Goal: Task Accomplishment & Management: Use online tool/utility

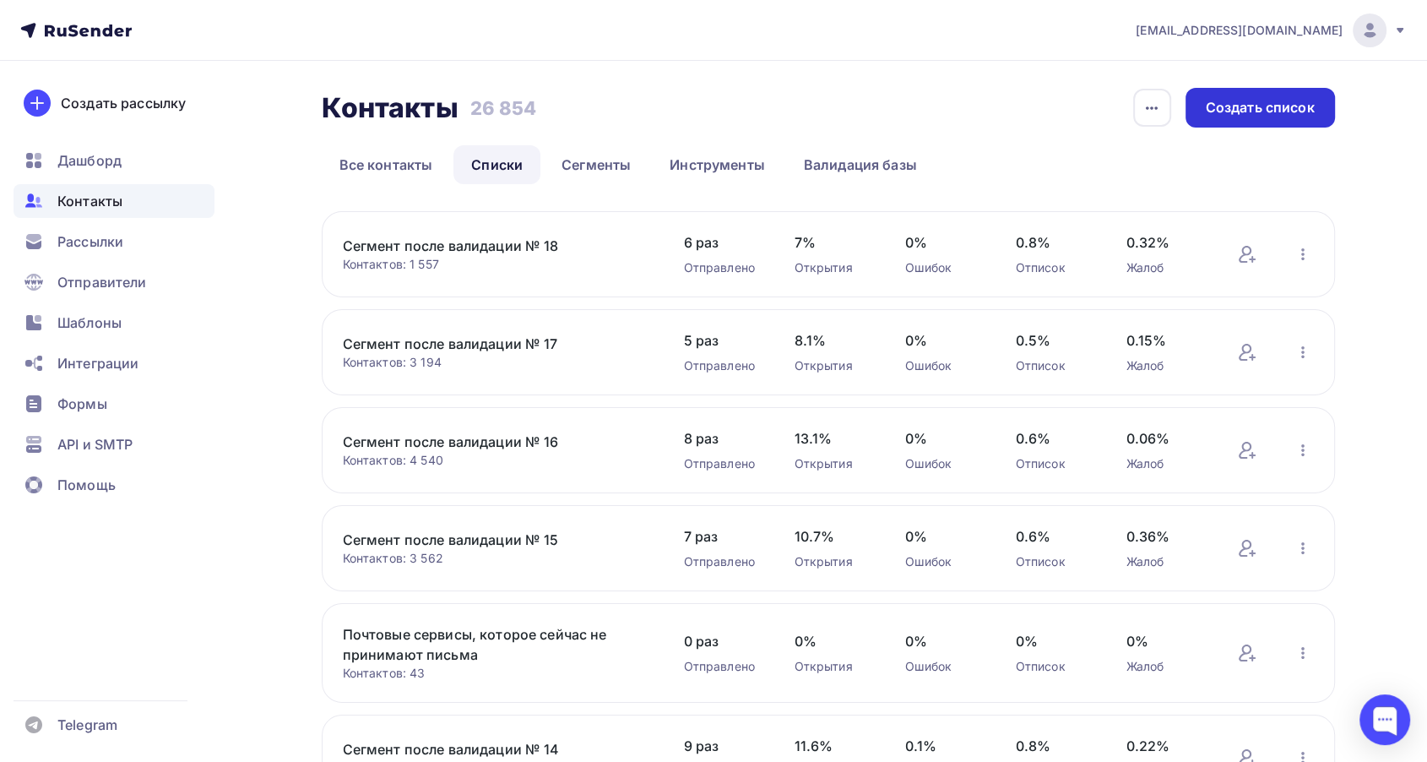
click at [1225, 111] on div "Создать список" at bounding box center [1260, 107] width 109 height 19
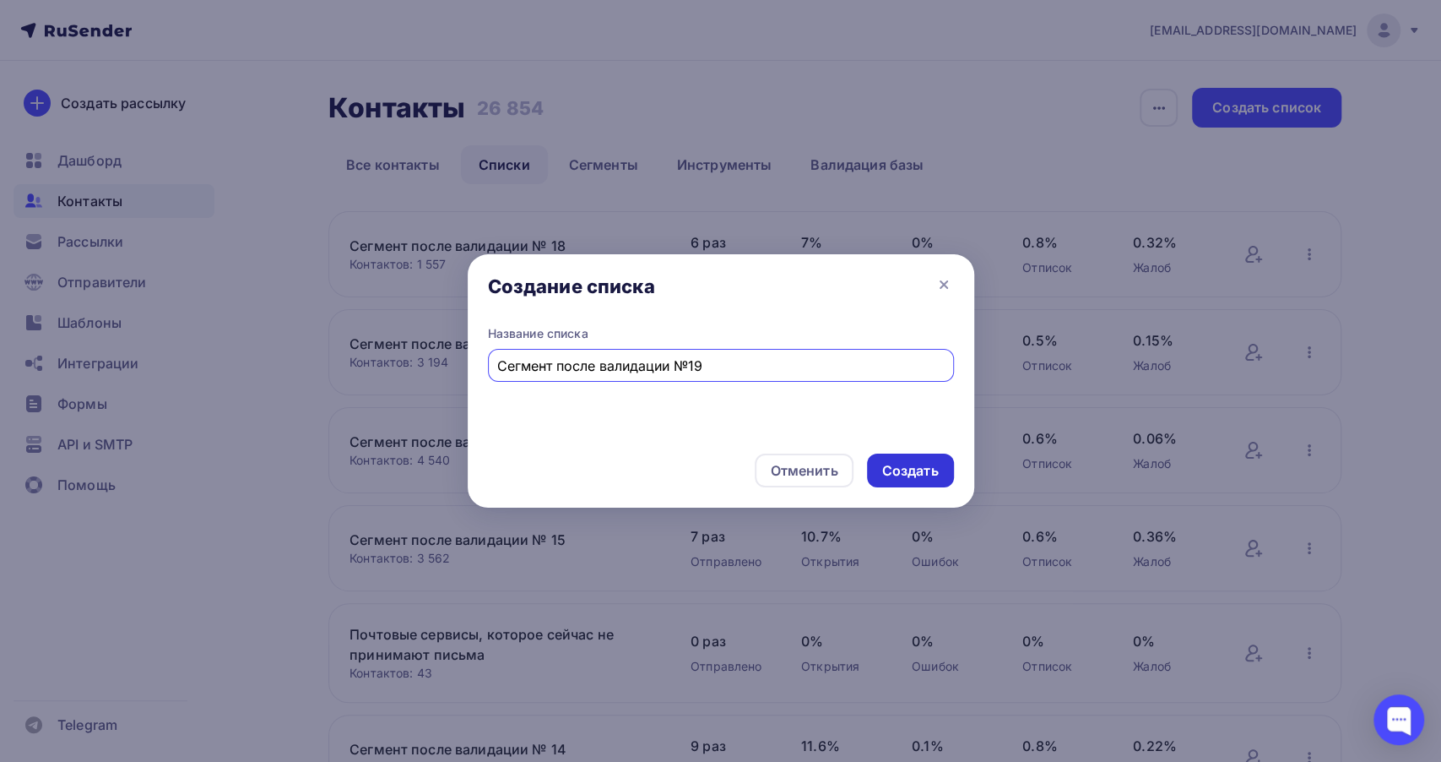
type input "Сегмент после валидации №19"
click at [915, 466] on div "Создать" at bounding box center [910, 470] width 57 height 19
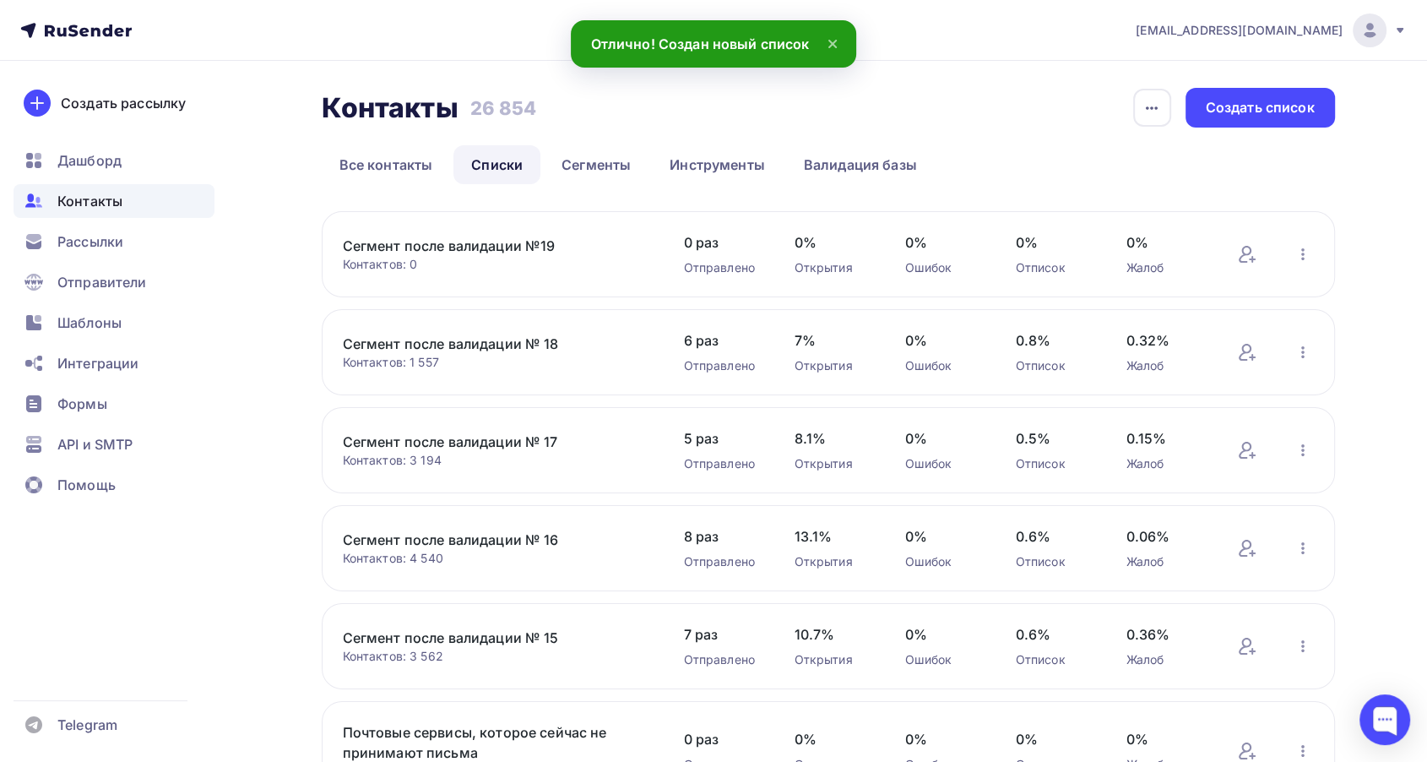
click at [509, 241] on link "Сегмент после валидации №19" at bounding box center [486, 246] width 287 height 20
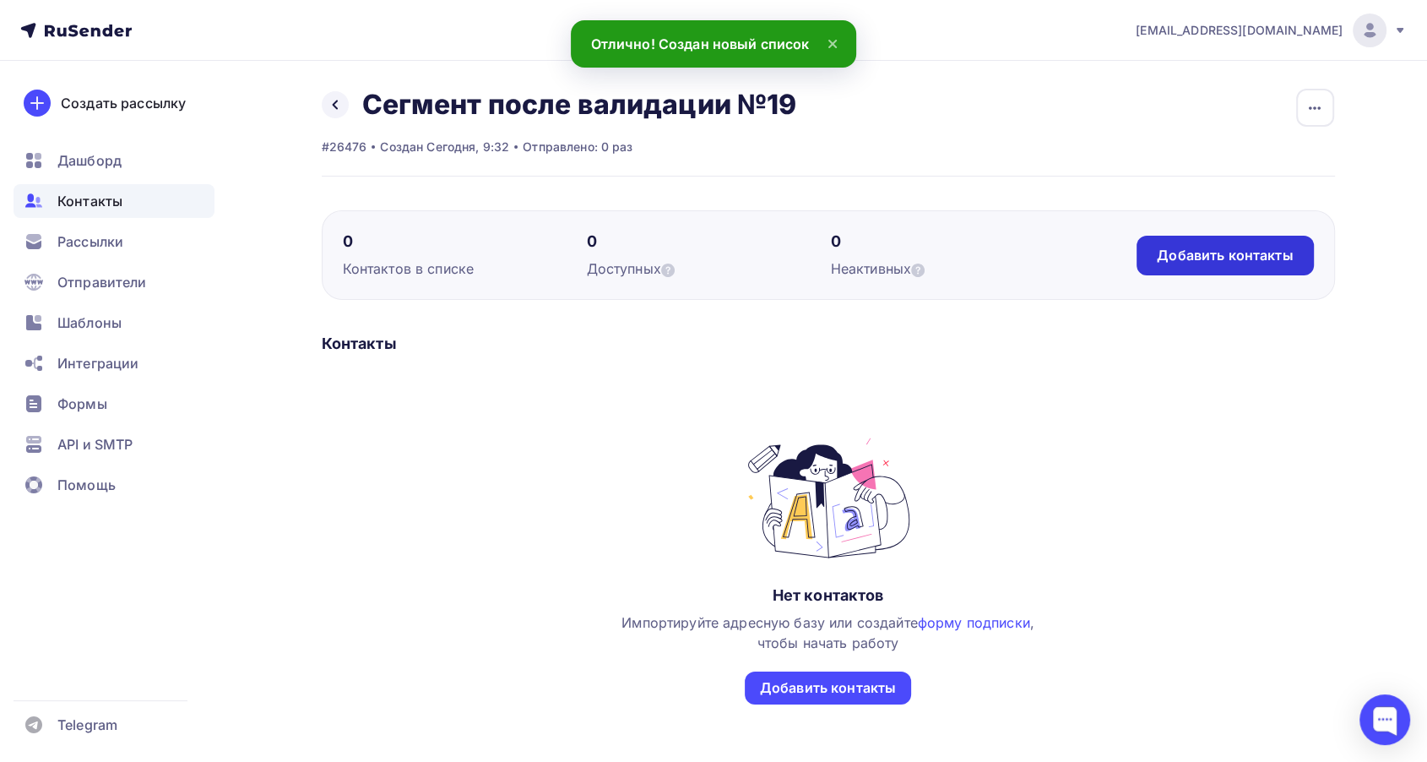
click at [1262, 255] on div "Добавить контакты" at bounding box center [1225, 255] width 136 height 19
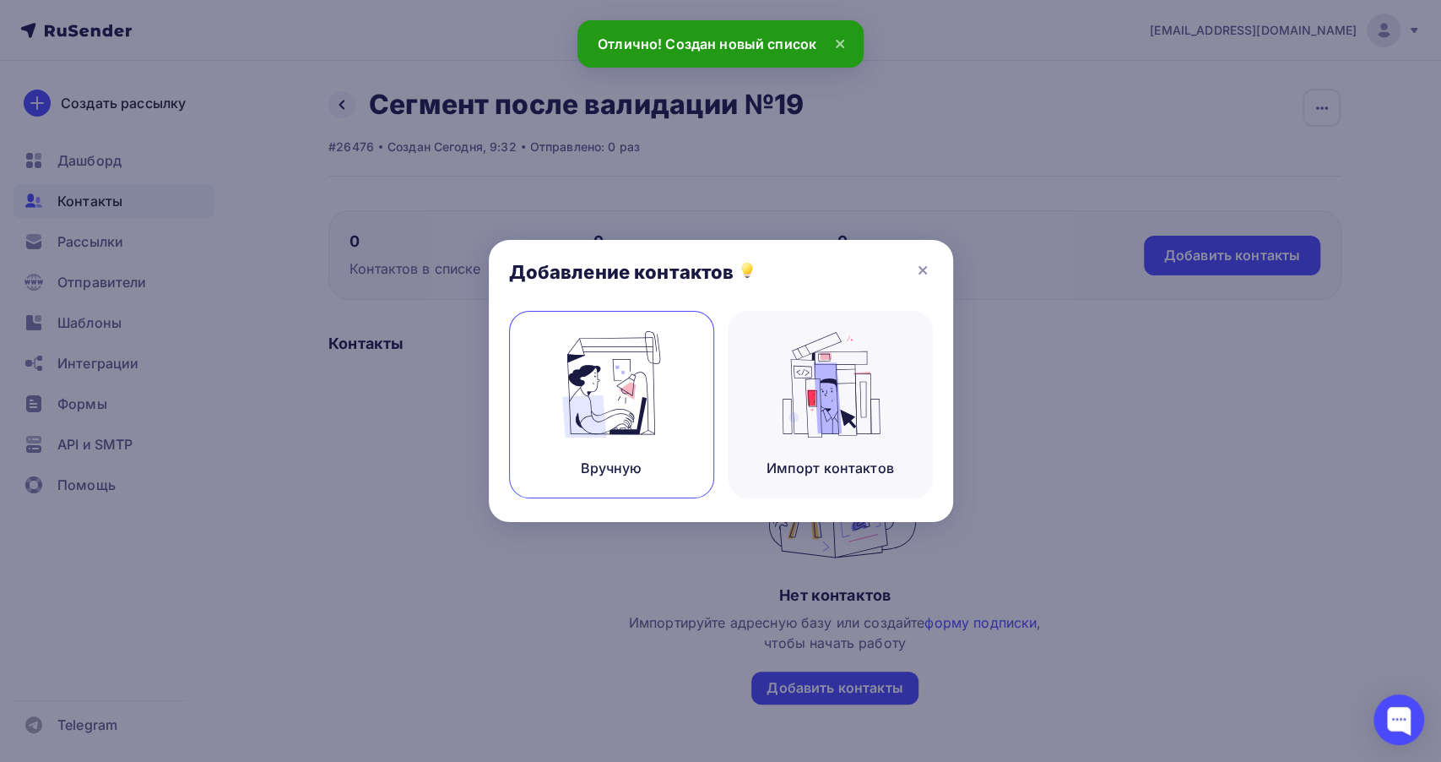
click at [672, 415] on div "Вручную" at bounding box center [611, 404] width 205 height 187
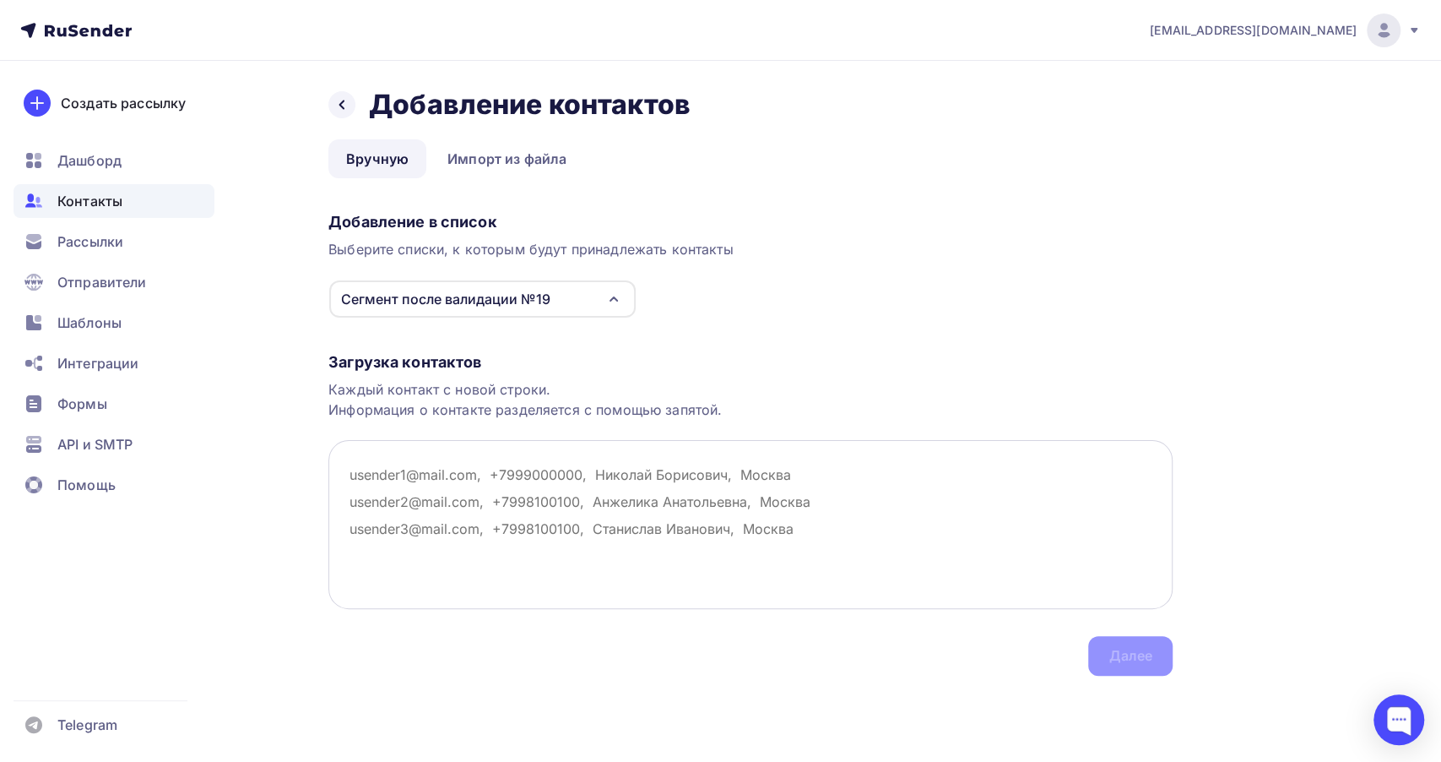
click at [413, 476] on textarea at bounding box center [750, 524] width 844 height 169
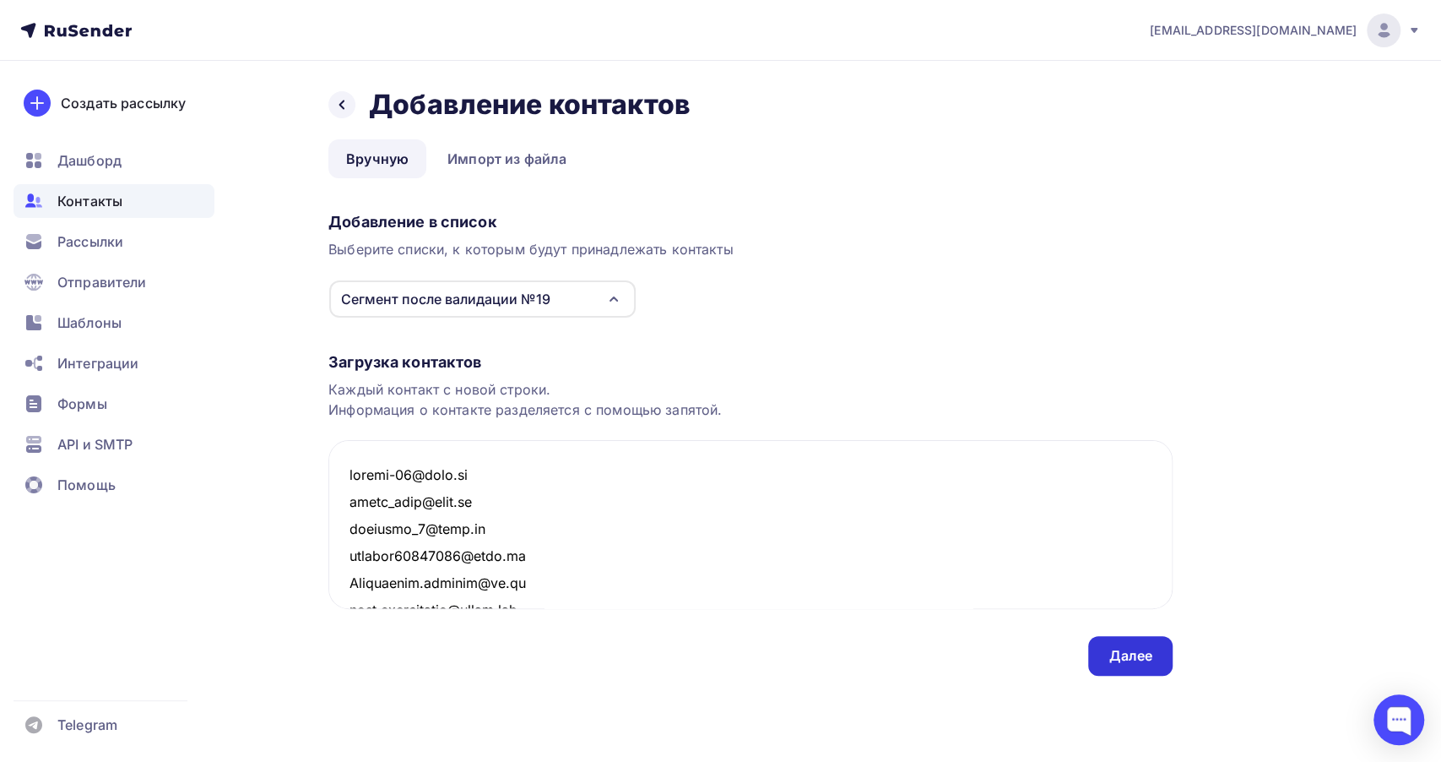
type textarea "[EMAIL_ADDRESS][DOMAIN_NAME] [EMAIL_ADDRESS][DOMAIN_NAME] [EMAIL_ADDRESS][DOMAI…"
click at [1122, 655] on div "Далее" at bounding box center [1131, 655] width 44 height 19
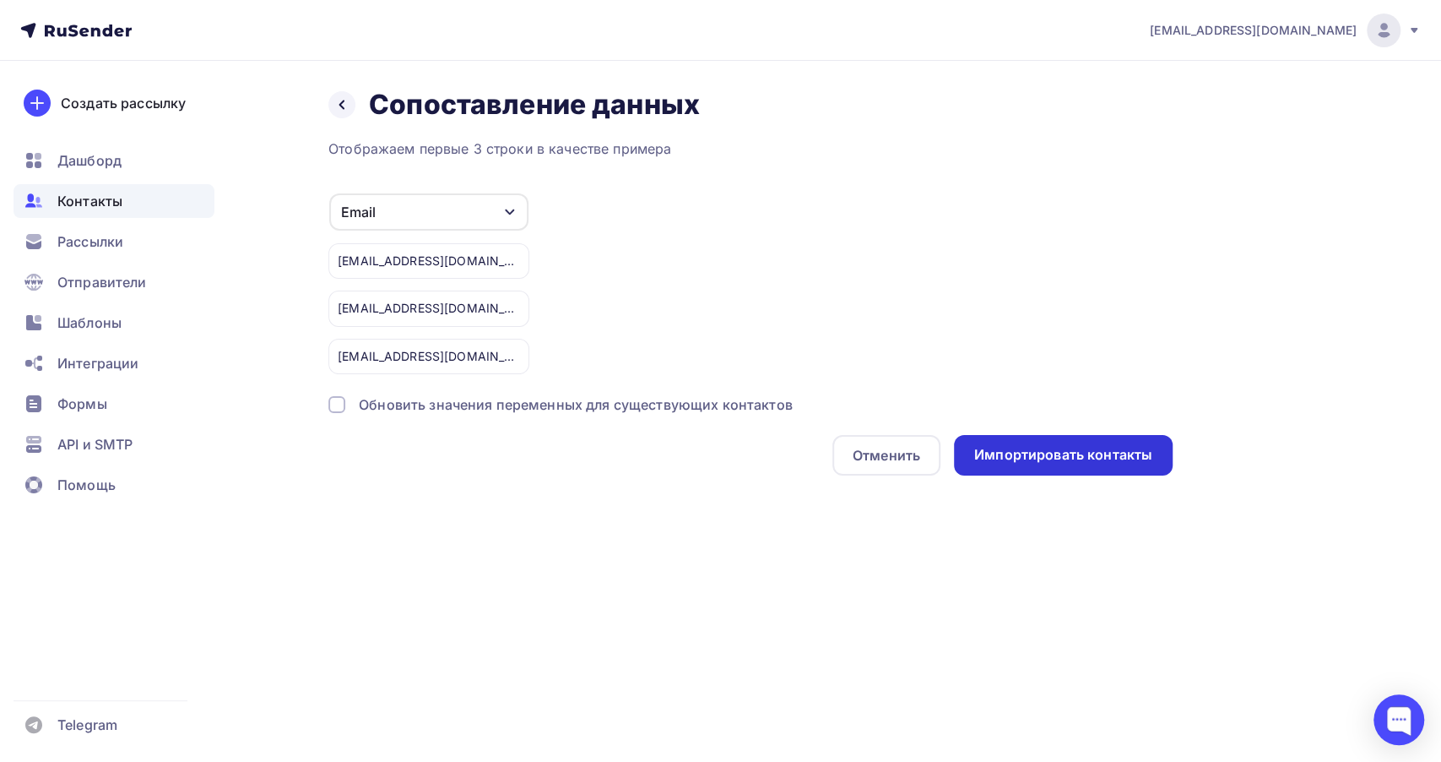
click at [1006, 438] on div "Импортировать контакты" at bounding box center [1063, 455] width 219 height 41
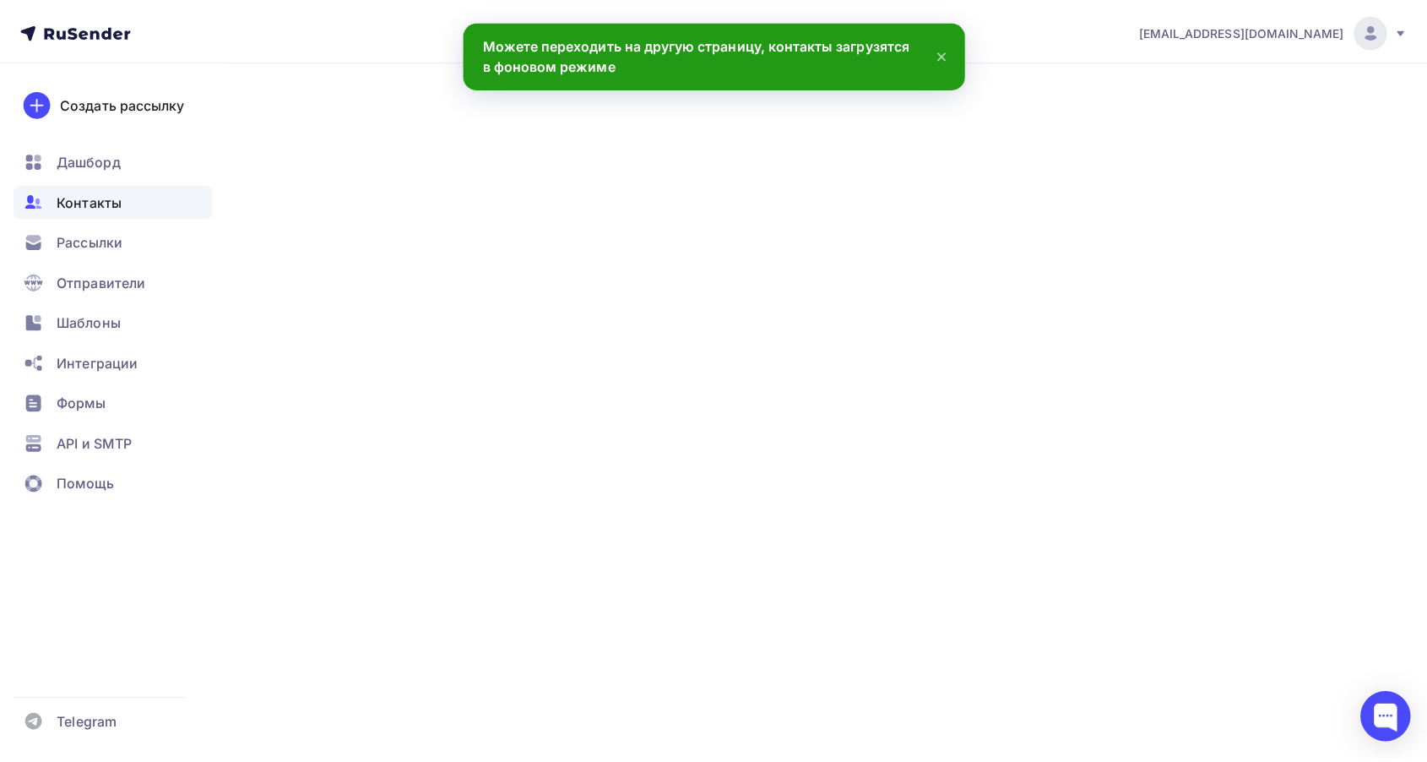
scroll to position [21705, 0]
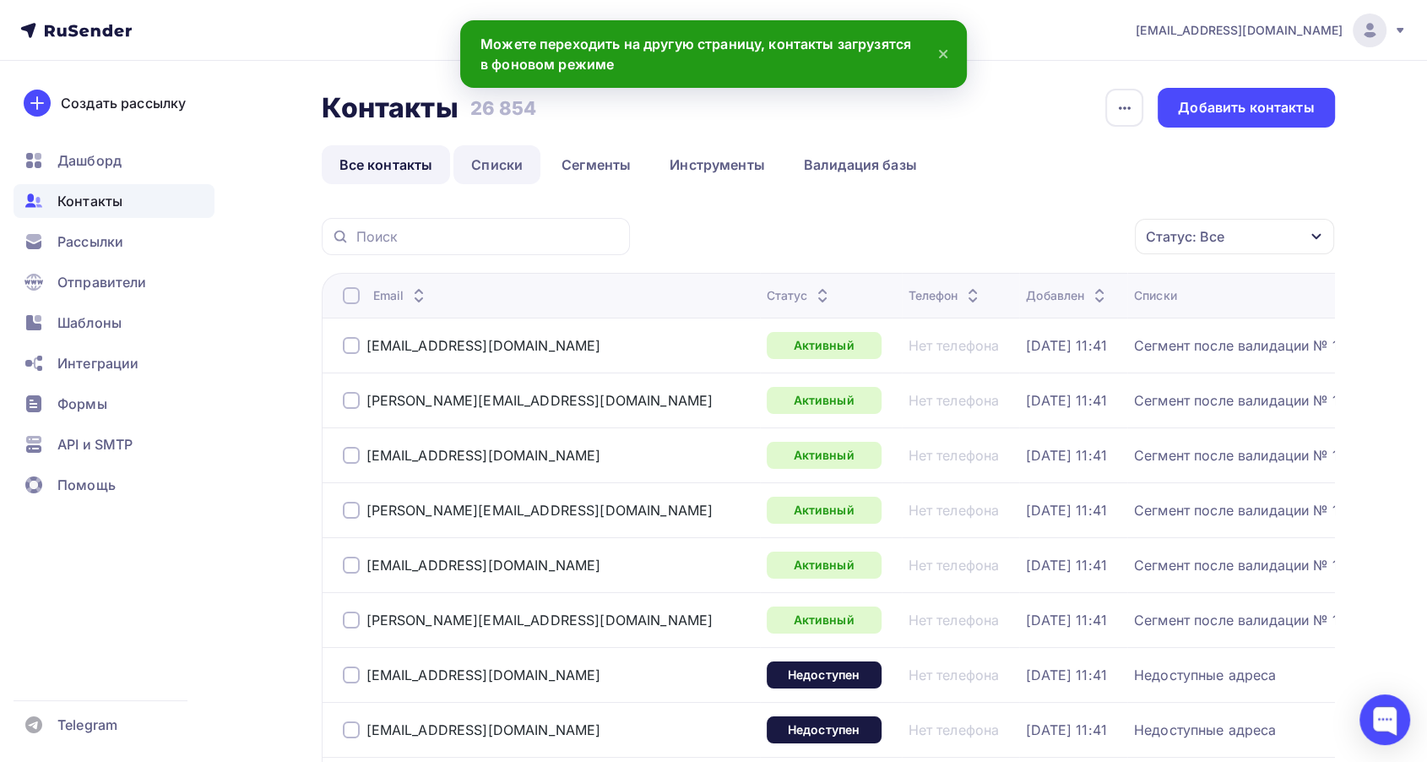
click at [513, 166] on link "Списки" at bounding box center [496, 164] width 87 height 39
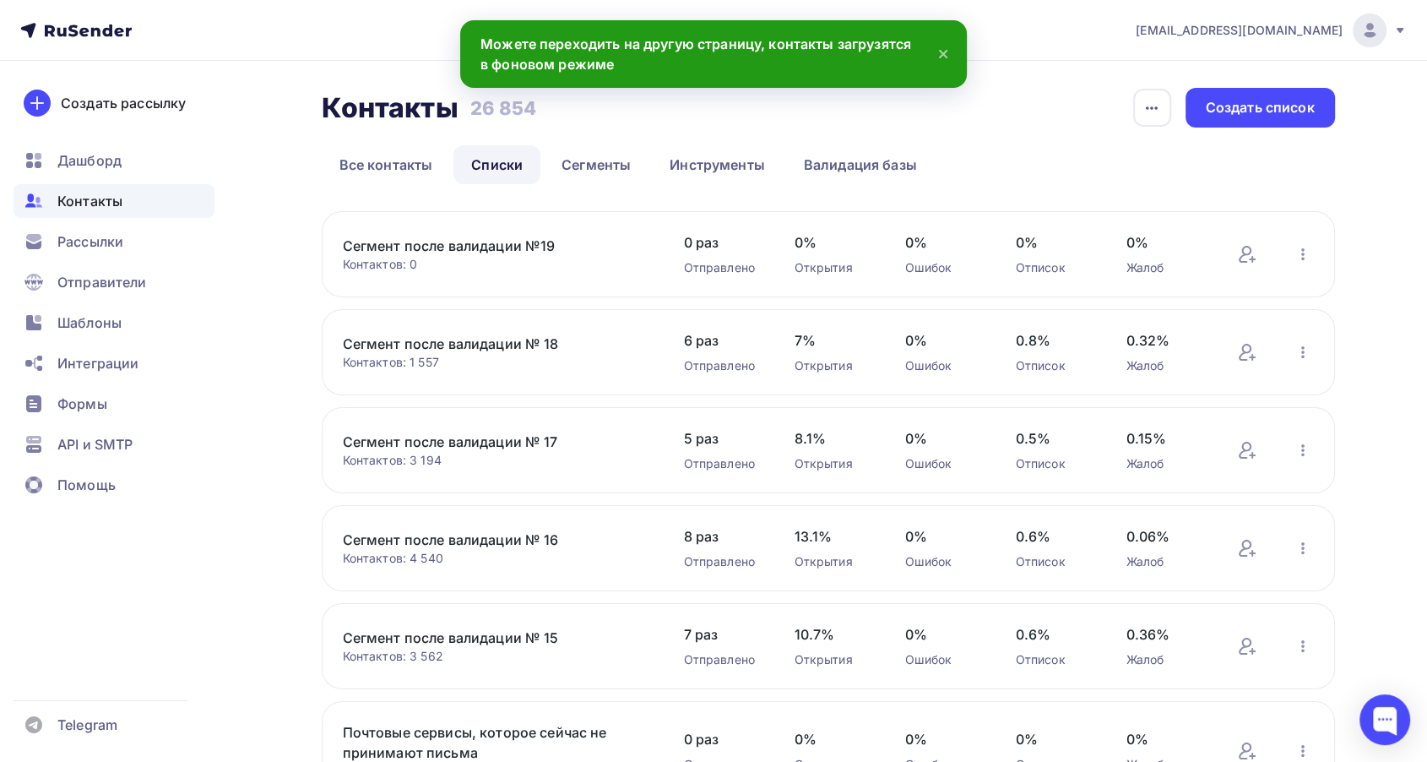
click at [495, 249] on link "Сегмент после валидации №19" at bounding box center [486, 246] width 287 height 20
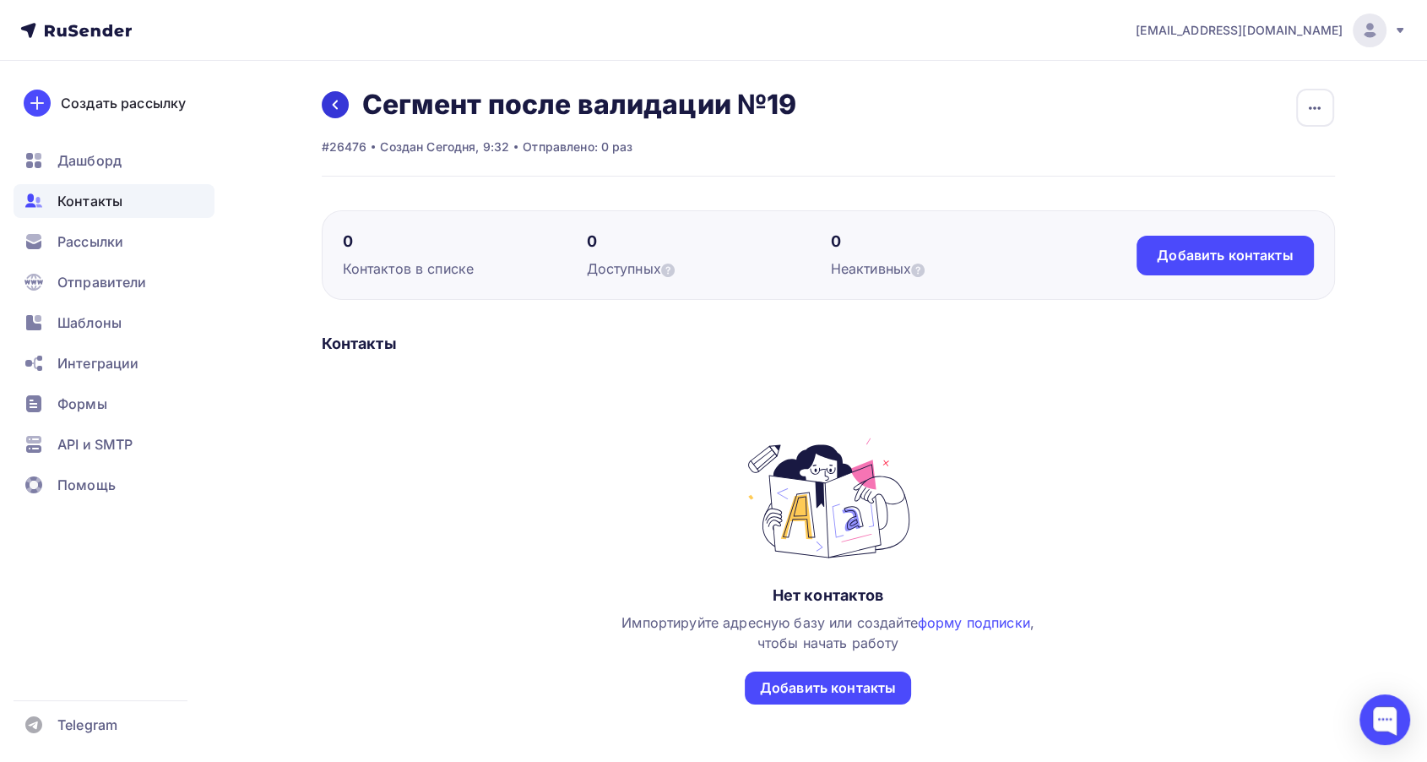
click at [337, 108] on icon at bounding box center [334, 104] width 5 height 9
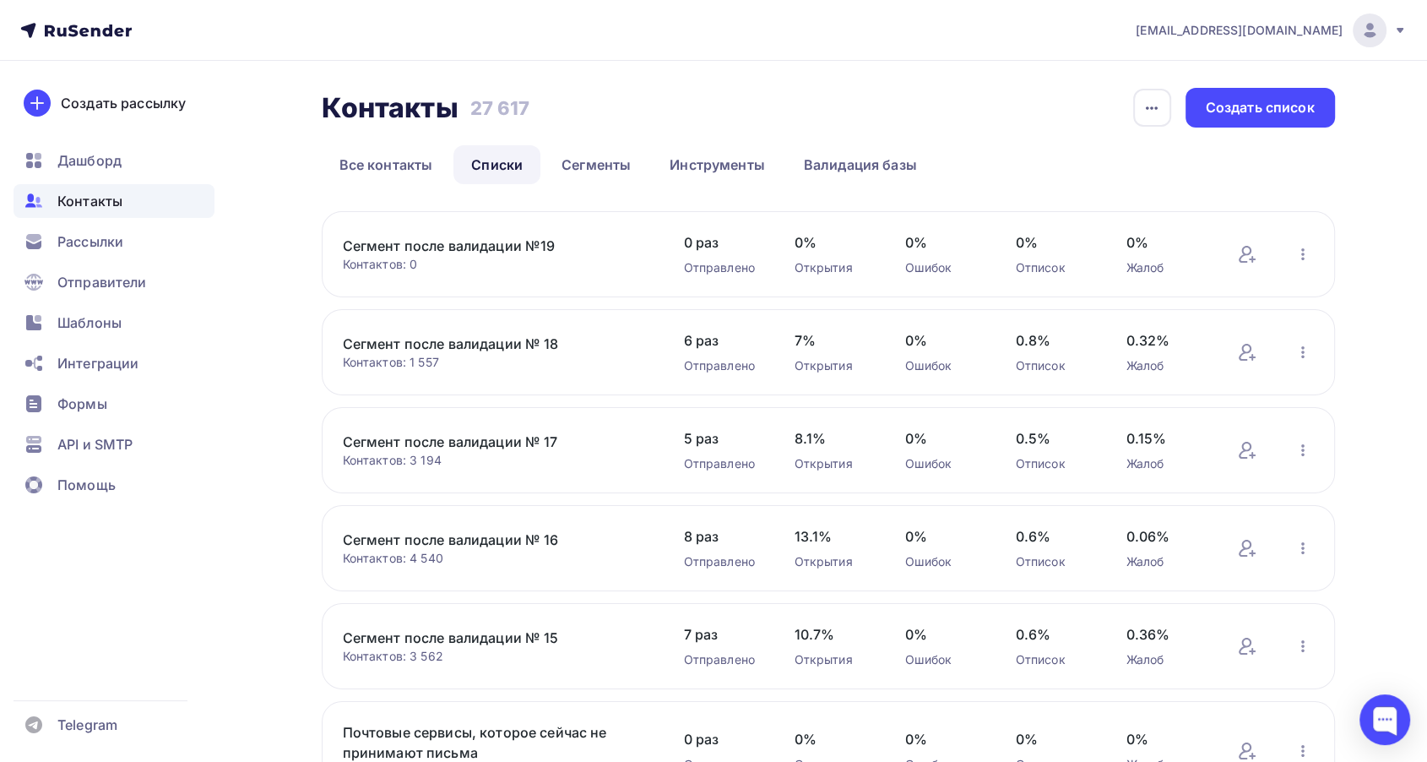
click at [493, 243] on link "Сегмент после валидации №19" at bounding box center [486, 246] width 287 height 20
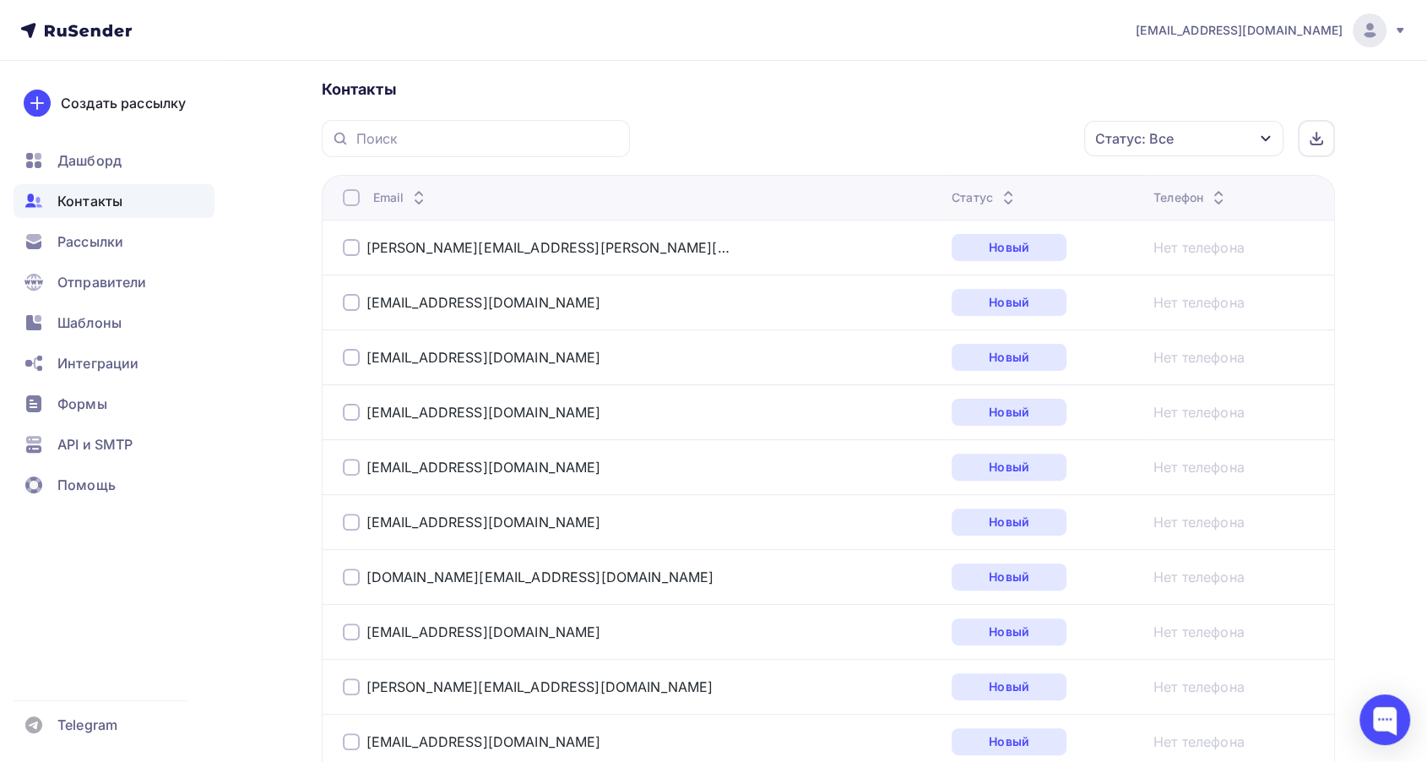
scroll to position [94, 0]
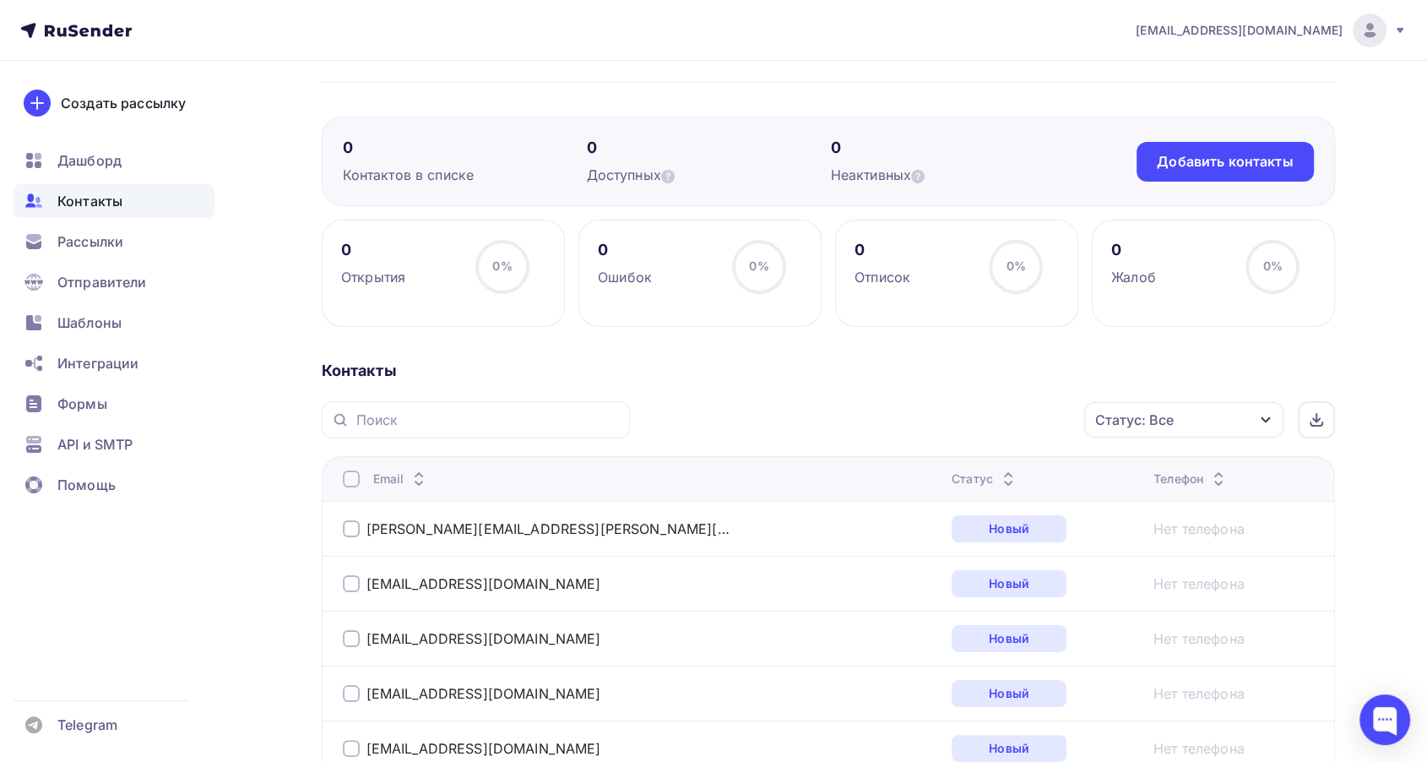
click at [998, 475] on icon at bounding box center [1008, 483] width 20 height 20
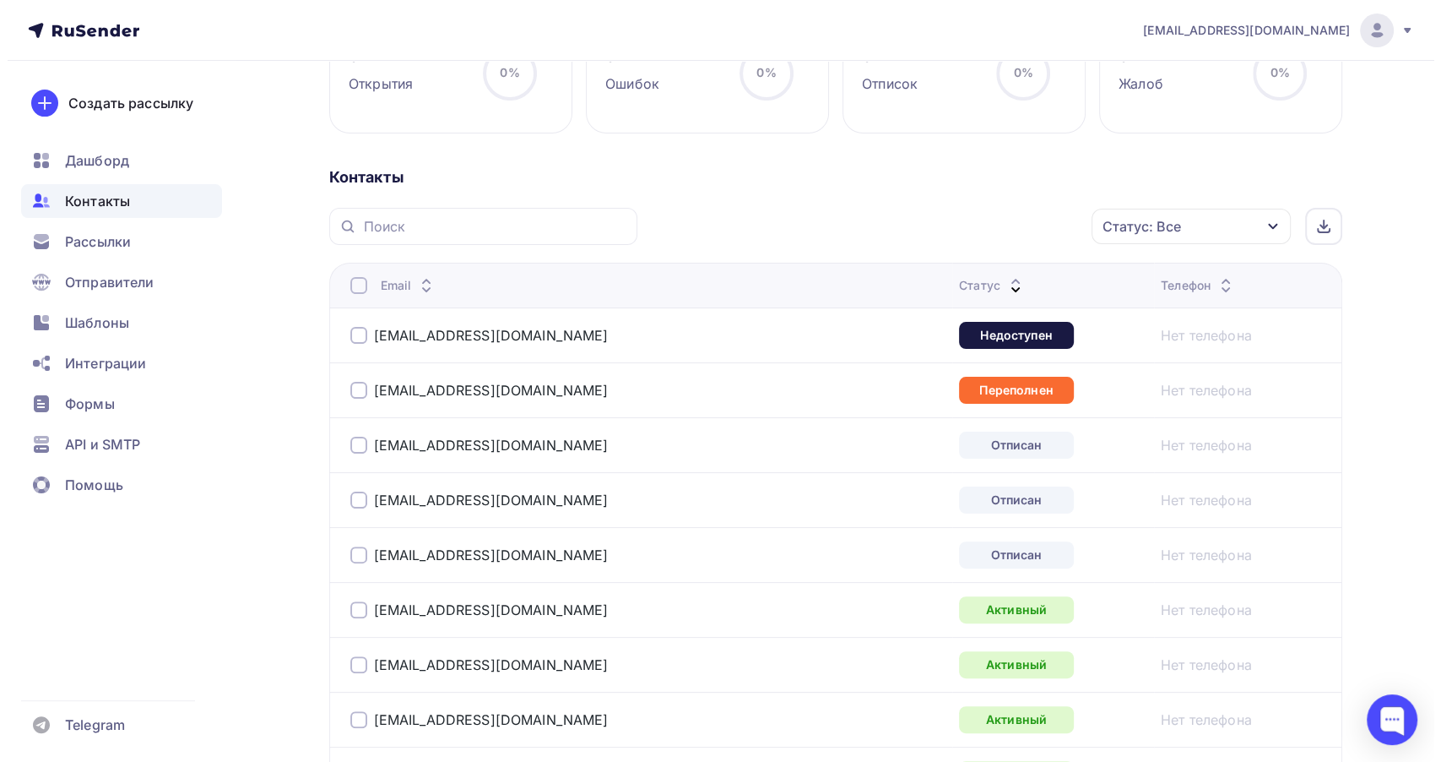
scroll to position [281, 0]
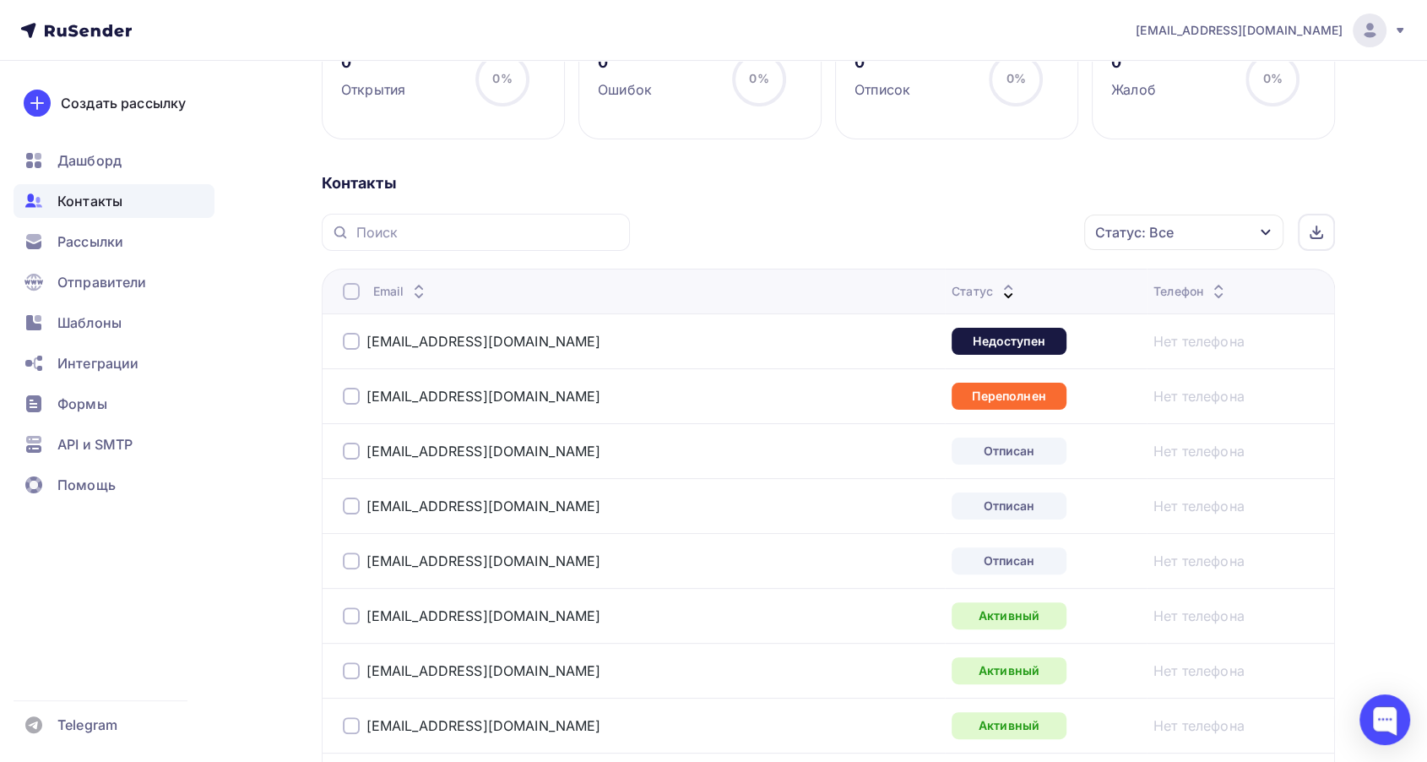
click at [351, 339] on div at bounding box center [351, 341] width 17 height 17
click at [1001, 223] on div "Действие" at bounding box center [958, 232] width 223 height 33
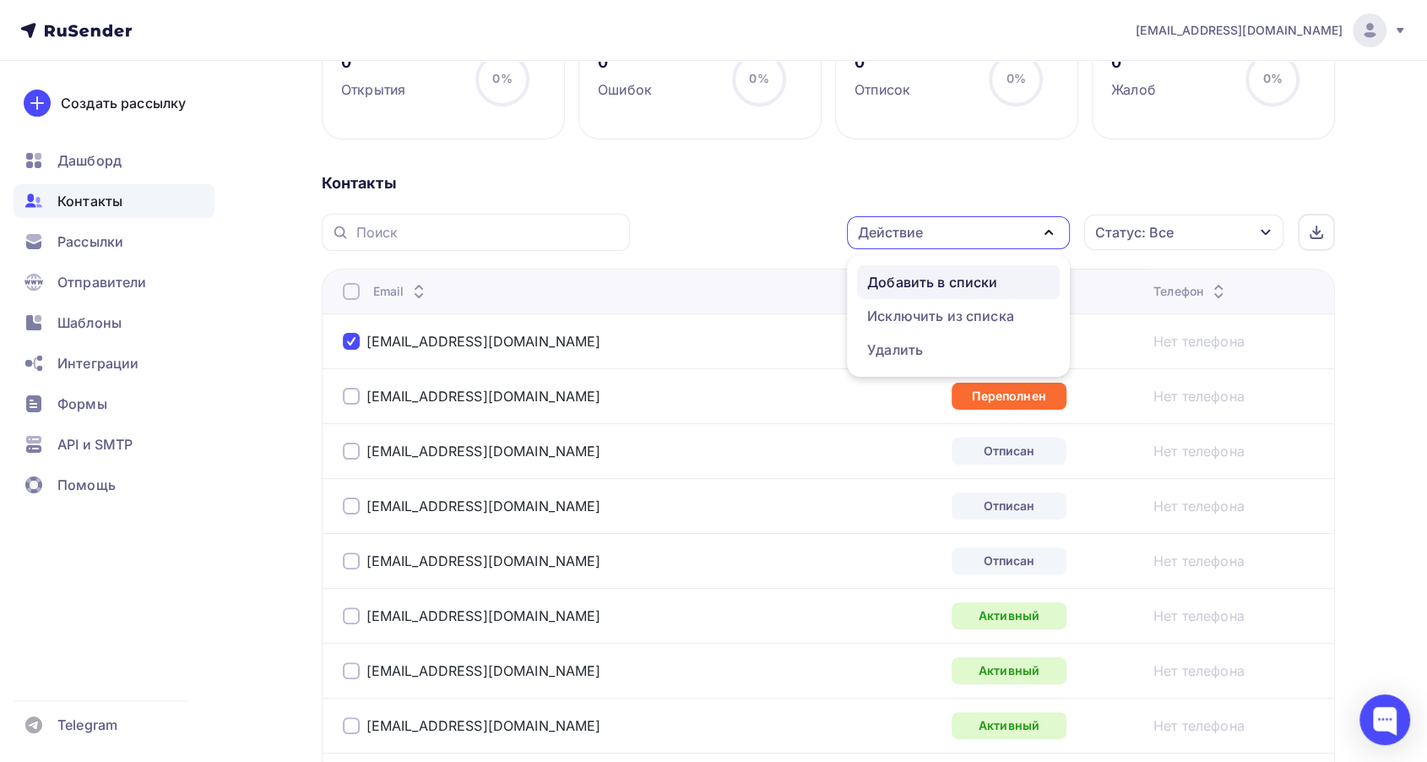
click at [979, 282] on div "Добавить в списки" at bounding box center [932, 282] width 130 height 20
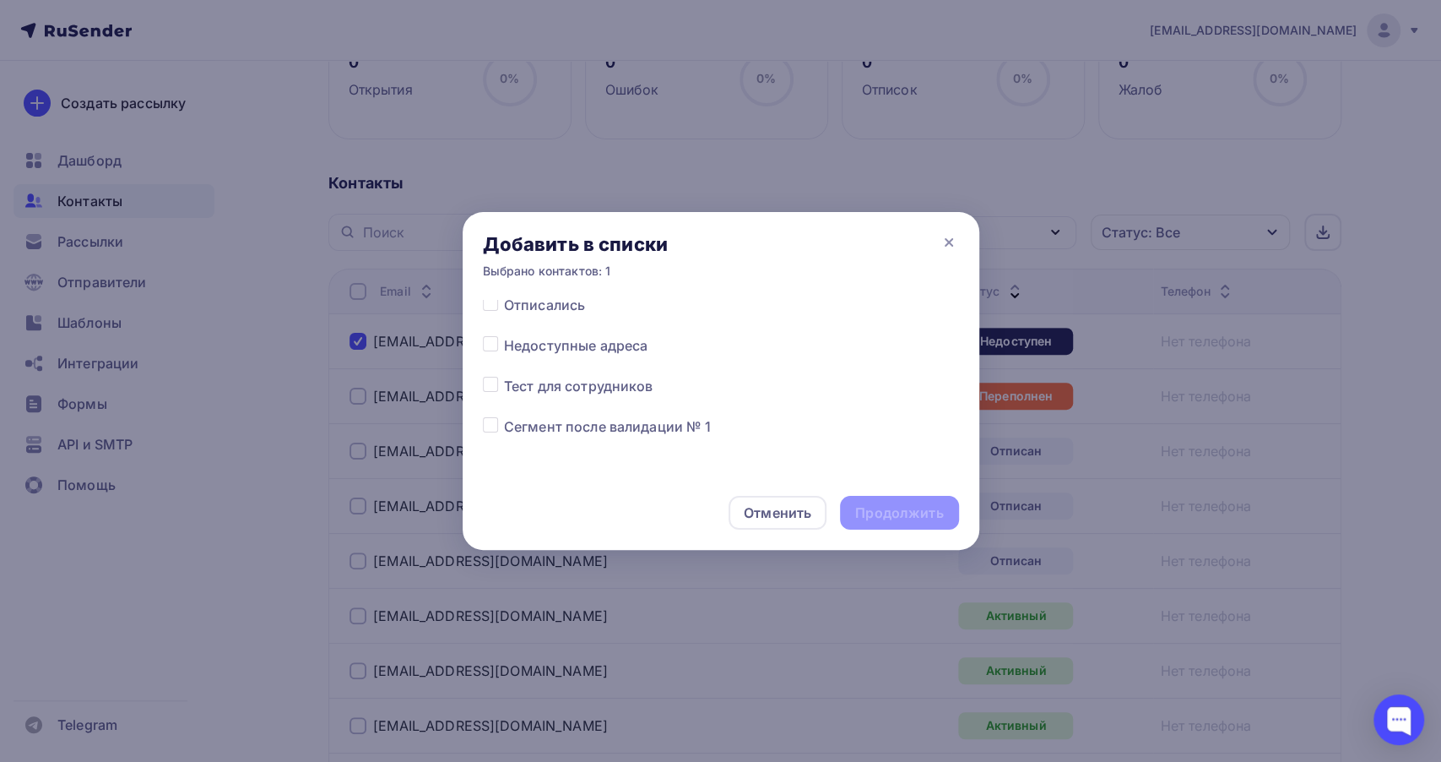
scroll to position [844, 0]
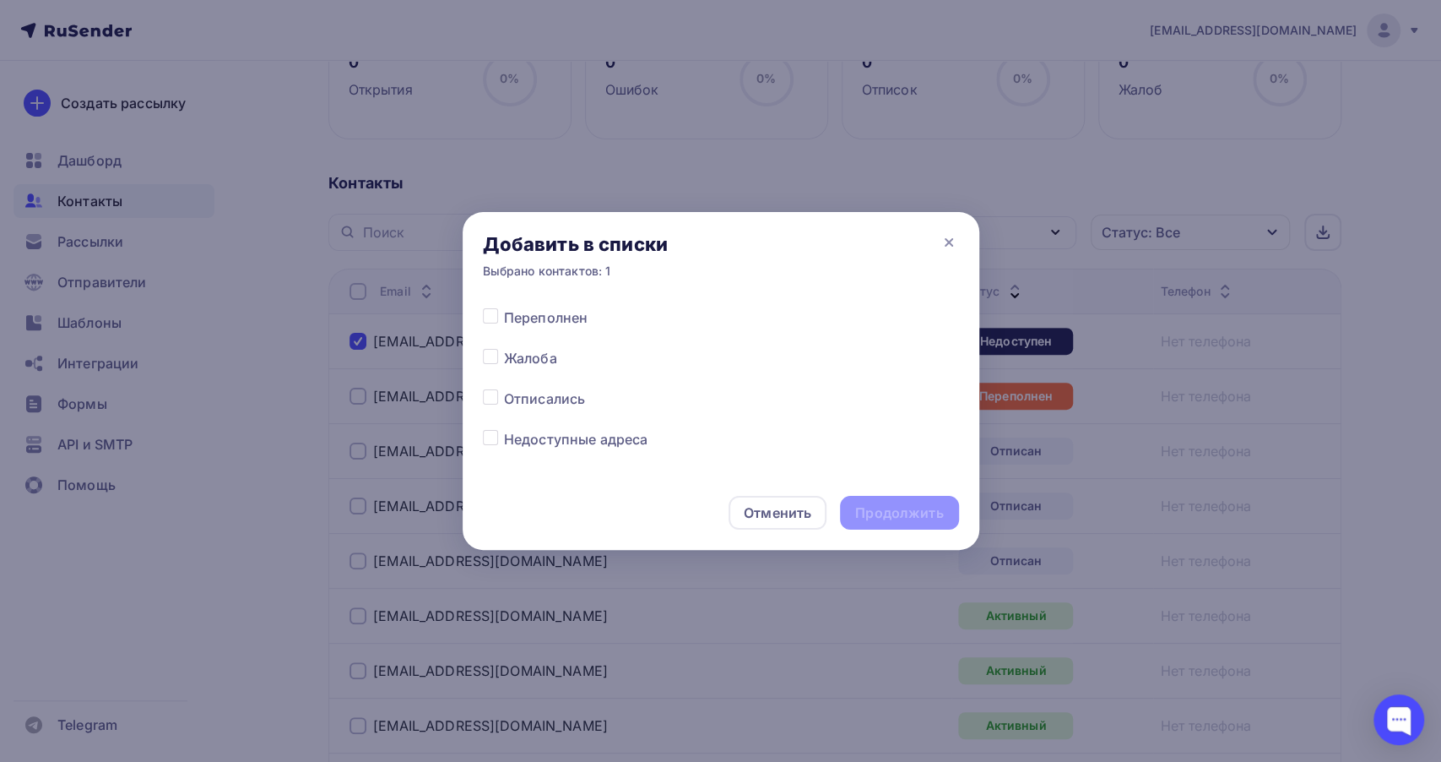
click at [504, 429] on label at bounding box center [504, 429] width 0 height 0
click at [489, 437] on input "checkbox" at bounding box center [490, 436] width 15 height 15
checkbox input "true"
click at [899, 504] on div "Продолжить" at bounding box center [899, 512] width 88 height 19
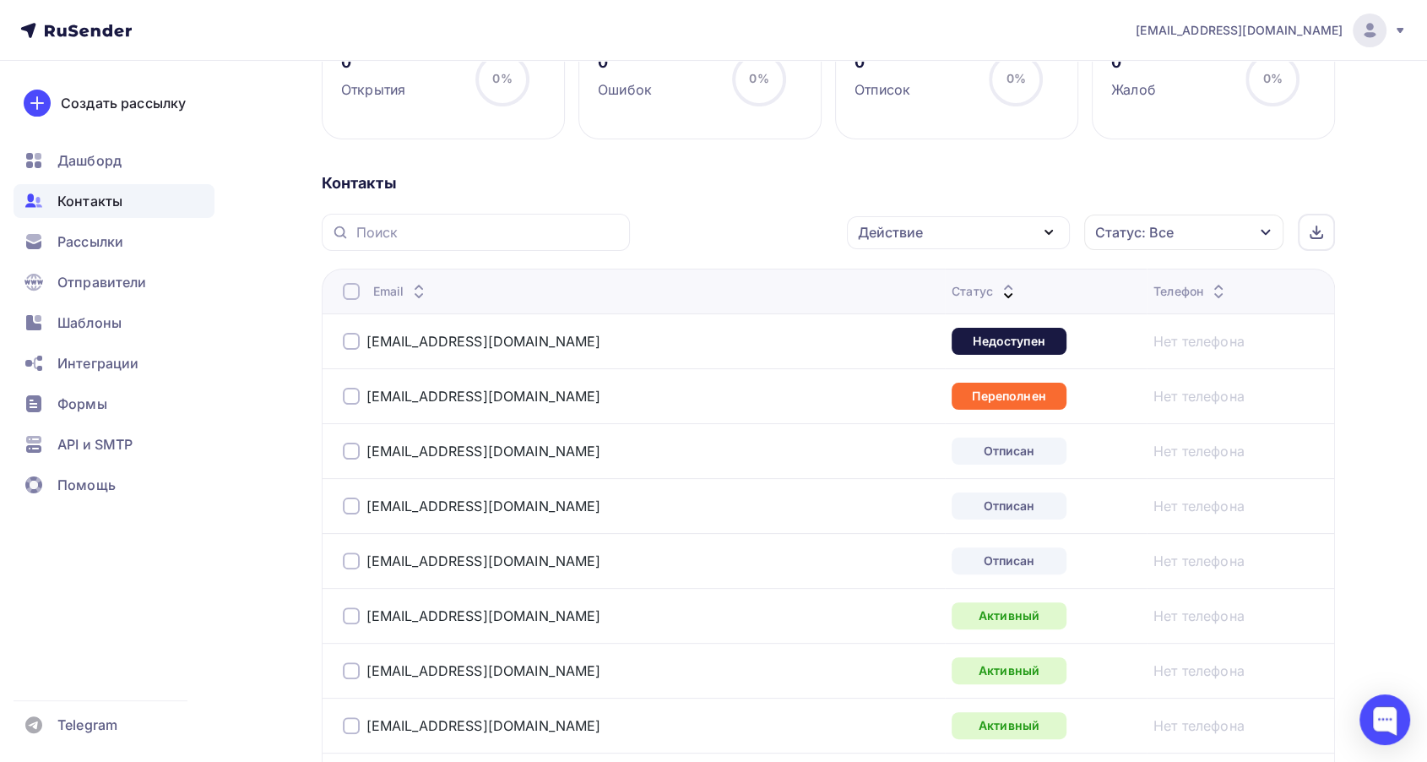
click at [352, 399] on div at bounding box center [351, 396] width 17 height 17
click at [981, 230] on div "Действие" at bounding box center [958, 232] width 223 height 33
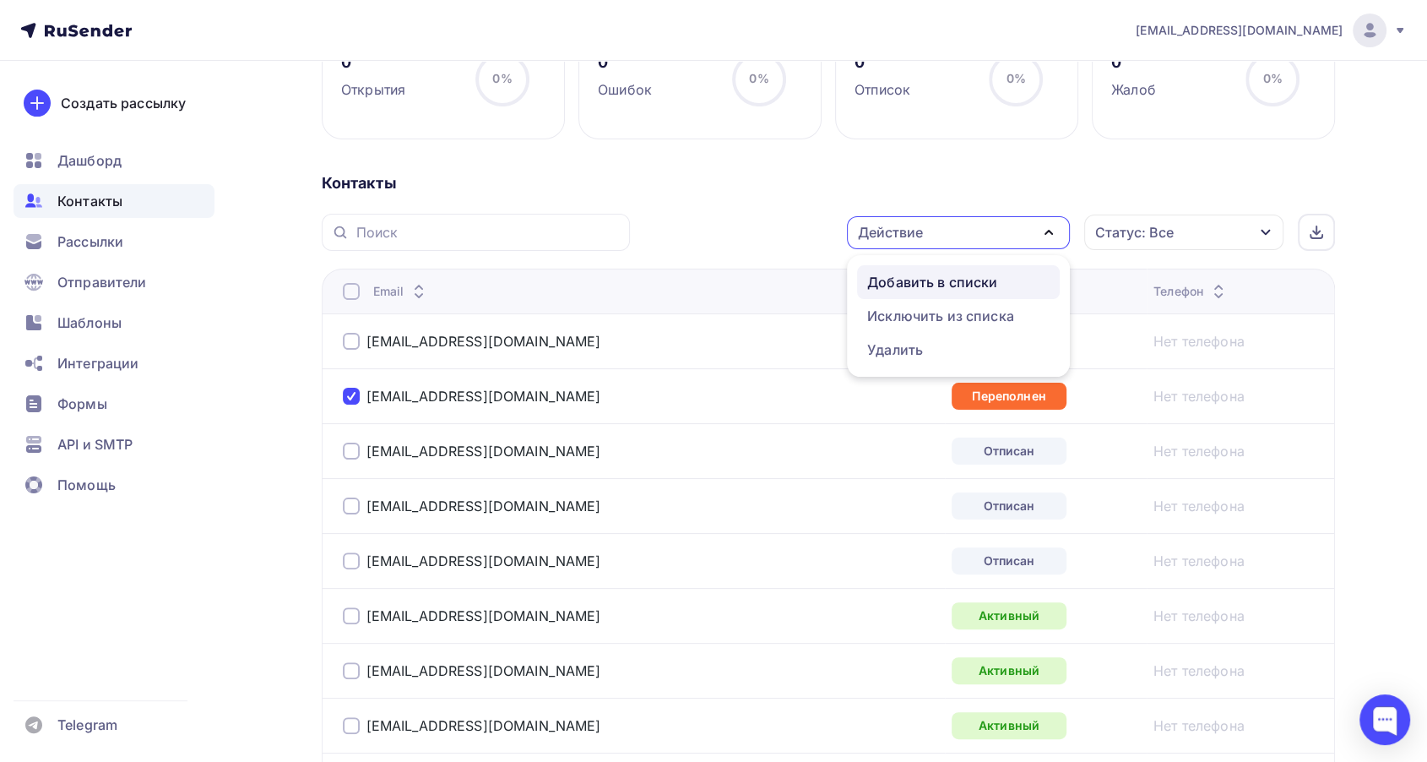
click at [953, 282] on div "Добавить в списки" at bounding box center [932, 282] width 130 height 20
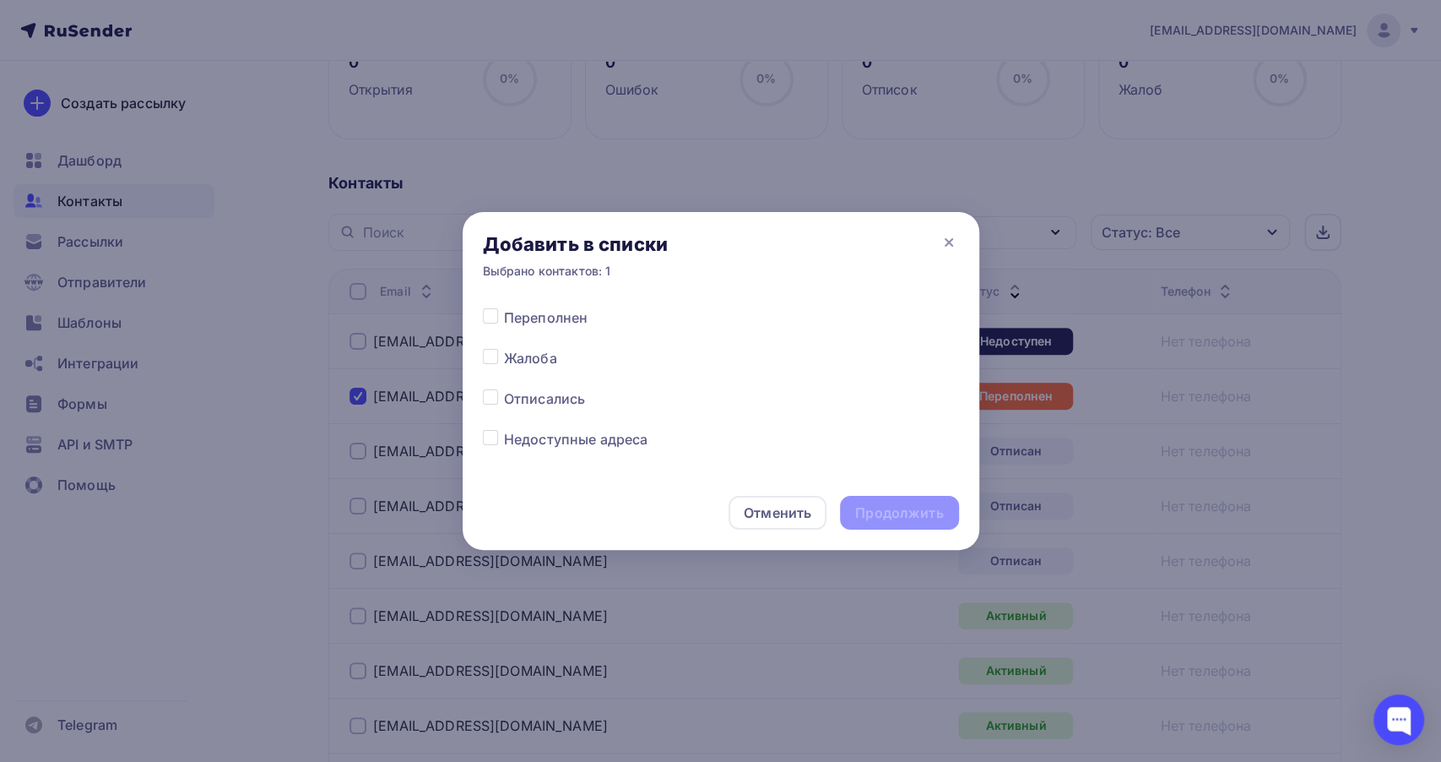
click at [562, 319] on span "Переполнен" at bounding box center [546, 317] width 84 height 20
click at [486, 323] on div at bounding box center [493, 317] width 21 height 20
click at [504, 307] on label at bounding box center [504, 307] width 0 height 0
click at [493, 323] on input "checkbox" at bounding box center [490, 314] width 15 height 15
checkbox input "true"
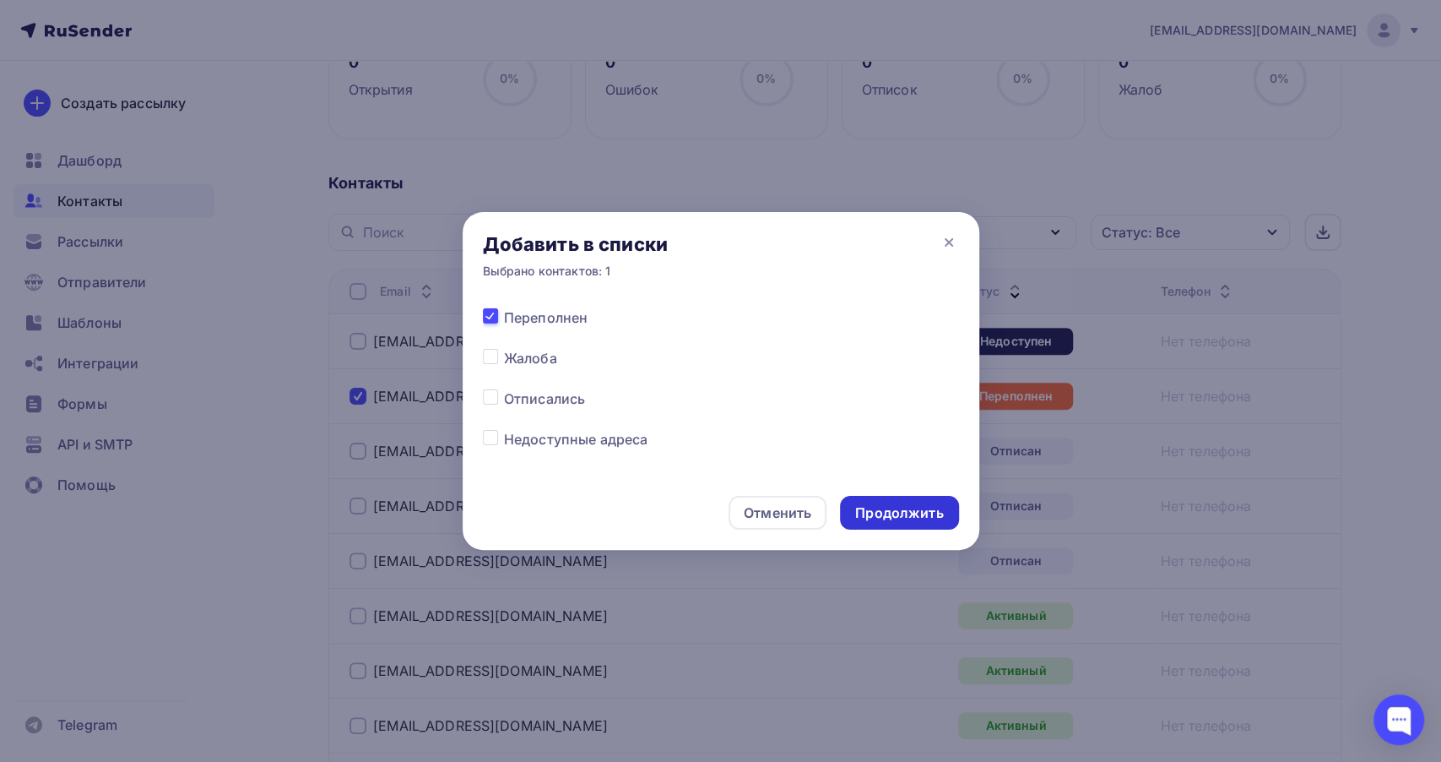
click at [869, 496] on div "Продолжить" at bounding box center [899, 513] width 118 height 34
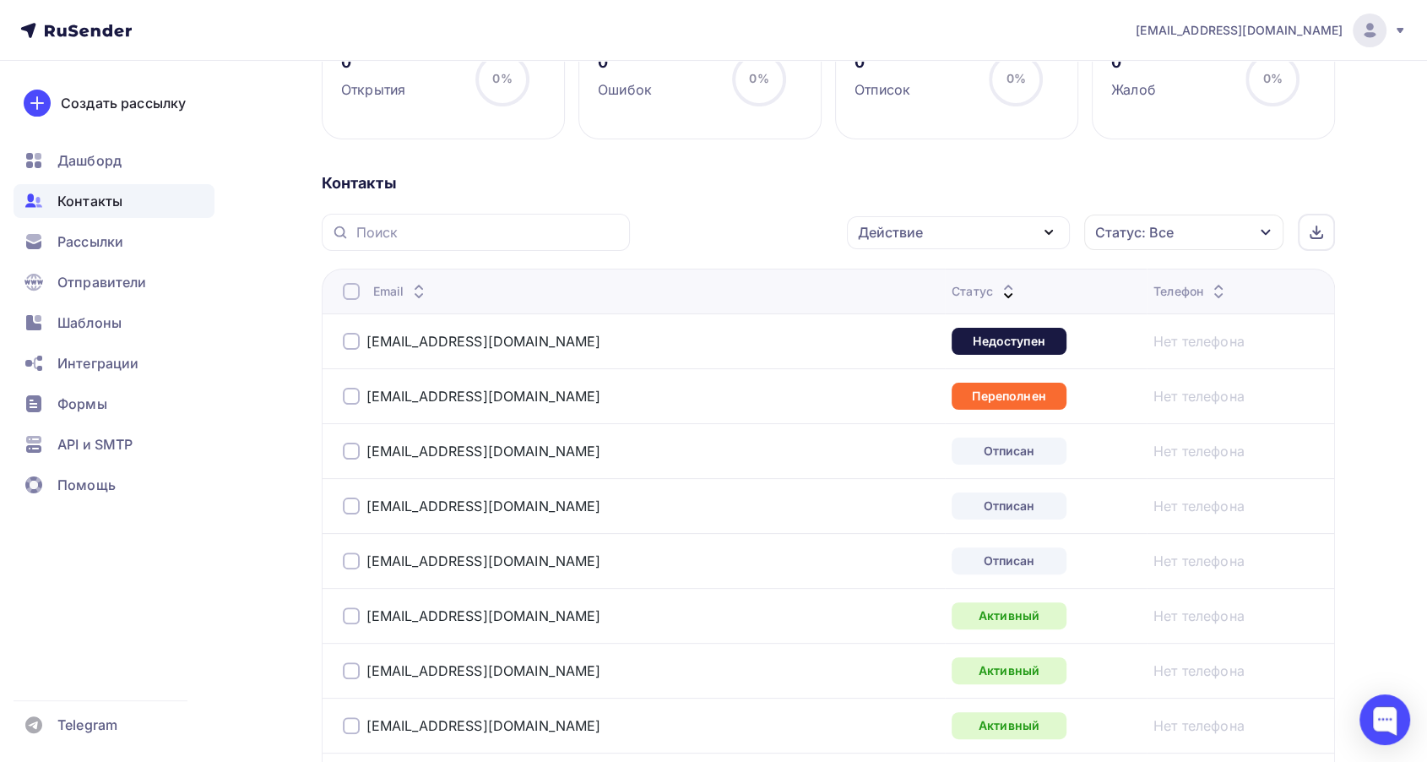
click at [354, 446] on div at bounding box center [351, 450] width 17 height 17
click at [350, 512] on div at bounding box center [351, 505] width 17 height 17
click at [355, 553] on div at bounding box center [351, 560] width 17 height 17
click at [897, 237] on div "Действие" at bounding box center [890, 232] width 65 height 20
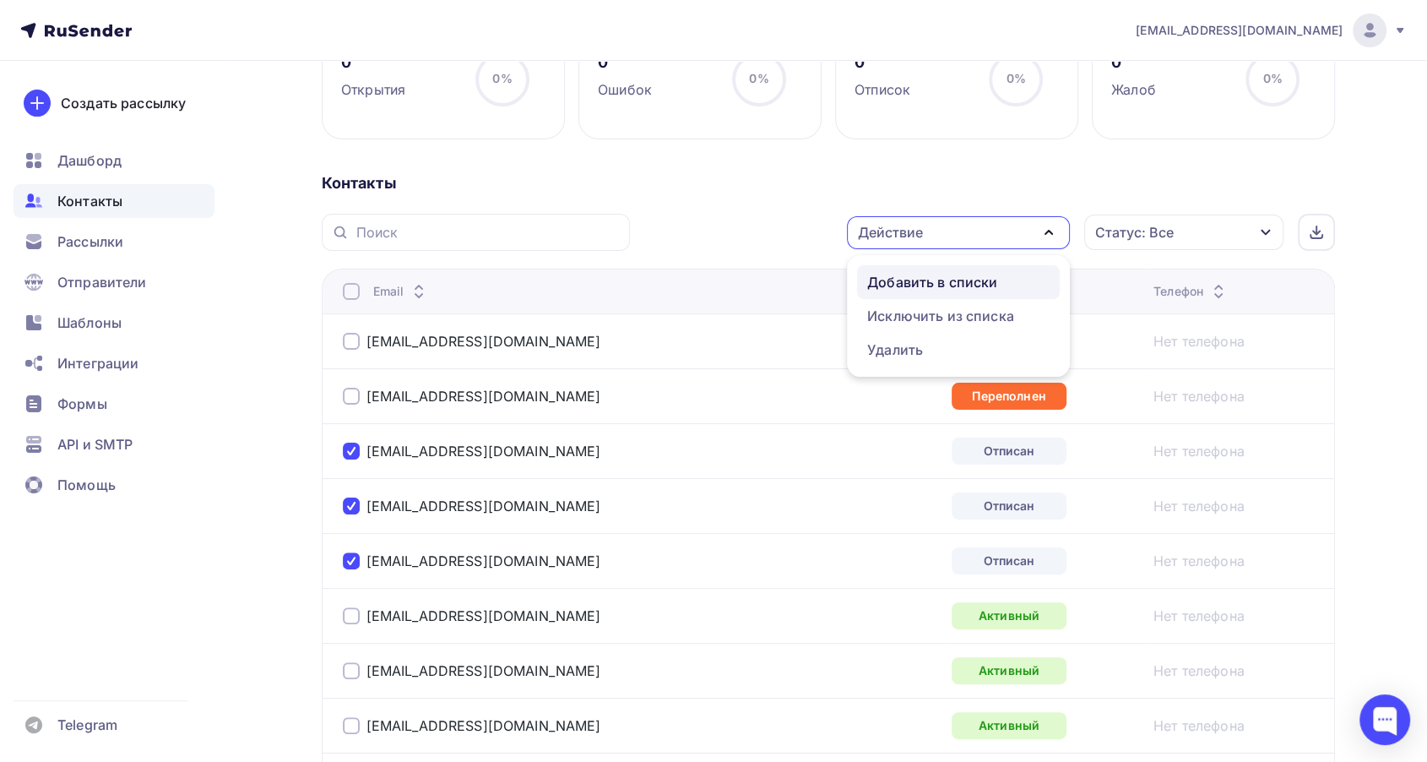
click at [910, 278] on div "Добавить в списки" at bounding box center [932, 282] width 130 height 20
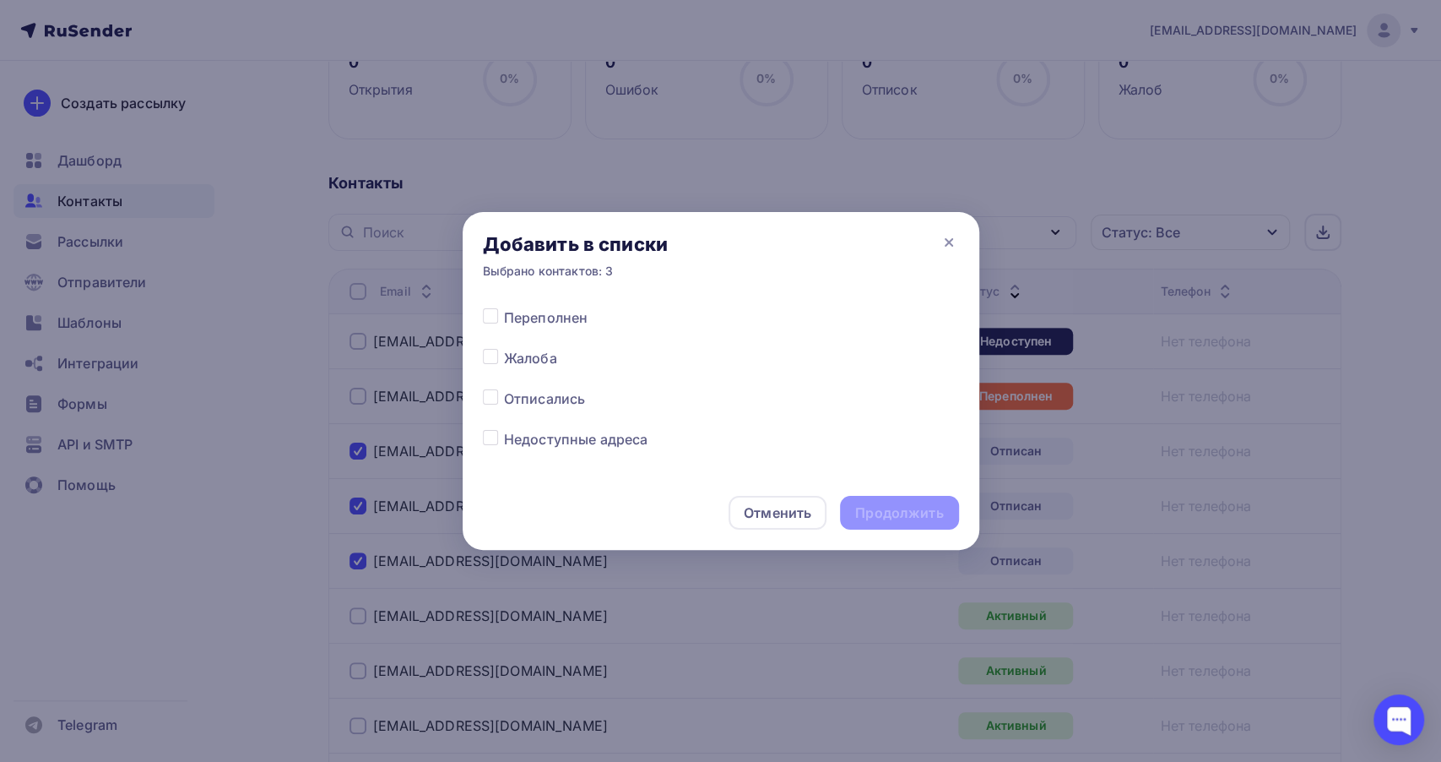
click at [504, 388] on label at bounding box center [504, 388] width 0 height 0
click at [491, 398] on input "checkbox" at bounding box center [490, 395] width 15 height 15
checkbox input "true"
click at [889, 518] on div "Продолжить" at bounding box center [899, 512] width 88 height 19
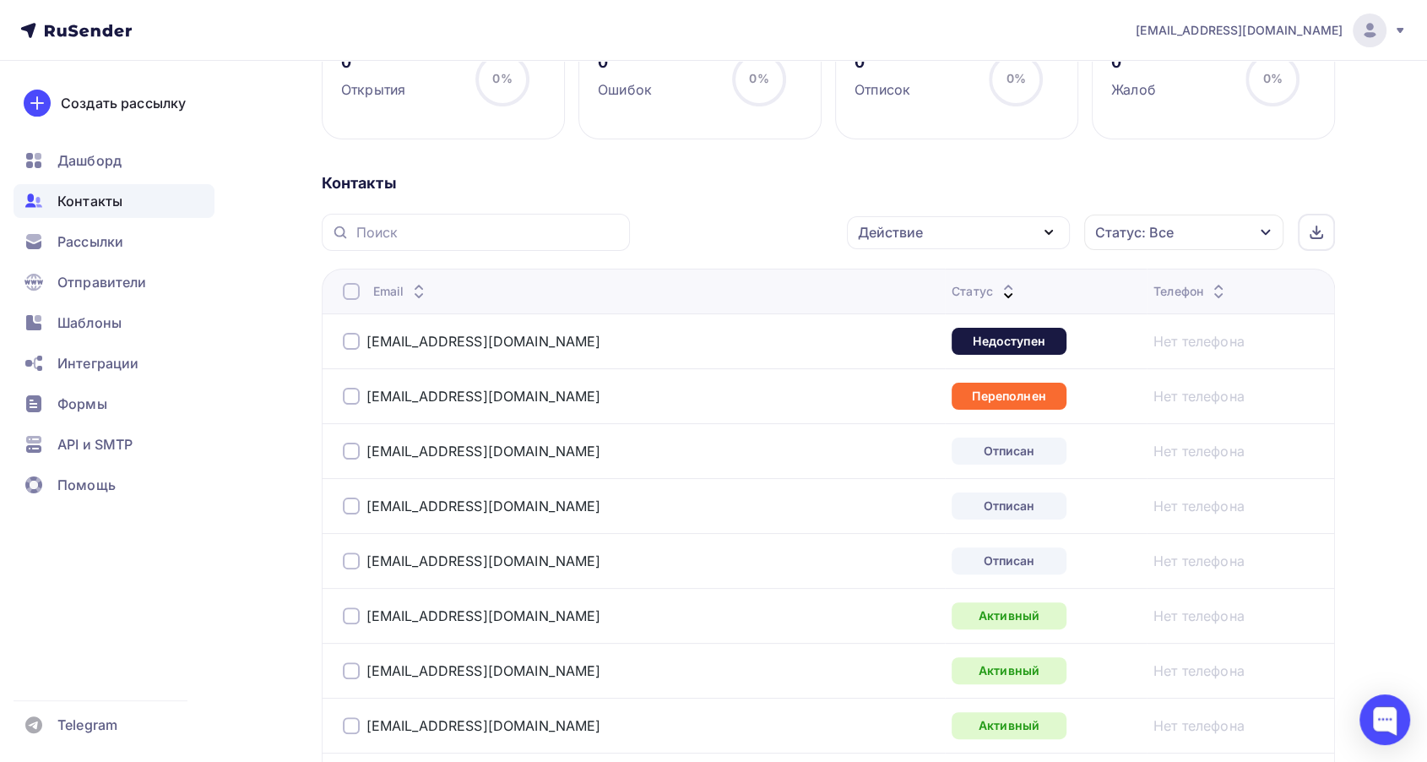
click at [354, 556] on div at bounding box center [351, 560] width 17 height 17
click at [345, 515] on div "[EMAIL_ADDRESS][DOMAIN_NAME]" at bounding box center [554, 505] width 422 height 27
click at [348, 500] on div at bounding box center [351, 505] width 17 height 17
click at [346, 453] on div at bounding box center [351, 450] width 17 height 17
click at [348, 399] on div at bounding box center [351, 396] width 17 height 17
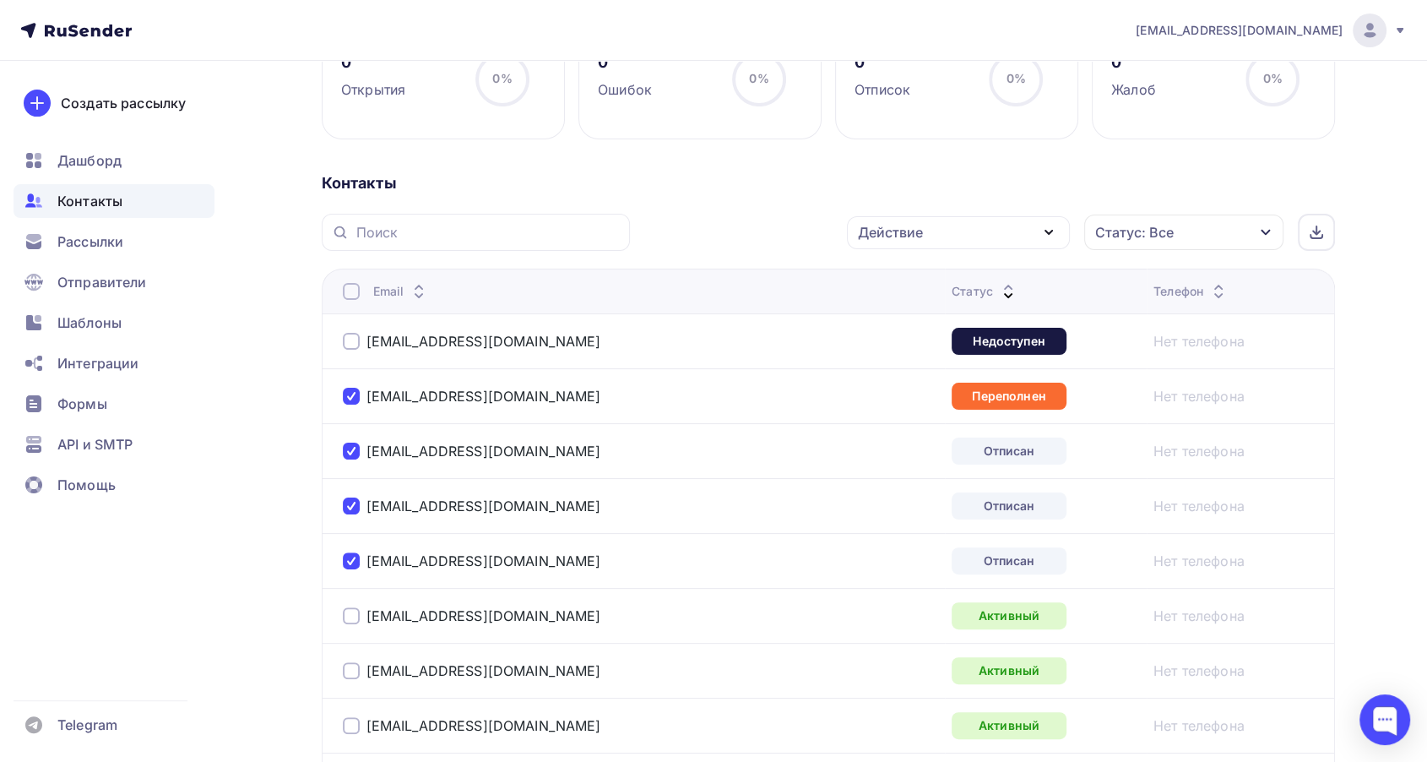
click at [350, 343] on div at bounding box center [351, 341] width 17 height 17
click at [944, 231] on div "Действие" at bounding box center [958, 232] width 223 height 33
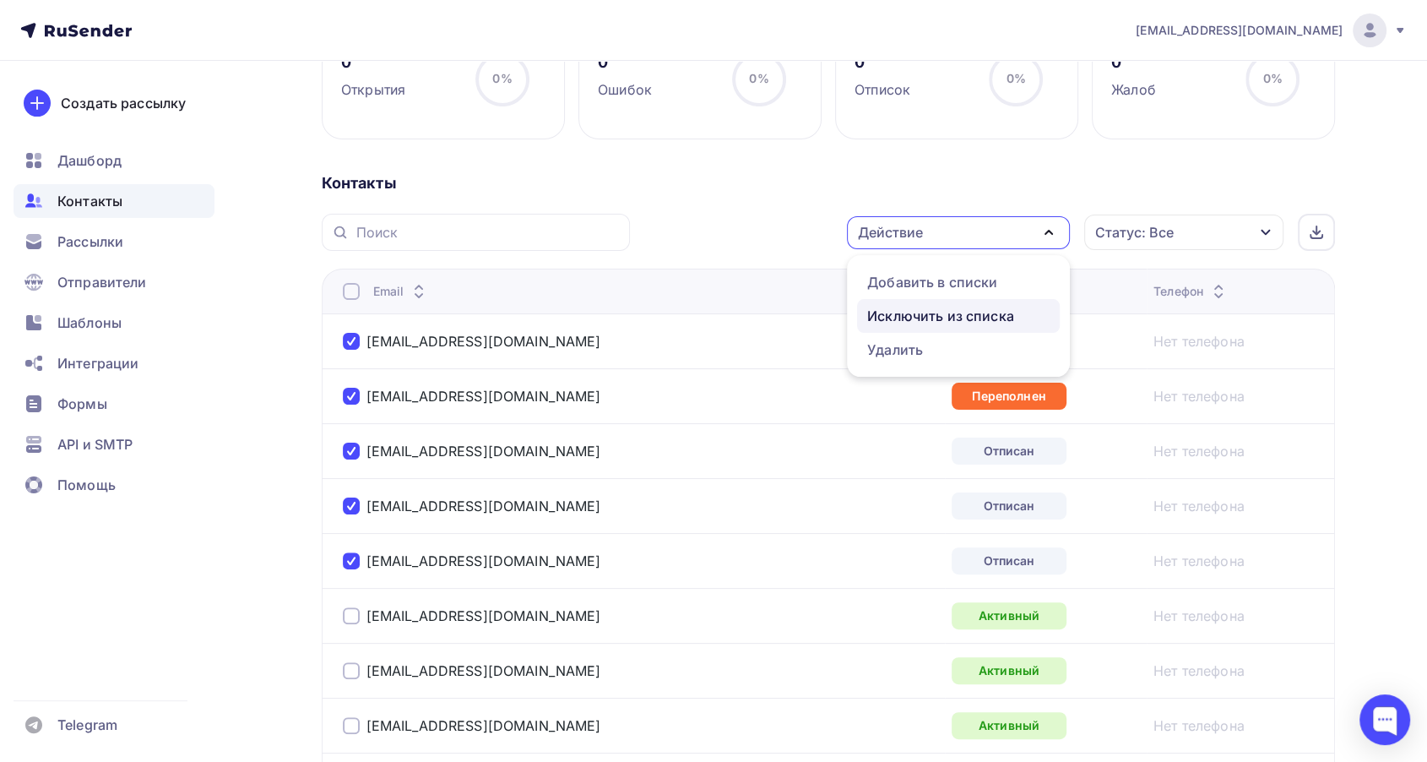
click at [939, 307] on div "Исключить из списка" at bounding box center [940, 316] width 147 height 20
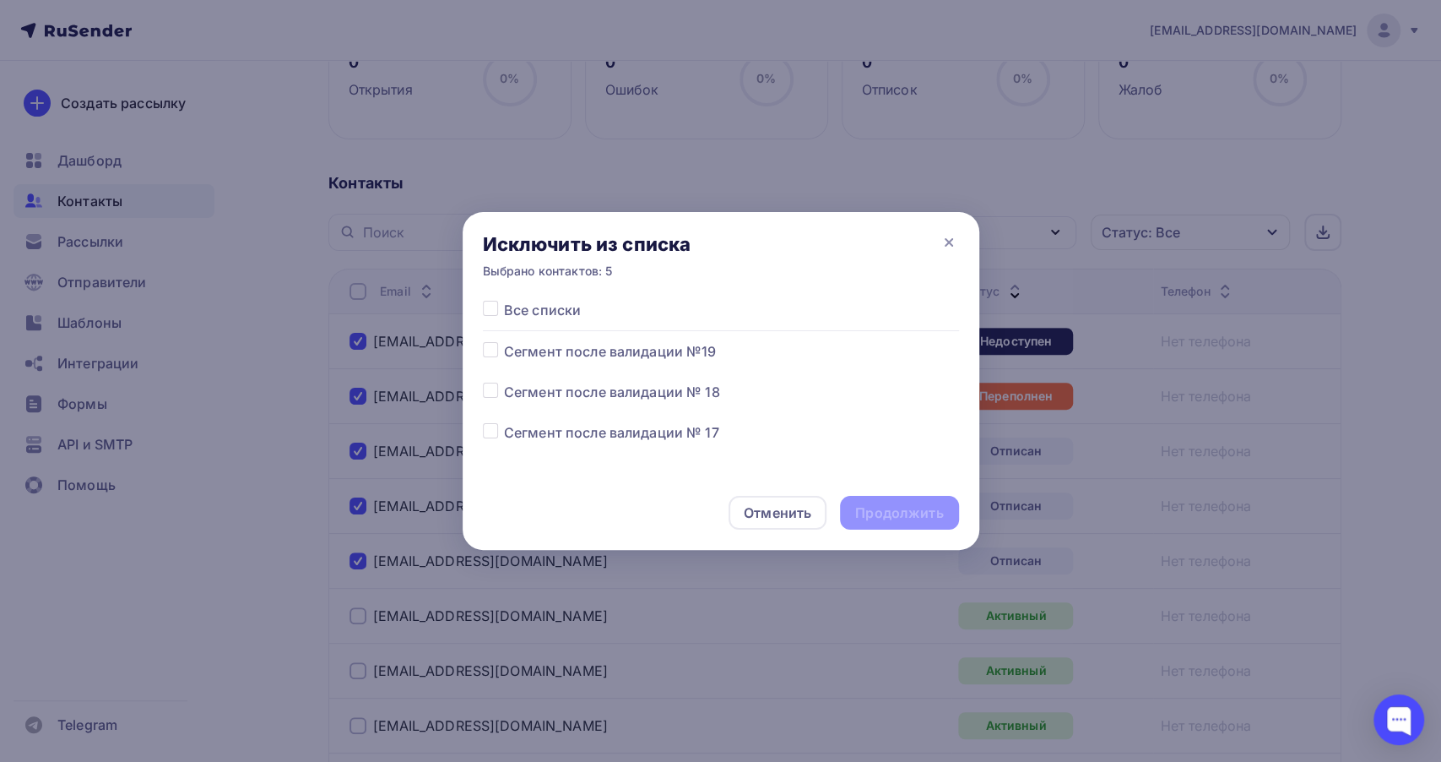
click at [504, 341] on label at bounding box center [504, 341] width 0 height 0
click at [496, 349] on input "checkbox" at bounding box center [490, 348] width 15 height 15
checkbox input "true"
click at [893, 522] on div "Продолжить" at bounding box center [899, 513] width 118 height 34
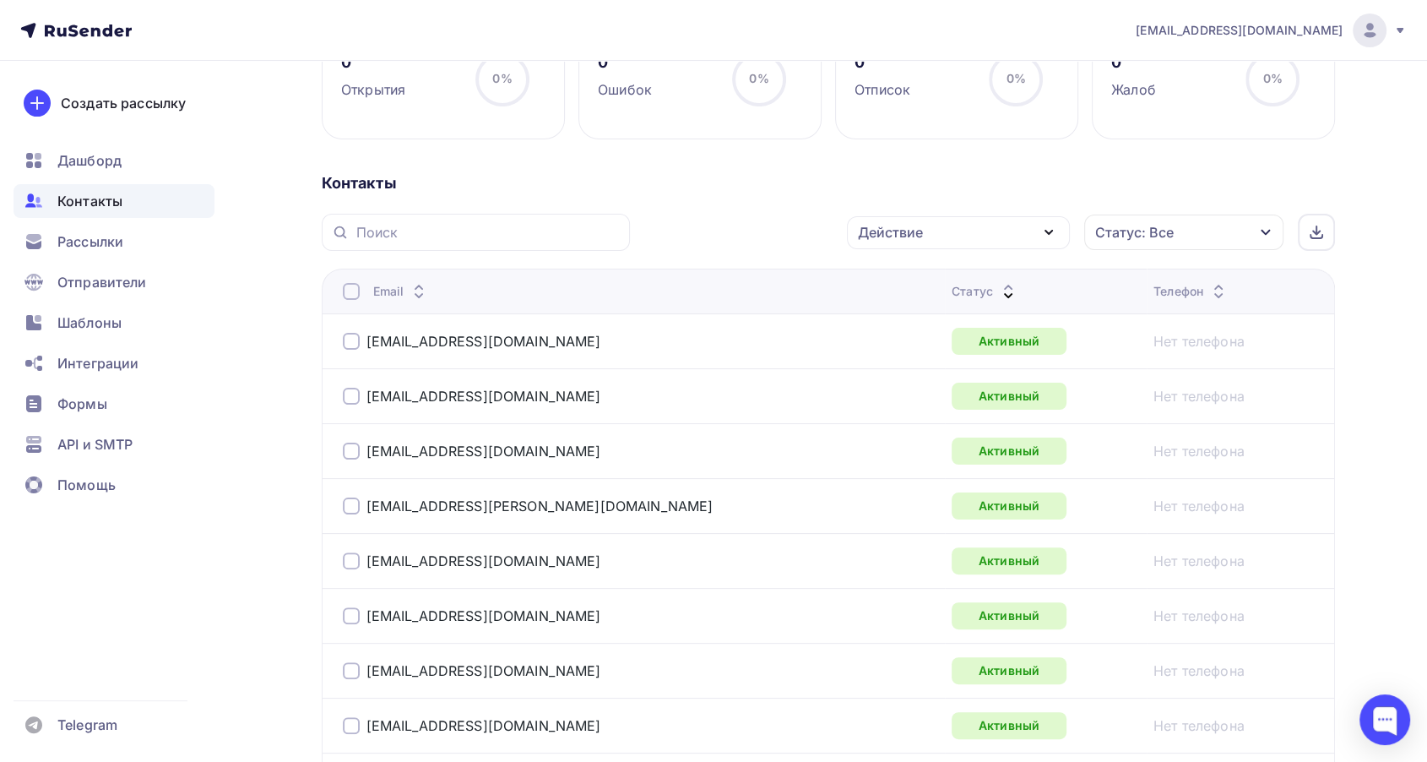
click at [998, 288] on icon at bounding box center [1008, 295] width 20 height 20
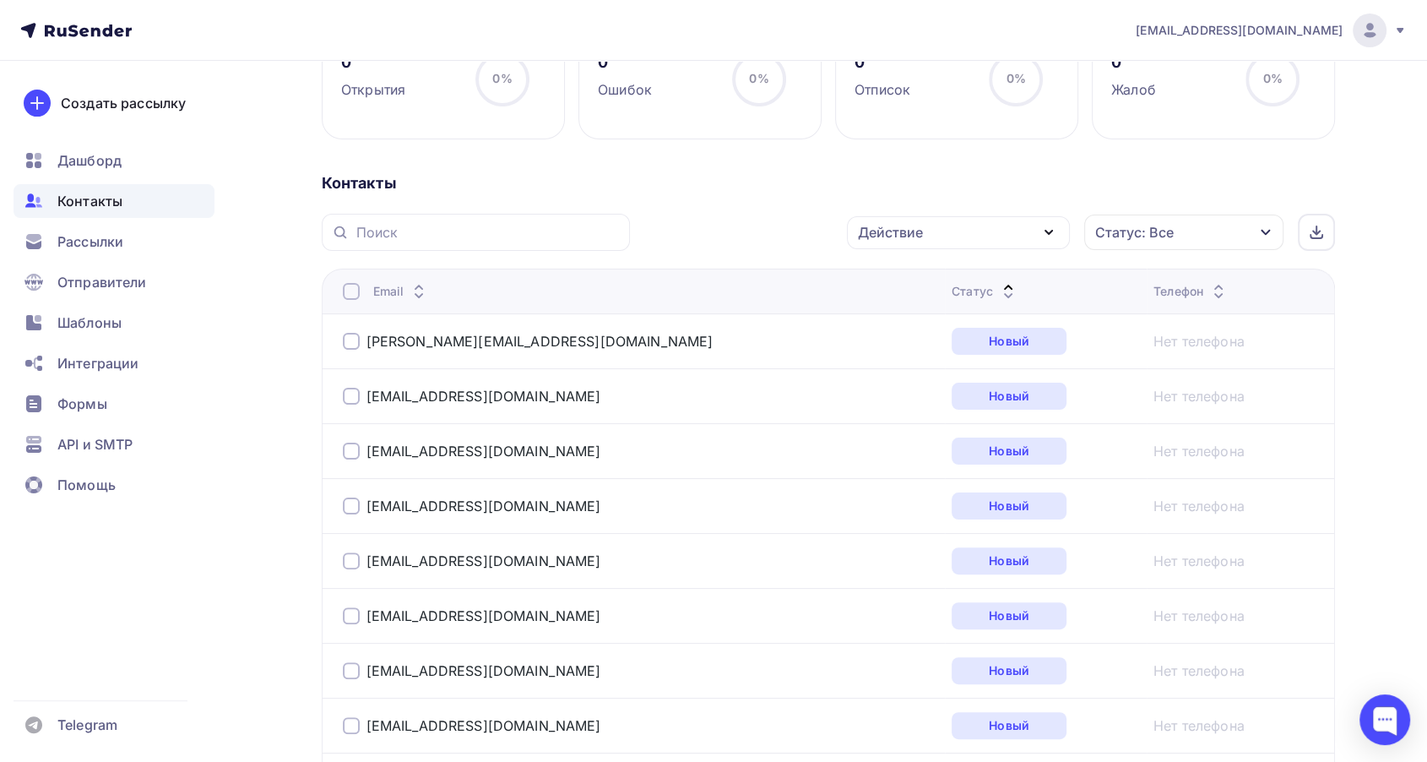
click at [952, 288] on div "Статус" at bounding box center [985, 291] width 67 height 17
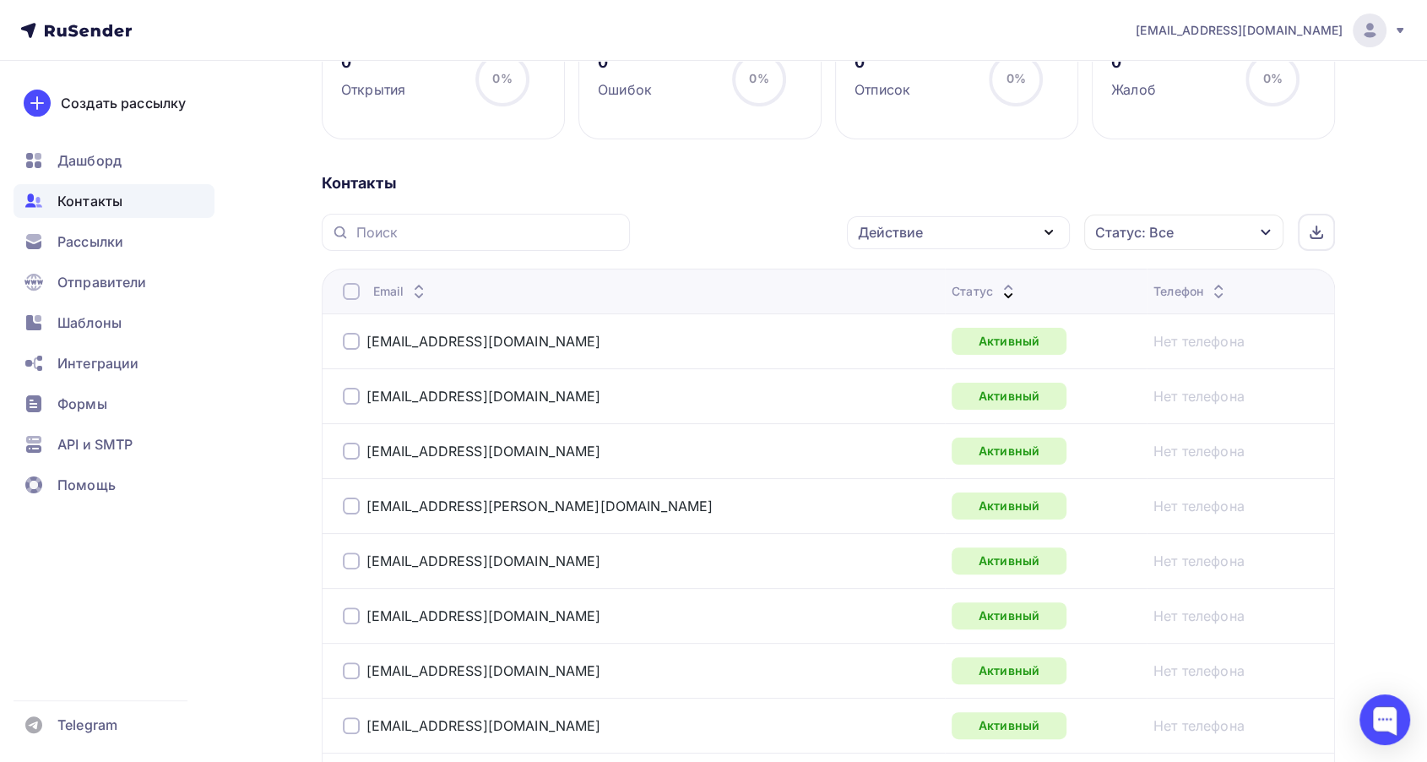
click at [998, 288] on icon at bounding box center [1008, 295] width 20 height 20
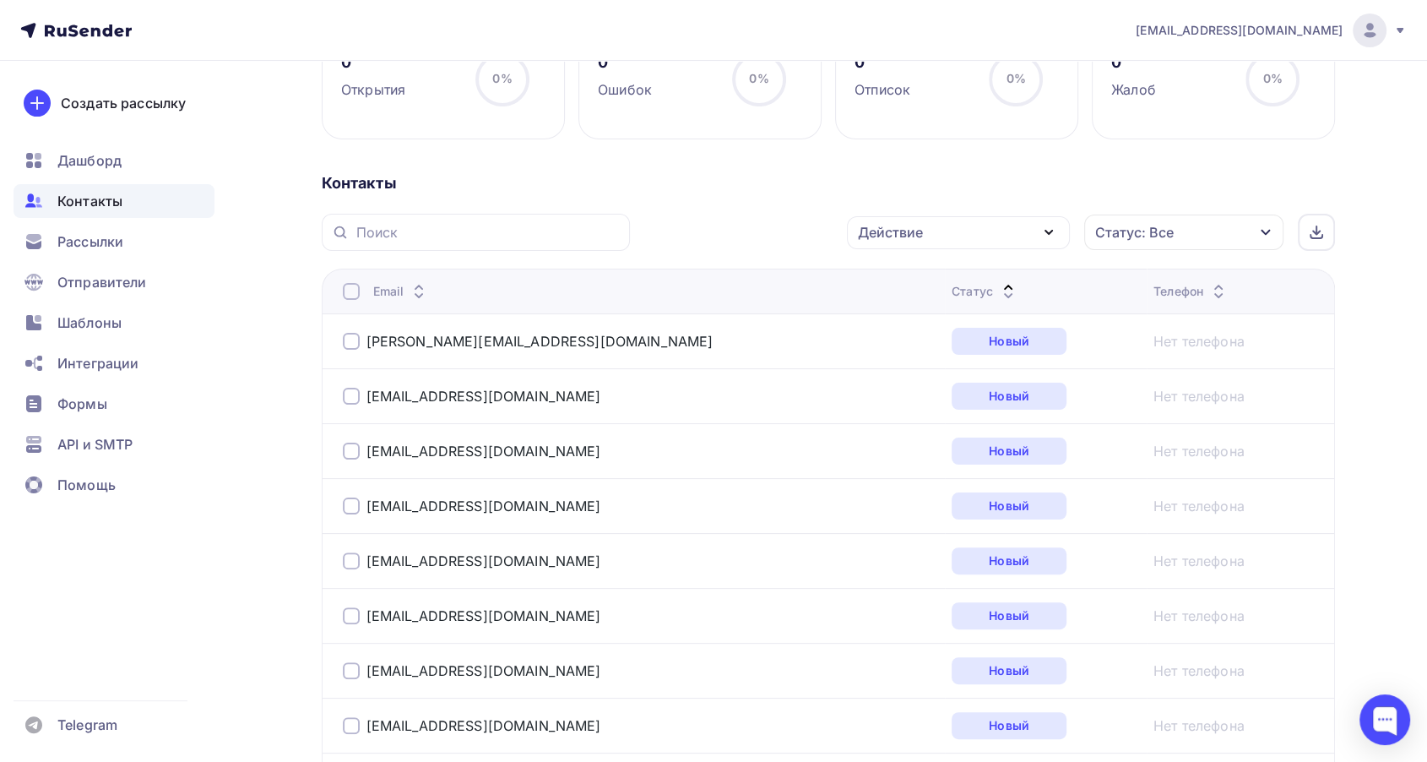
click at [998, 286] on icon at bounding box center [1008, 295] width 20 height 20
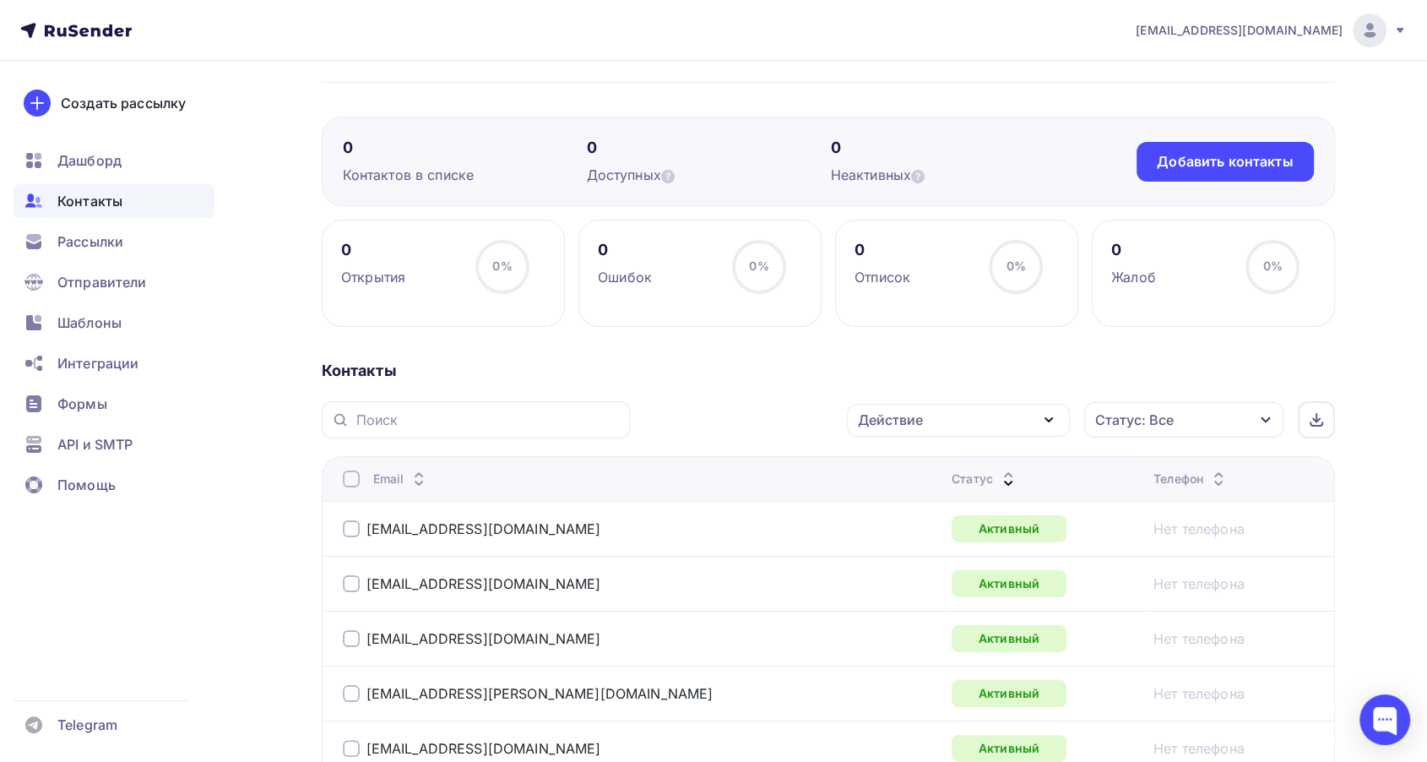
scroll to position [0, 0]
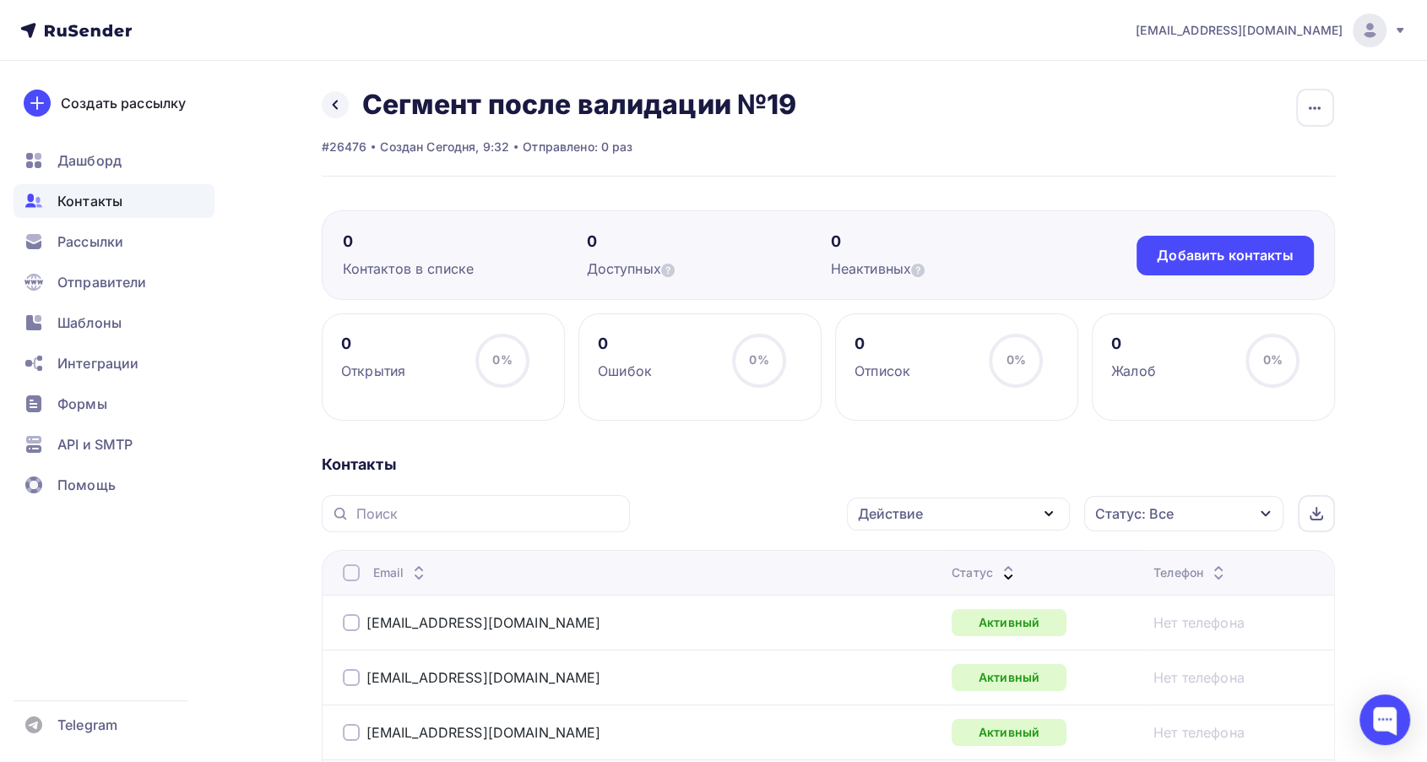
click at [1197, 518] on div "Статус: Все" at bounding box center [1183, 513] width 199 height 35
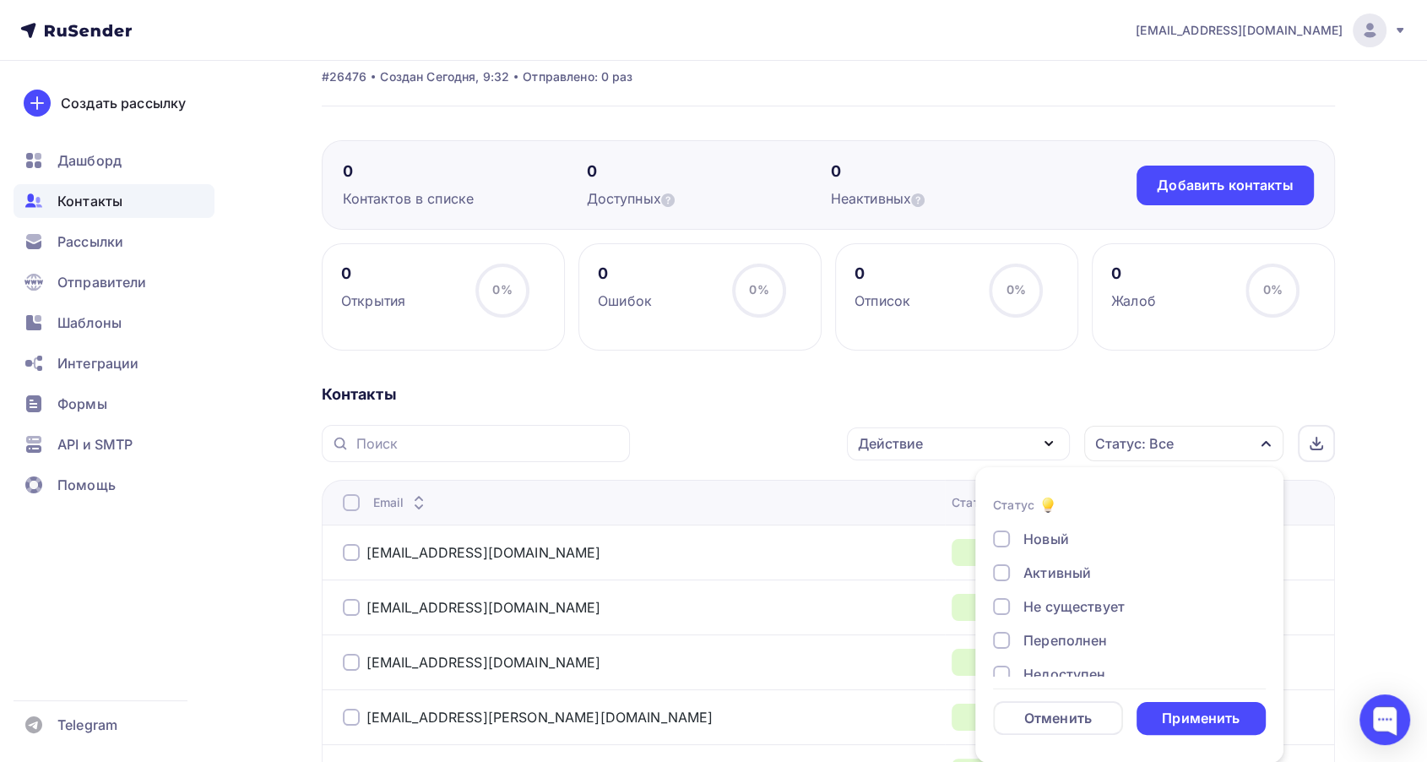
click at [1044, 574] on div "Активный" at bounding box center [1057, 572] width 68 height 20
click at [1191, 708] on div "Применить" at bounding box center [1201, 717] width 78 height 19
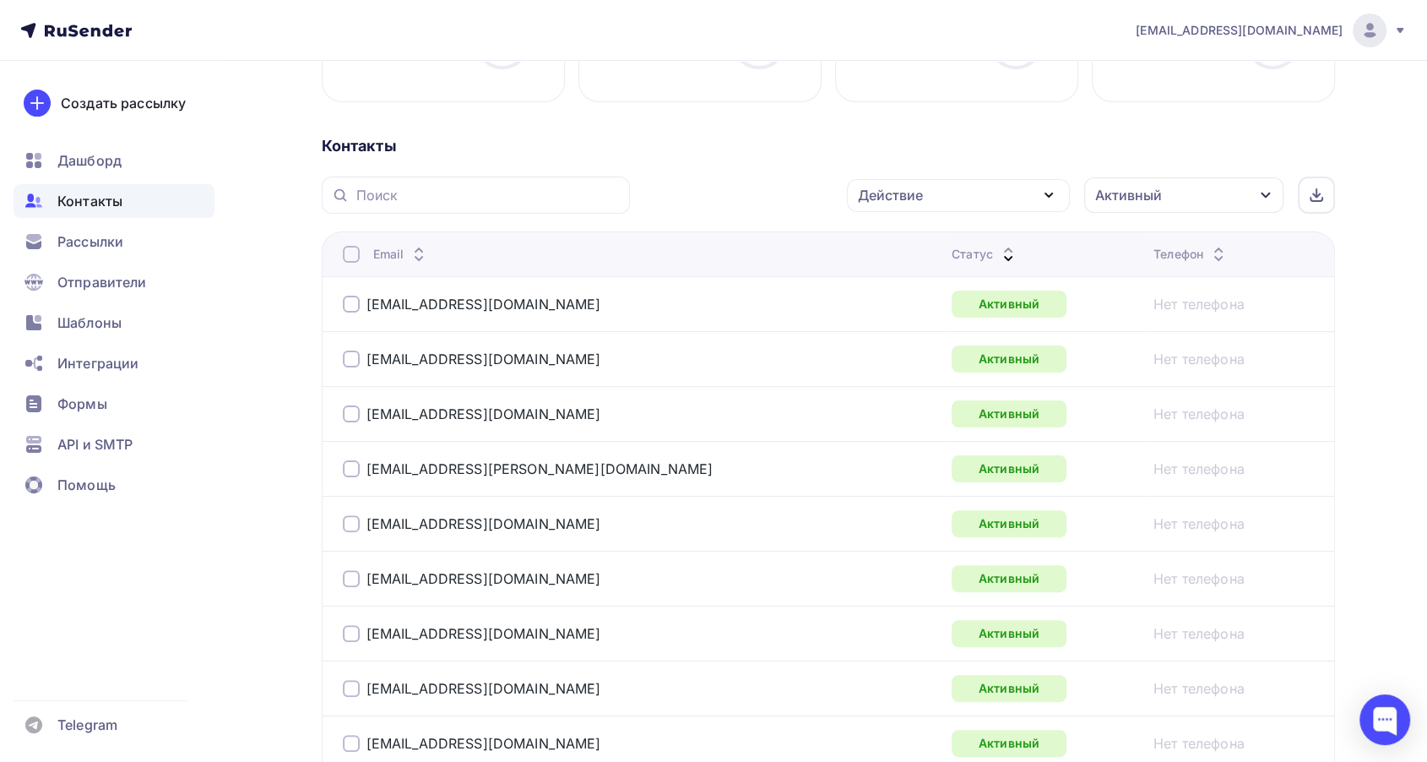
scroll to position [0, 0]
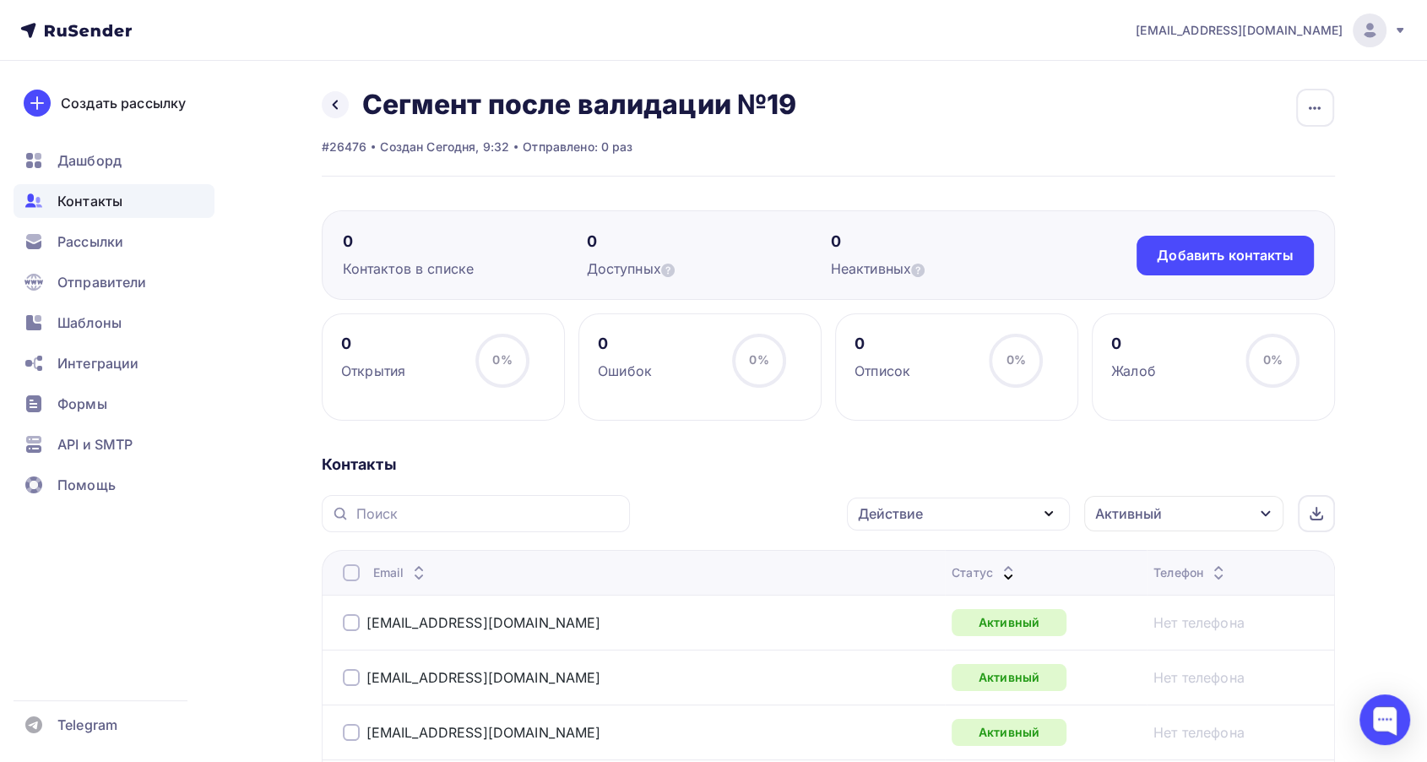
click at [350, 572] on div at bounding box center [351, 572] width 17 height 17
click at [1039, 512] on icon "button" at bounding box center [1049, 513] width 20 height 20
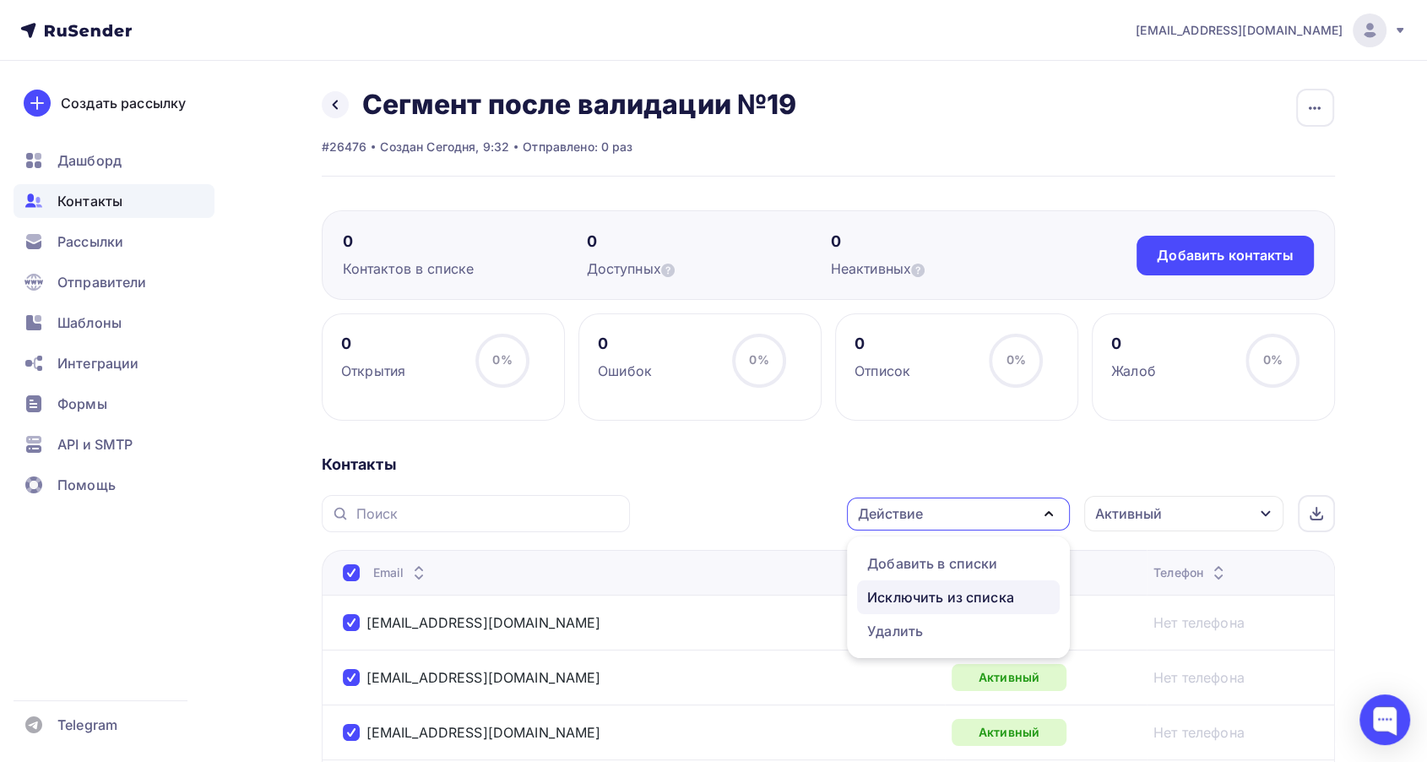
click at [958, 596] on div "Исключить из списка" at bounding box center [940, 597] width 147 height 20
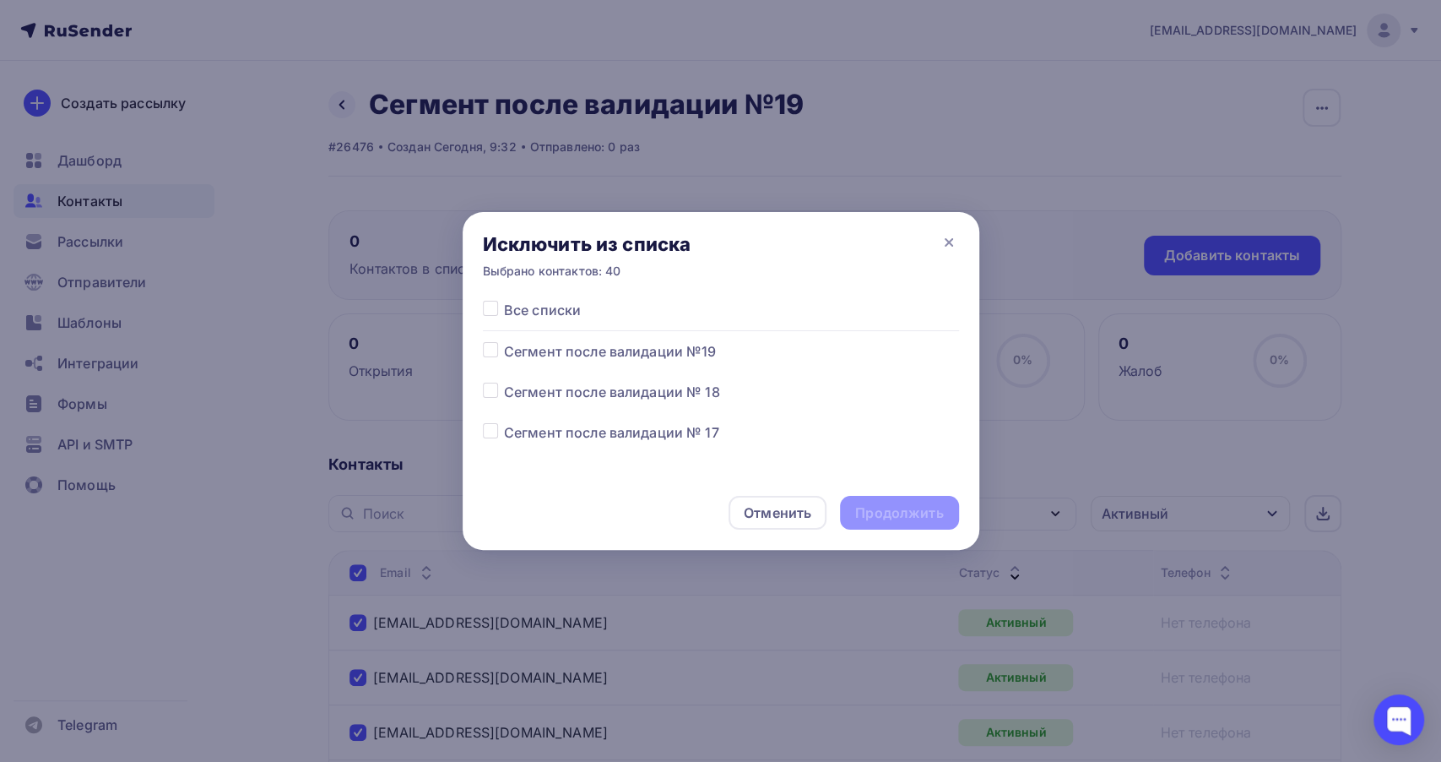
click at [540, 351] on span "Сегмент после валидации №19" at bounding box center [610, 351] width 213 height 20
click at [504, 341] on label at bounding box center [504, 341] width 0 height 0
click at [486, 350] on input "checkbox" at bounding box center [490, 348] width 15 height 15
checkbox input "true"
click at [881, 513] on div "Продолжить" at bounding box center [899, 512] width 88 height 19
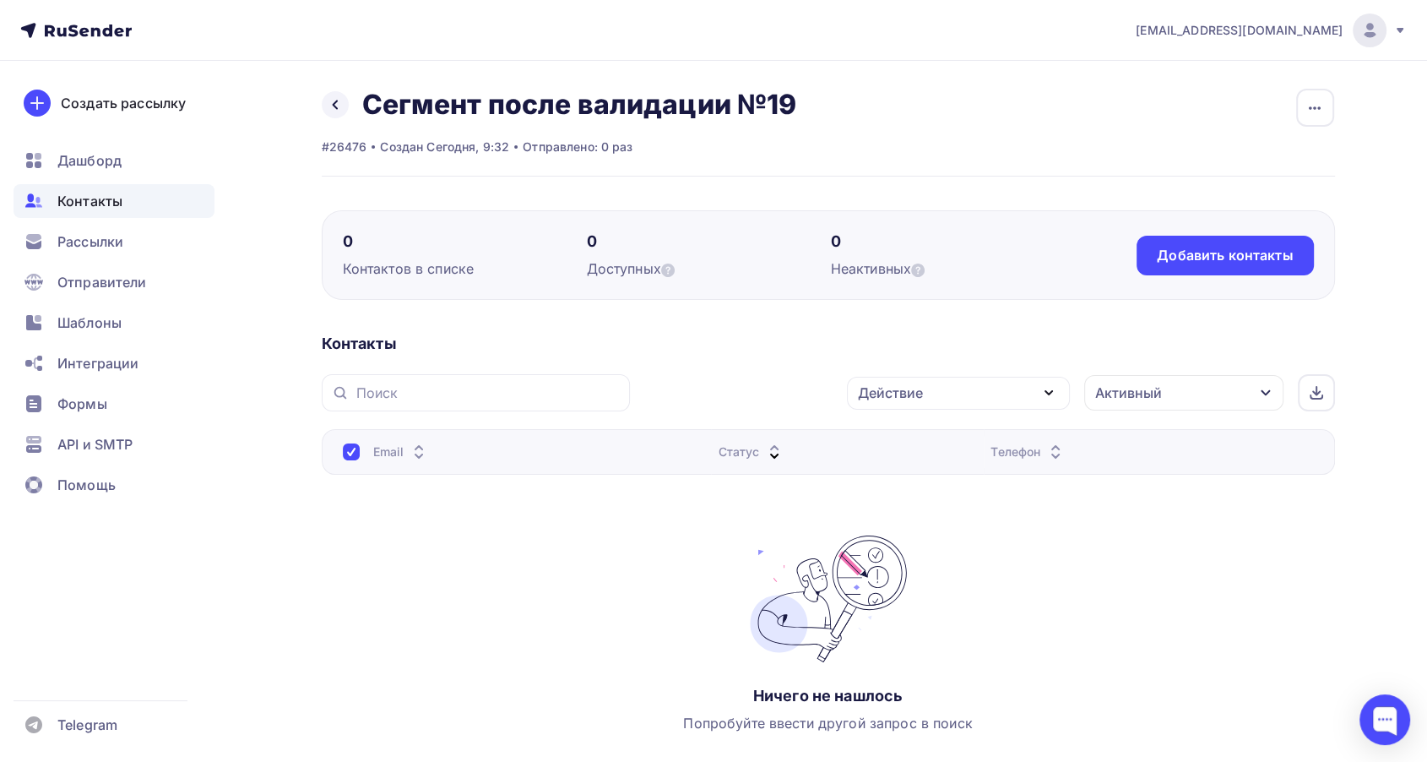
click at [1175, 405] on div "Активный" at bounding box center [1183, 392] width 199 height 35
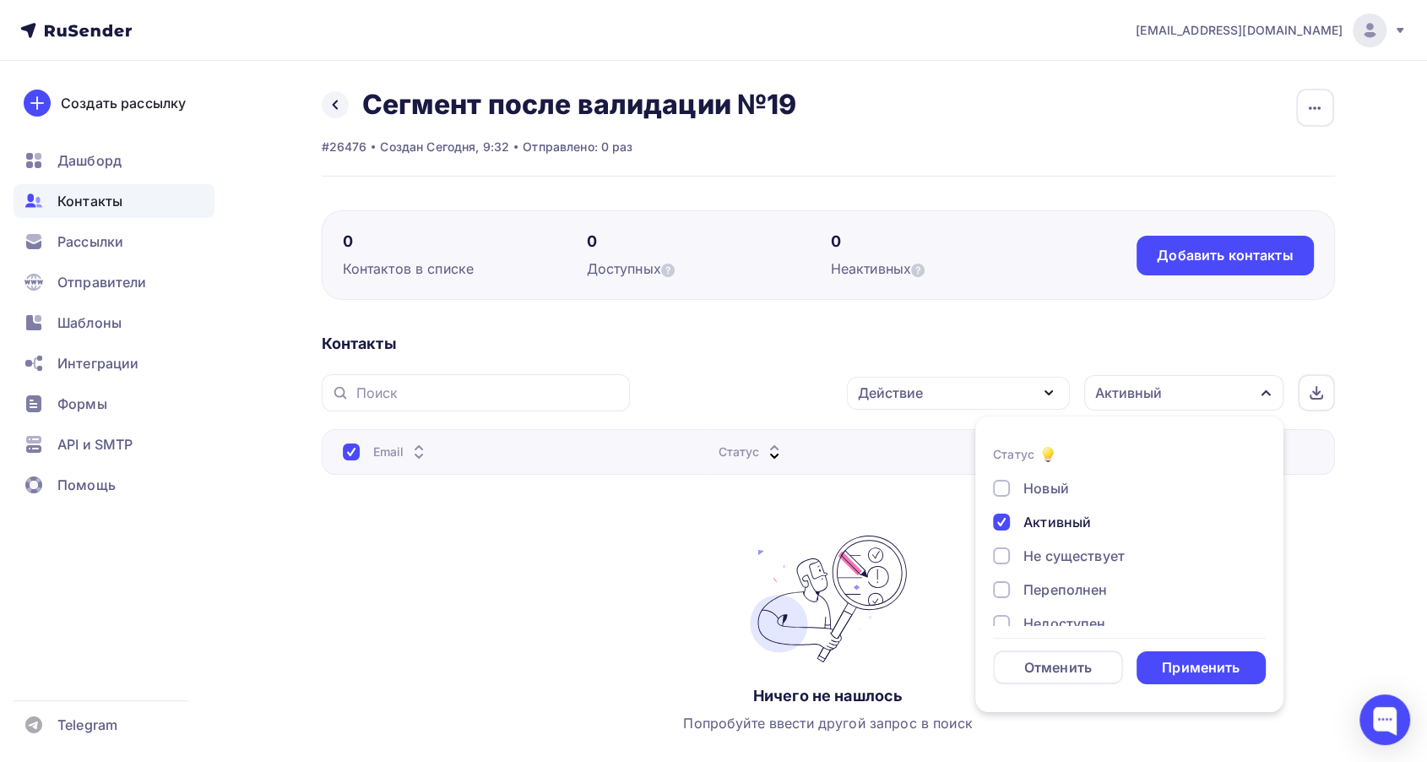
click at [1061, 514] on div "Активный" at bounding box center [1057, 522] width 68 height 20
click at [1041, 482] on div "Новый" at bounding box center [1046, 488] width 46 height 20
click at [1189, 673] on div "Применить" at bounding box center [1201, 667] width 78 height 19
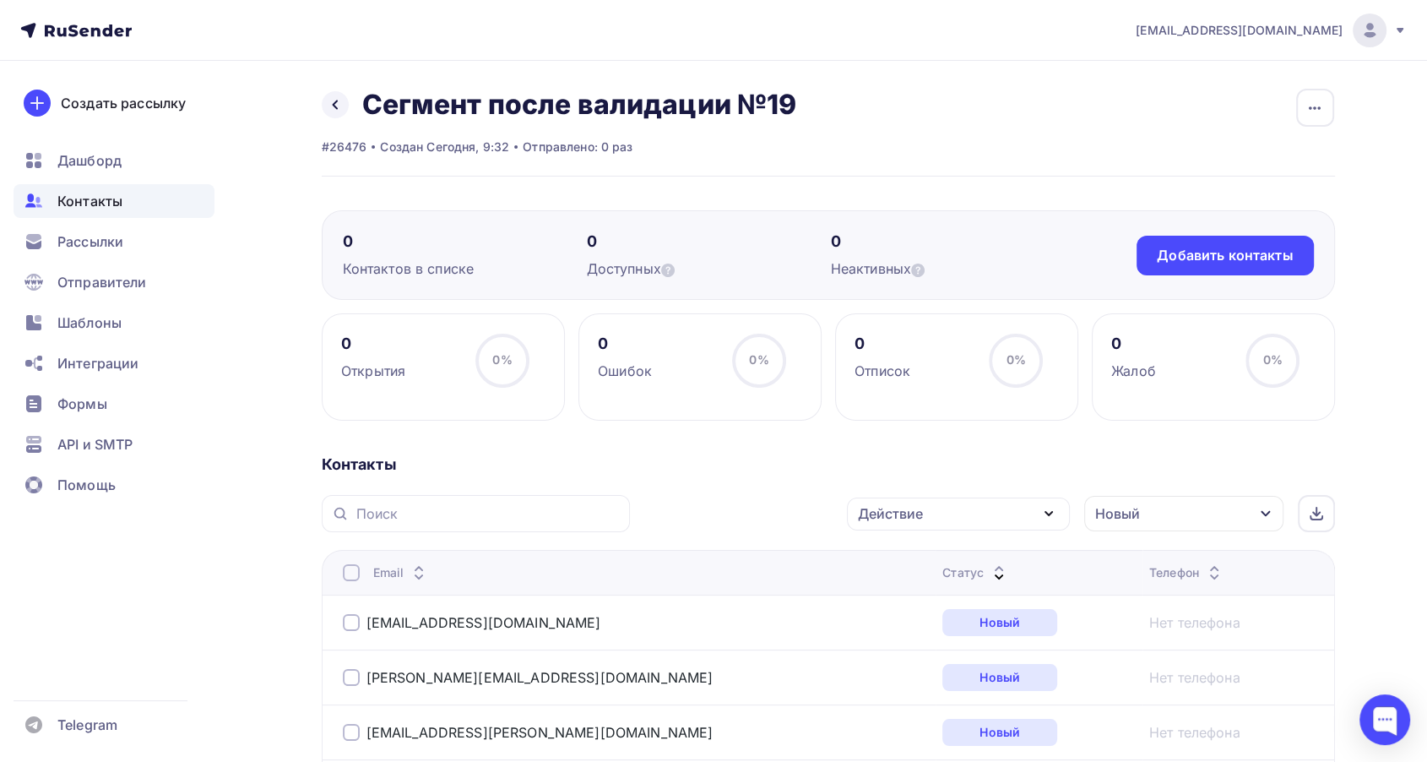
click at [989, 567] on icon at bounding box center [999, 577] width 20 height 20
click at [989, 562] on icon at bounding box center [999, 568] width 20 height 20
click at [989, 571] on icon at bounding box center [999, 577] width 20 height 20
click at [594, 513] on input "text" at bounding box center [487, 513] width 263 height 19
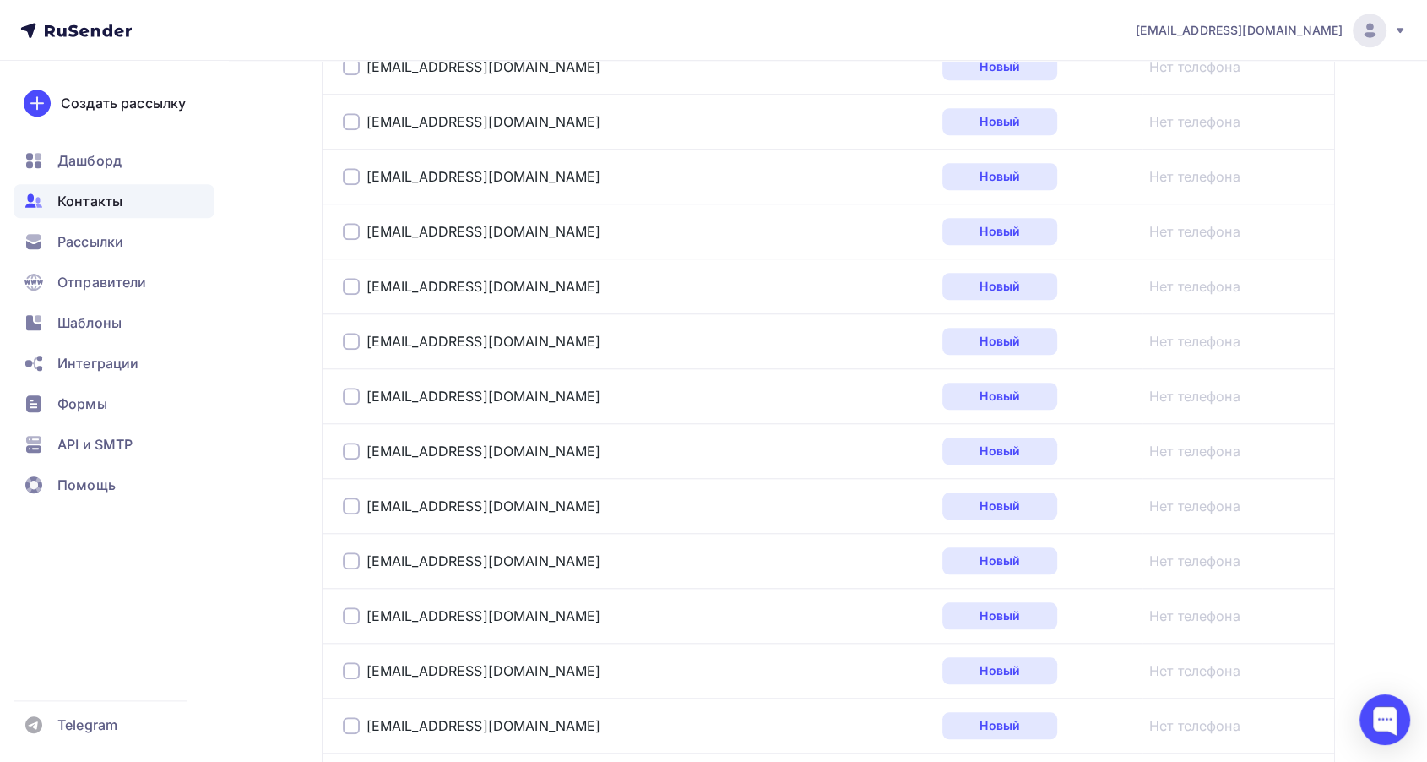
scroll to position [2744, 0]
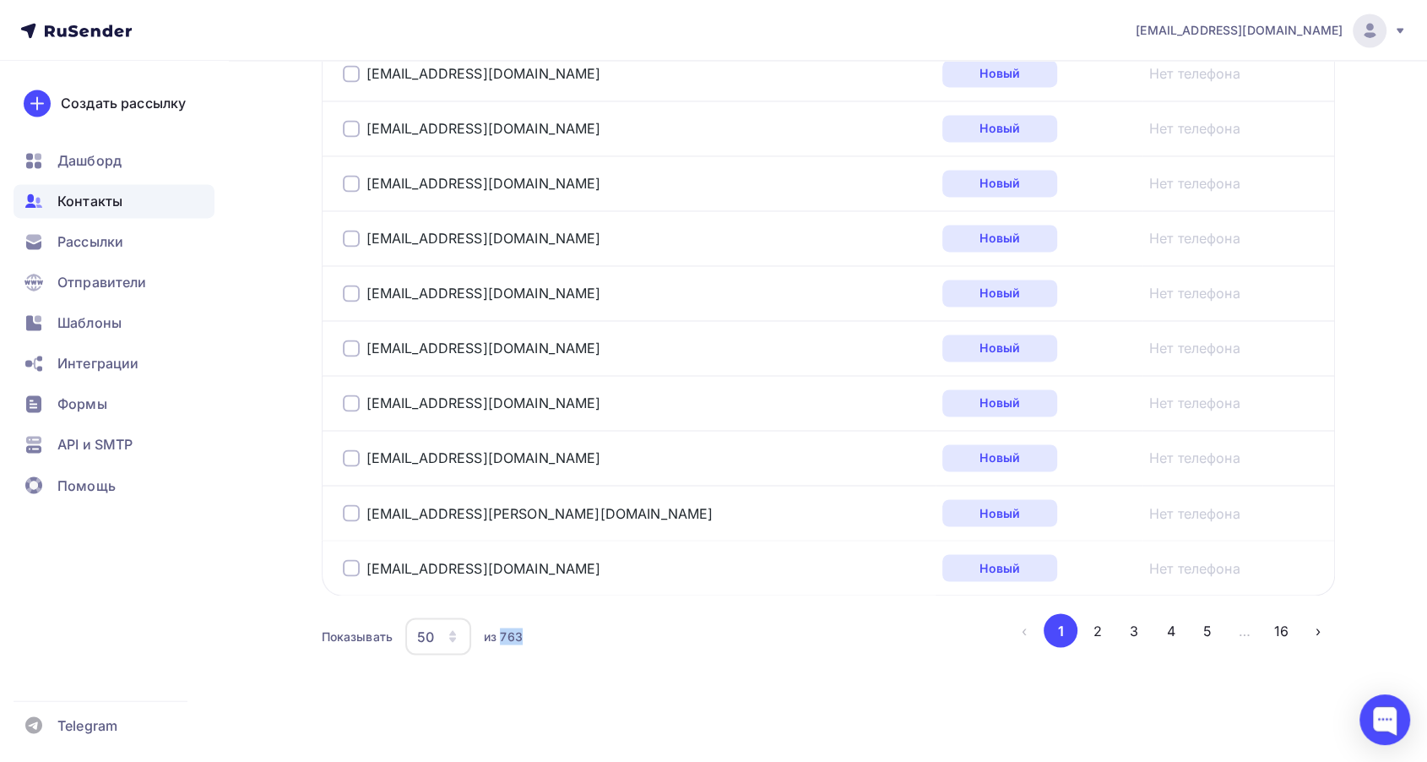
drag, startPoint x: 502, startPoint y: 636, endPoint x: 545, endPoint y: 632, distance: 44.1
click at [545, 632] on div "Показывать 50 10 20 50 100 из 763" at bounding box center [665, 635] width 686 height 39
click at [574, 643] on div "Показывать 50 10 20 50 100 из 763" at bounding box center [665, 635] width 686 height 39
click at [103, 243] on span "Рассылки" at bounding box center [90, 241] width 66 height 20
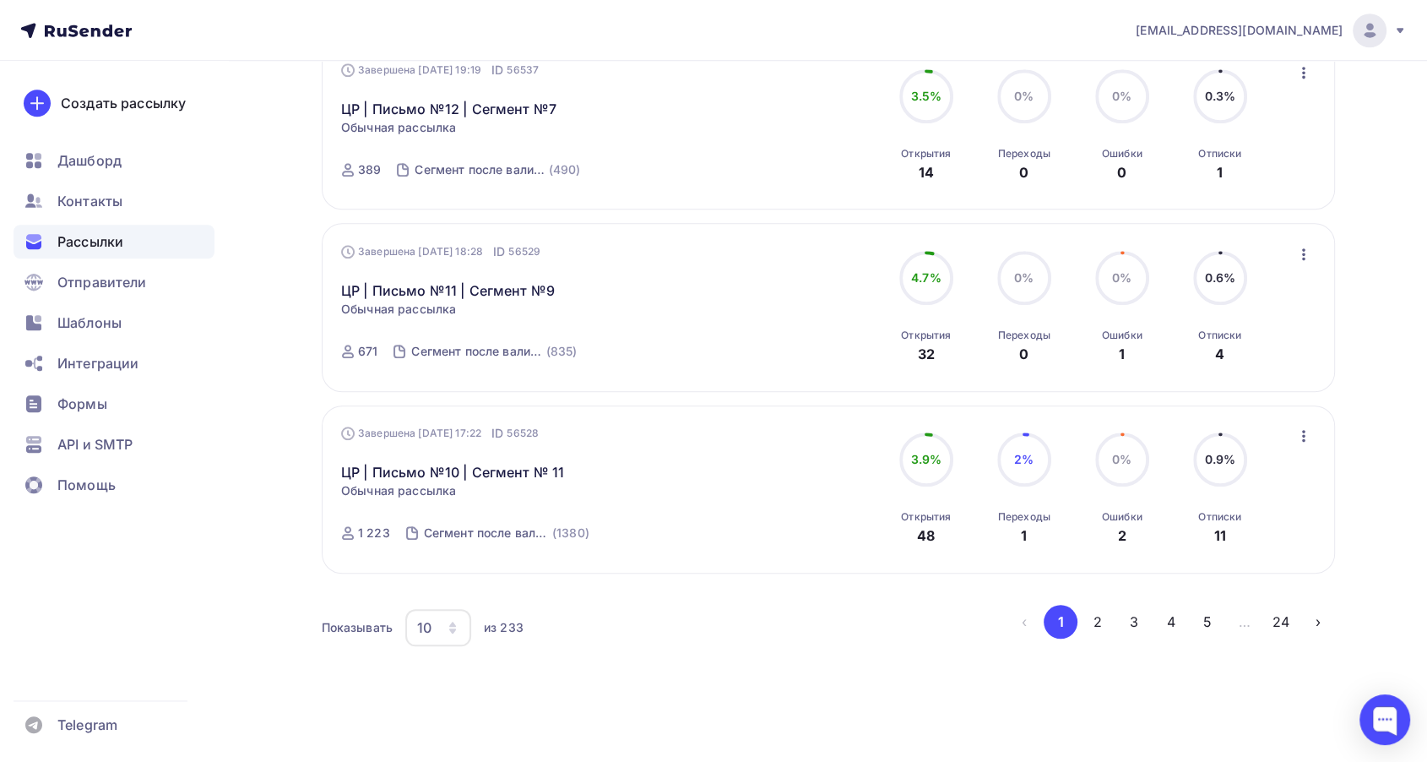
scroll to position [1571, 0]
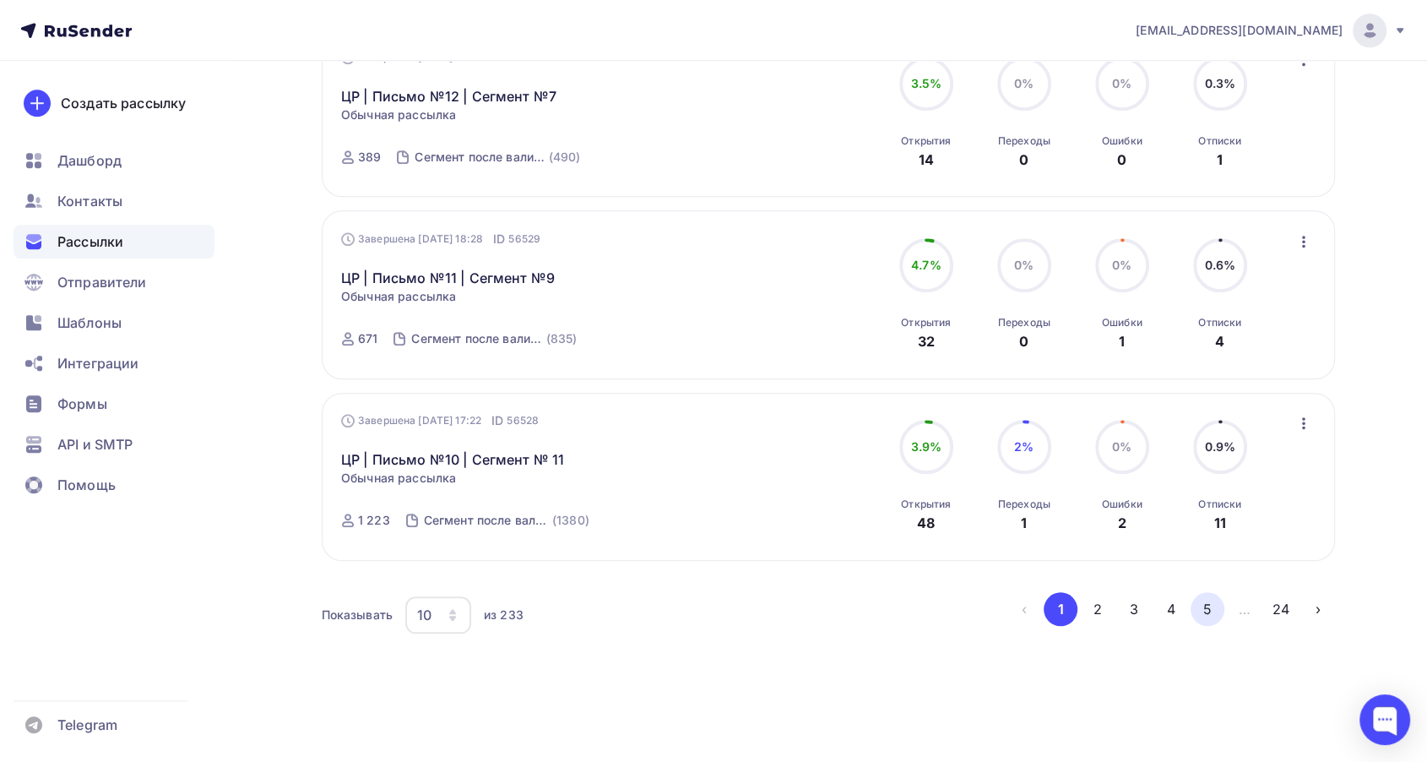
click at [1211, 614] on button "5" at bounding box center [1208, 609] width 34 height 34
click at [499, 460] on link "ЦР | Письмо №1 | Сегмент № 18.2" at bounding box center [456, 459] width 230 height 20
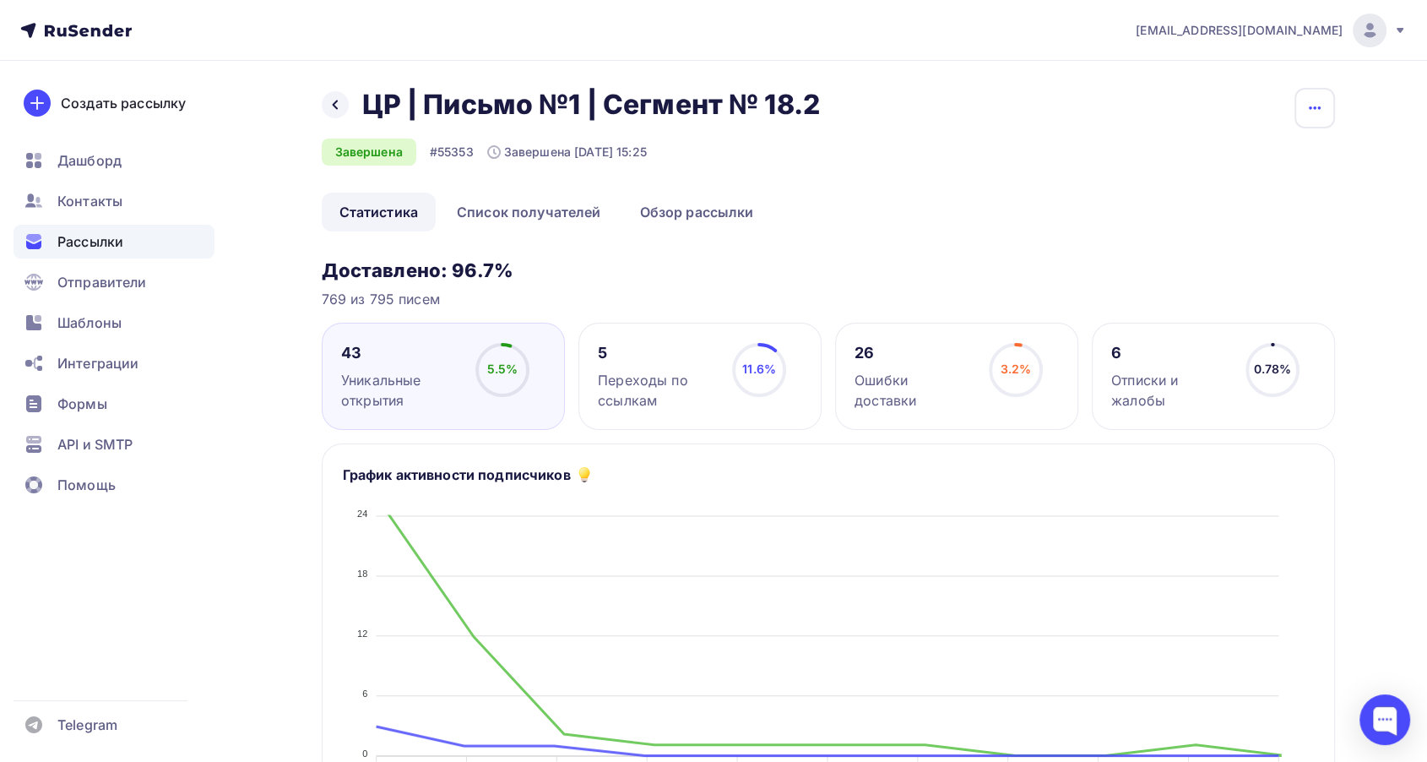
click at [1314, 112] on icon "button" at bounding box center [1315, 108] width 20 height 20
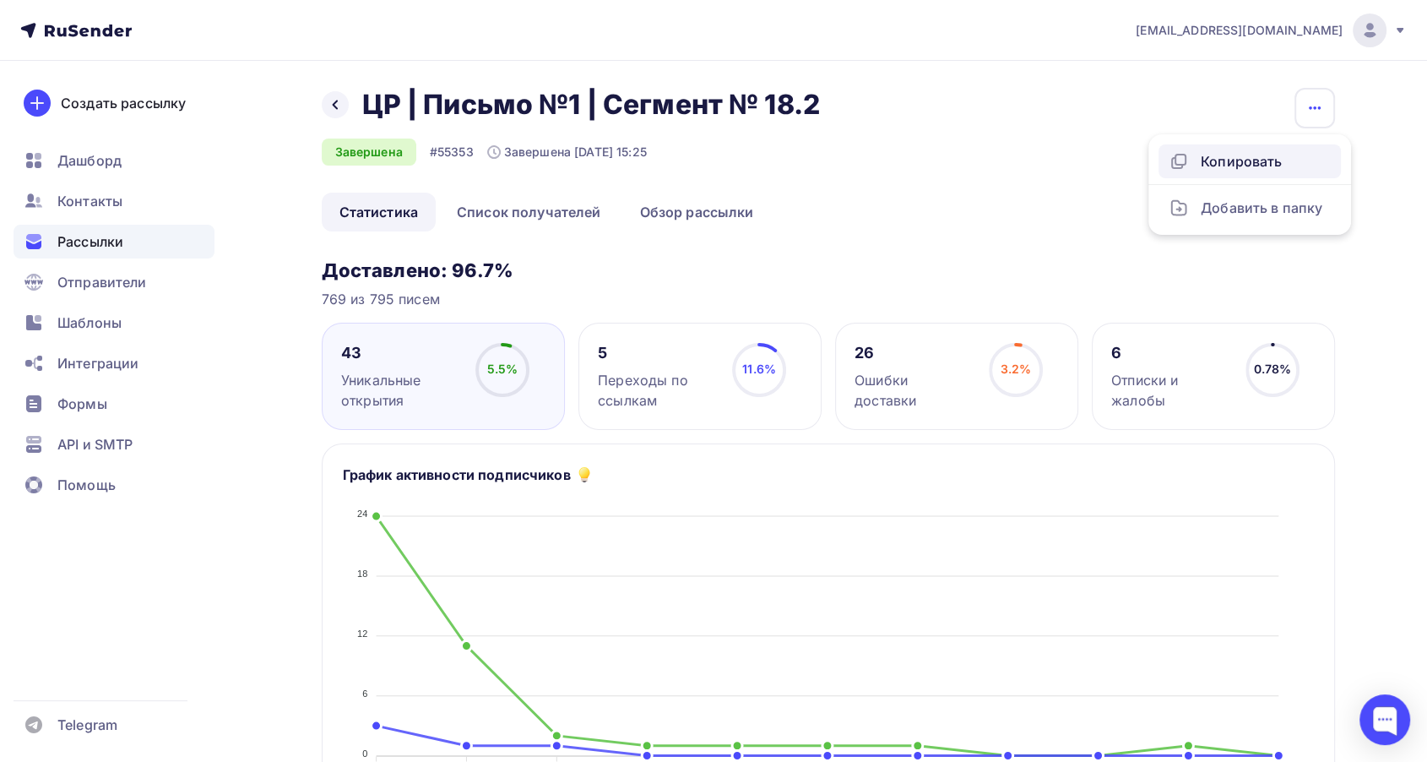
click at [1213, 170] on div "Копировать" at bounding box center [1250, 161] width 162 height 20
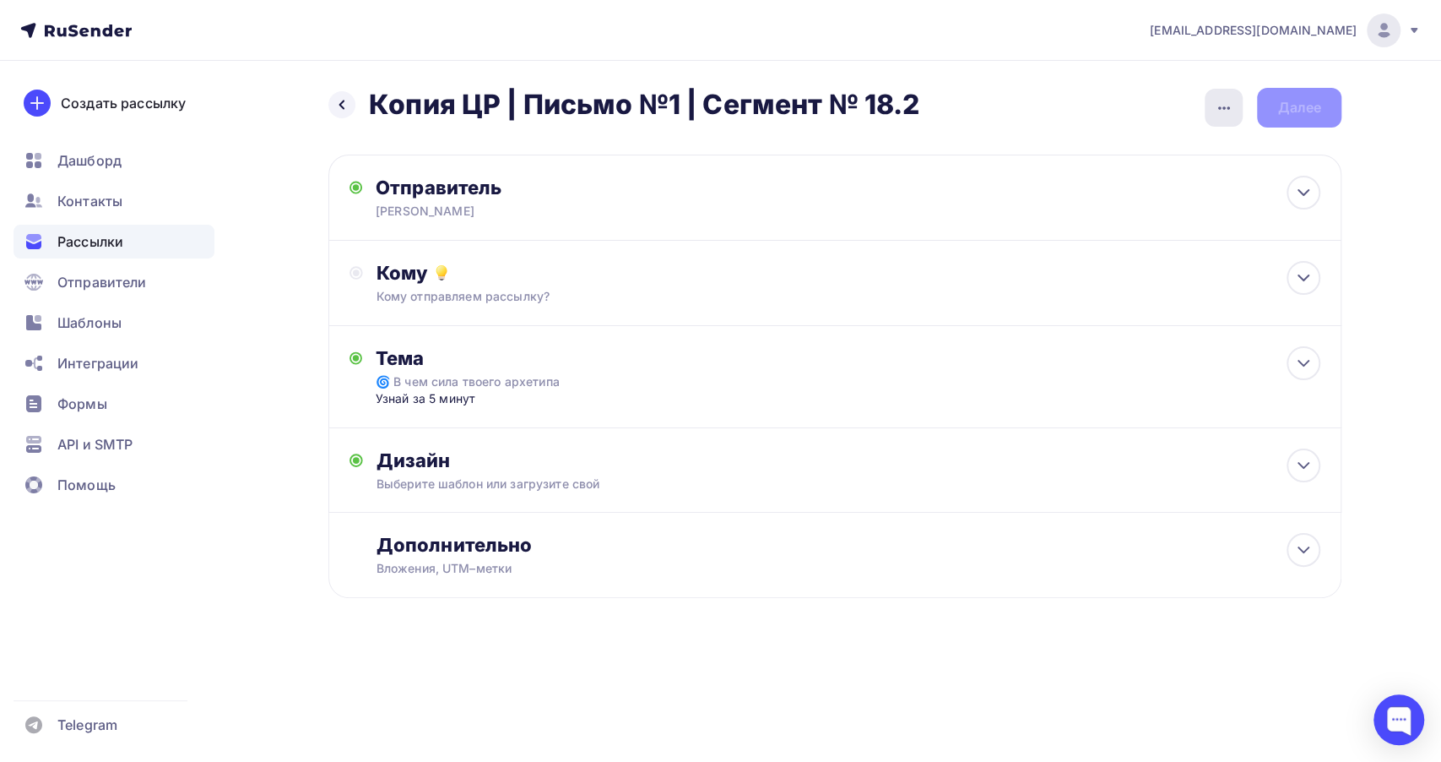
click at [1235, 111] on div "button" at bounding box center [1224, 108] width 38 height 38
click at [1096, 191] on div "Переименовать рассылку" at bounding box center [1134, 194] width 209 height 20
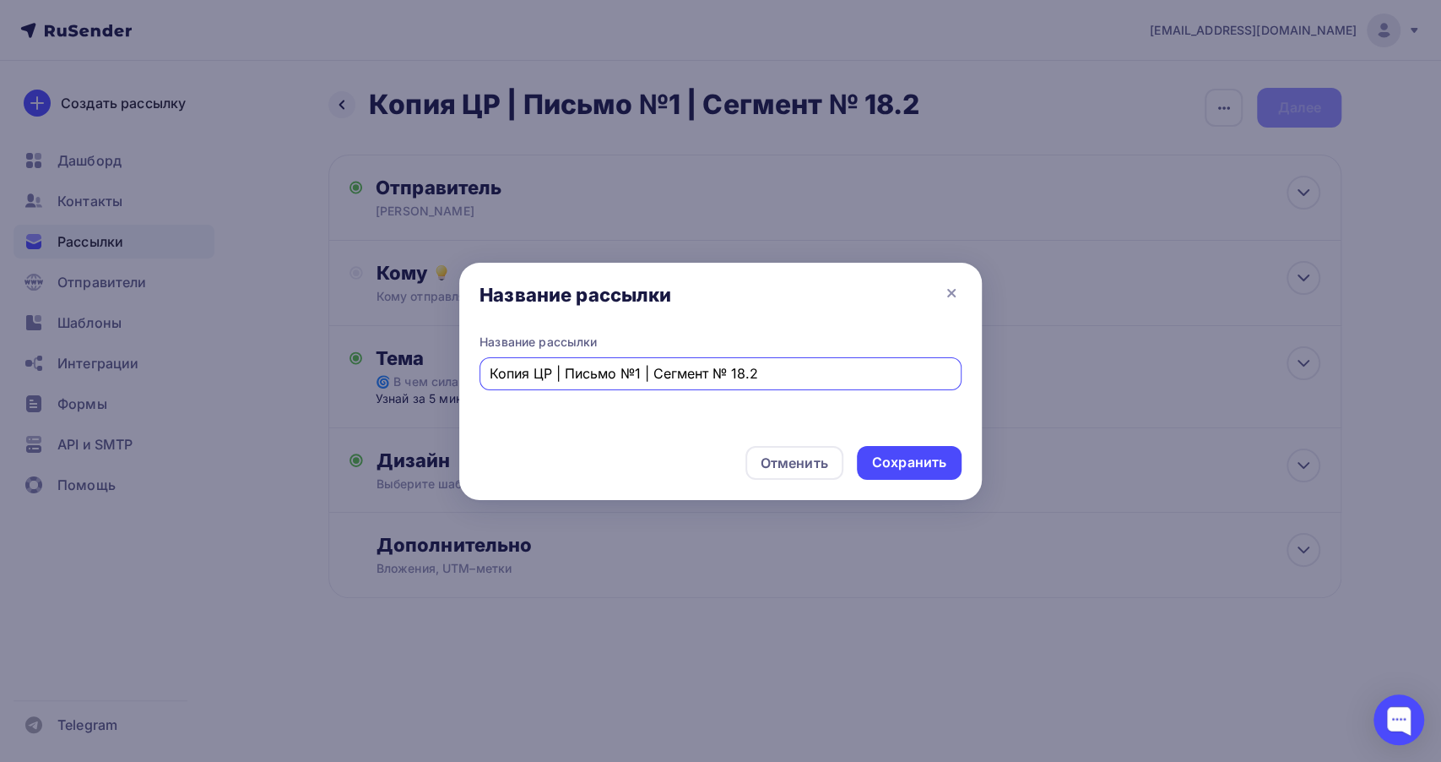
drag, startPoint x: 533, startPoint y: 380, endPoint x: 475, endPoint y: 378, distance: 57.4
click at [475, 378] on div "Название рассылки Копия ЦР | Письмо №1 | Сегмент № 18.2" at bounding box center [720, 383] width 523 height 99
click at [713, 376] on input "ЦР | Письмо №1 | Сегмент № 18.2" at bounding box center [721, 373] width 463 height 20
click at [694, 377] on input "ЦР | Письмо №1 | Сегмент № 18.1" at bounding box center [721, 373] width 463 height 20
type input "ЦР | Письмо №1 | Сегмент № 19.1"
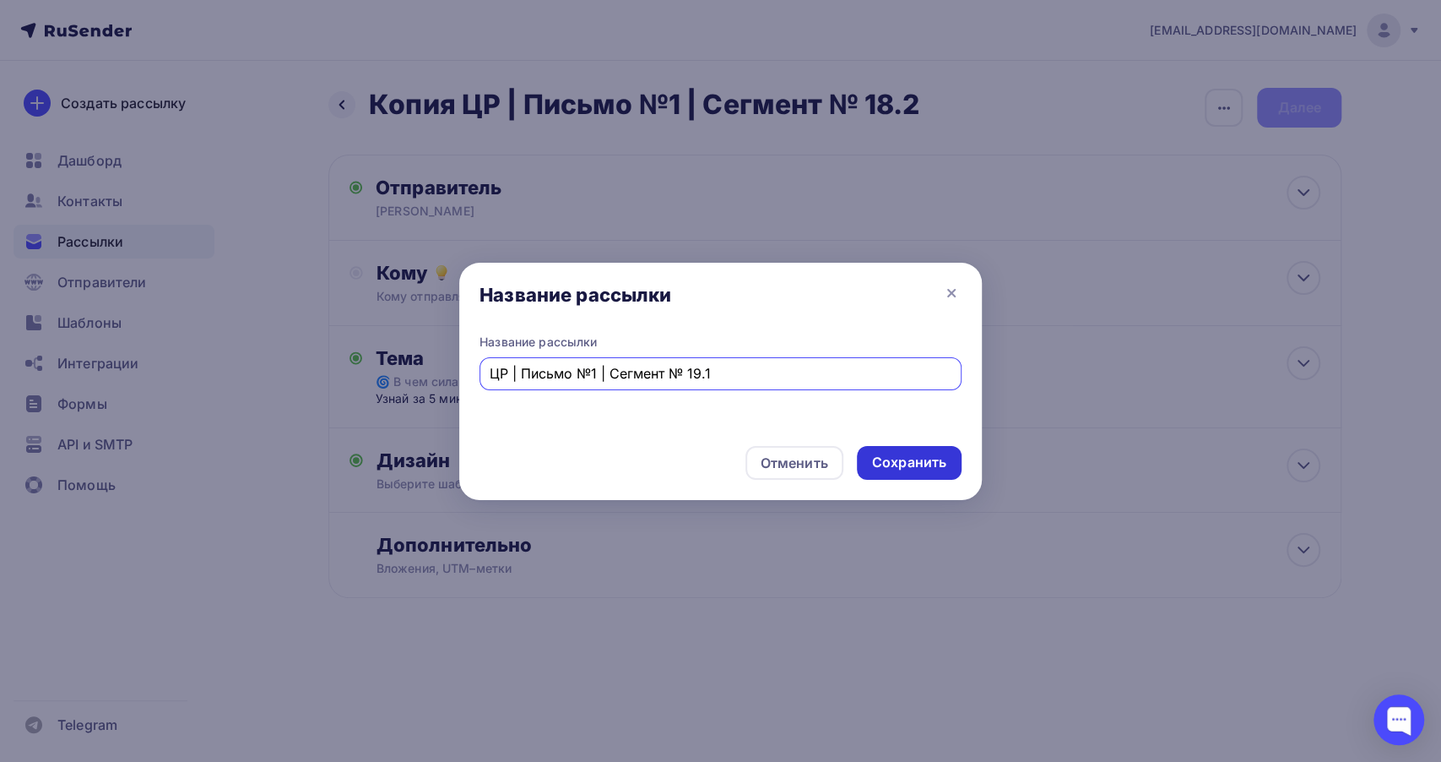
click at [918, 466] on div "Сохранить" at bounding box center [909, 462] width 74 height 19
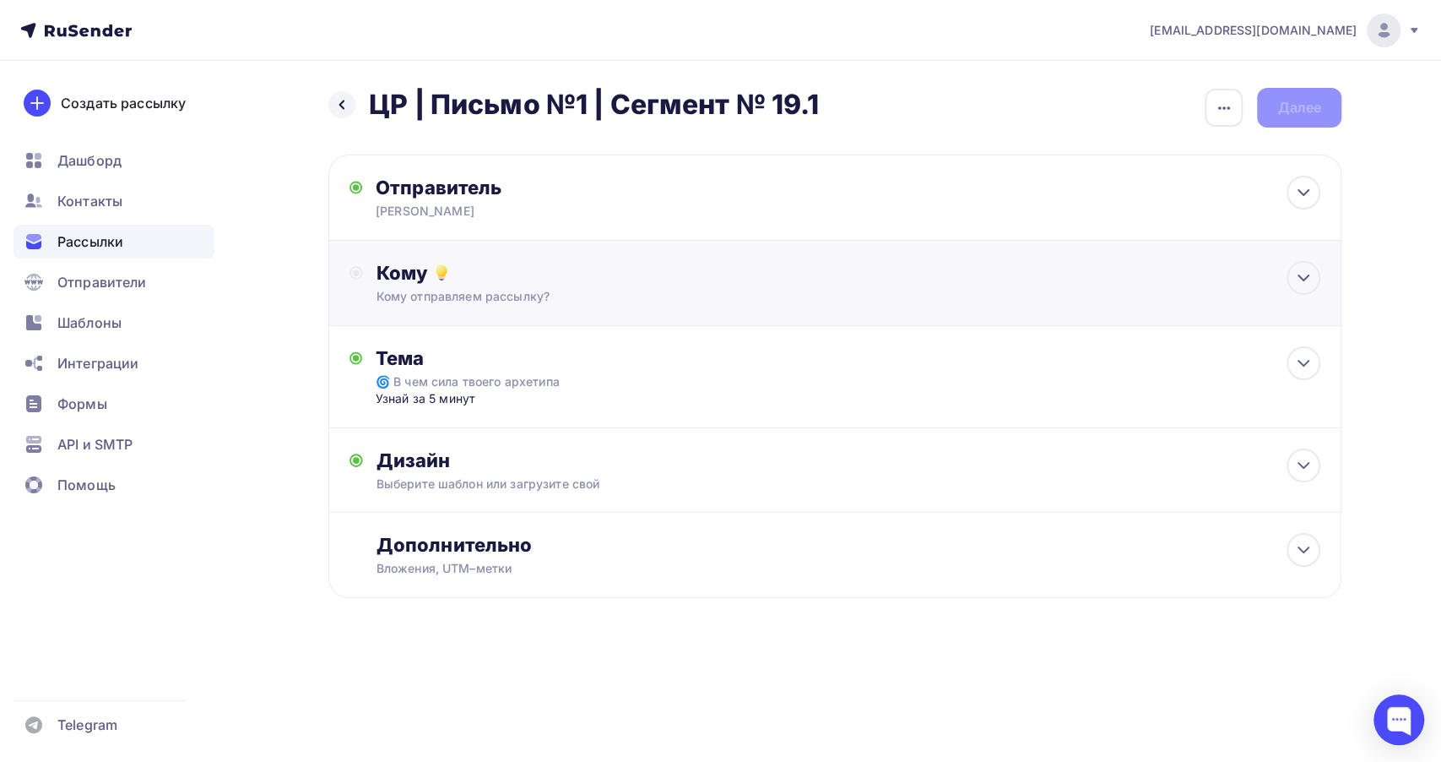
click at [666, 278] on div "Кому" at bounding box center [849, 273] width 944 height 24
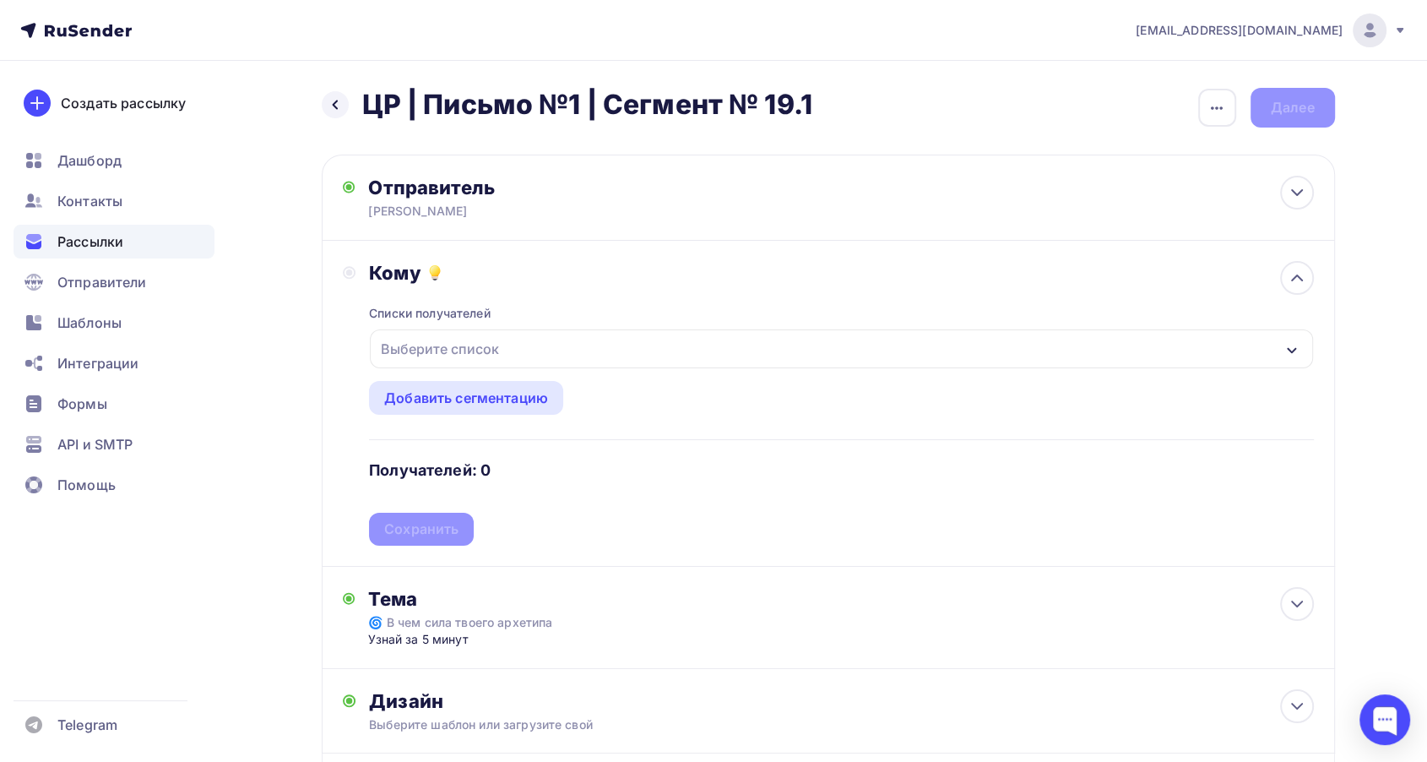
click at [550, 339] on div "Выберите список" at bounding box center [841, 348] width 942 height 39
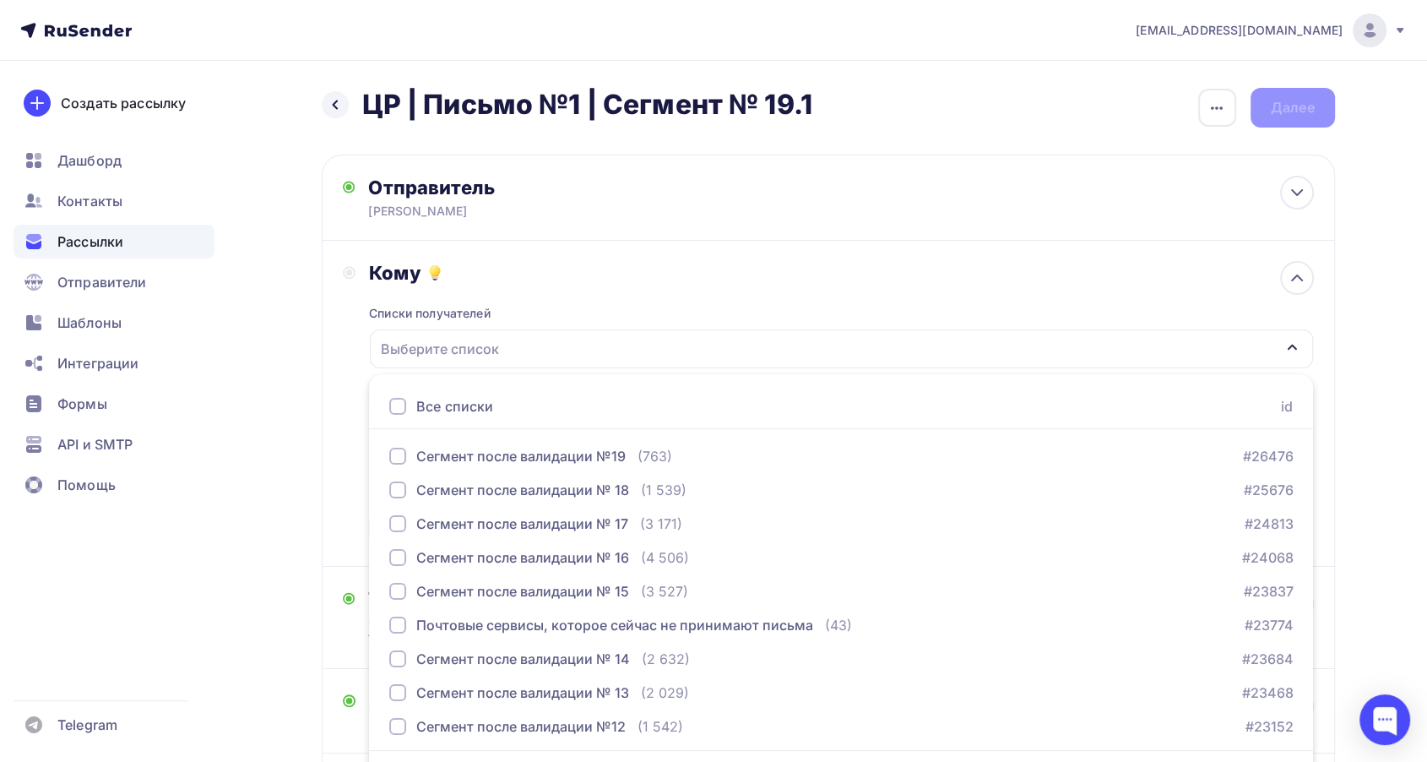
scroll to position [49, 0]
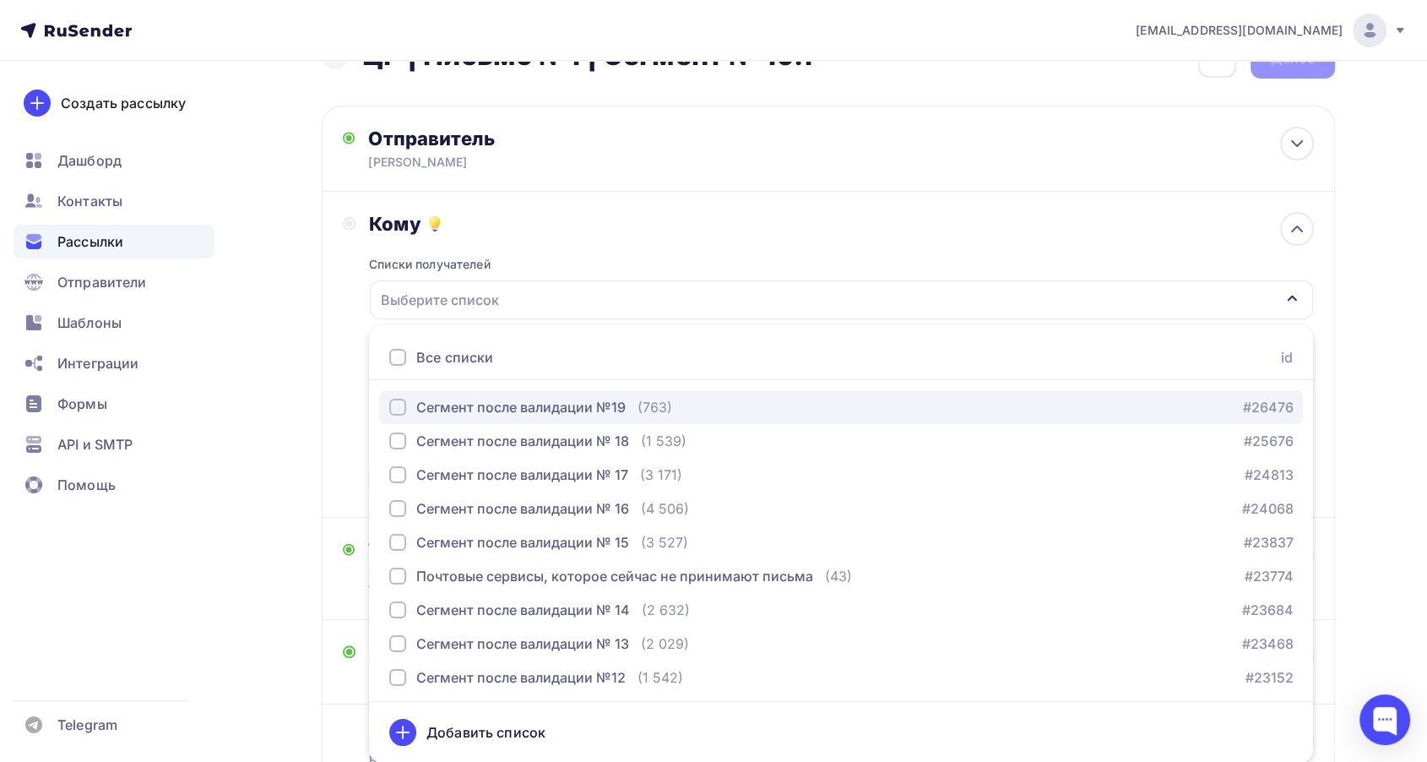
click at [551, 397] on div "Сегмент после валидации №19" at bounding box center [520, 407] width 209 height 20
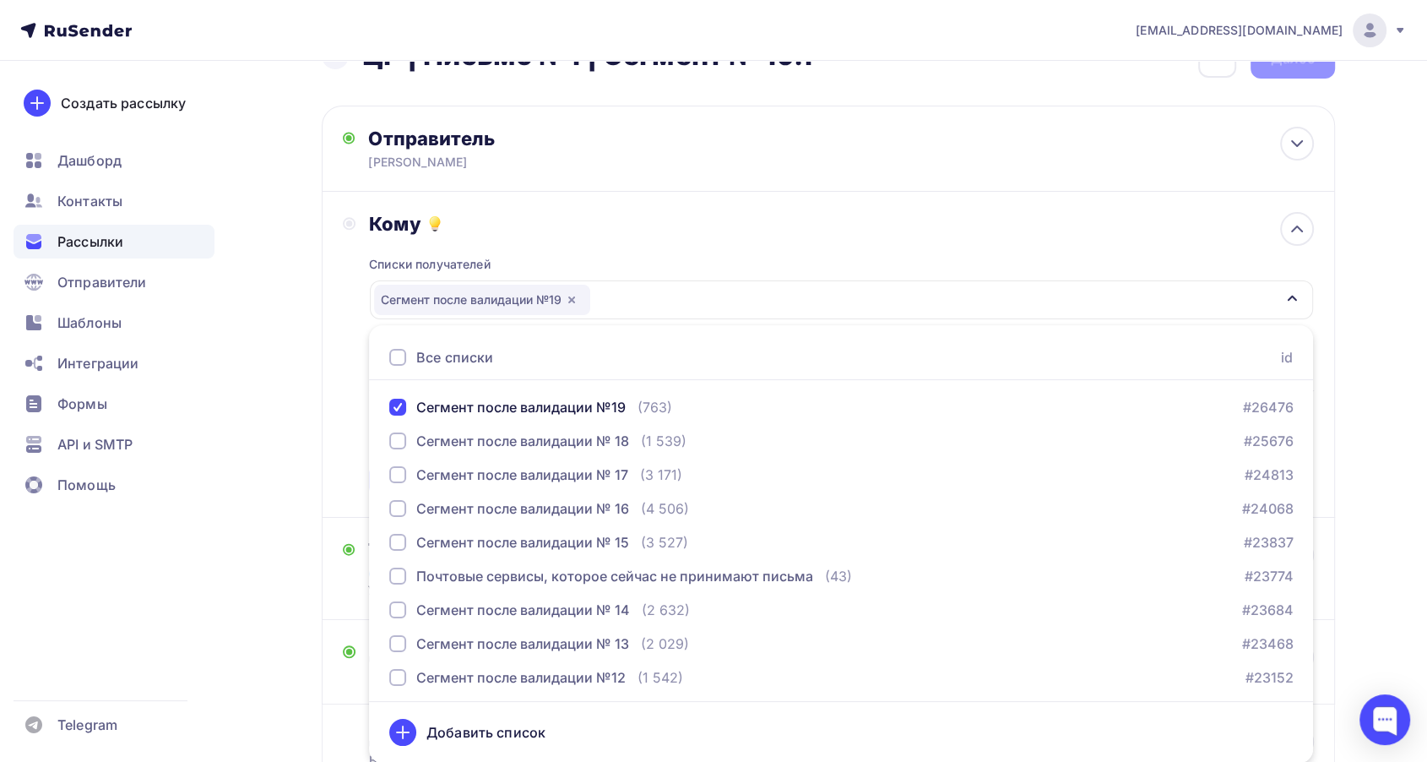
click at [600, 247] on div "Списки получателей Сегмент после валидации №19 Все списки id Сегмент после вали…" at bounding box center [841, 366] width 944 height 261
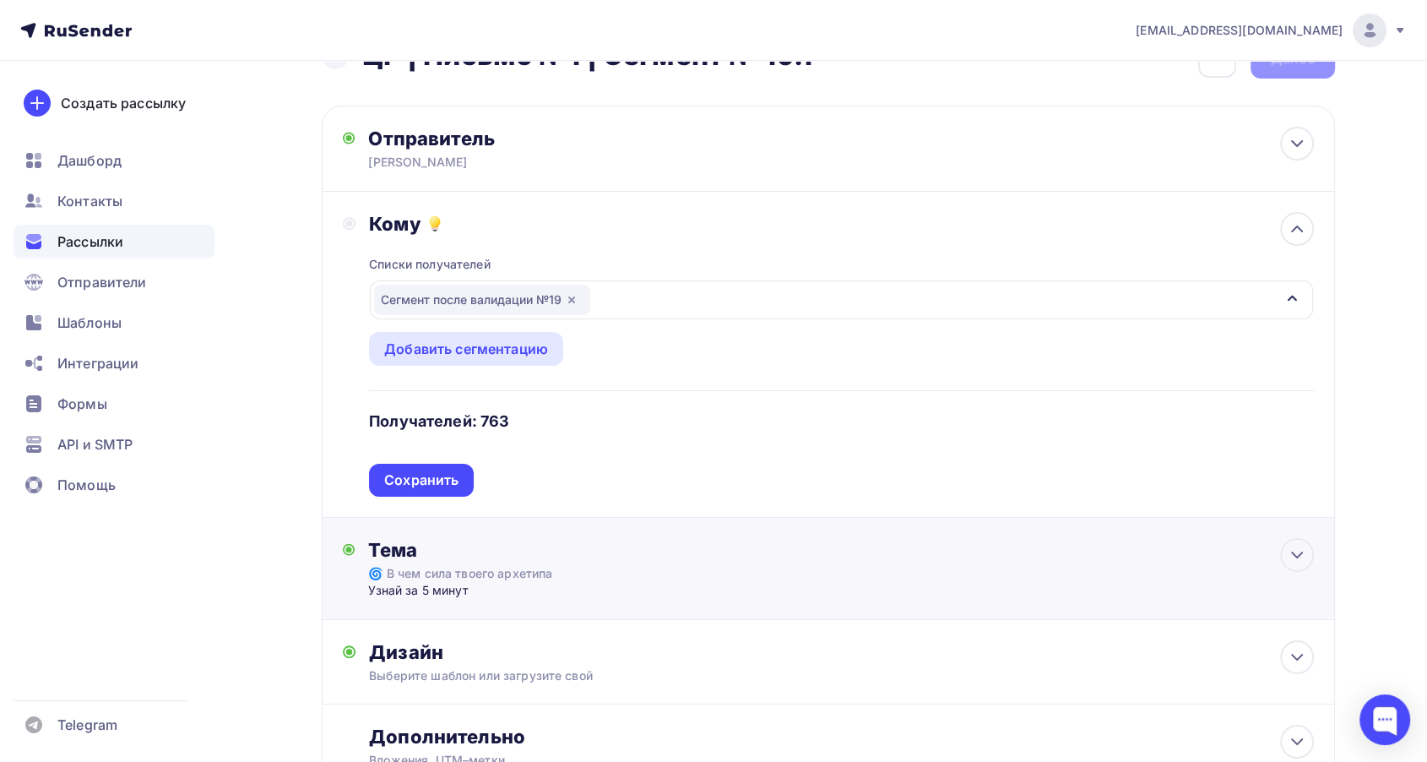
drag, startPoint x: 451, startPoint y: 476, endPoint x: 449, endPoint y: 468, distance: 8.6
click at [451, 477] on div "Сохранить" at bounding box center [421, 479] width 74 height 19
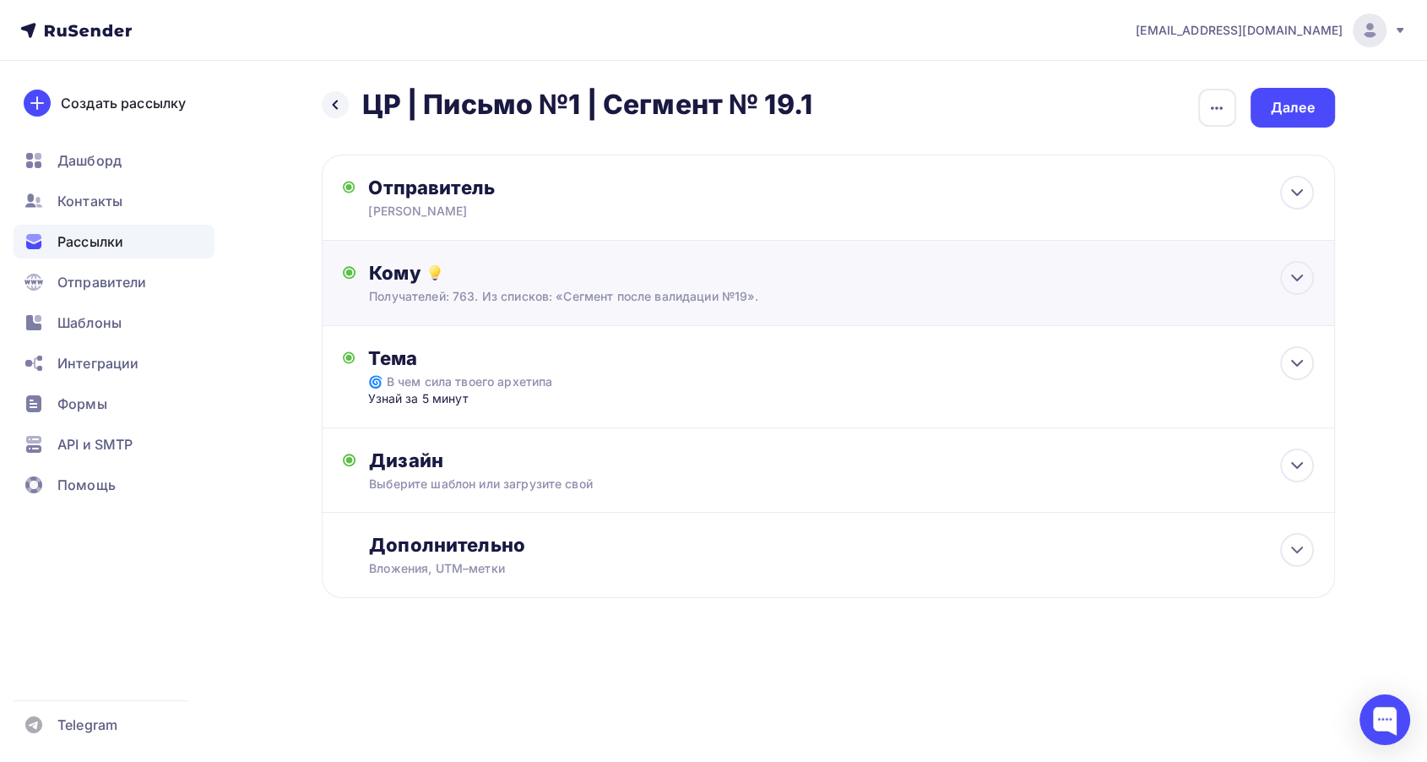
scroll to position [0, 0]
click at [1298, 117] on div "Далее" at bounding box center [1300, 107] width 44 height 19
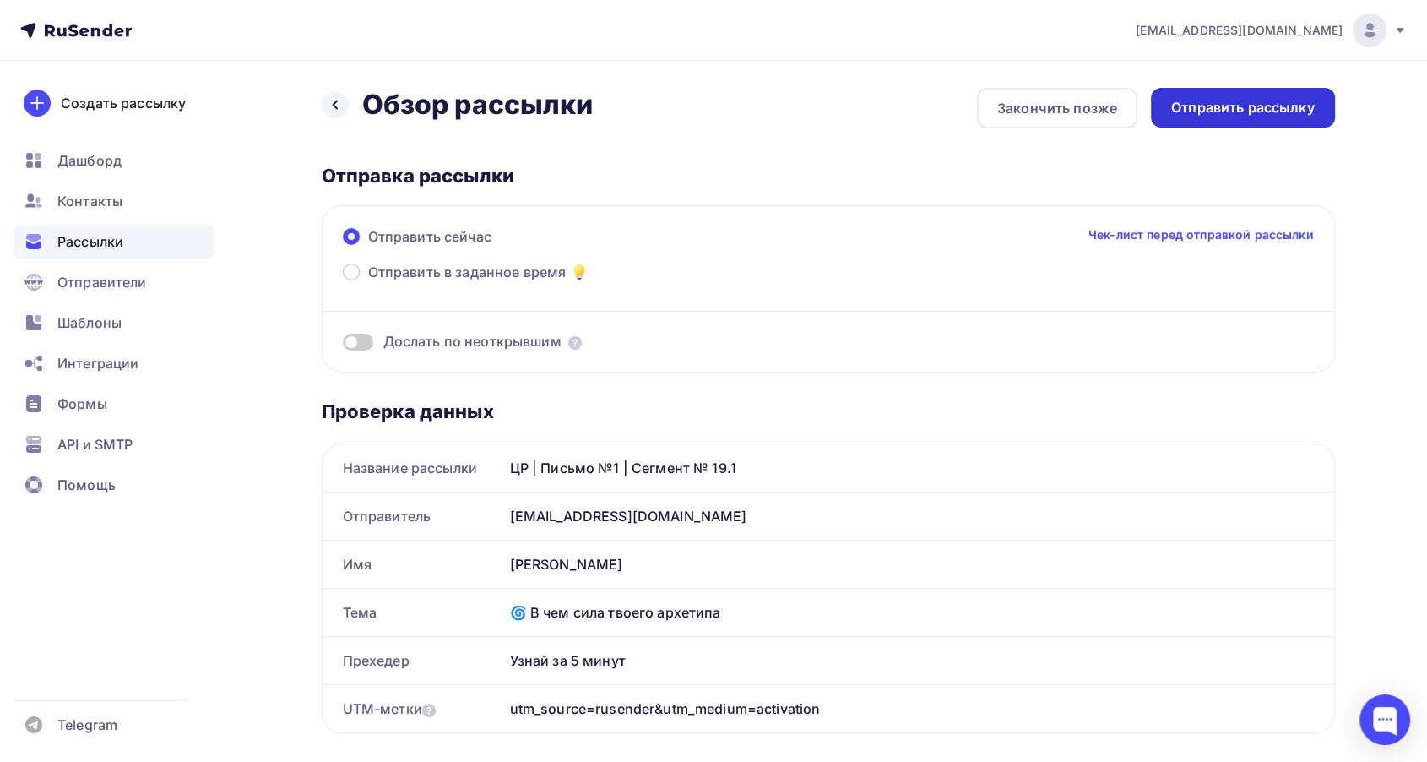
click at [1229, 111] on div "Отправить рассылку" at bounding box center [1243, 107] width 144 height 19
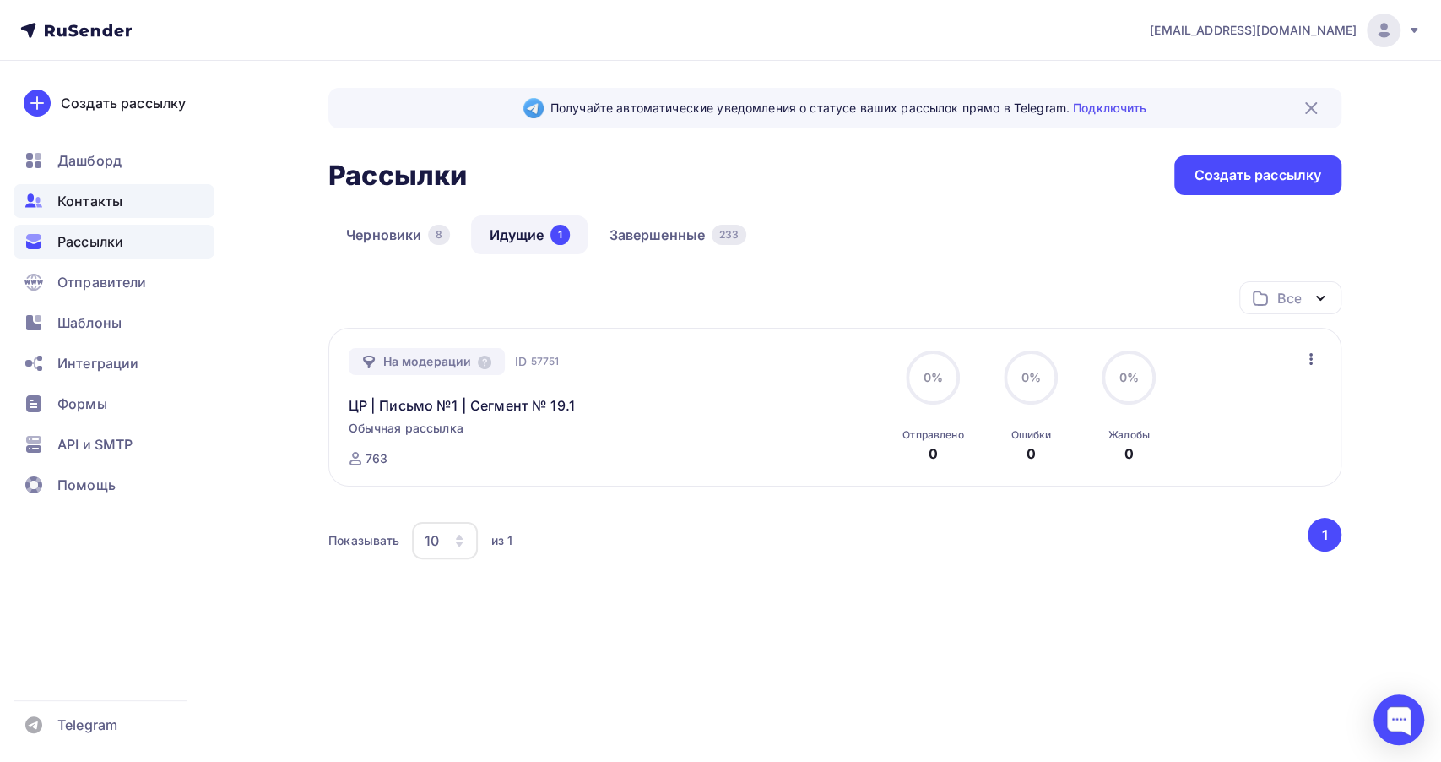
click at [116, 201] on span "Контакты" at bounding box center [89, 201] width 65 height 20
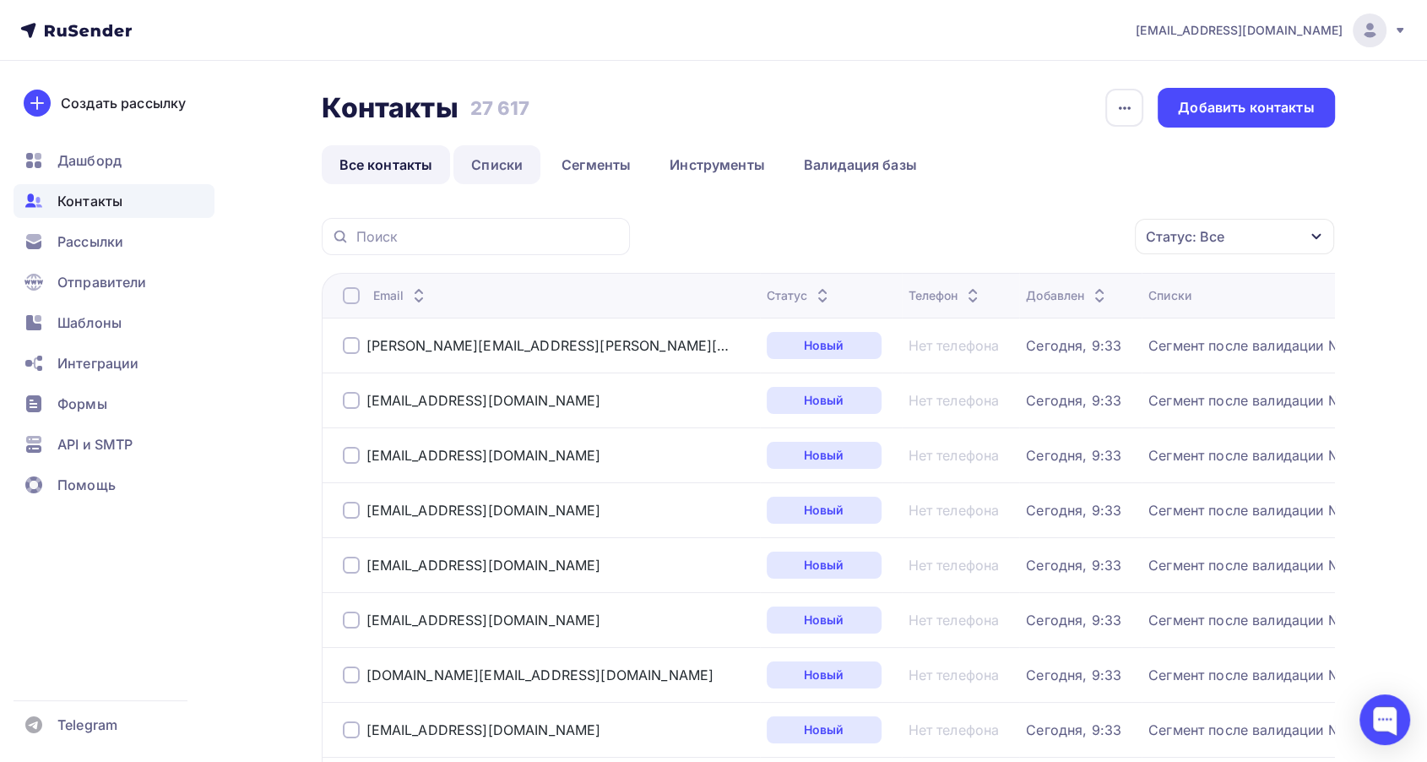
click at [518, 164] on link "Списки" at bounding box center [496, 164] width 87 height 39
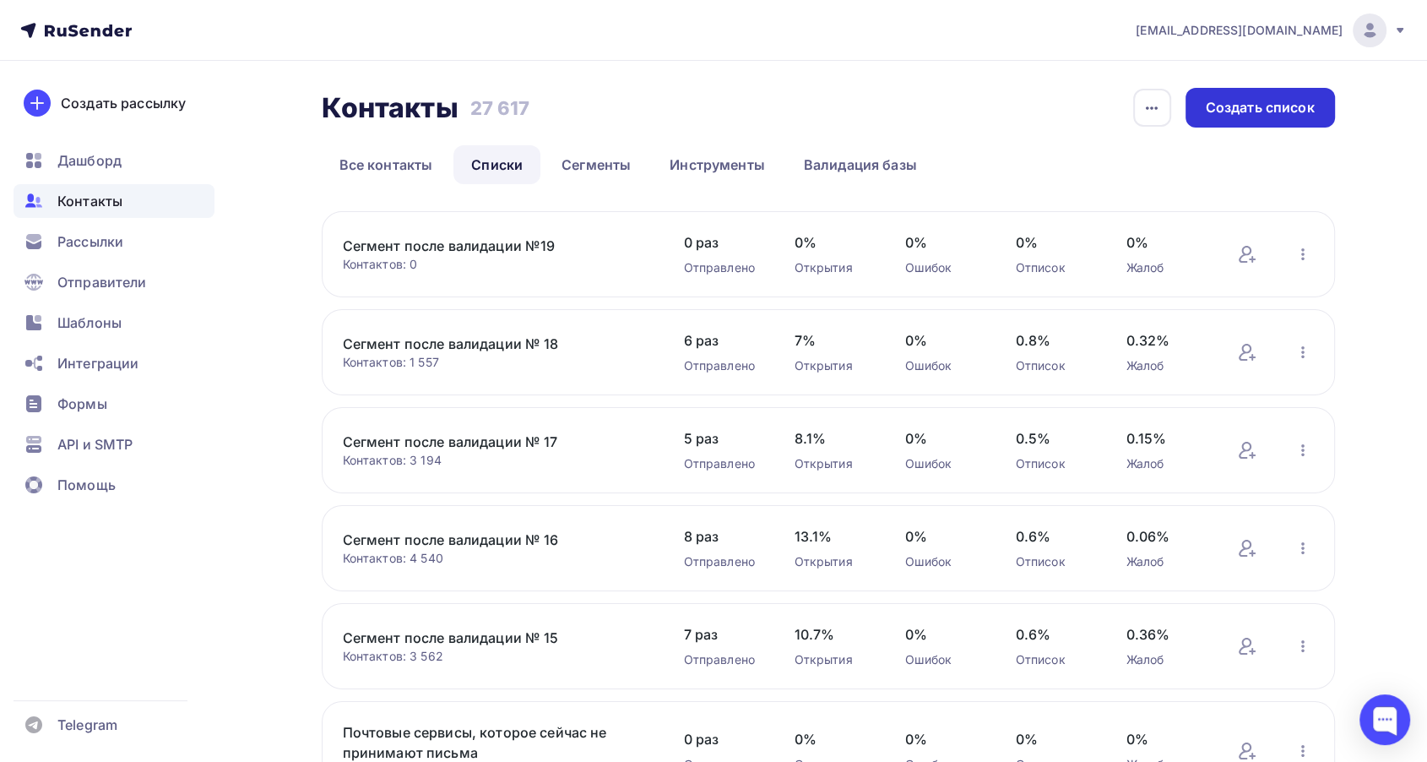
click at [1273, 110] on div "Создать список" at bounding box center [1260, 107] width 109 height 19
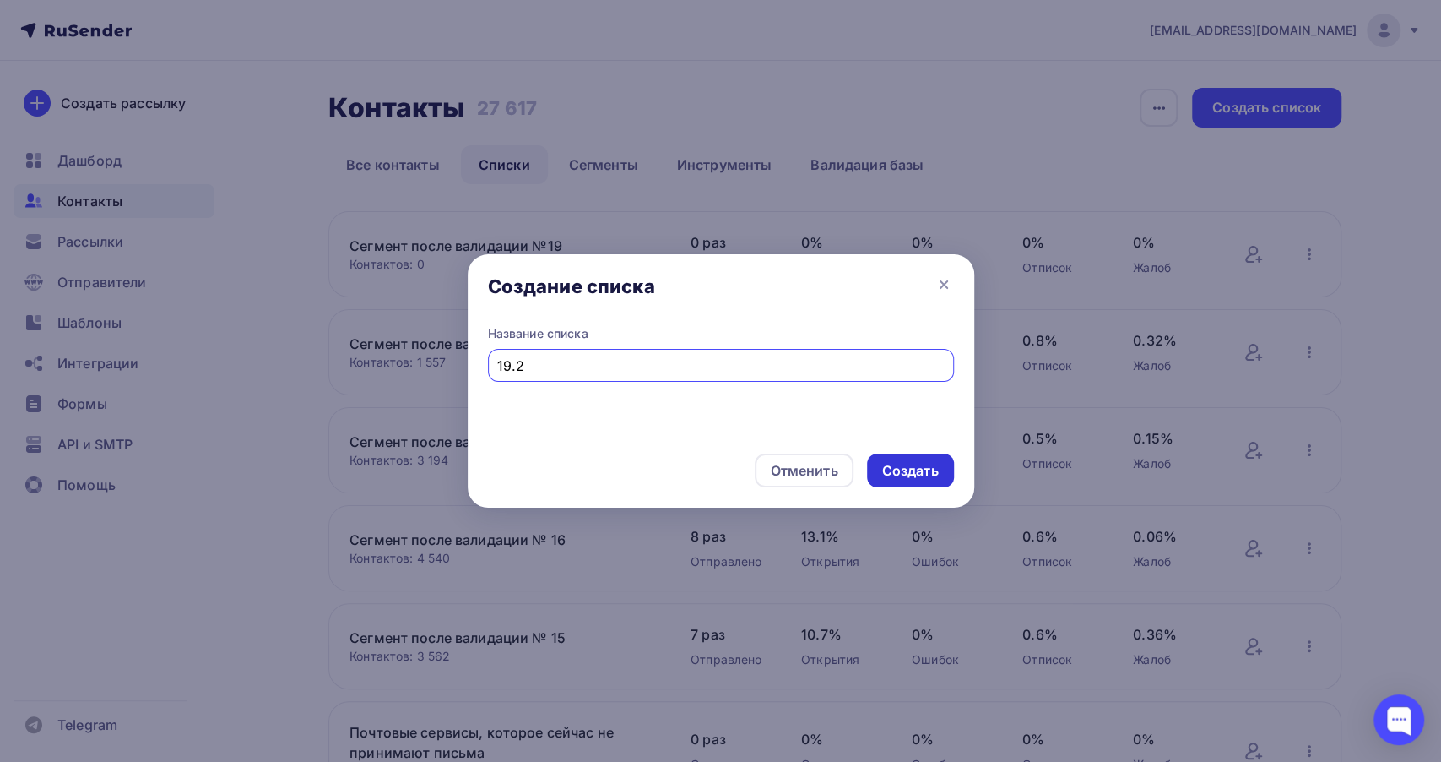
type input "19.2"
click at [908, 466] on div "Создать" at bounding box center [910, 470] width 57 height 19
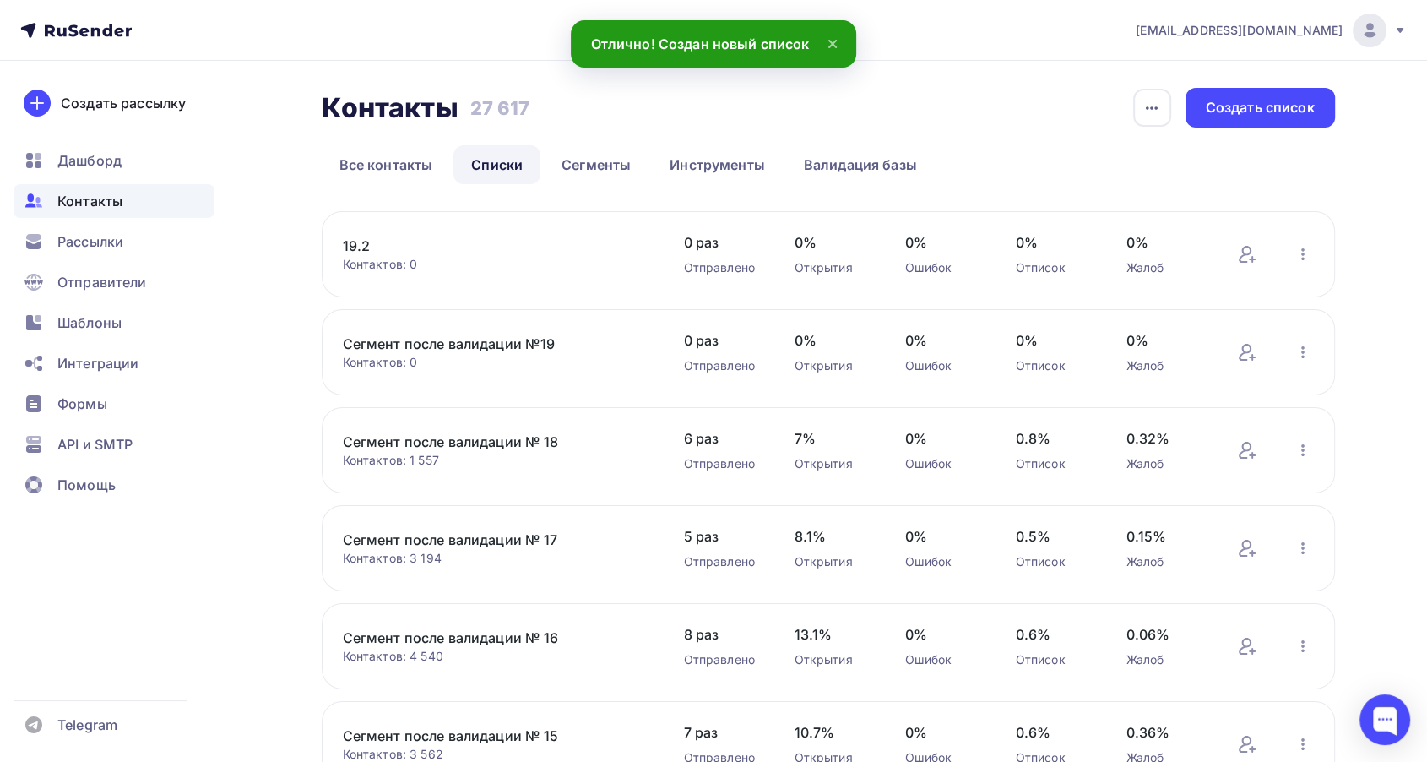
click at [366, 240] on link "19.2" at bounding box center [486, 246] width 287 height 20
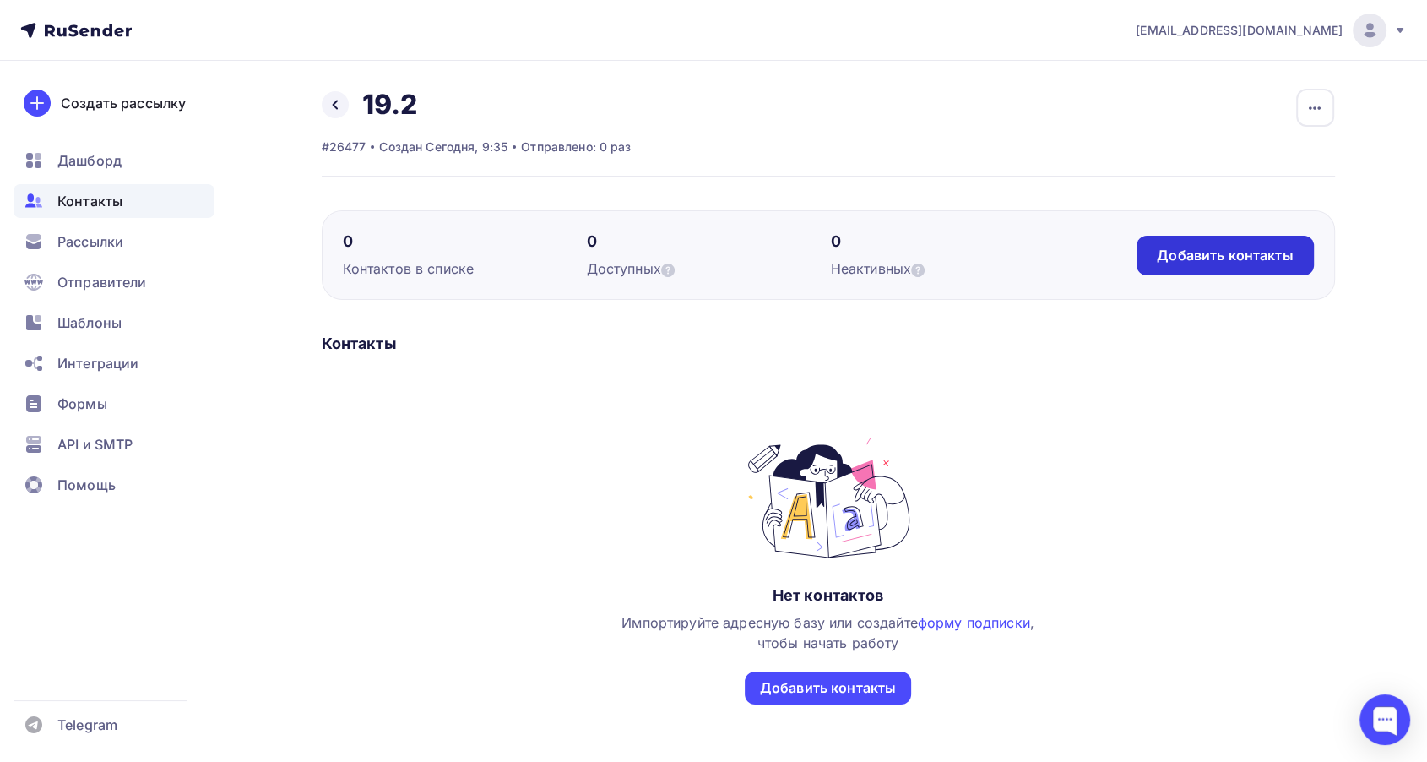
click at [1191, 271] on div "Добавить контакты" at bounding box center [1225, 256] width 176 height 40
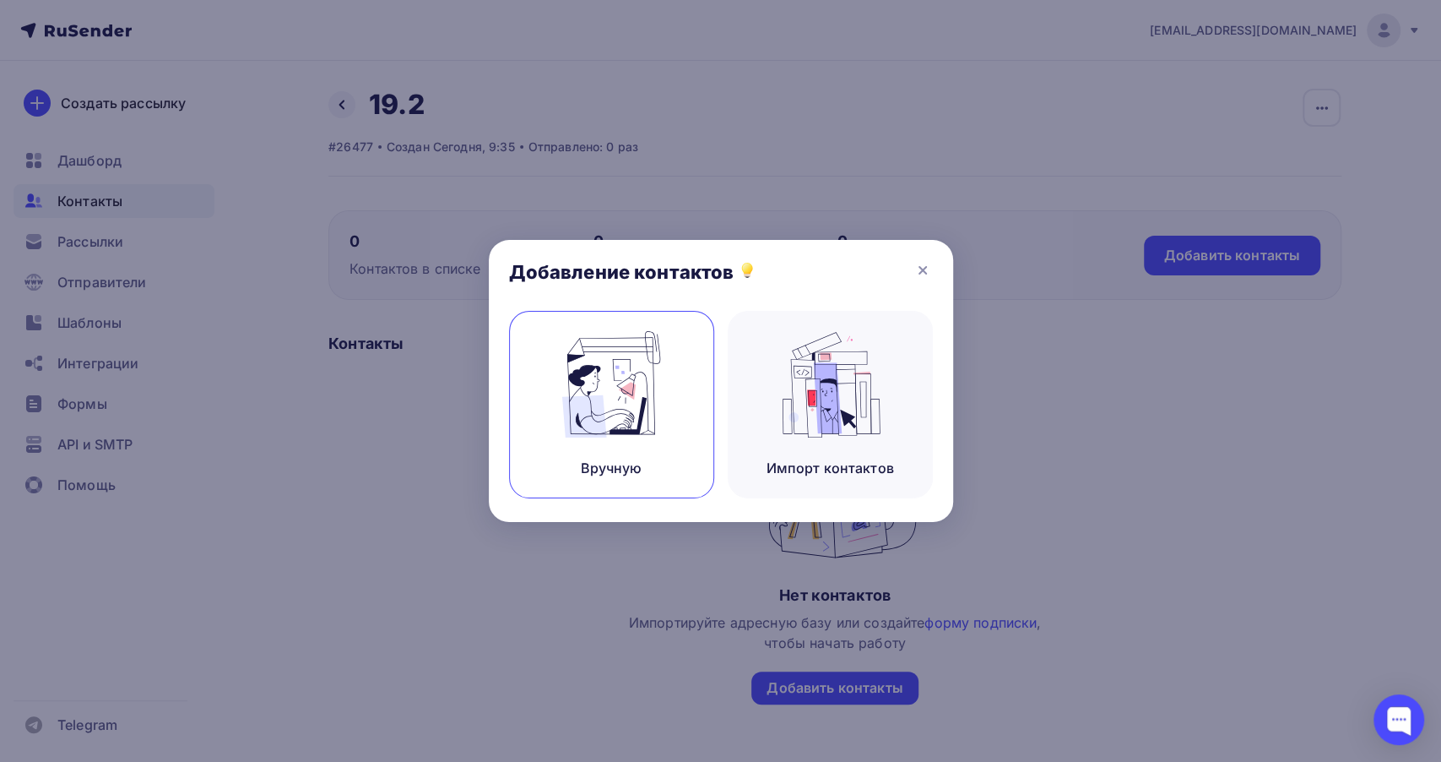
click at [587, 431] on img at bounding box center [611, 384] width 113 height 106
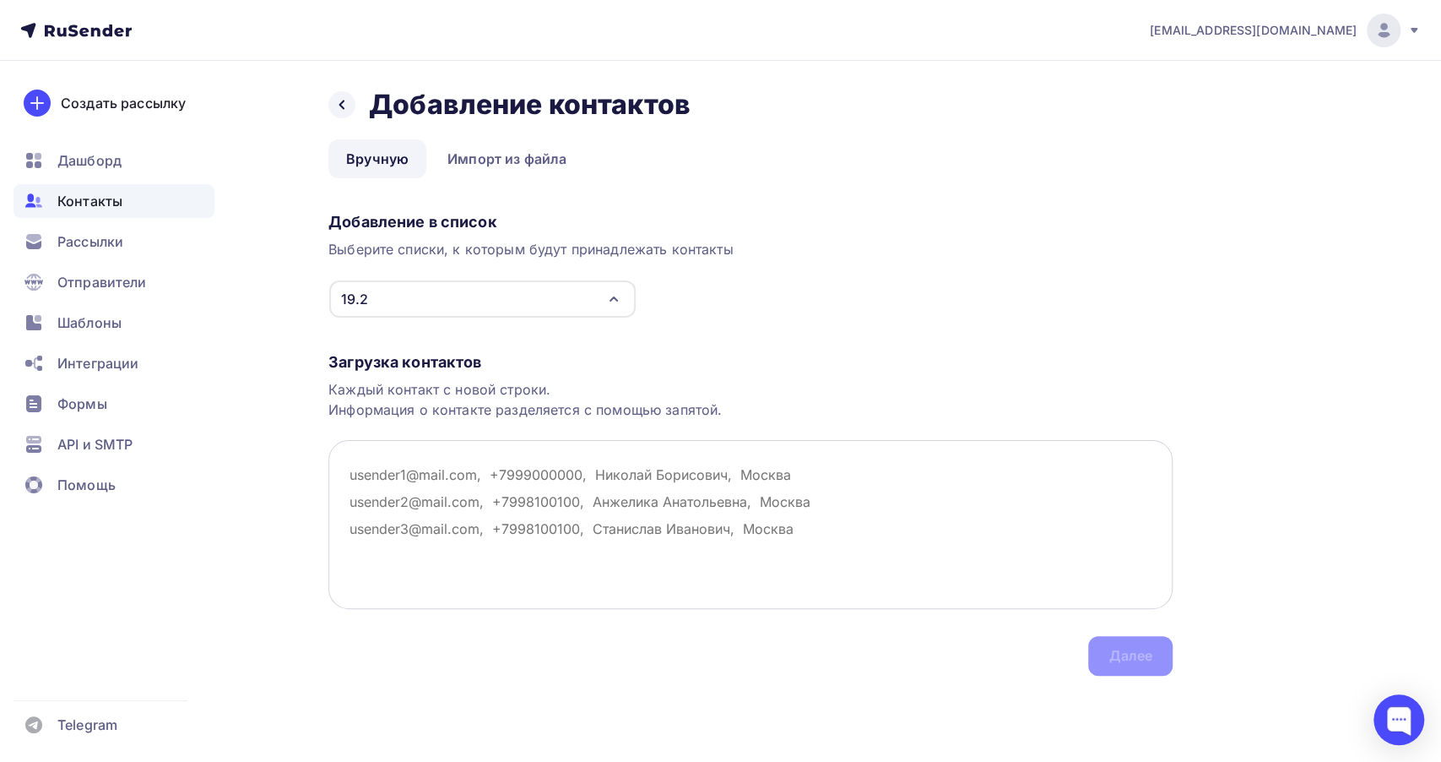
click at [359, 500] on textarea at bounding box center [750, 524] width 844 height 169
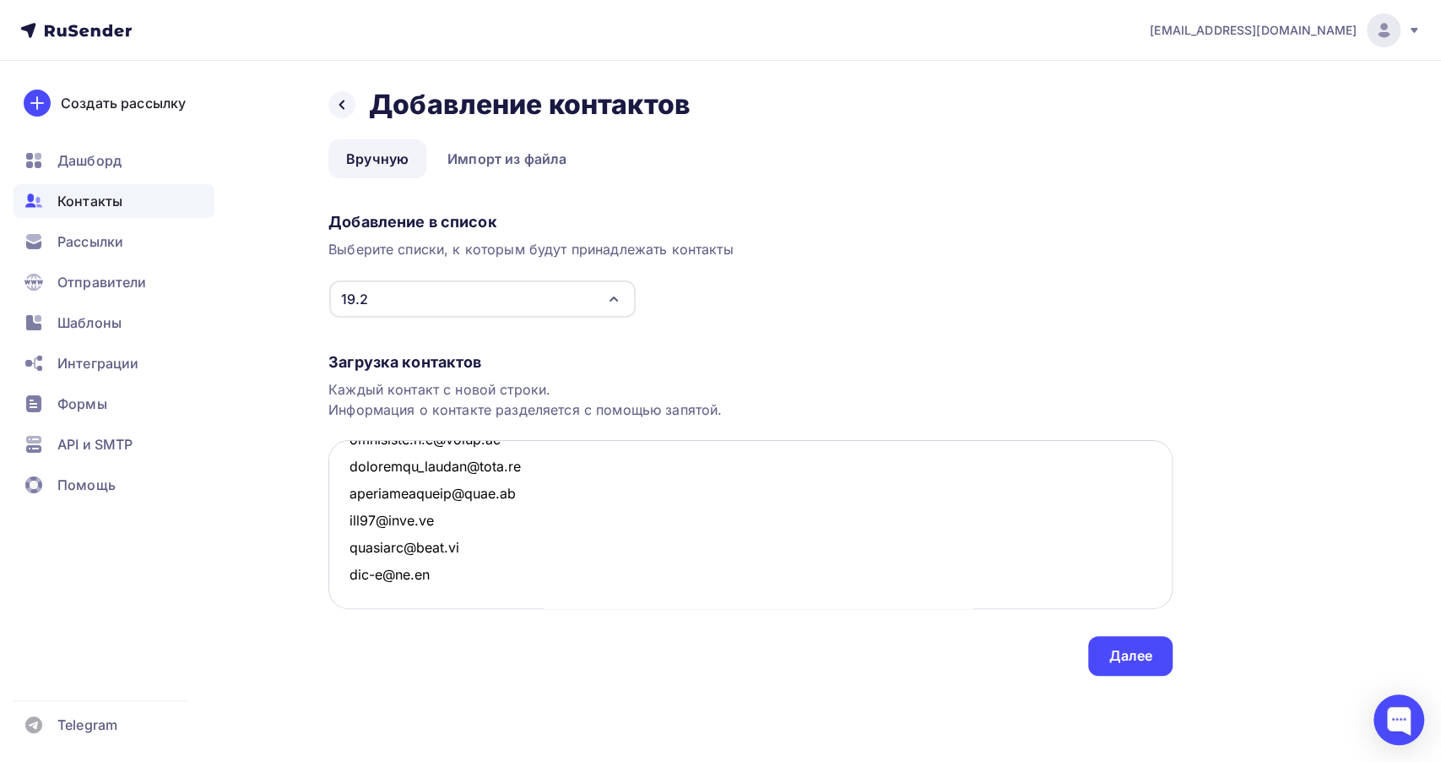
scroll to position [21651, 0]
type textarea "[PERSON_NAME][EMAIL_ADDRESS][DOMAIN_NAME] [DOMAIN_NAME][EMAIL_ADDRESS][DOMAIN_N…"
click at [1097, 654] on div "Далее" at bounding box center [1130, 656] width 84 height 40
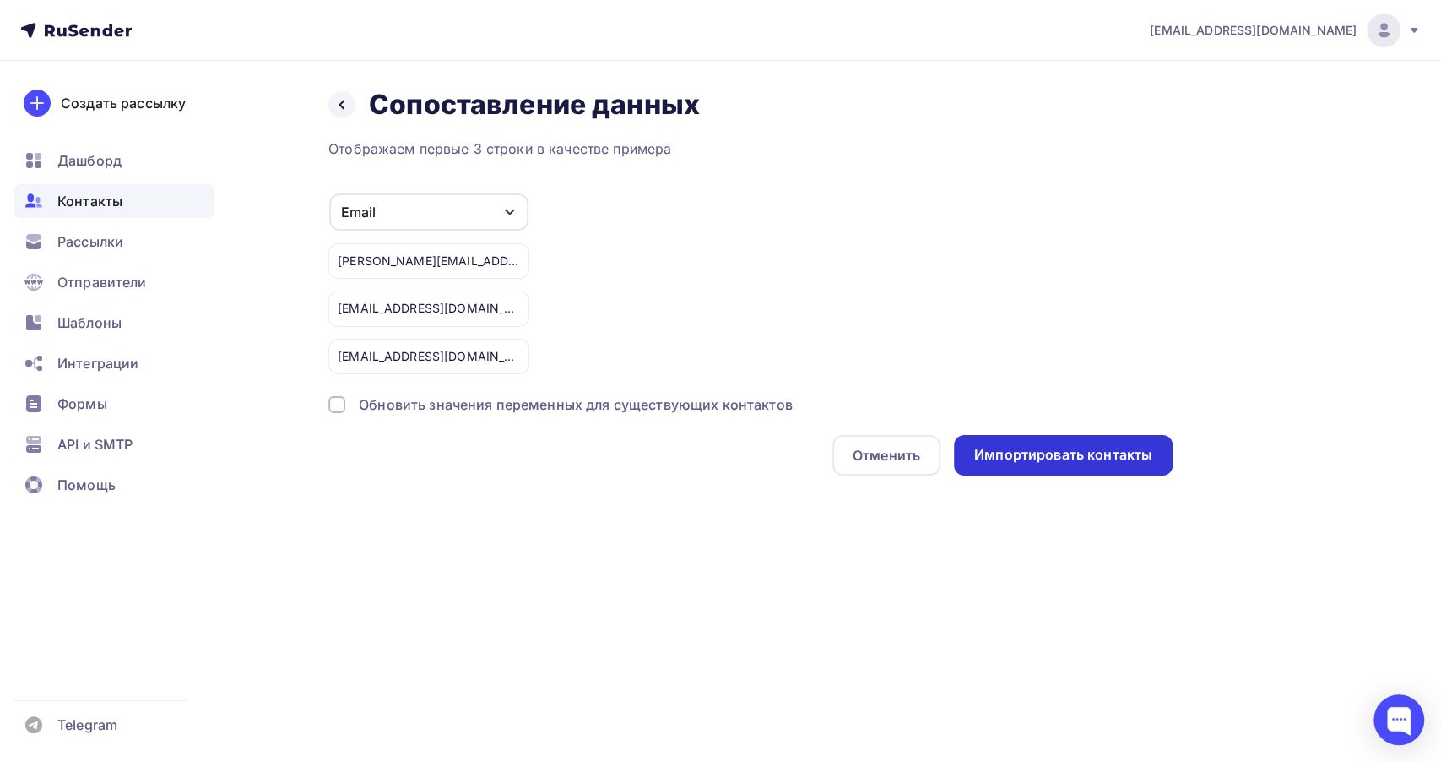
click at [1013, 447] on div "Импортировать контакты" at bounding box center [1063, 454] width 178 height 19
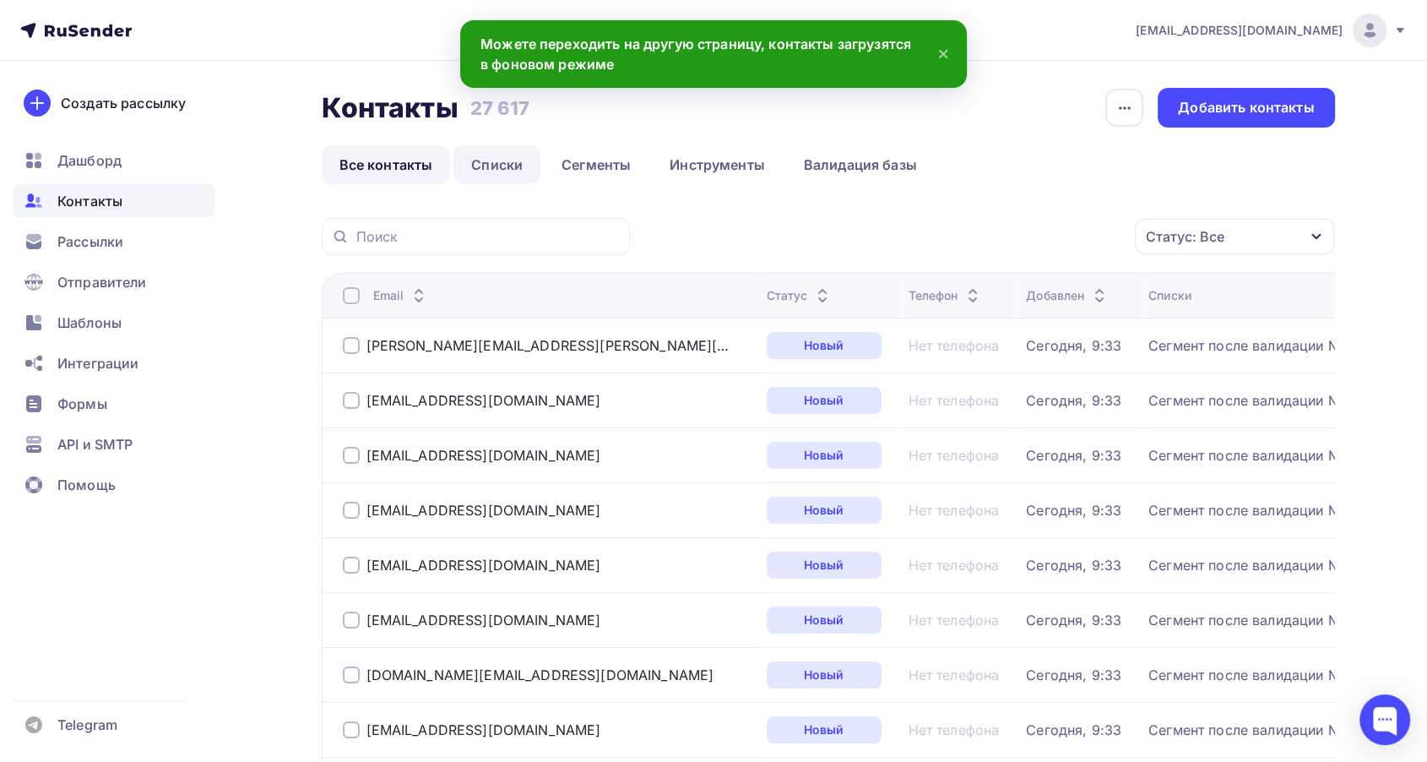
click at [514, 162] on link "Списки" at bounding box center [496, 164] width 87 height 39
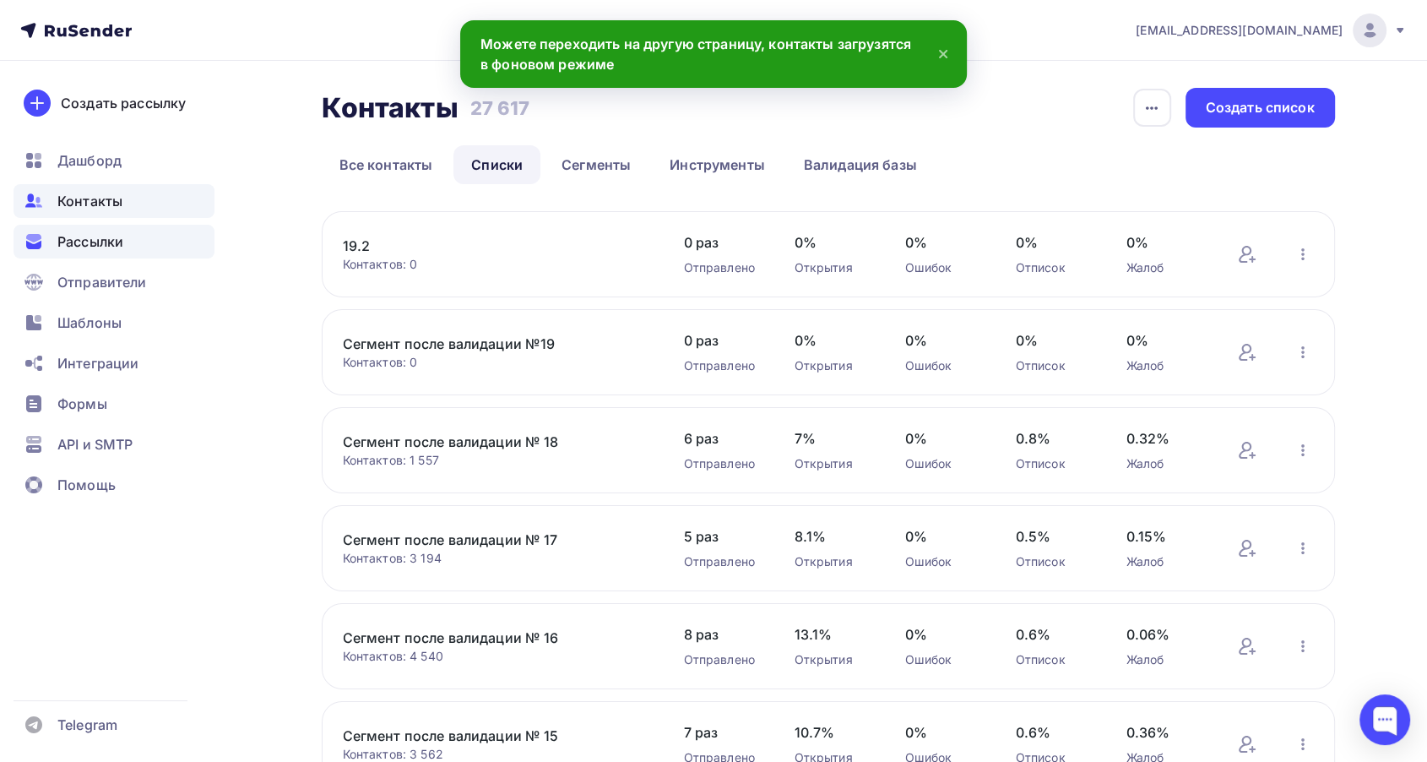
click at [78, 240] on span "Рассылки" at bounding box center [90, 241] width 66 height 20
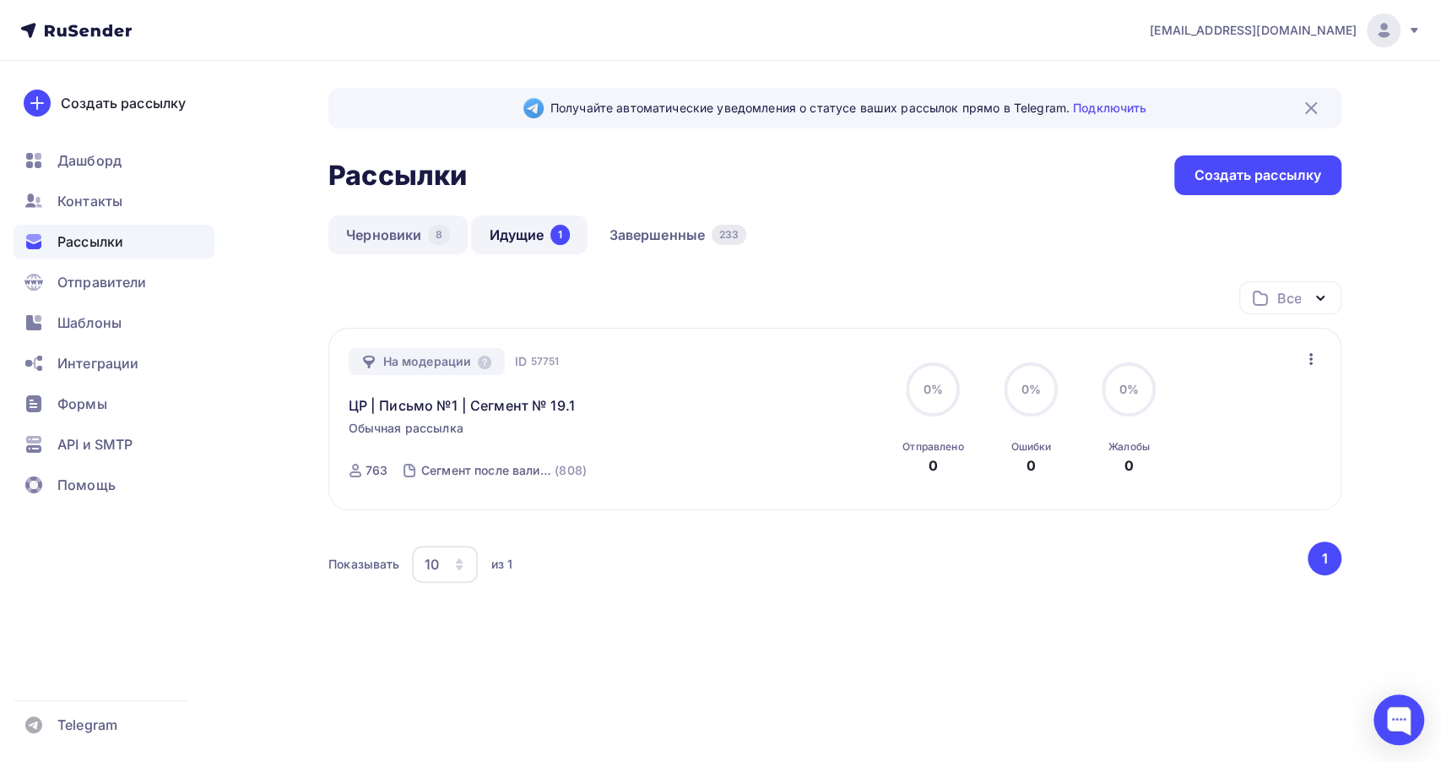
click at [355, 239] on link "Черновики 8" at bounding box center [397, 234] width 139 height 39
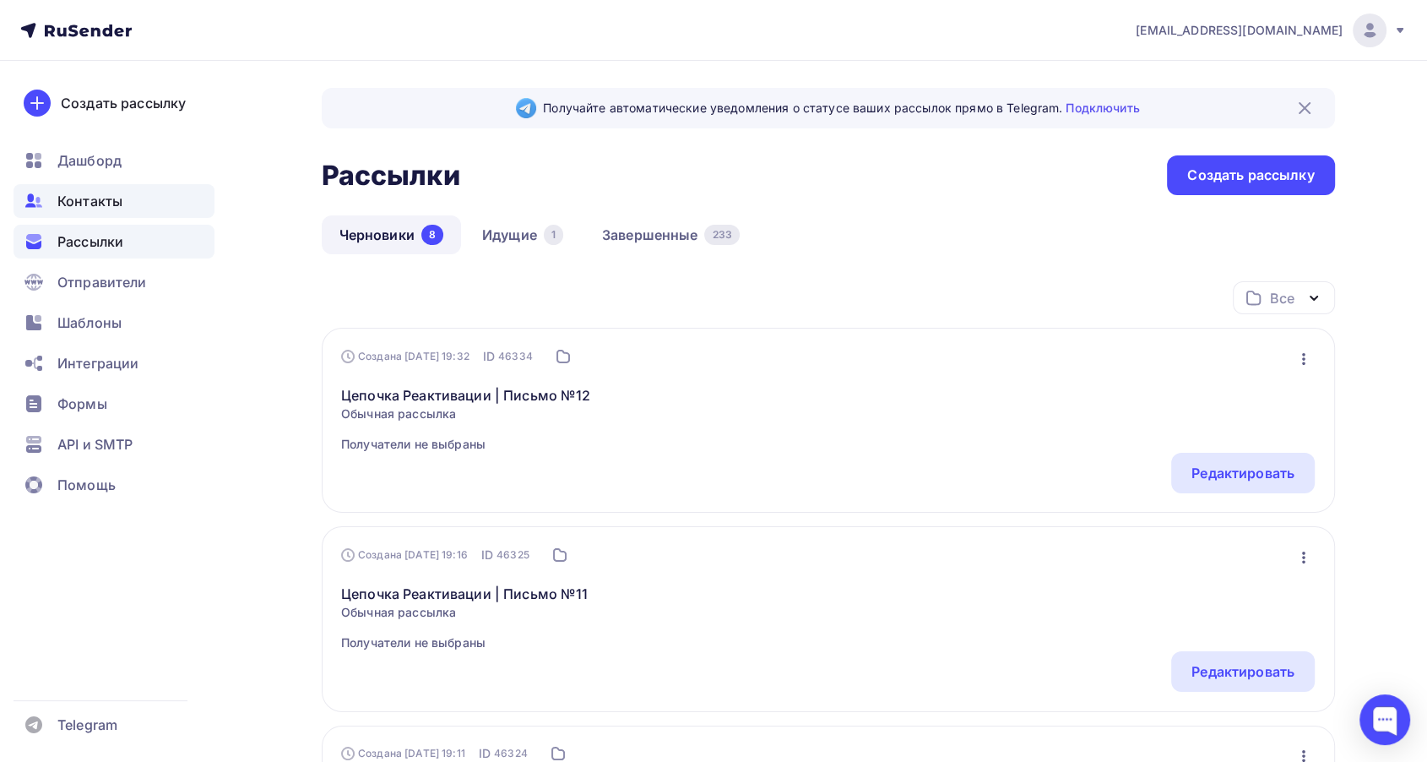
click at [87, 193] on span "Контакты" at bounding box center [89, 201] width 65 height 20
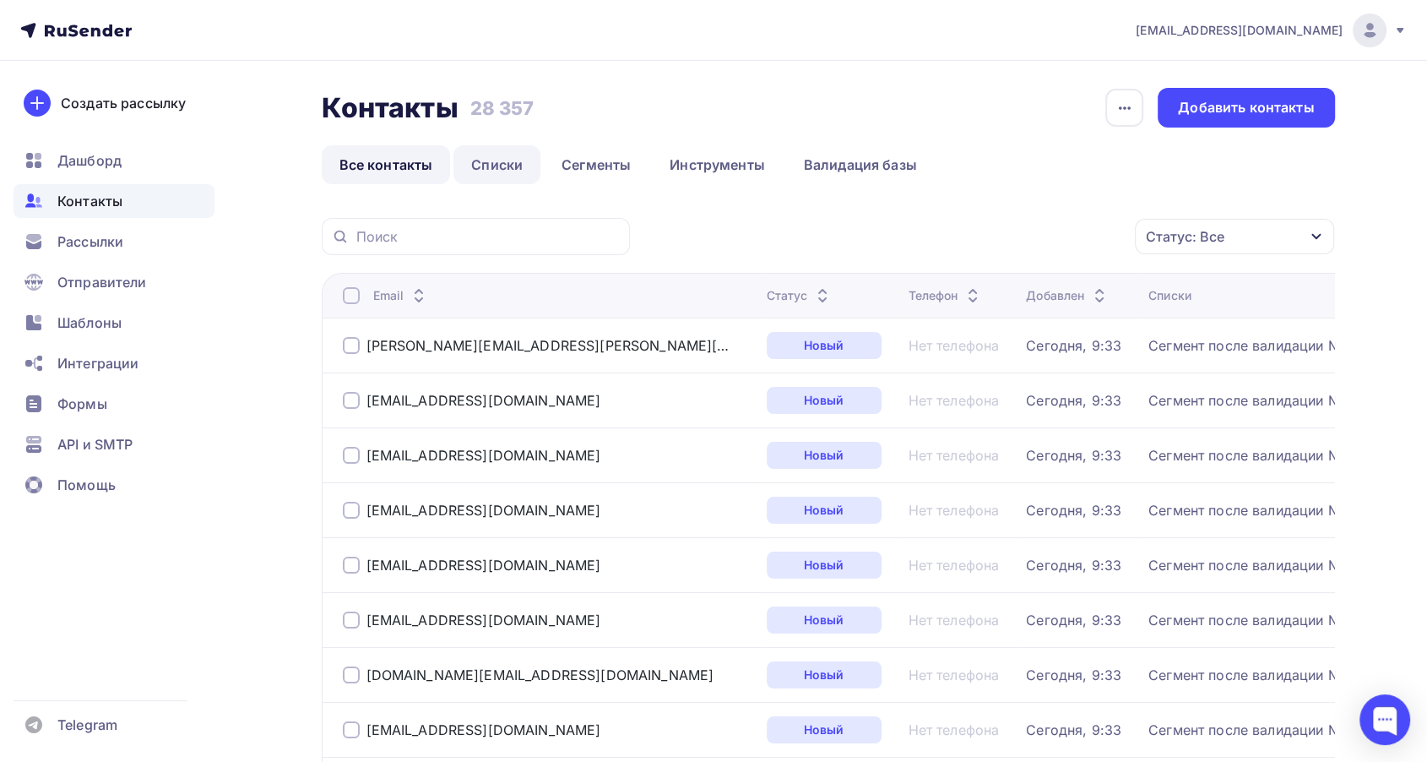
click at [495, 165] on link "Списки" at bounding box center [496, 164] width 87 height 39
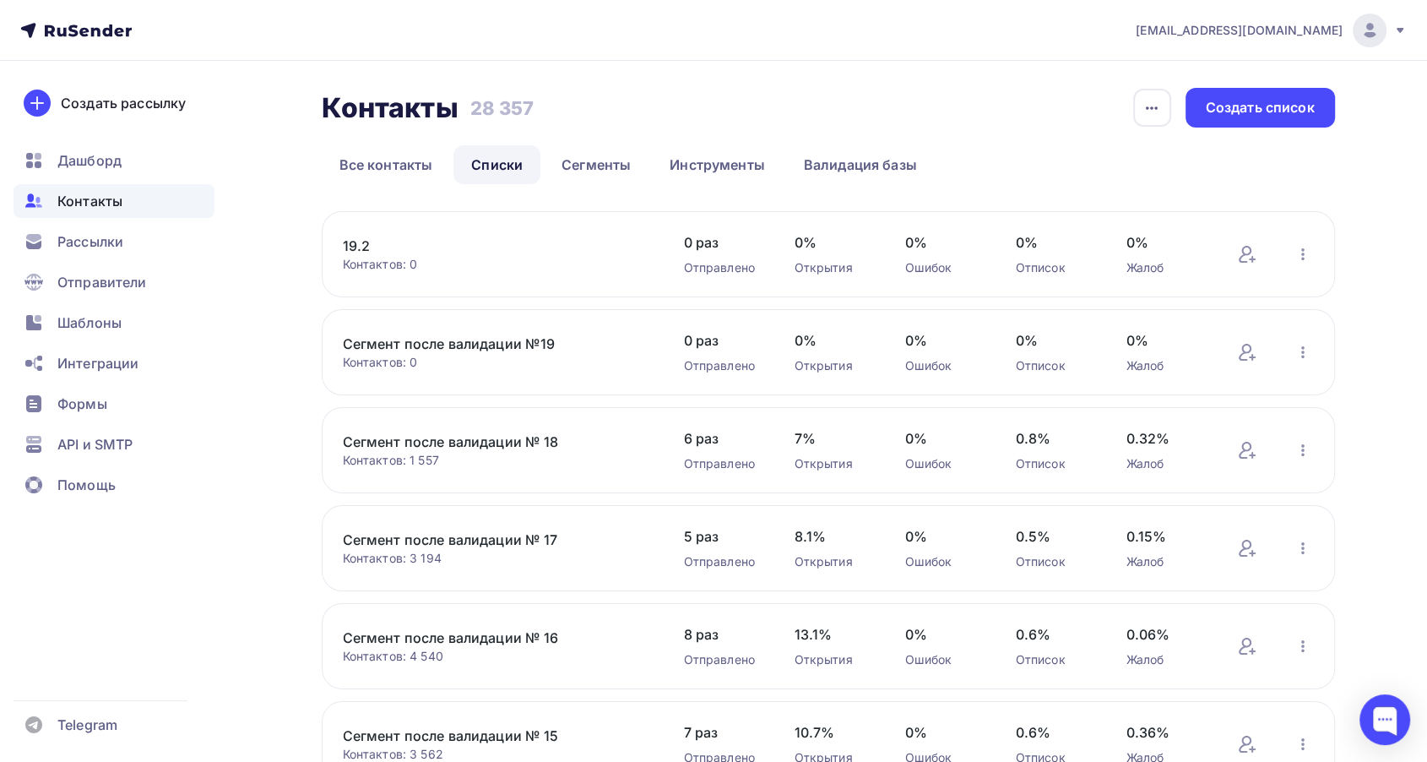
click at [350, 245] on link "19.2" at bounding box center [486, 246] width 287 height 20
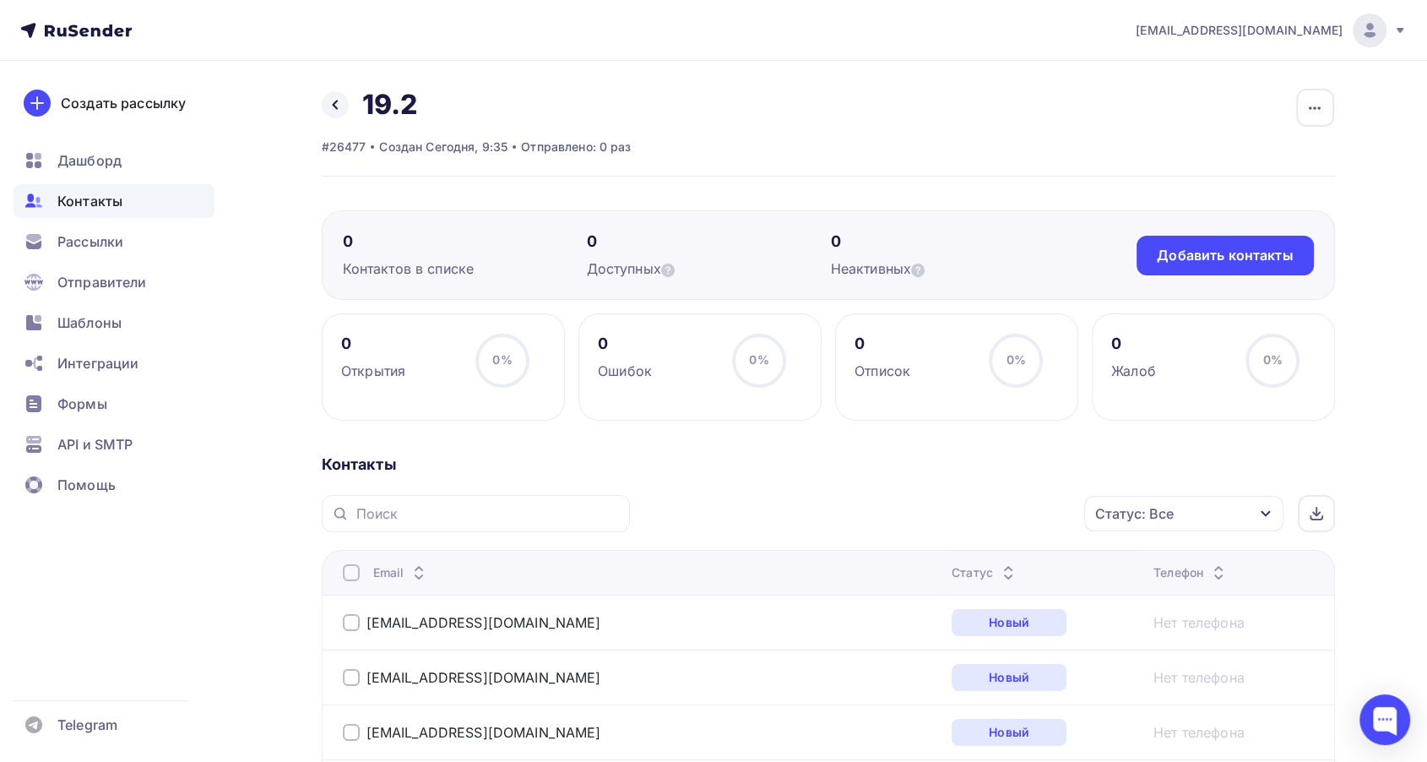
click at [998, 567] on icon at bounding box center [1008, 577] width 20 height 20
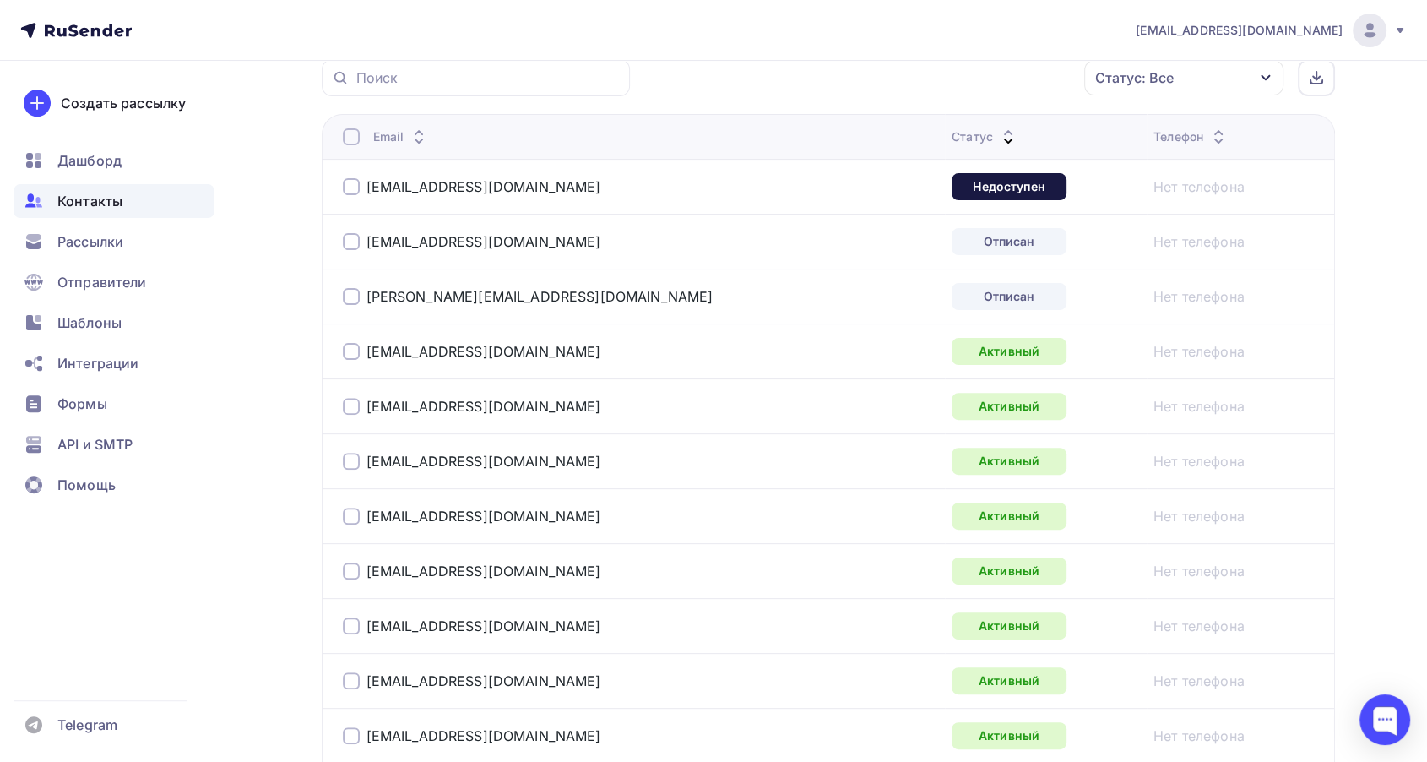
scroll to position [187, 0]
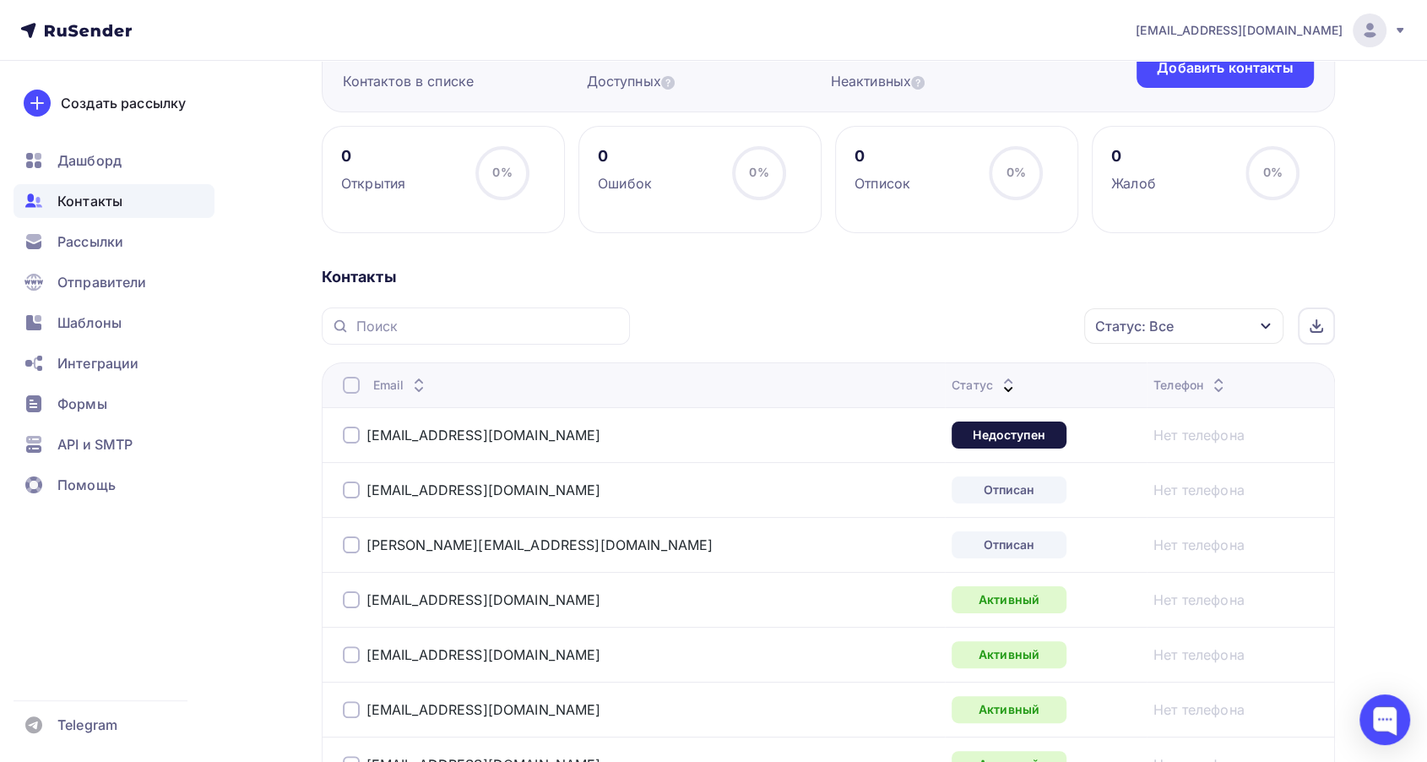
click at [350, 437] on div at bounding box center [351, 434] width 17 height 17
click at [350, 484] on div at bounding box center [351, 489] width 17 height 17
click at [348, 543] on div at bounding box center [351, 544] width 17 height 17
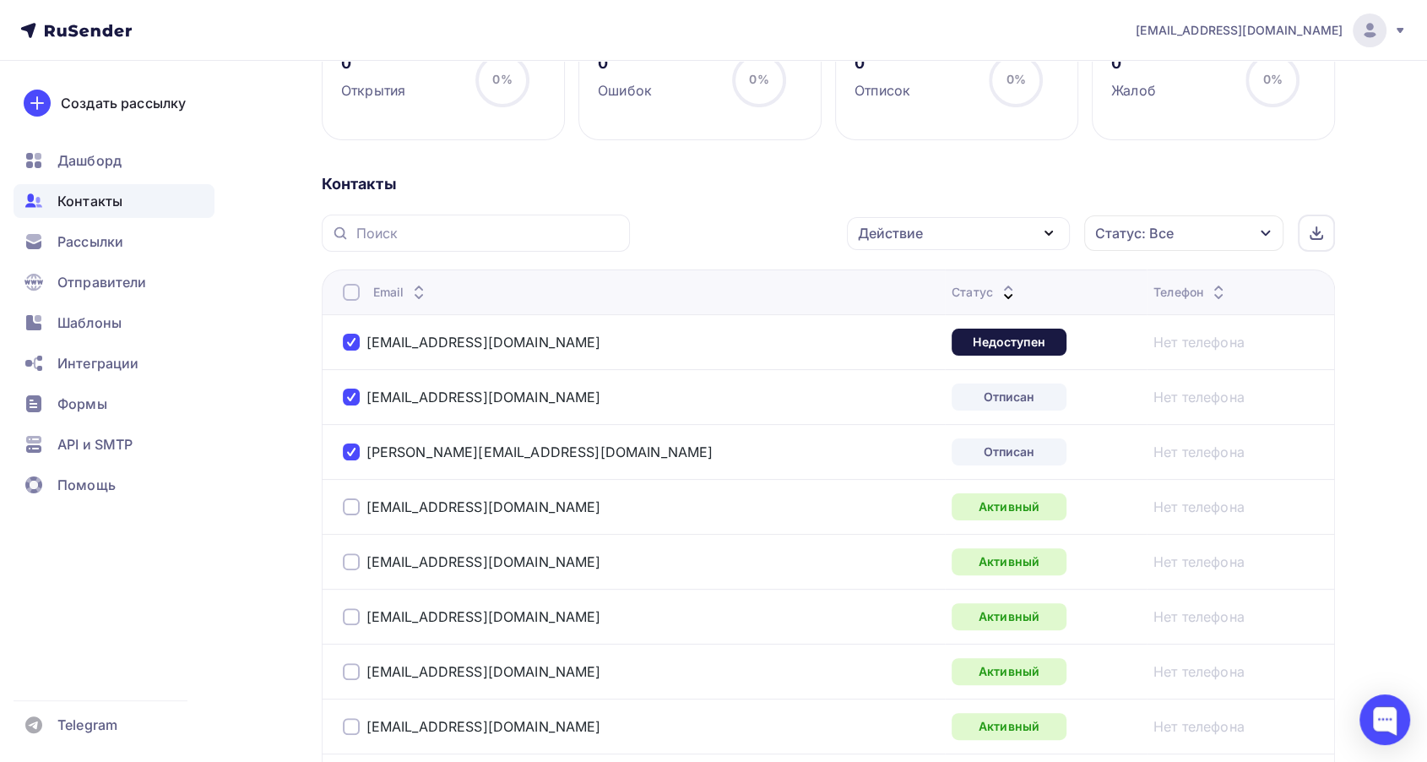
scroll to position [375, 0]
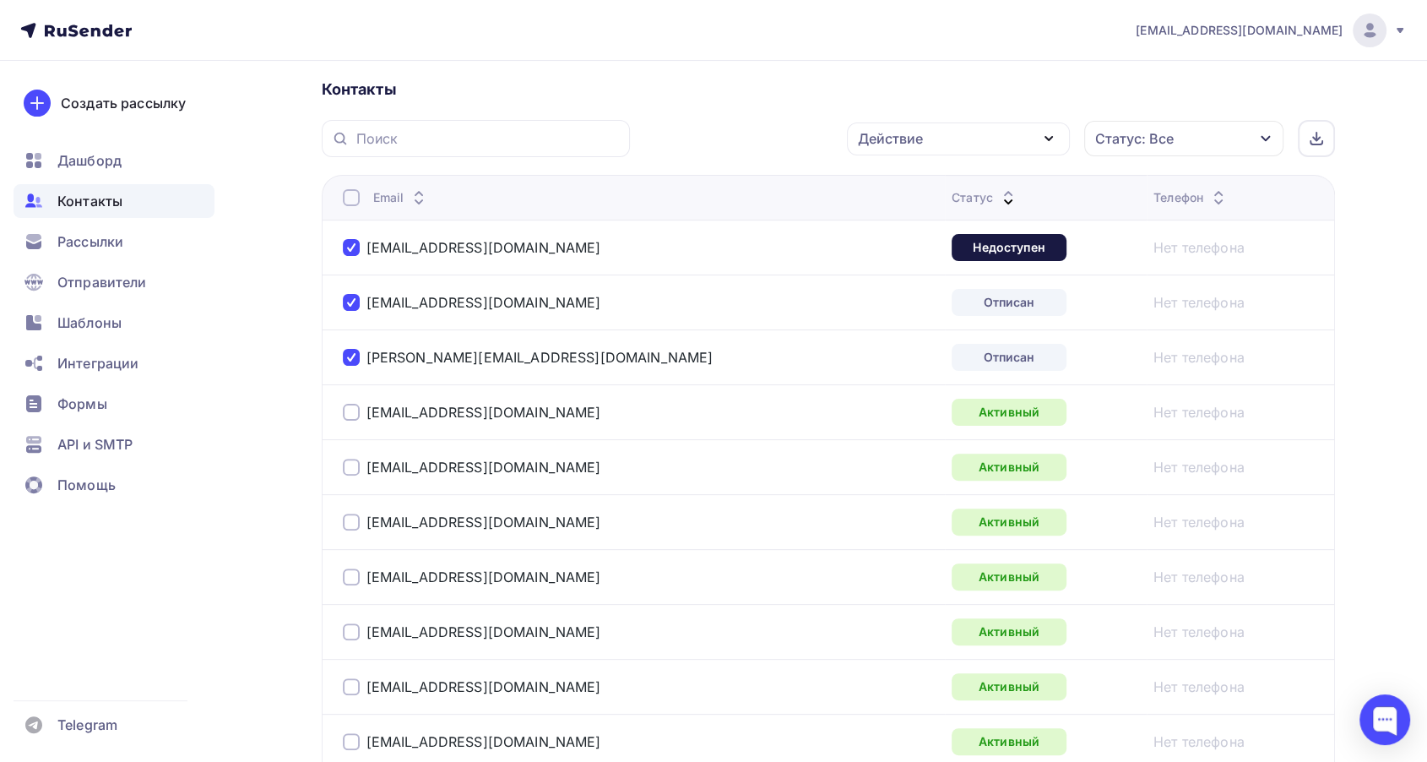
click at [345, 406] on div at bounding box center [351, 412] width 17 height 17
click at [345, 467] on div at bounding box center [351, 466] width 17 height 17
click at [338, 520] on td "[EMAIL_ADDRESS][DOMAIN_NAME]" at bounding box center [633, 521] width 623 height 55
click at [356, 528] on div at bounding box center [351, 521] width 17 height 17
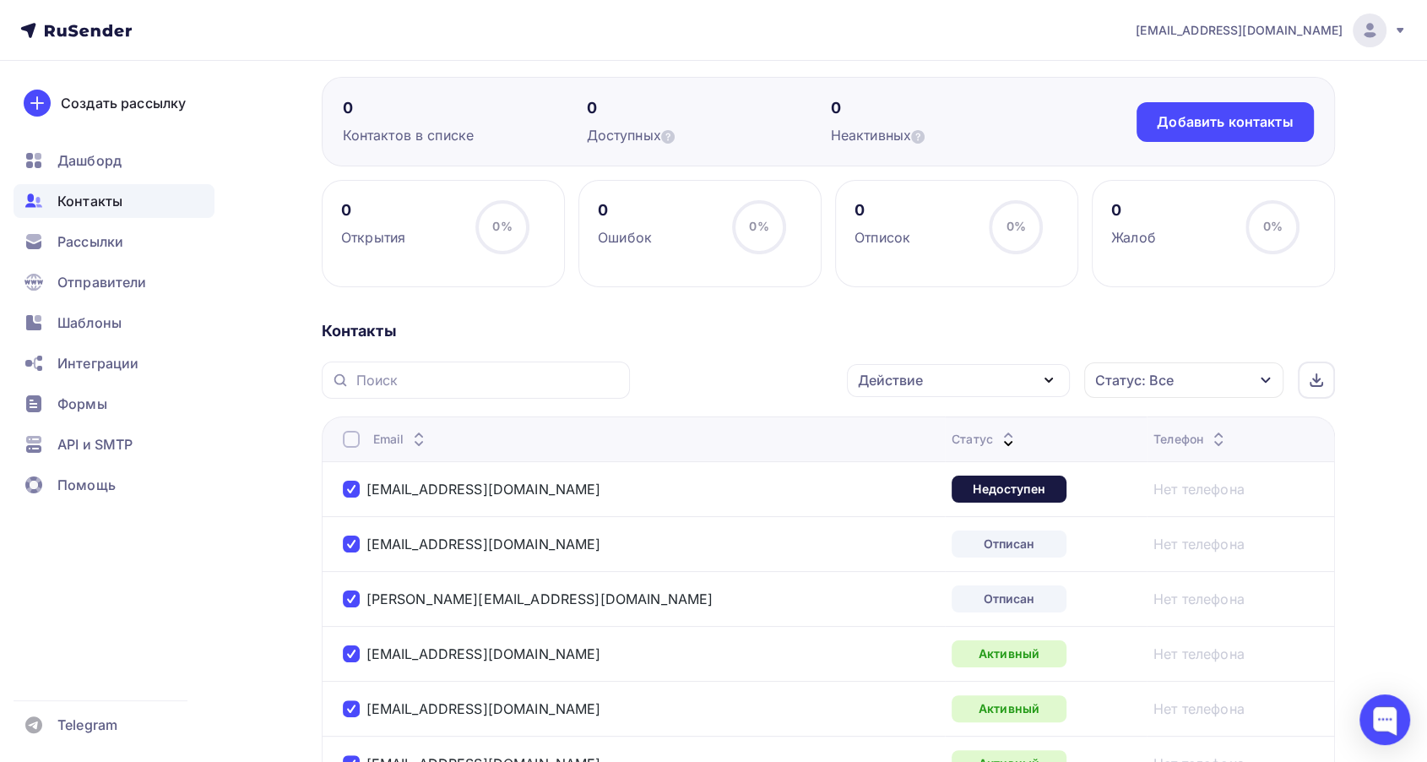
scroll to position [0, 0]
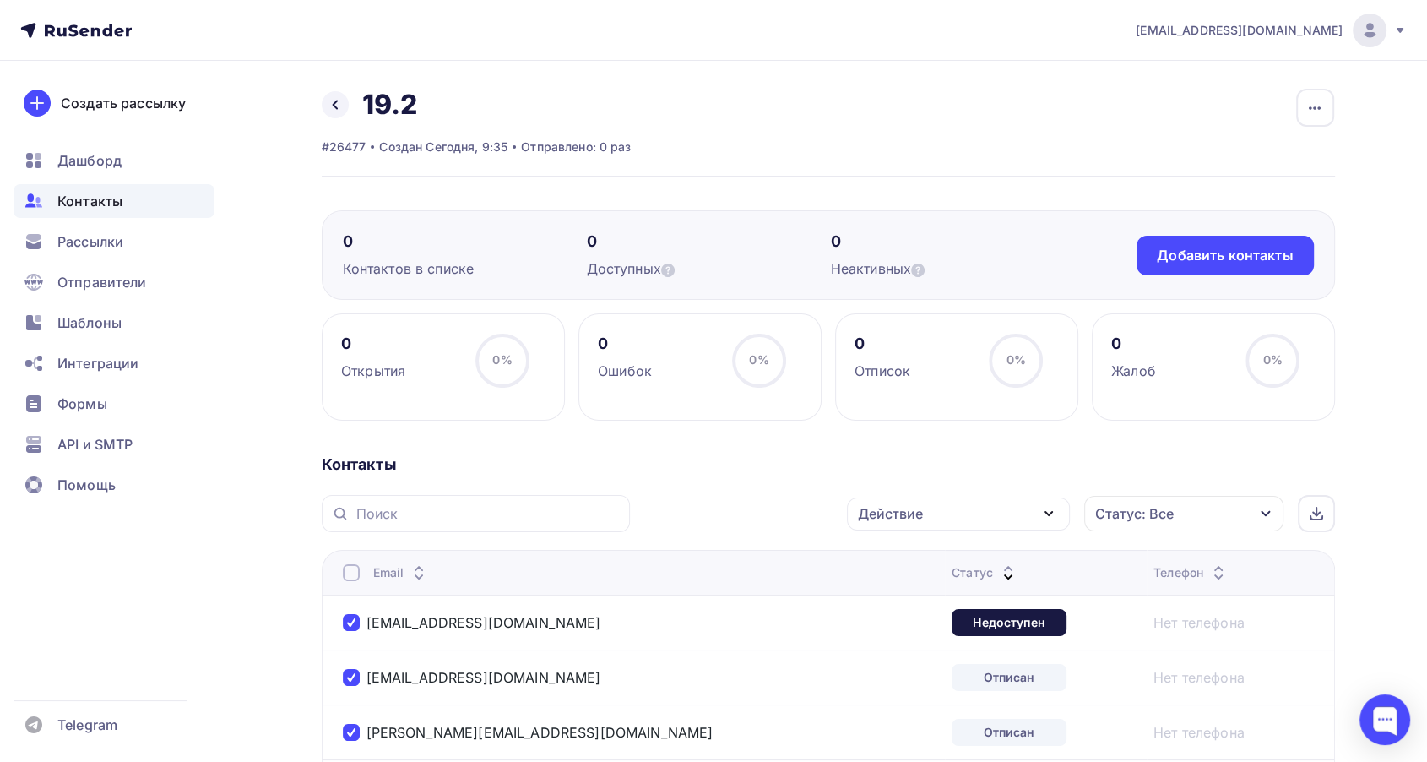
click at [922, 520] on div "Действие" at bounding box center [890, 513] width 65 height 20
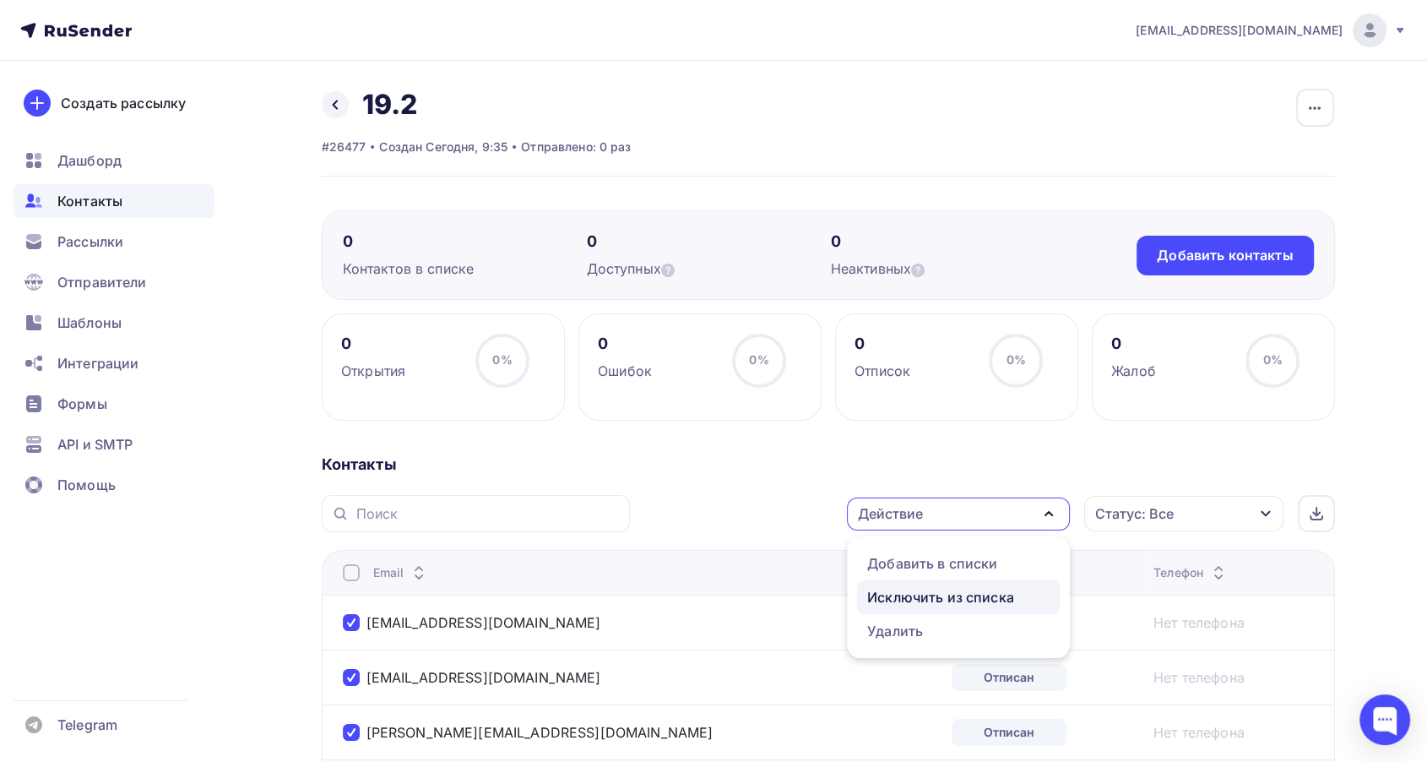
click at [946, 596] on div "Исключить из списка" at bounding box center [940, 597] width 147 height 20
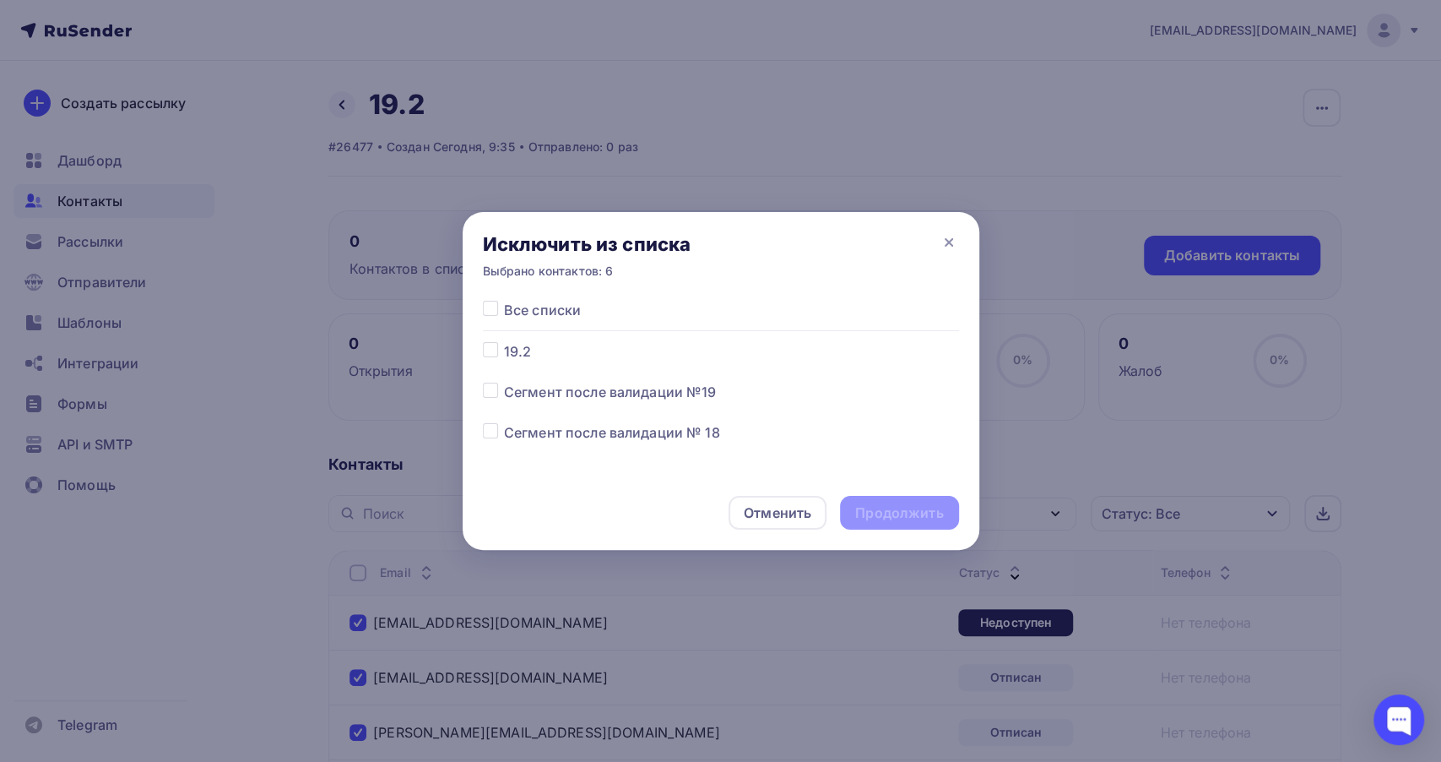
click at [515, 356] on span "19.2" at bounding box center [518, 351] width 28 height 20
click at [504, 341] on label at bounding box center [504, 341] width 0 height 0
click at [486, 353] on input "checkbox" at bounding box center [490, 348] width 15 height 15
checkbox input "true"
click at [909, 514] on div "Продолжить" at bounding box center [899, 512] width 88 height 19
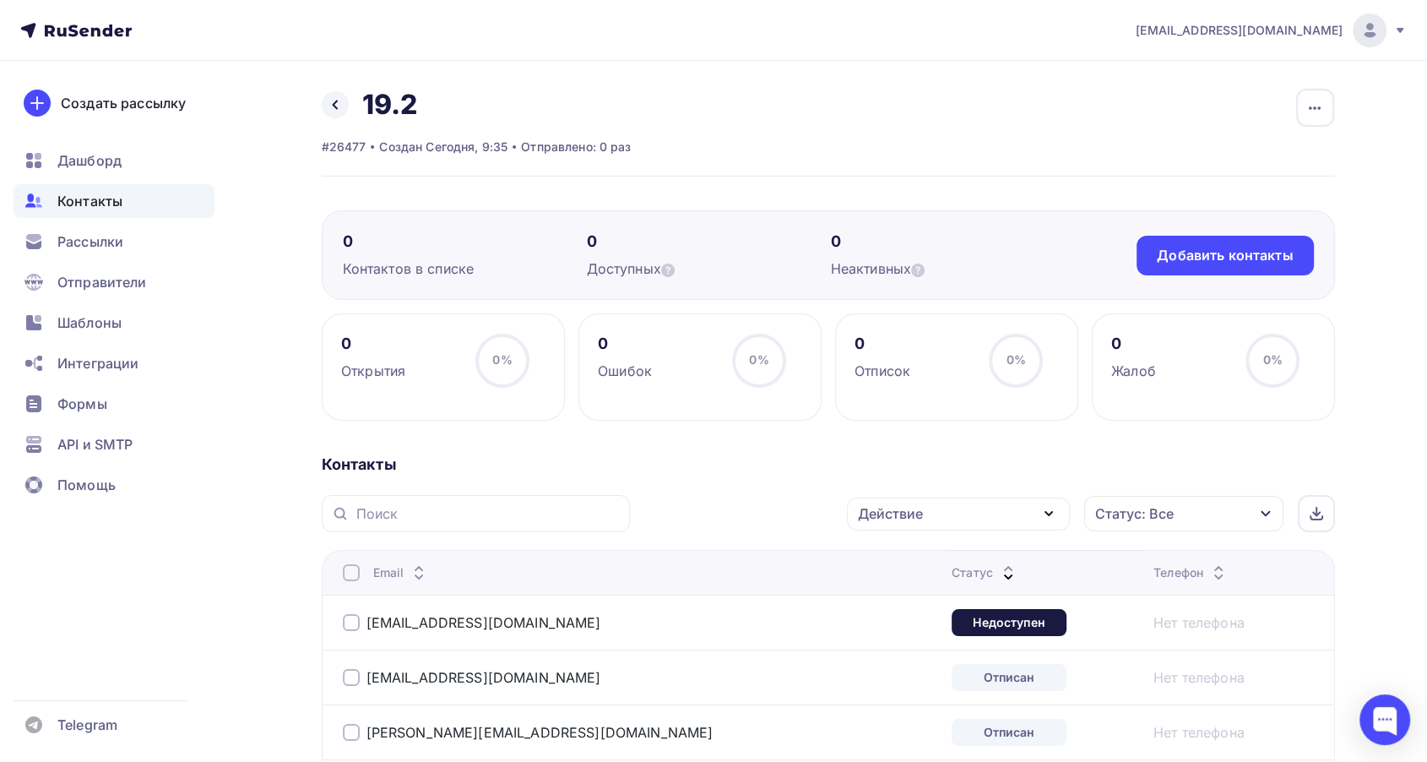
click at [1207, 510] on div "Статус: Все" at bounding box center [1183, 513] width 199 height 35
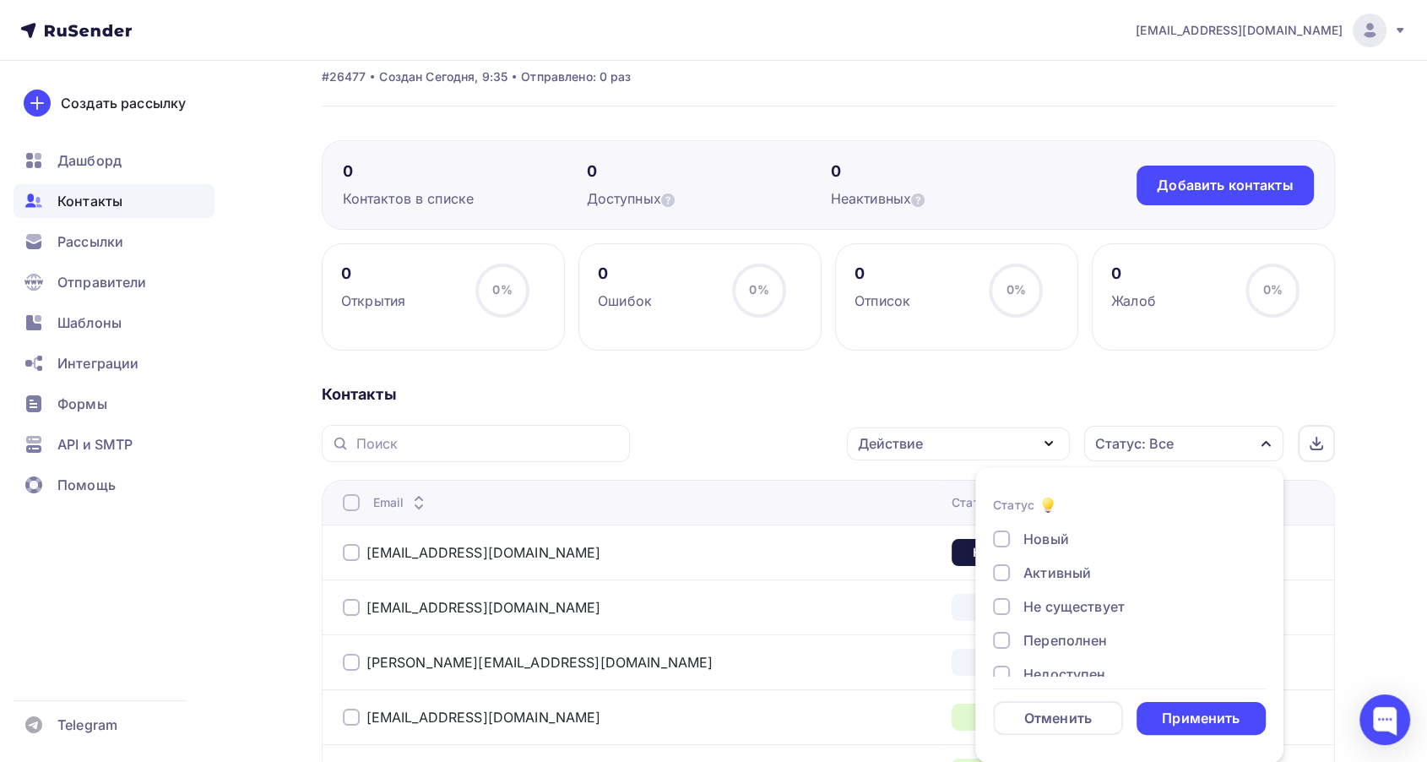
click at [1050, 574] on div "Активный" at bounding box center [1057, 572] width 68 height 20
click at [1202, 697] on form "Статус Новый Активный Не существует Переполнен Недоступен Отписан Отписан вручн…" at bounding box center [1129, 615] width 273 height 240
click at [1202, 708] on div "Применить" at bounding box center [1201, 717] width 78 height 19
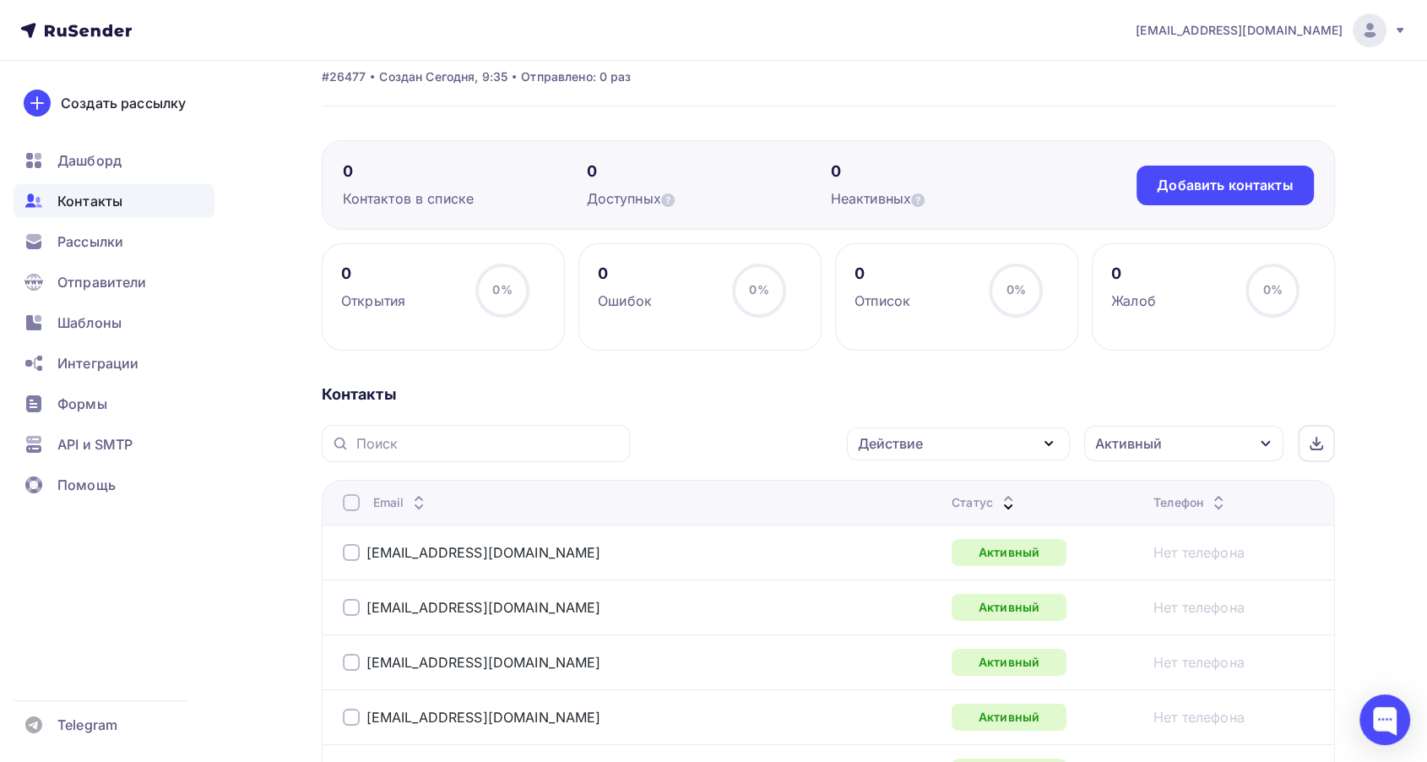
click at [348, 494] on div at bounding box center [351, 502] width 17 height 17
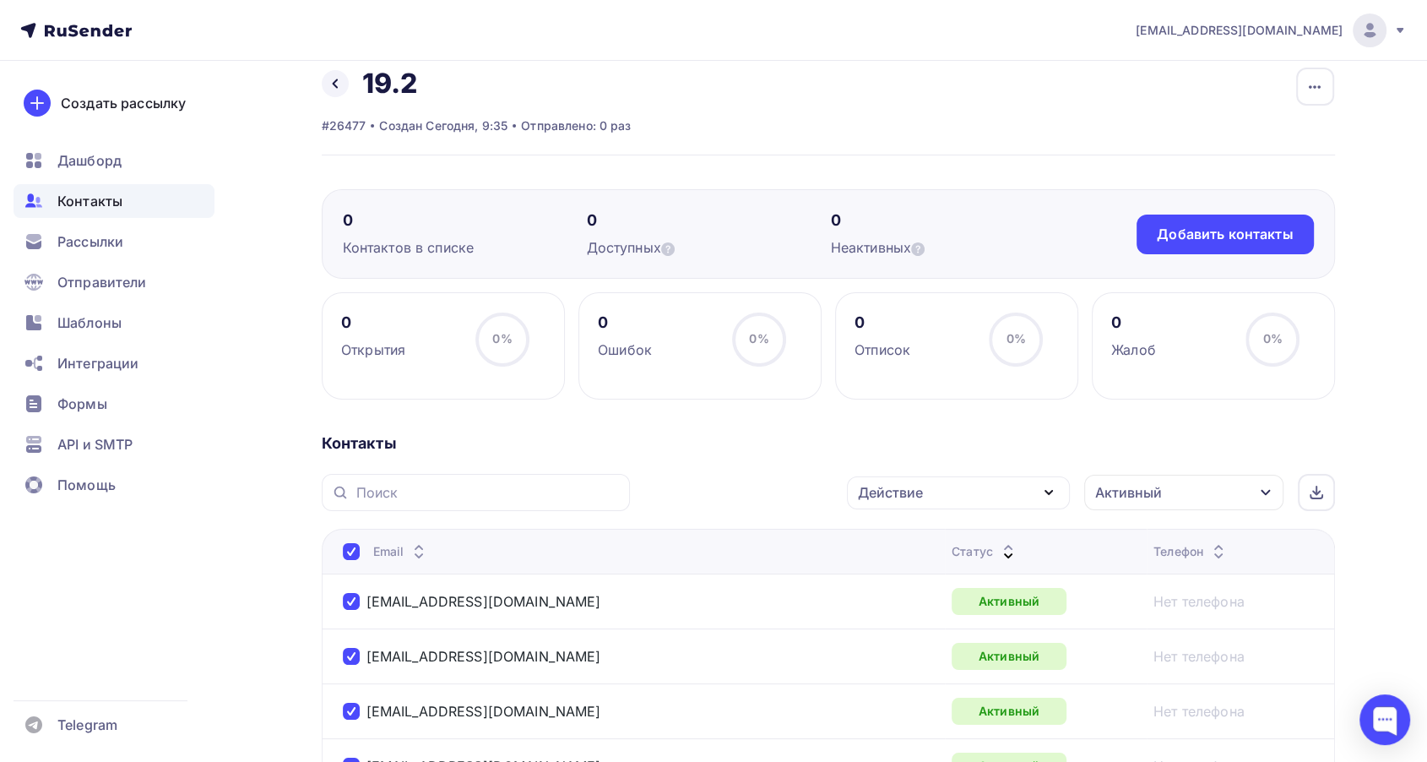
scroll to position [0, 0]
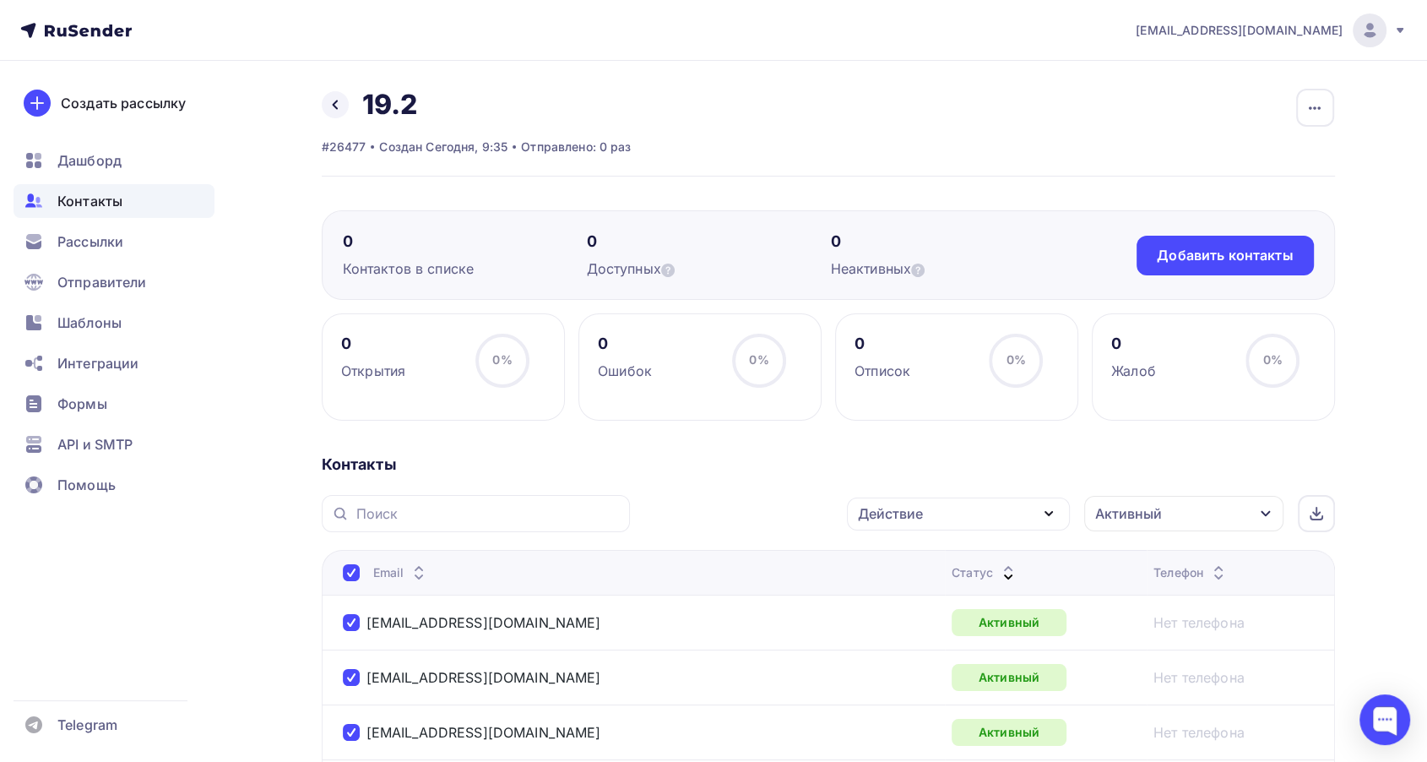
click at [936, 524] on div "Действие" at bounding box center [958, 513] width 223 height 33
click at [931, 597] on div "Исключить из списка" at bounding box center [940, 597] width 147 height 20
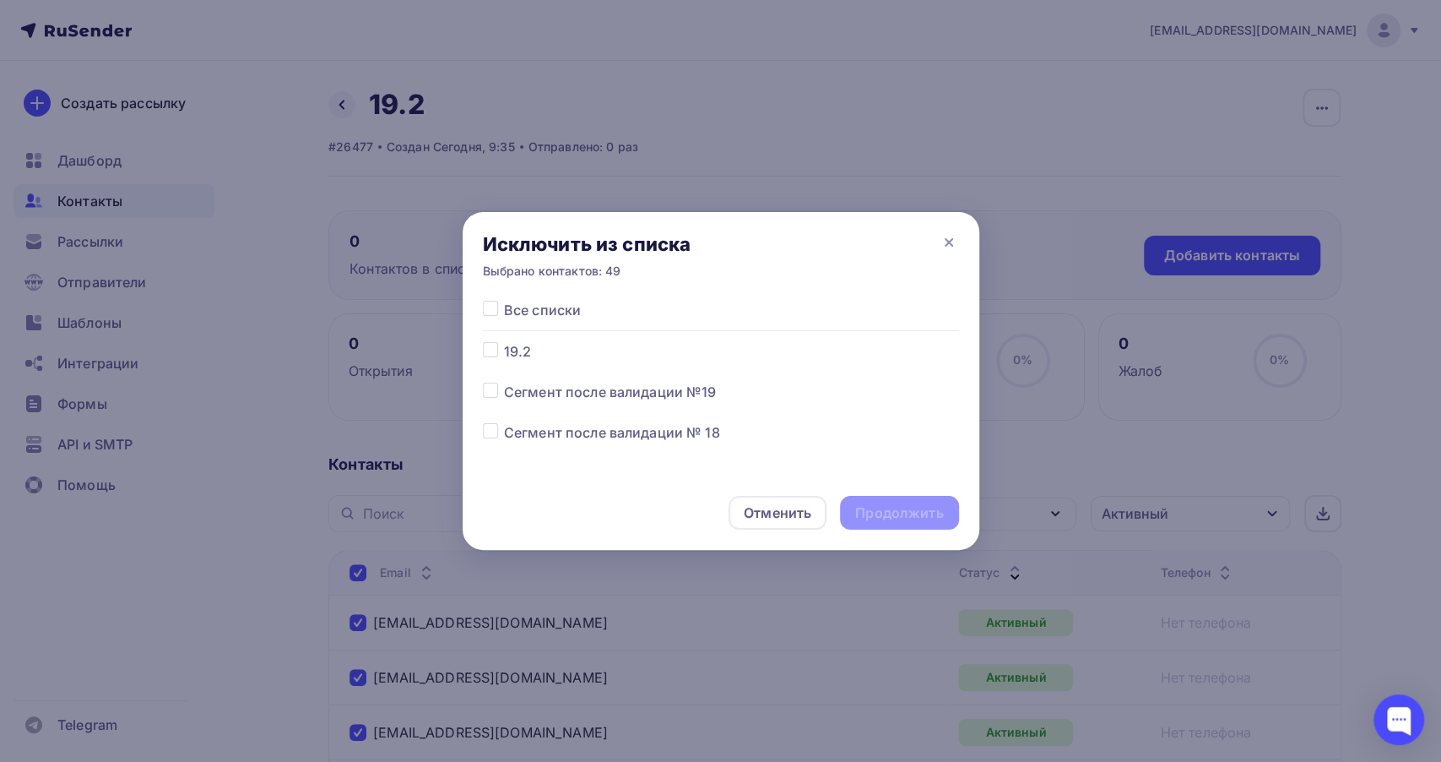
click at [492, 357] on div at bounding box center [493, 351] width 21 height 20
click at [504, 341] on label at bounding box center [504, 341] width 0 height 0
click at [486, 345] on input "checkbox" at bounding box center [490, 348] width 15 height 15
checkbox input "true"
click at [919, 520] on div "Продолжить" at bounding box center [899, 512] width 88 height 19
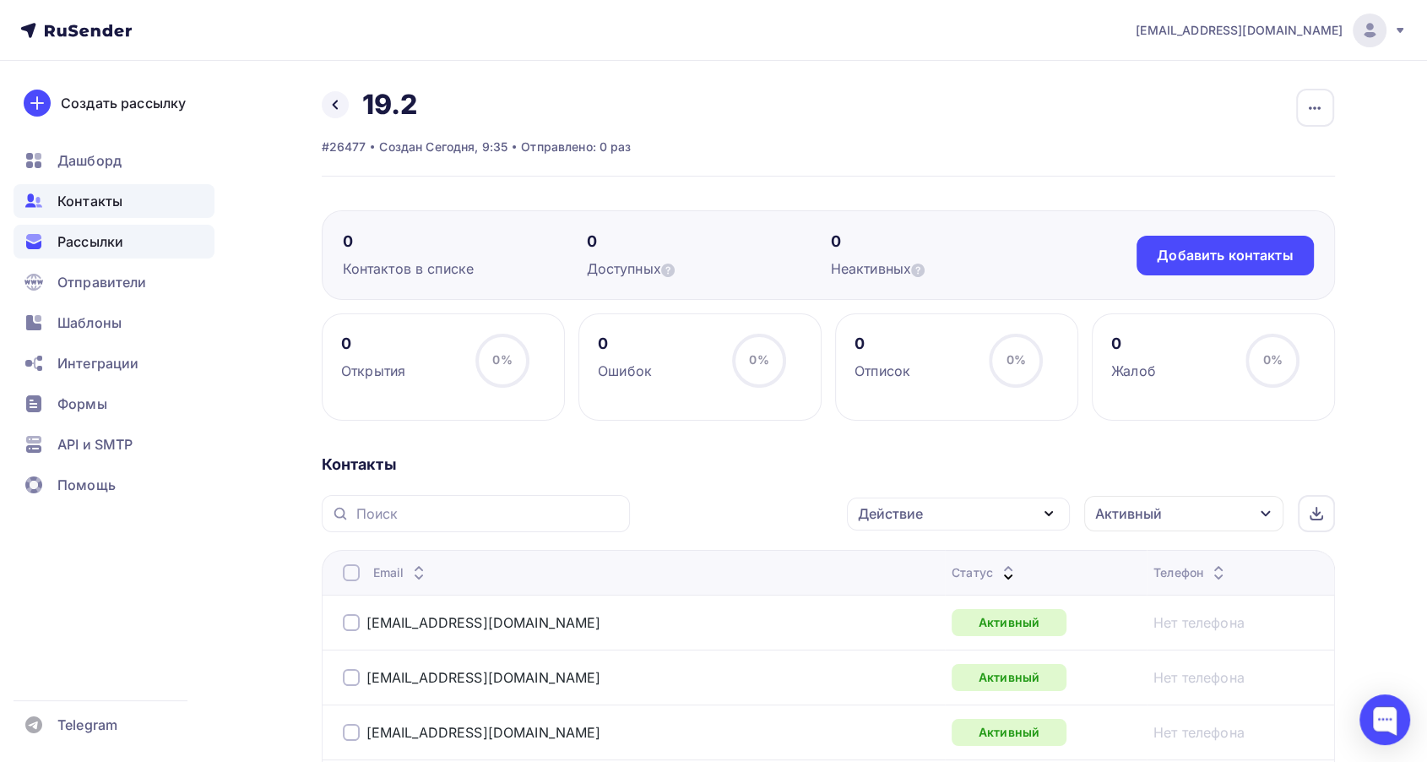
click at [73, 229] on div "Рассылки" at bounding box center [114, 242] width 201 height 34
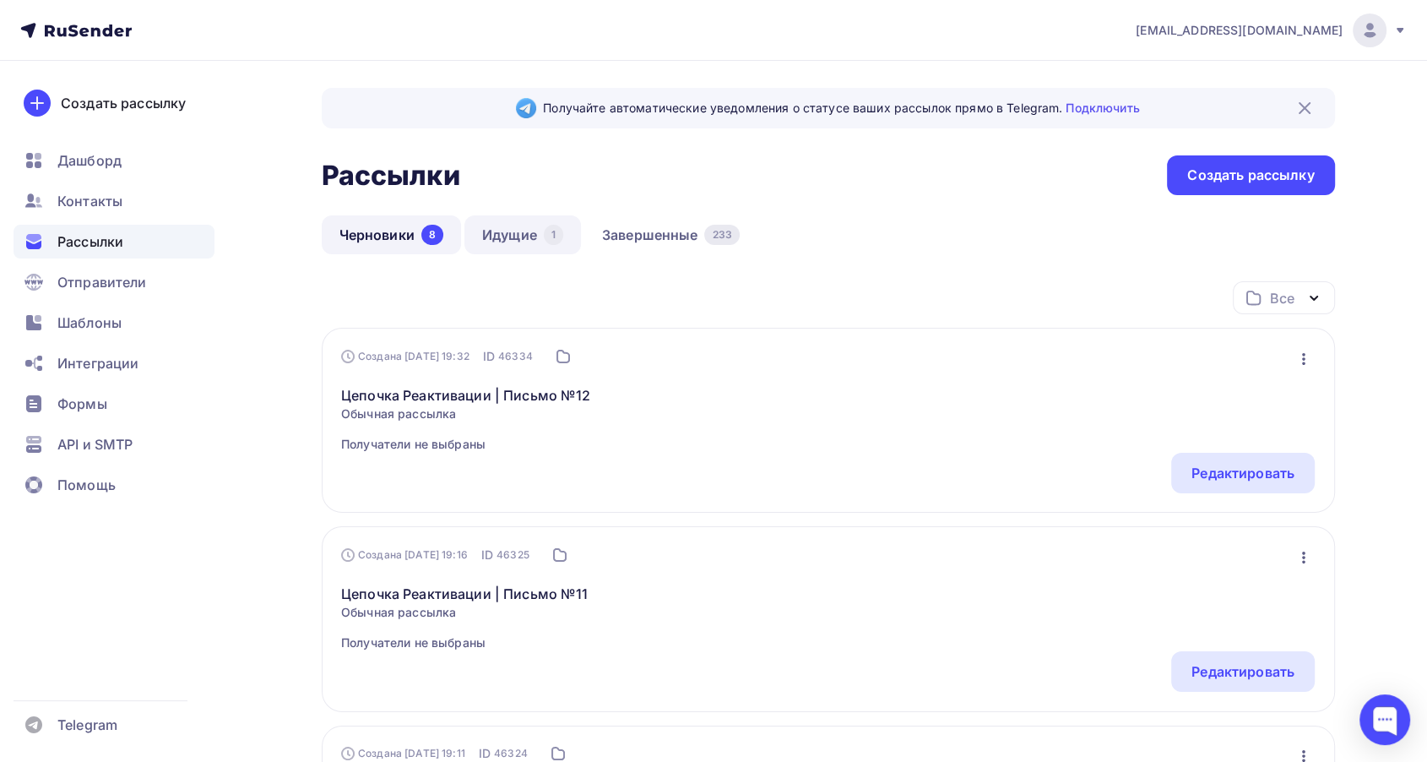
click at [505, 227] on link "Идущие 1" at bounding box center [522, 234] width 117 height 39
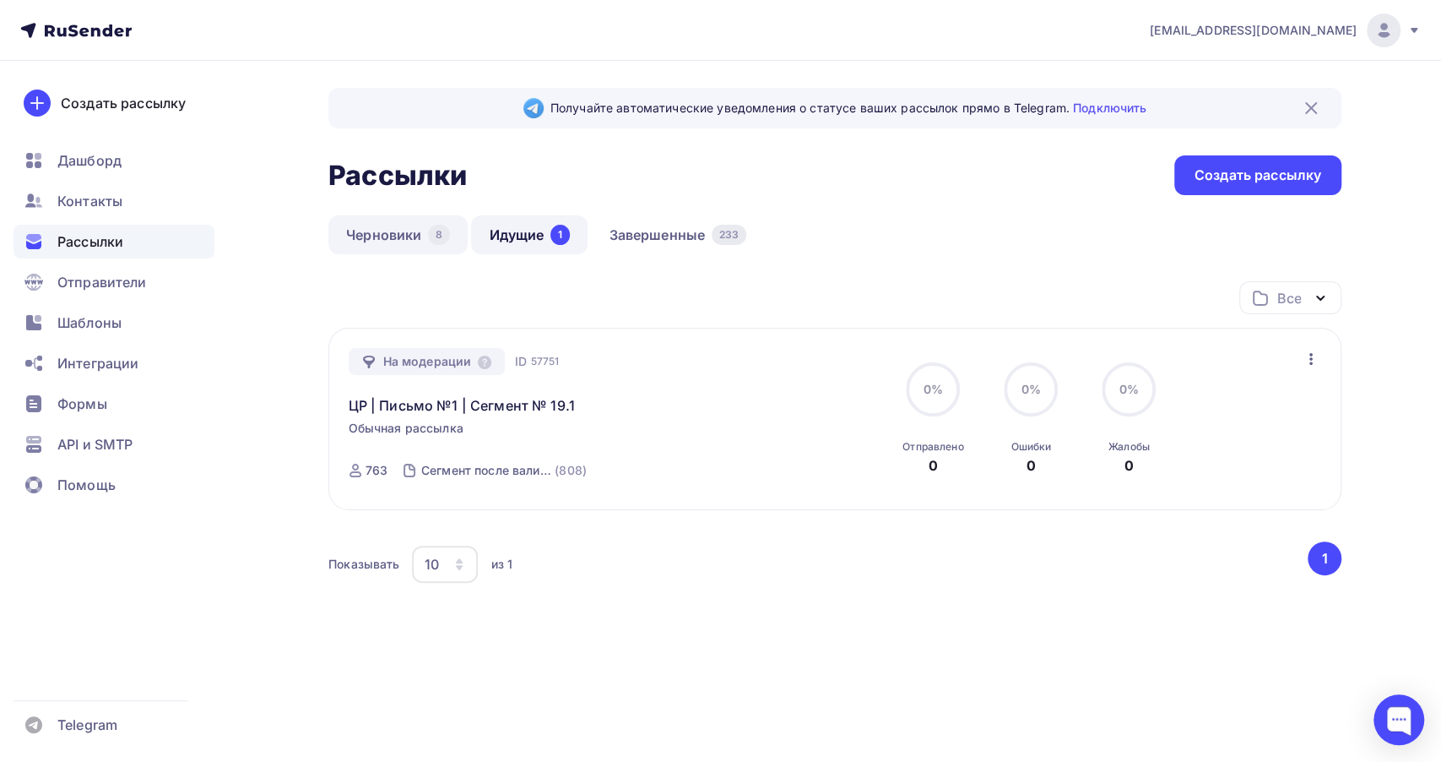
click at [392, 238] on link "Черновики 8" at bounding box center [397, 234] width 139 height 39
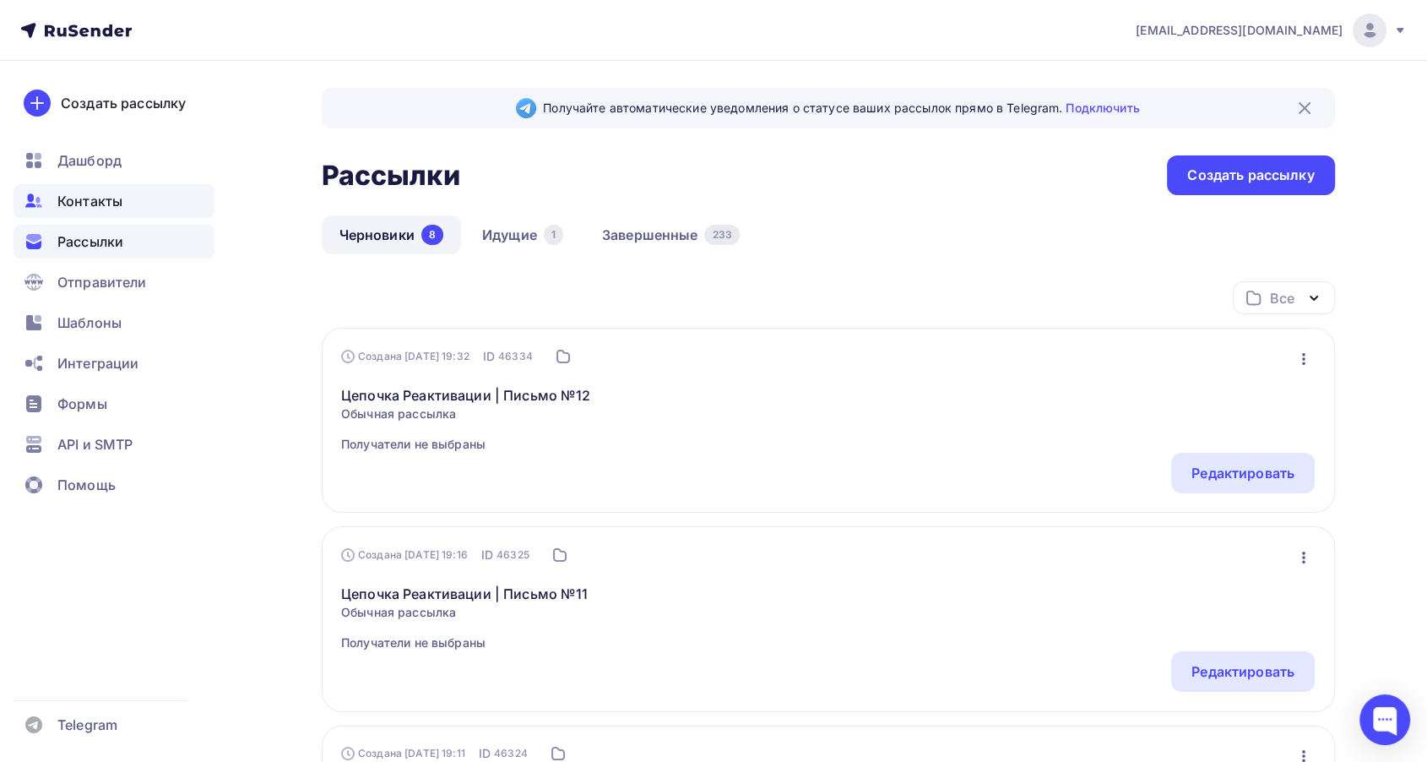
click at [103, 205] on span "Контакты" at bounding box center [89, 201] width 65 height 20
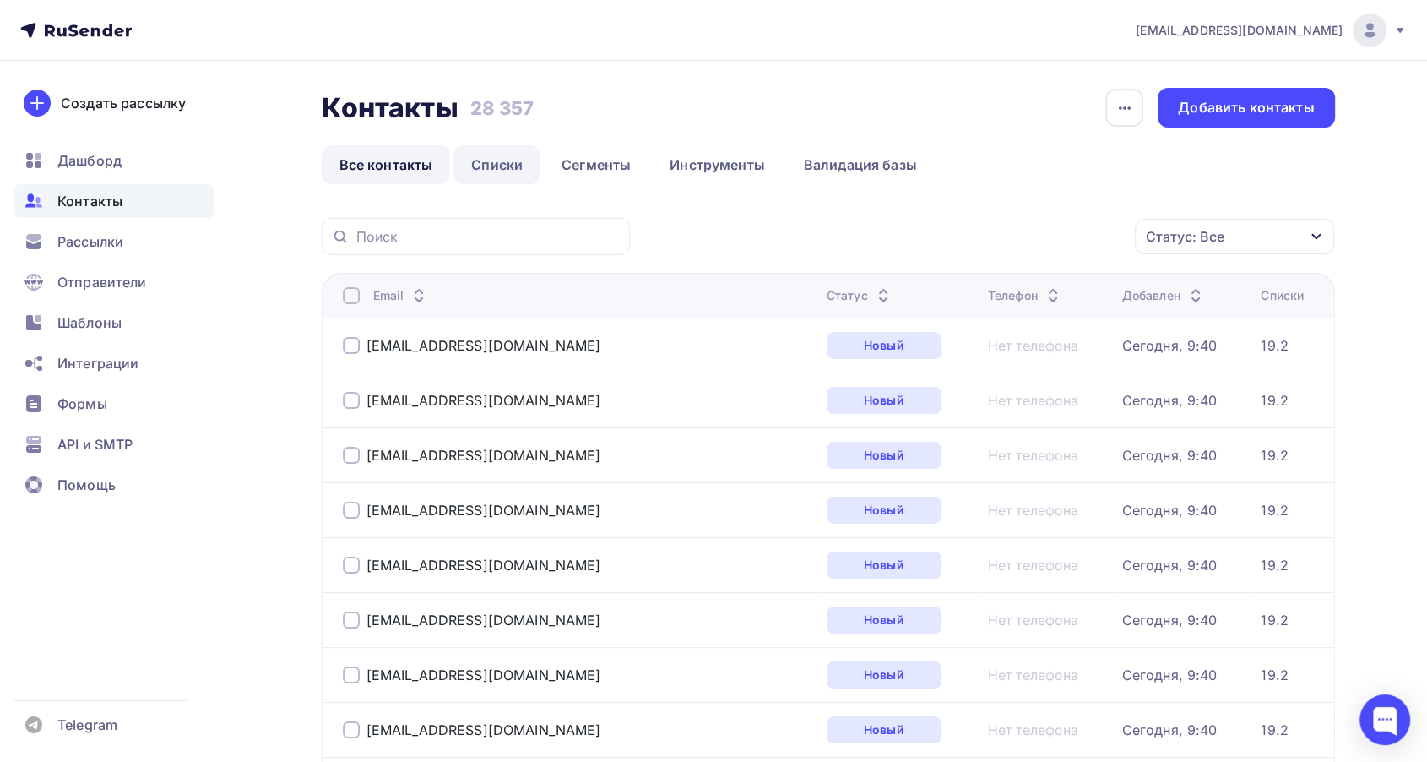
click at [486, 163] on link "Списки" at bounding box center [496, 164] width 87 height 39
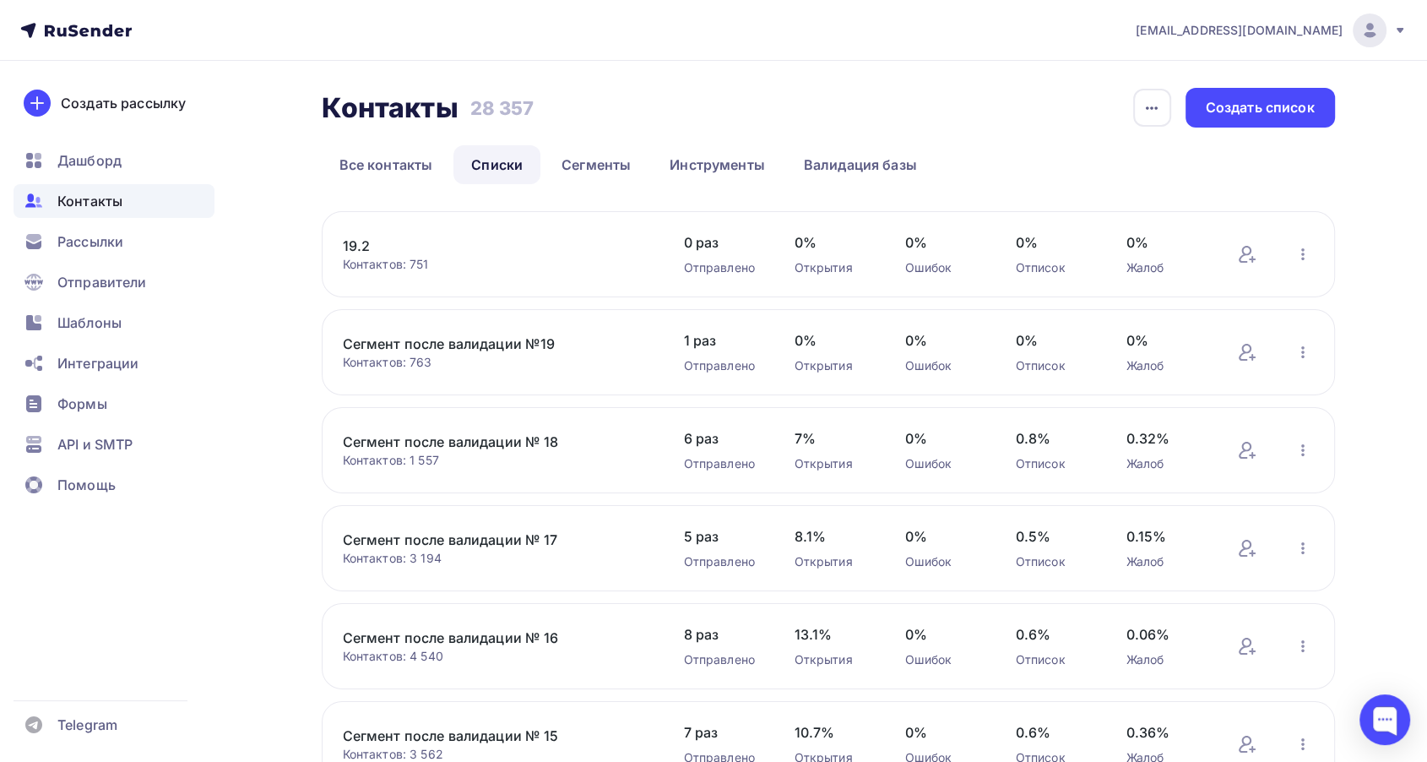
click at [345, 241] on link "19.2" at bounding box center [486, 246] width 287 height 20
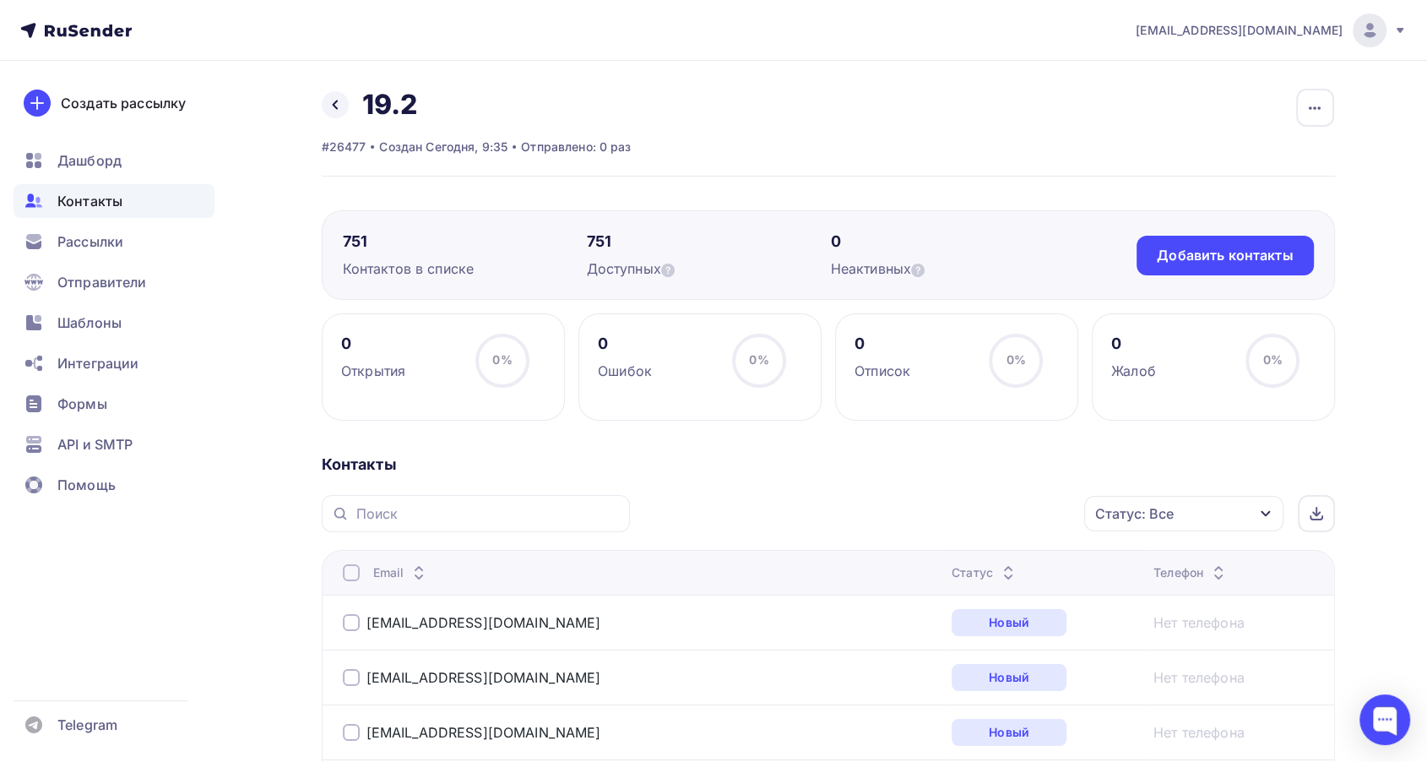
click at [998, 567] on icon at bounding box center [1008, 577] width 20 height 20
click at [990, 568] on icon at bounding box center [1000, 577] width 20 height 20
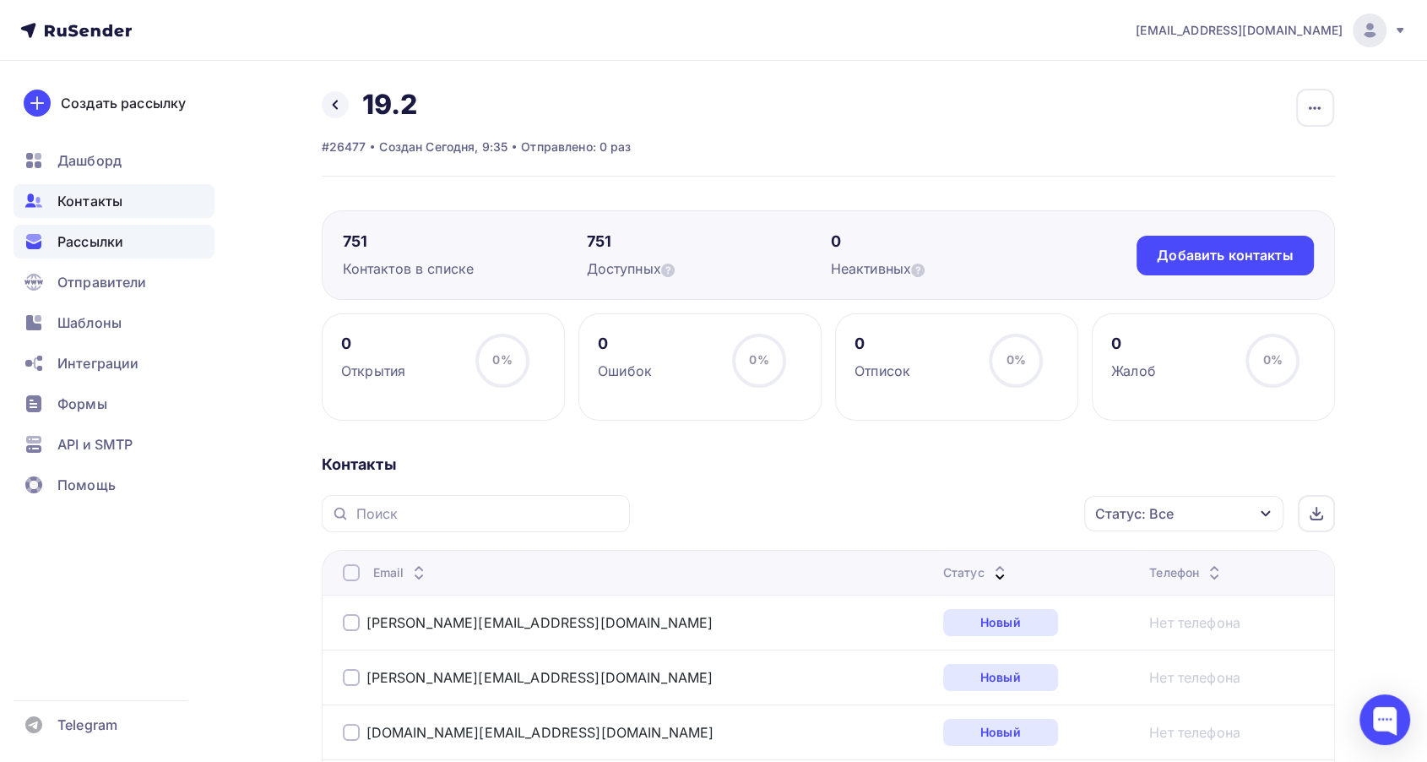
click at [100, 243] on span "Рассылки" at bounding box center [90, 241] width 66 height 20
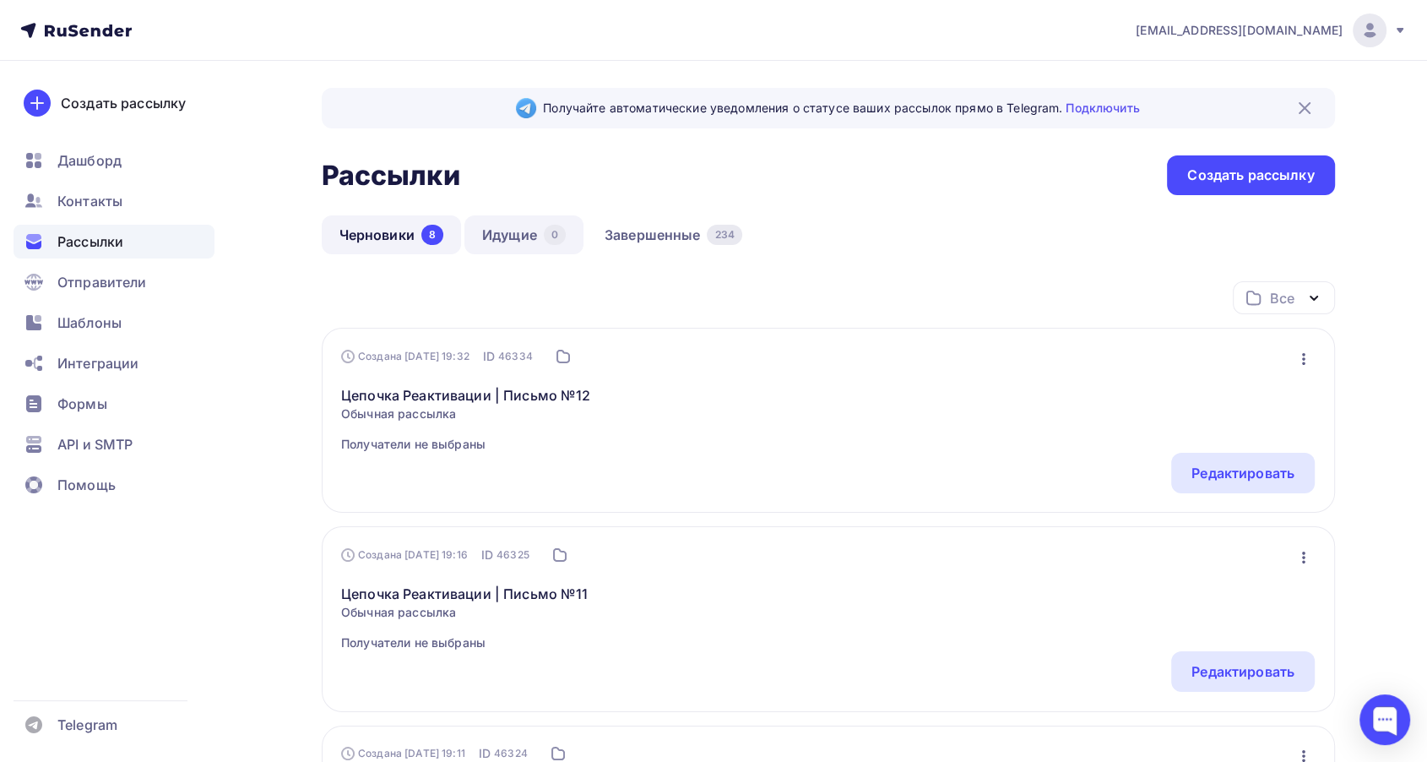
click at [522, 231] on link "Идущие 0" at bounding box center [523, 234] width 119 height 39
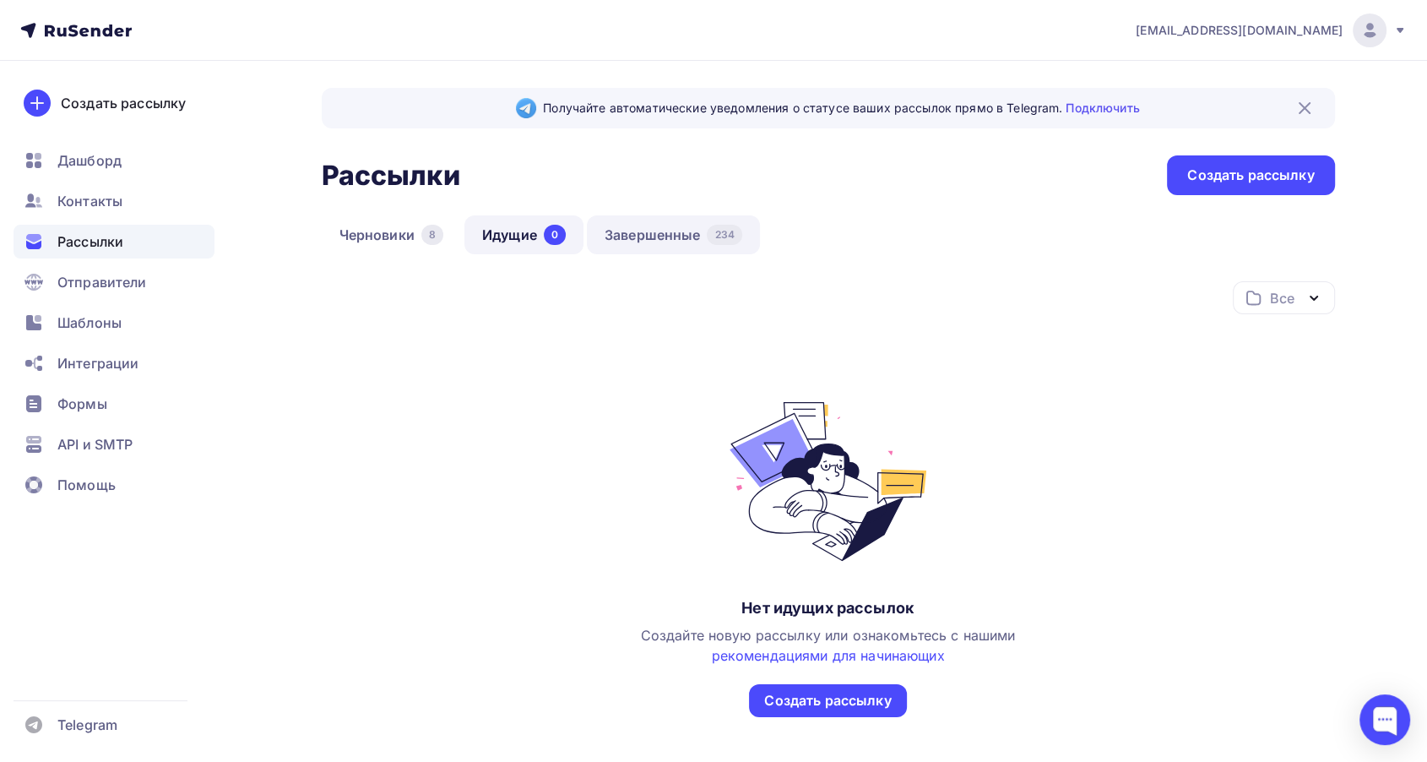
click at [686, 231] on link "Завершенные 234" at bounding box center [673, 234] width 173 height 39
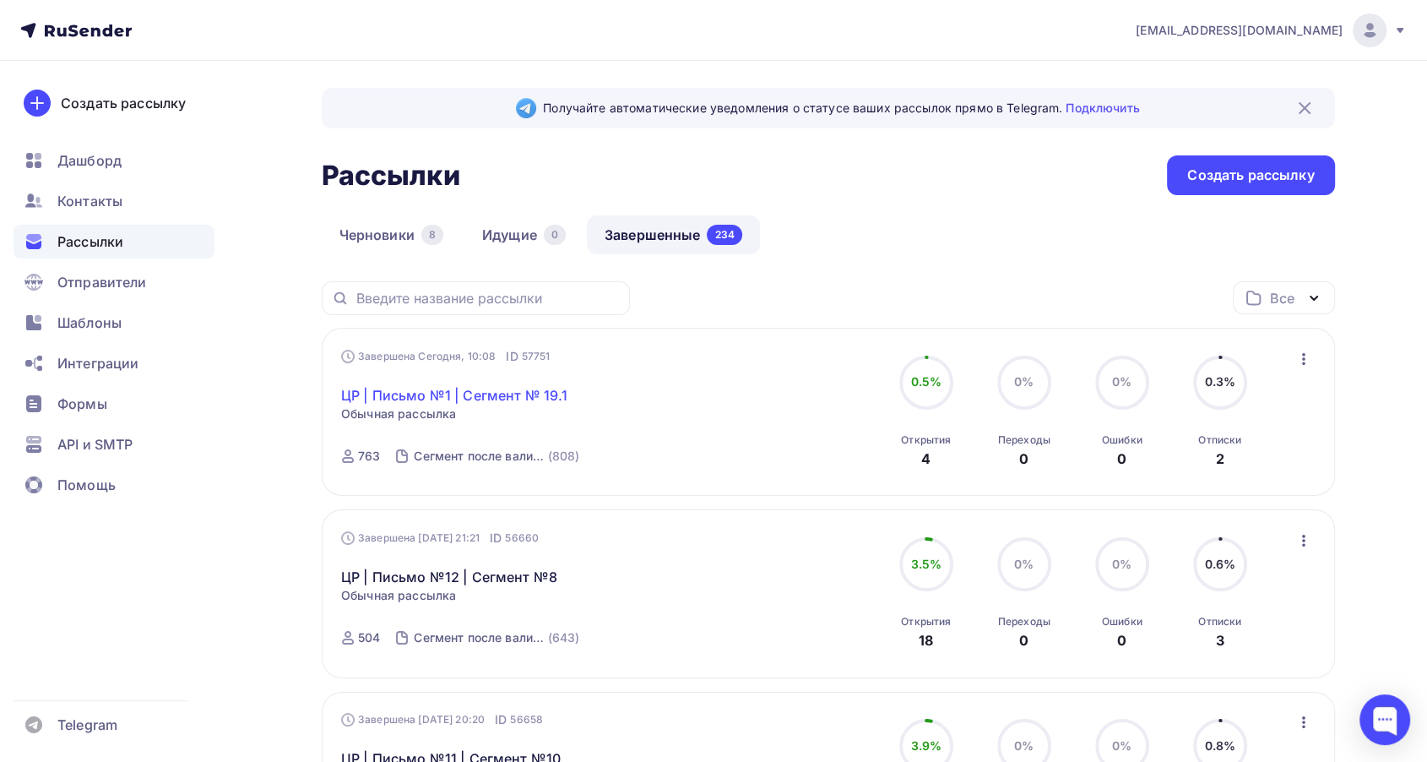
click at [502, 395] on link "ЦР | Письмо №1 | Сегмент № 19.1" at bounding box center [454, 395] width 226 height 20
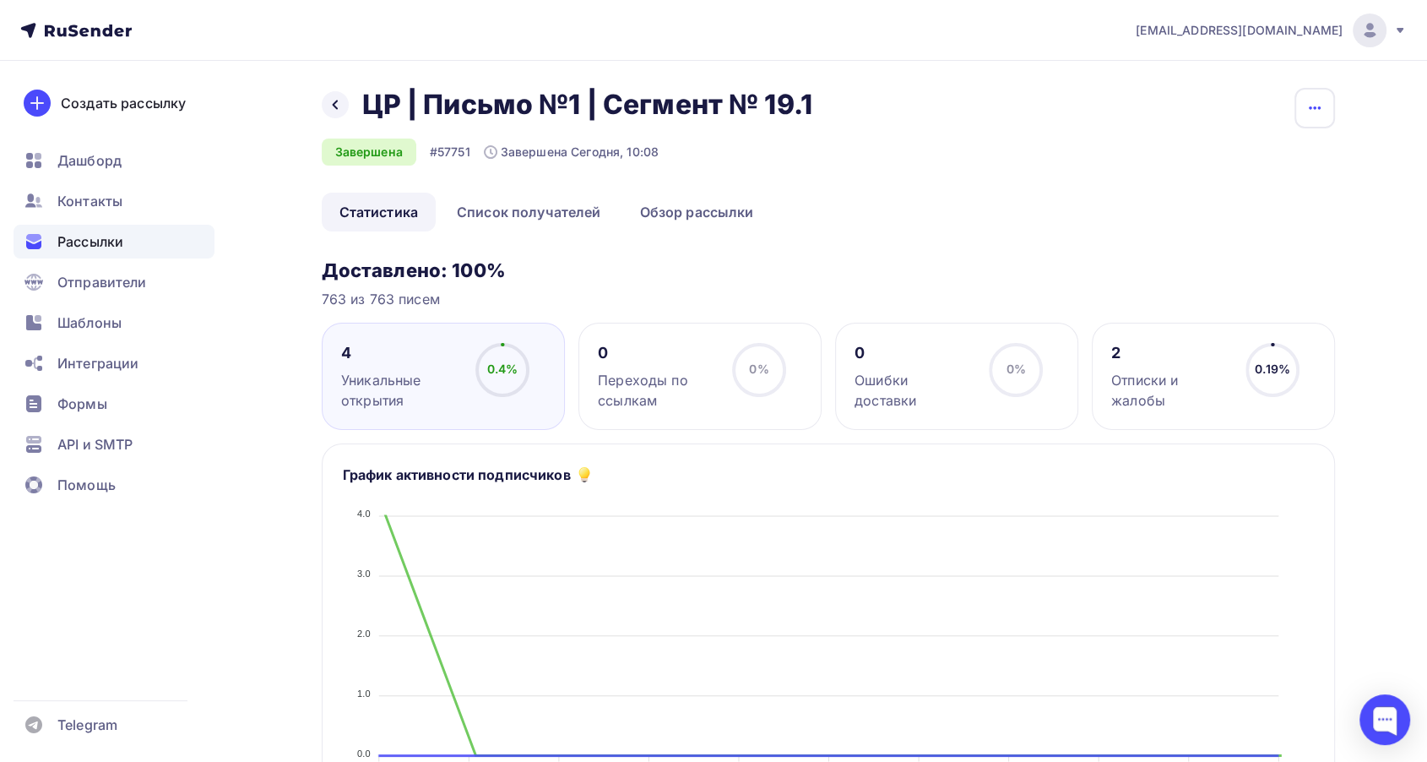
click at [1331, 102] on button "button" at bounding box center [1314, 108] width 41 height 41
click at [1224, 159] on div "Копировать" at bounding box center [1250, 161] width 162 height 20
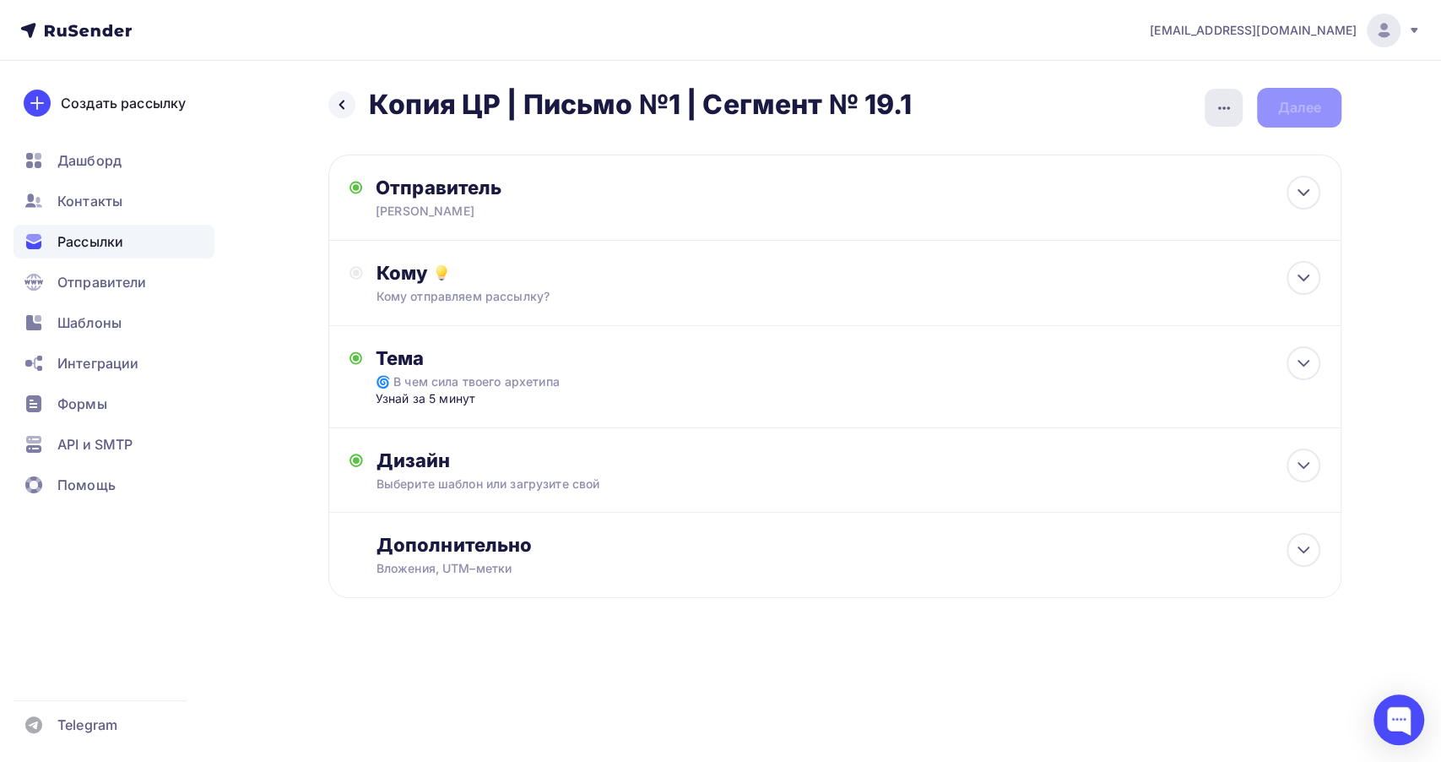
click at [1216, 115] on icon "button" at bounding box center [1224, 108] width 20 height 20
click at [1113, 196] on div "Переименовать рассылку" at bounding box center [1134, 194] width 209 height 20
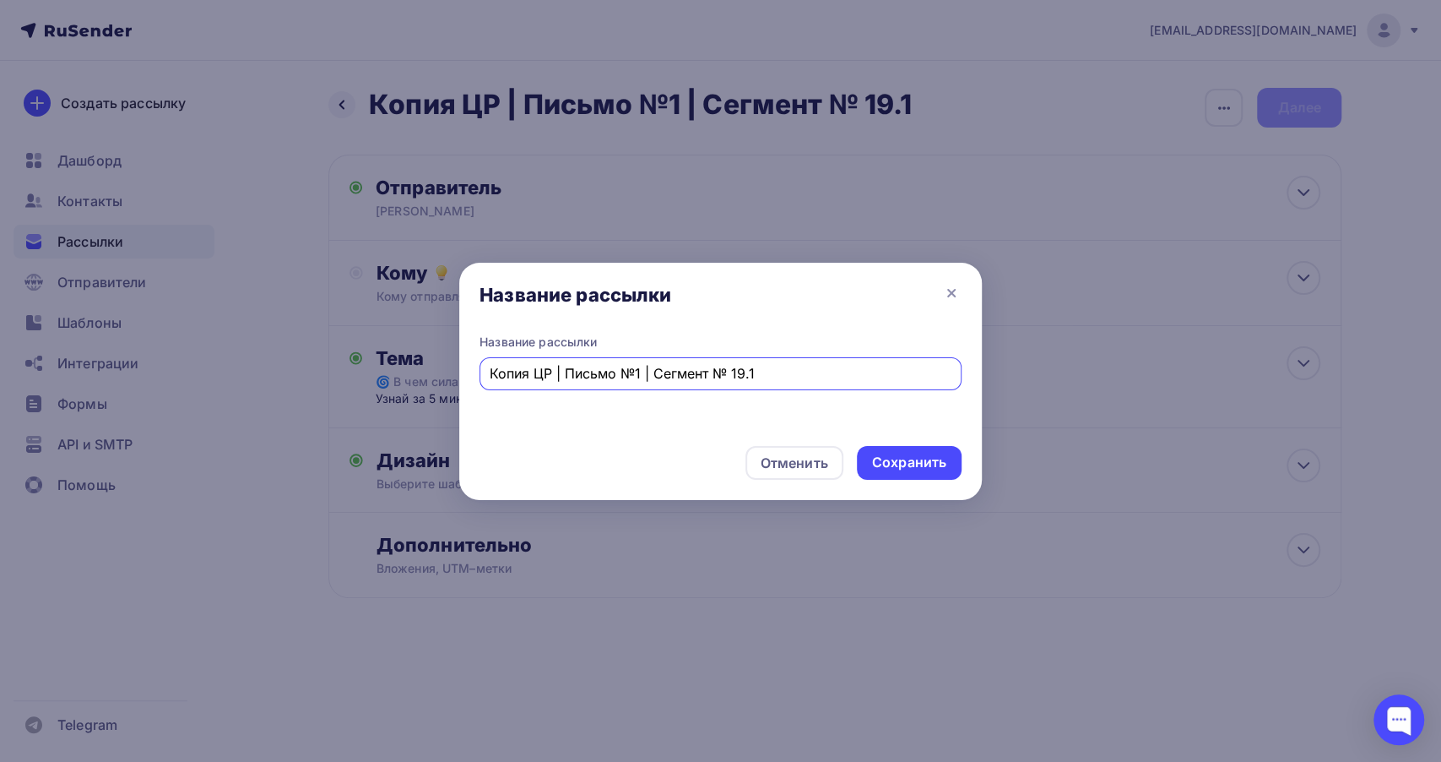
drag, startPoint x: 534, startPoint y: 376, endPoint x: 432, endPoint y: 388, distance: 102.1
click at [432, 388] on div "Название рассылки Название рассылки Копия ЦР | Письмо №1 | Сегмент № 19.1 Отмен…" at bounding box center [720, 381] width 1441 height 762
click at [697, 376] on input "ЦР | Письмо №1 | Сегмент № 19.1" at bounding box center [721, 373] width 463 height 20
click at [753, 363] on input "ЦР | Письмо №1 | Сегмент № 19.1" at bounding box center [721, 373] width 463 height 20
type input "ЦР | Письмо №1 | Сегмент № 19.2"
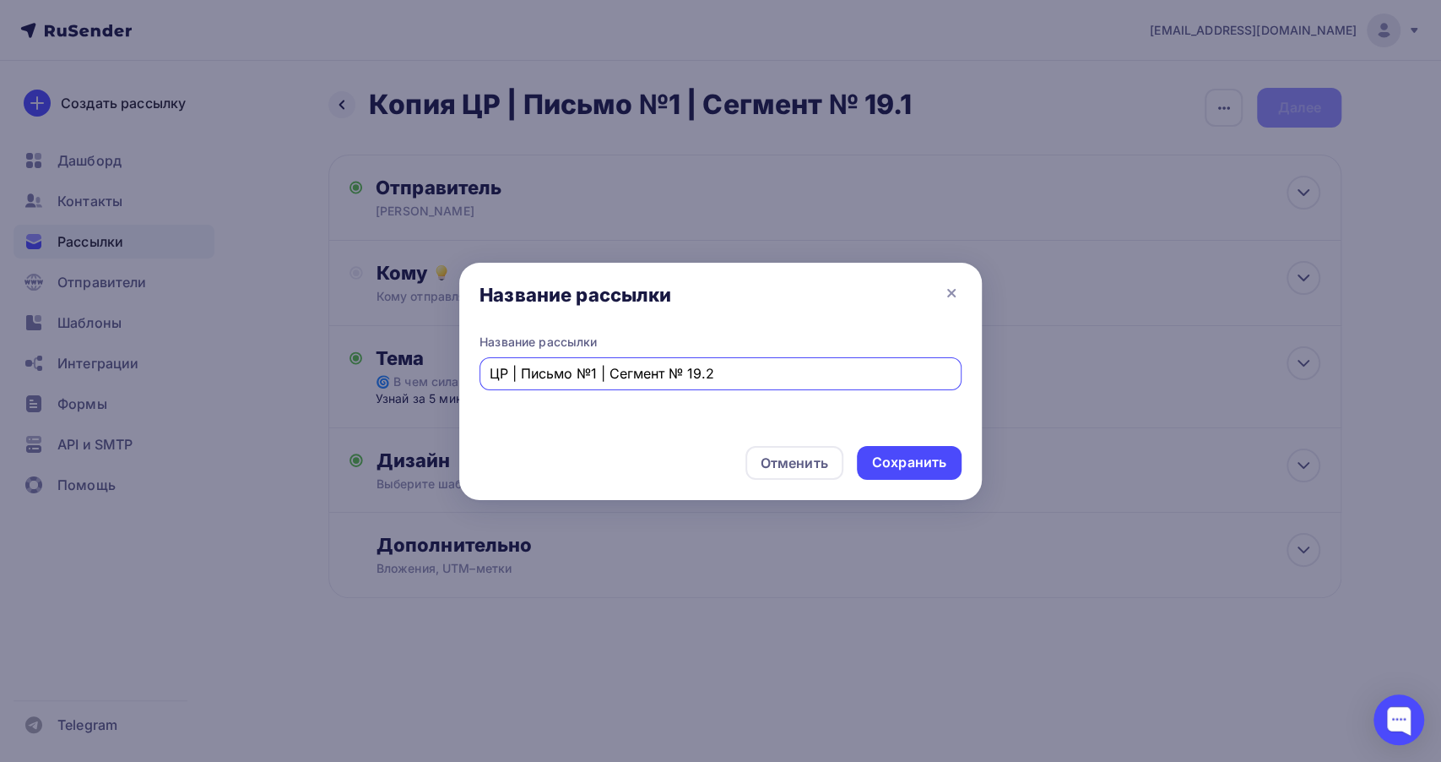
click at [926, 480] on div "Отменить Сохранить" at bounding box center [720, 466] width 523 height 68
click at [927, 472] on div "Сохранить" at bounding box center [909, 462] width 74 height 19
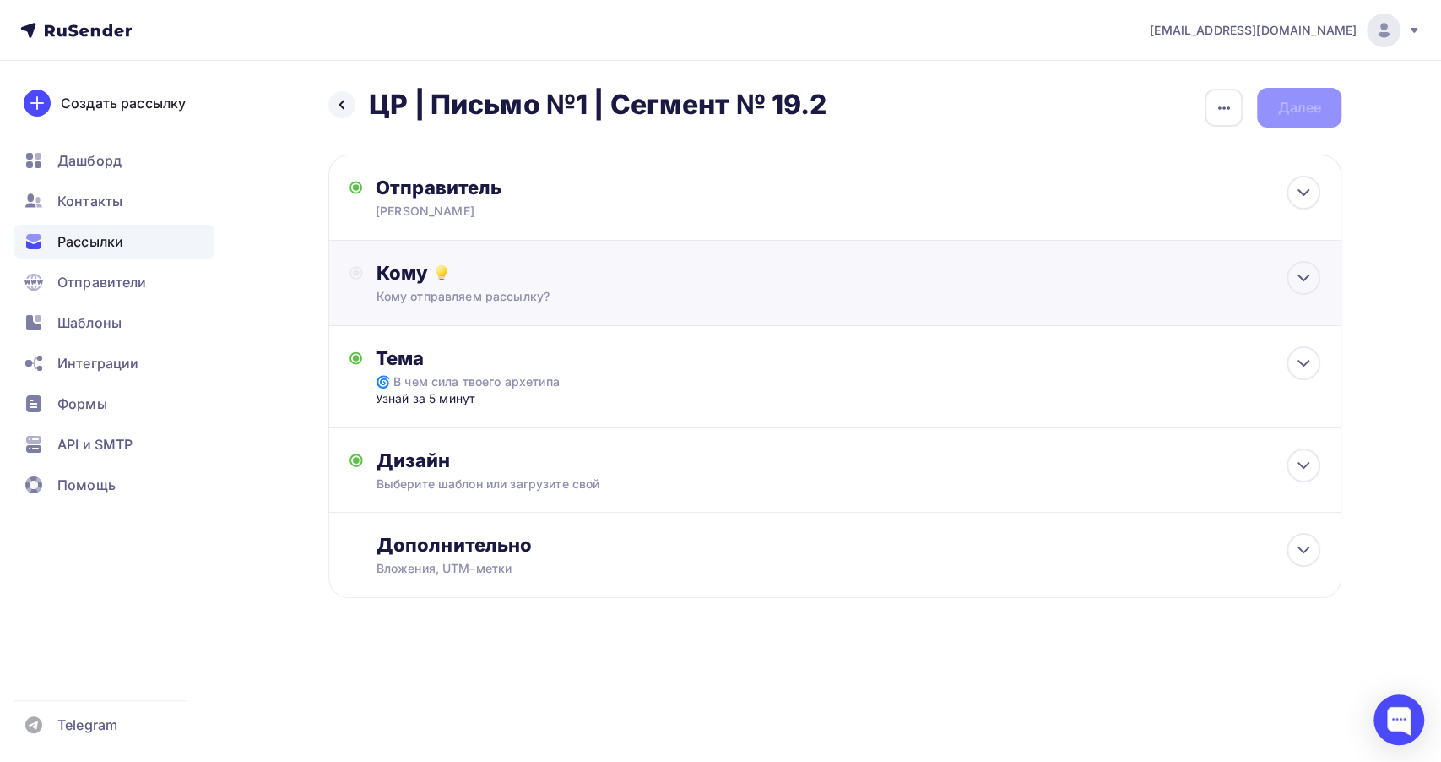
click at [556, 280] on div "Кому" at bounding box center [849, 273] width 944 height 24
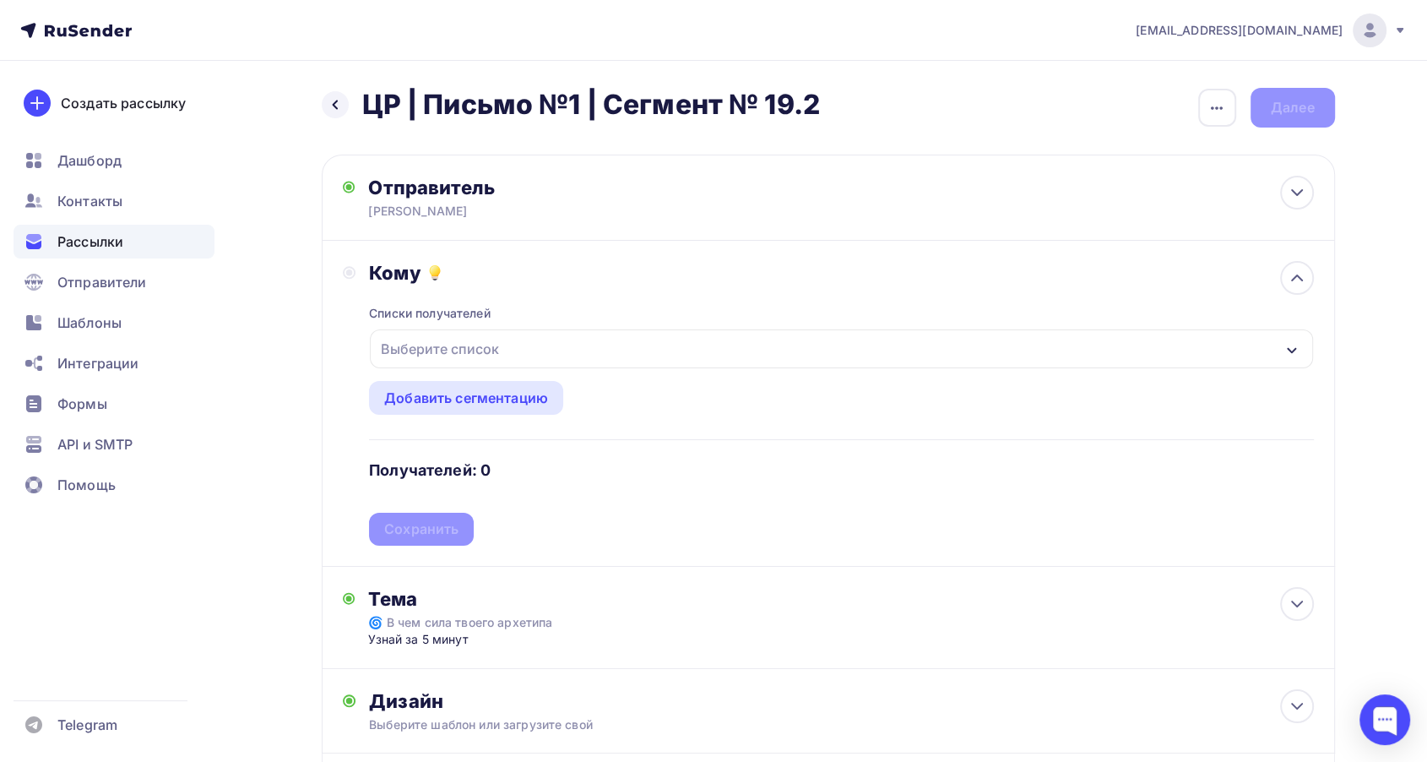
click at [584, 369] on div "Списки получателей Выберите список Все списки id 19.2 (751) #26477 Сегмент посл…" at bounding box center [841, 415] width 944 height 261
click at [592, 359] on div "Выберите список" at bounding box center [841, 348] width 942 height 39
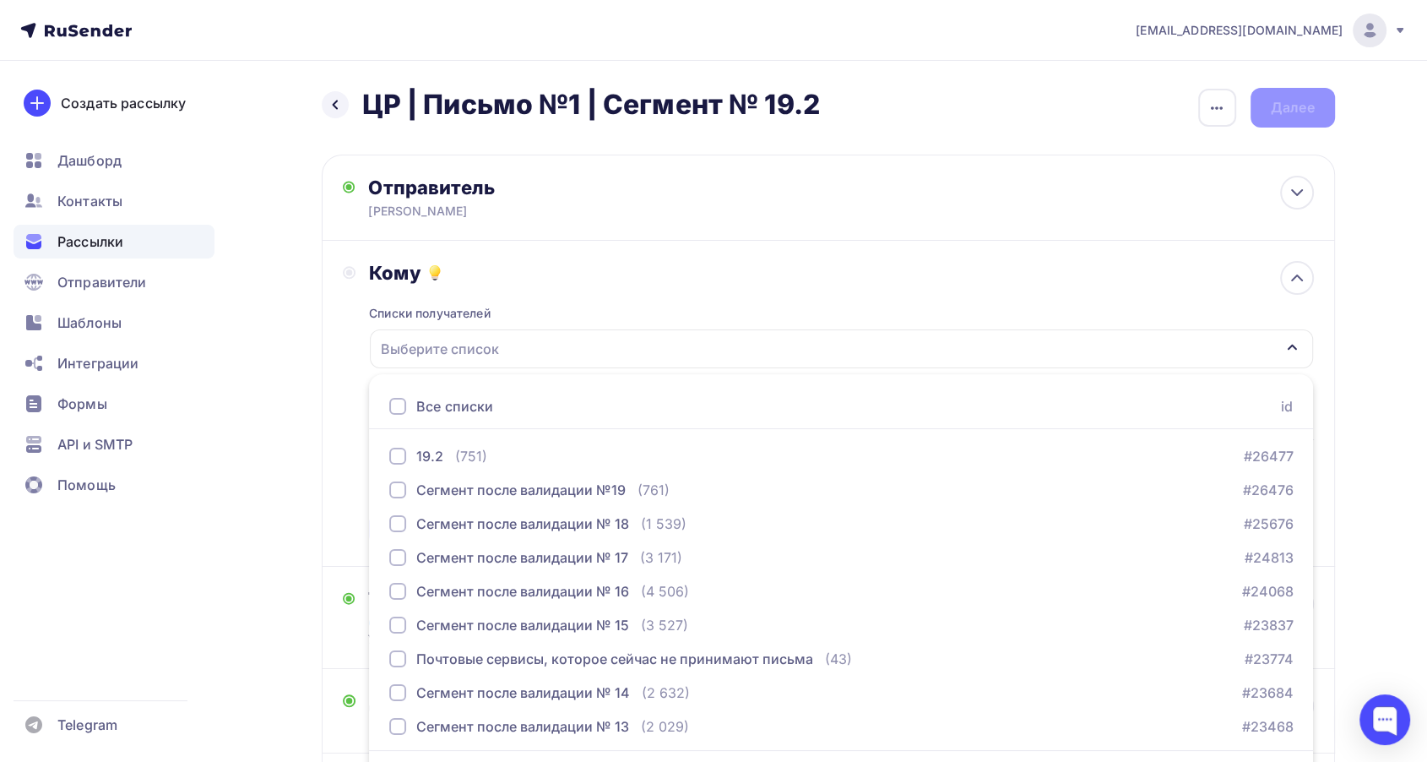
scroll to position [49, 0]
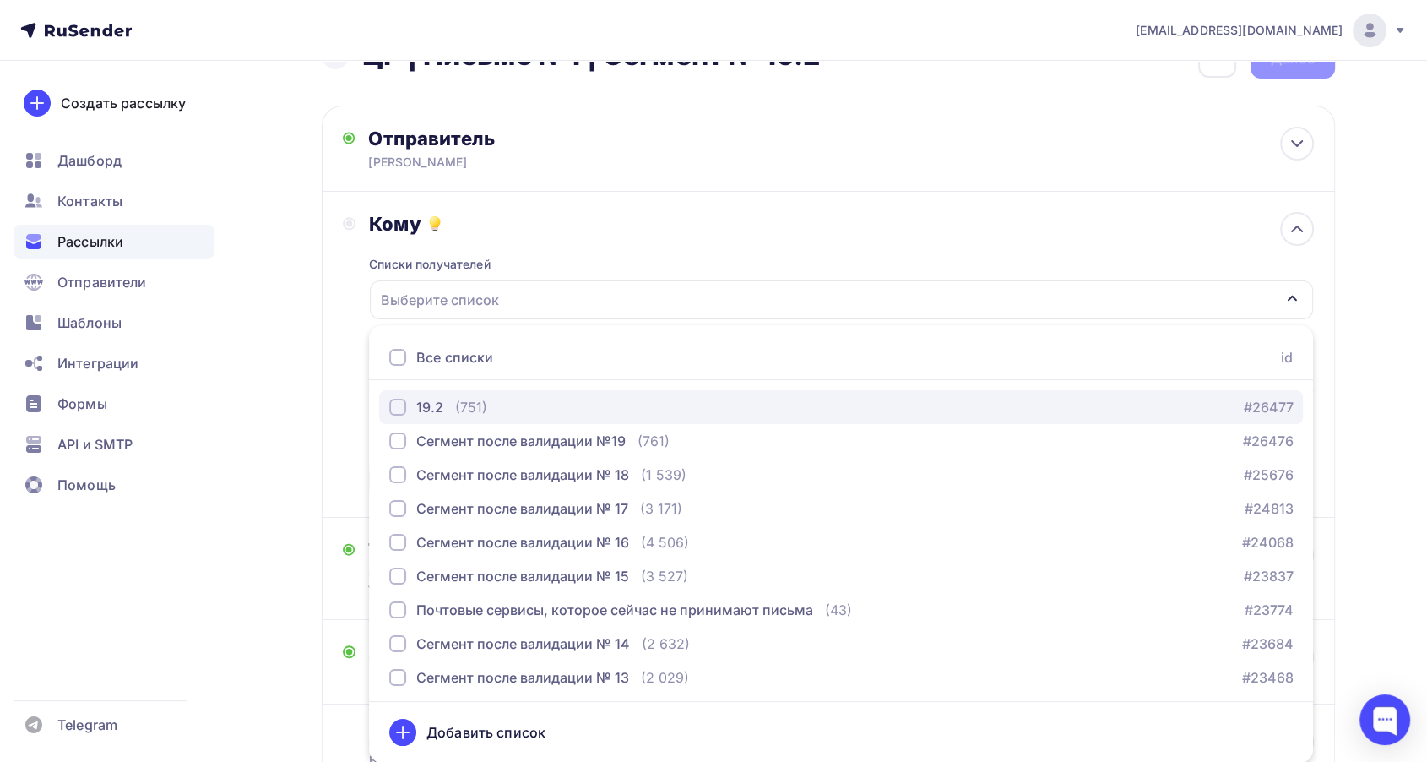
click at [551, 399] on div "19.2 (751) #26477" at bounding box center [840, 407] width 903 height 20
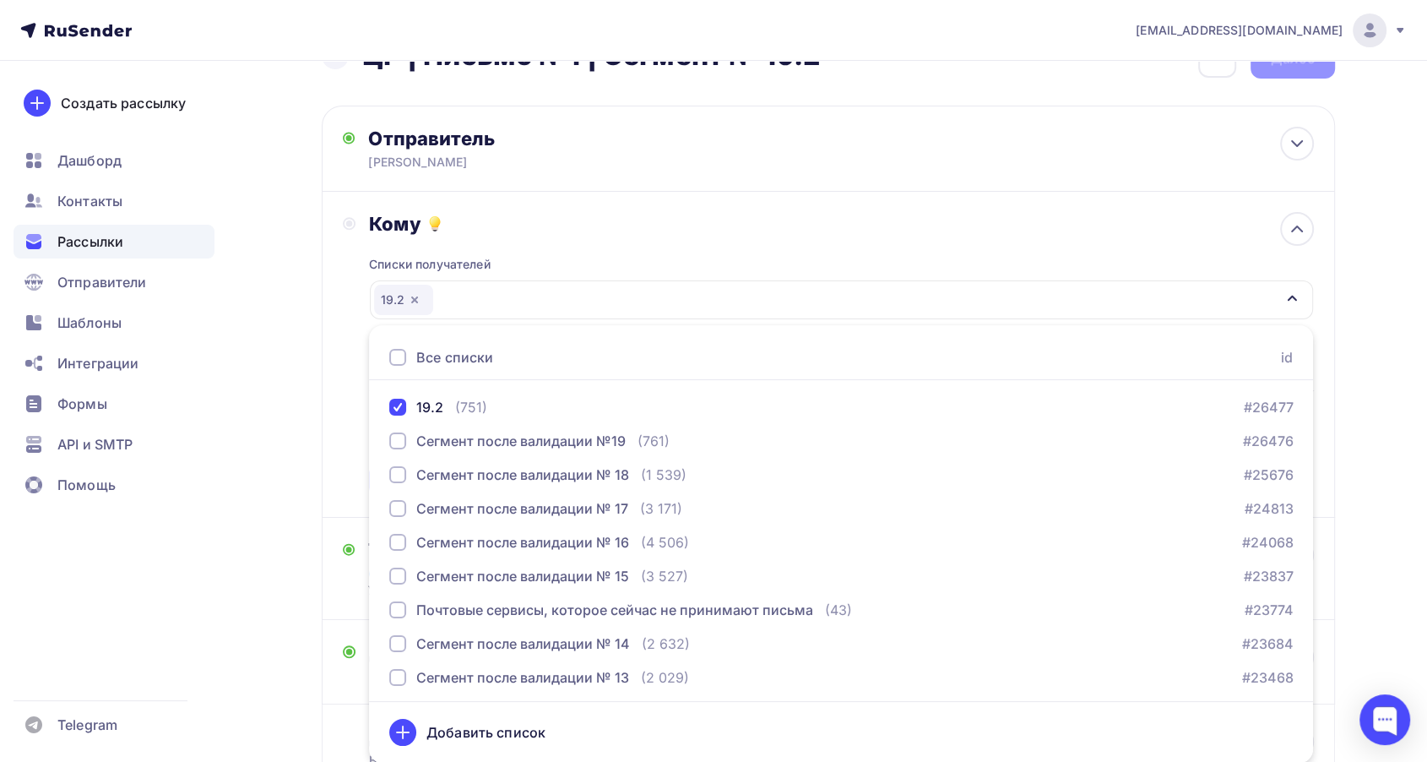
click at [581, 236] on div "Списки получателей 19.2 Все списки id 19.2 (751) #26477 Сегмент после валидации…" at bounding box center [841, 366] width 944 height 261
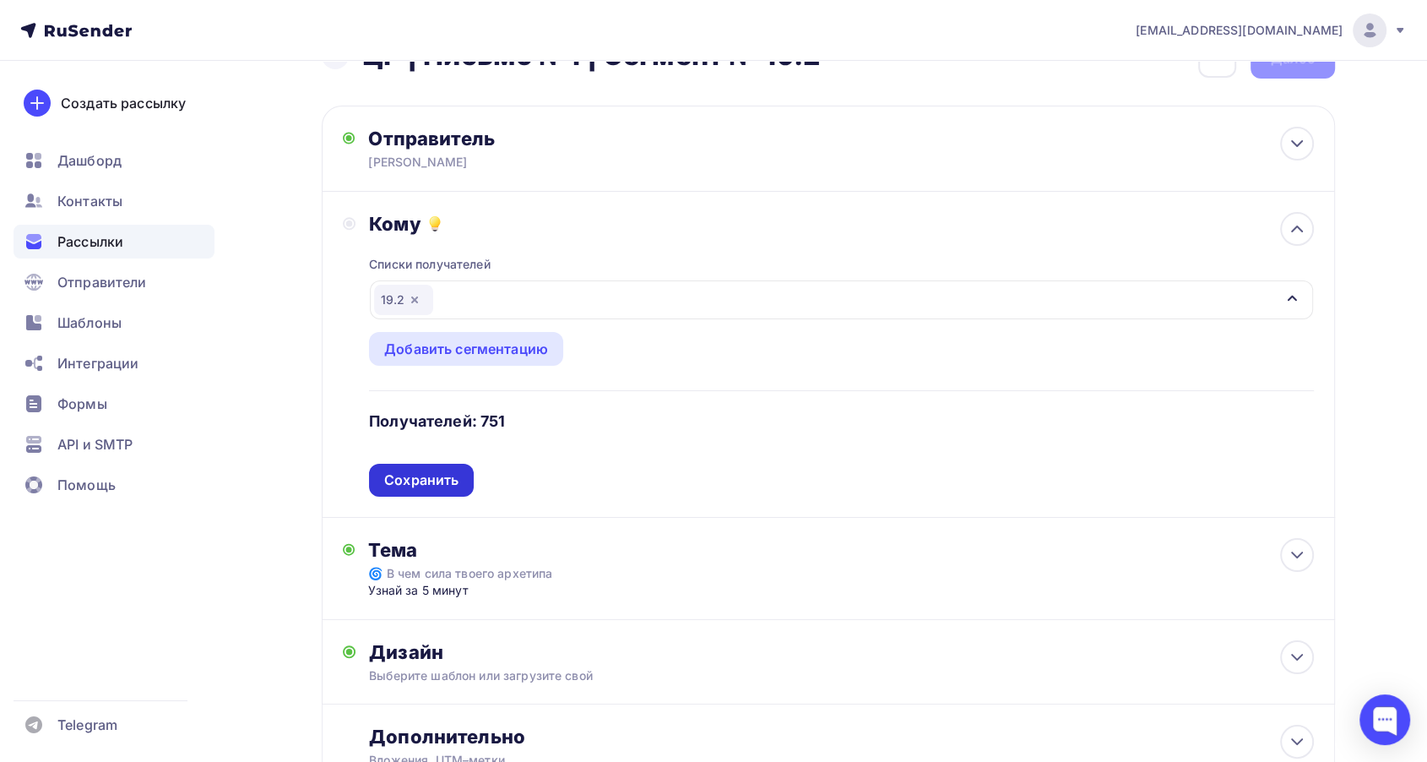
click at [451, 489] on div "Сохранить" at bounding box center [421, 480] width 105 height 33
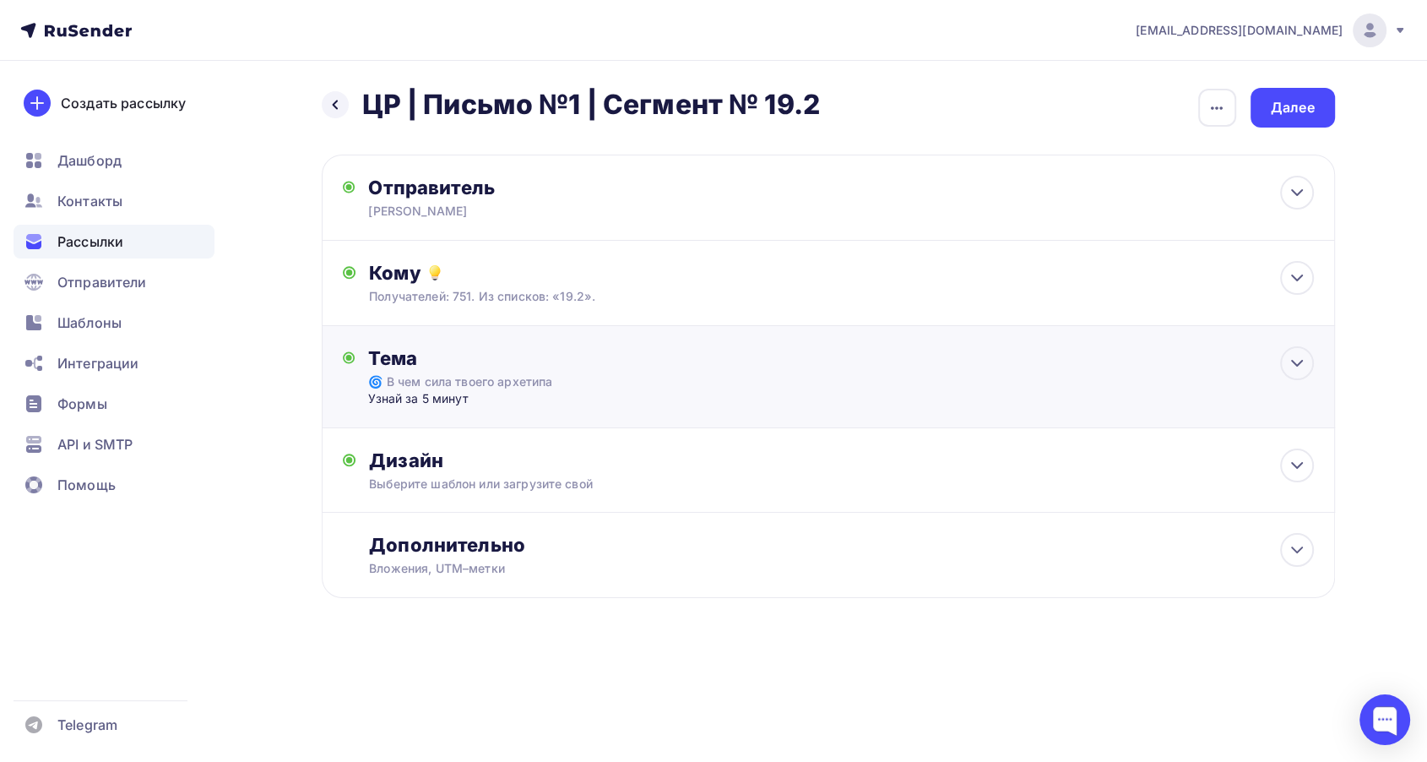
scroll to position [0, 0]
click at [120, 218] on ul "Дашборд Контакты Рассылки Отправители Шаблоны Интеграции Формы API и SMTP Помощь" at bounding box center [114, 327] width 201 height 367
click at [121, 203] on span "Контакты" at bounding box center [89, 201] width 65 height 20
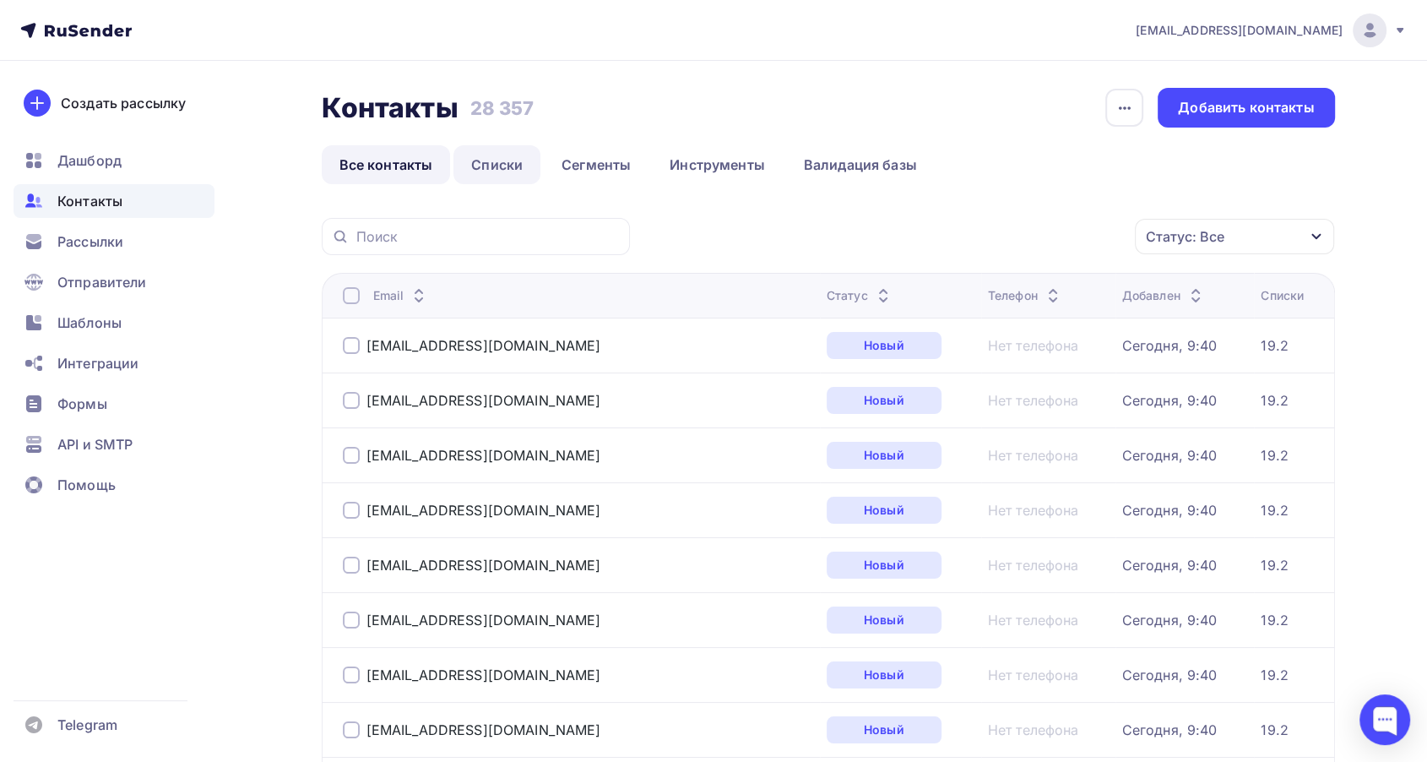
click at [486, 165] on link "Списки" at bounding box center [496, 164] width 87 height 39
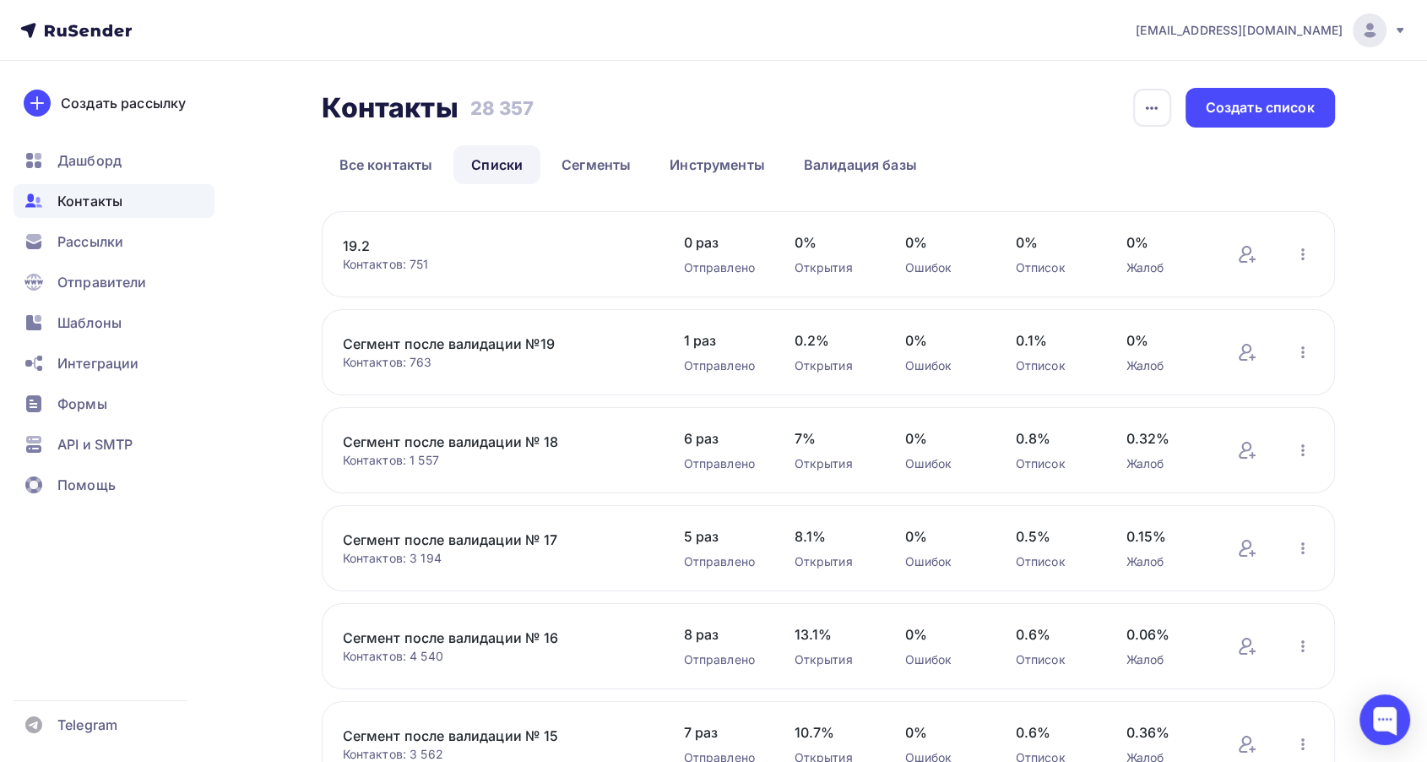
click at [369, 239] on link "19.2" at bounding box center [486, 246] width 287 height 20
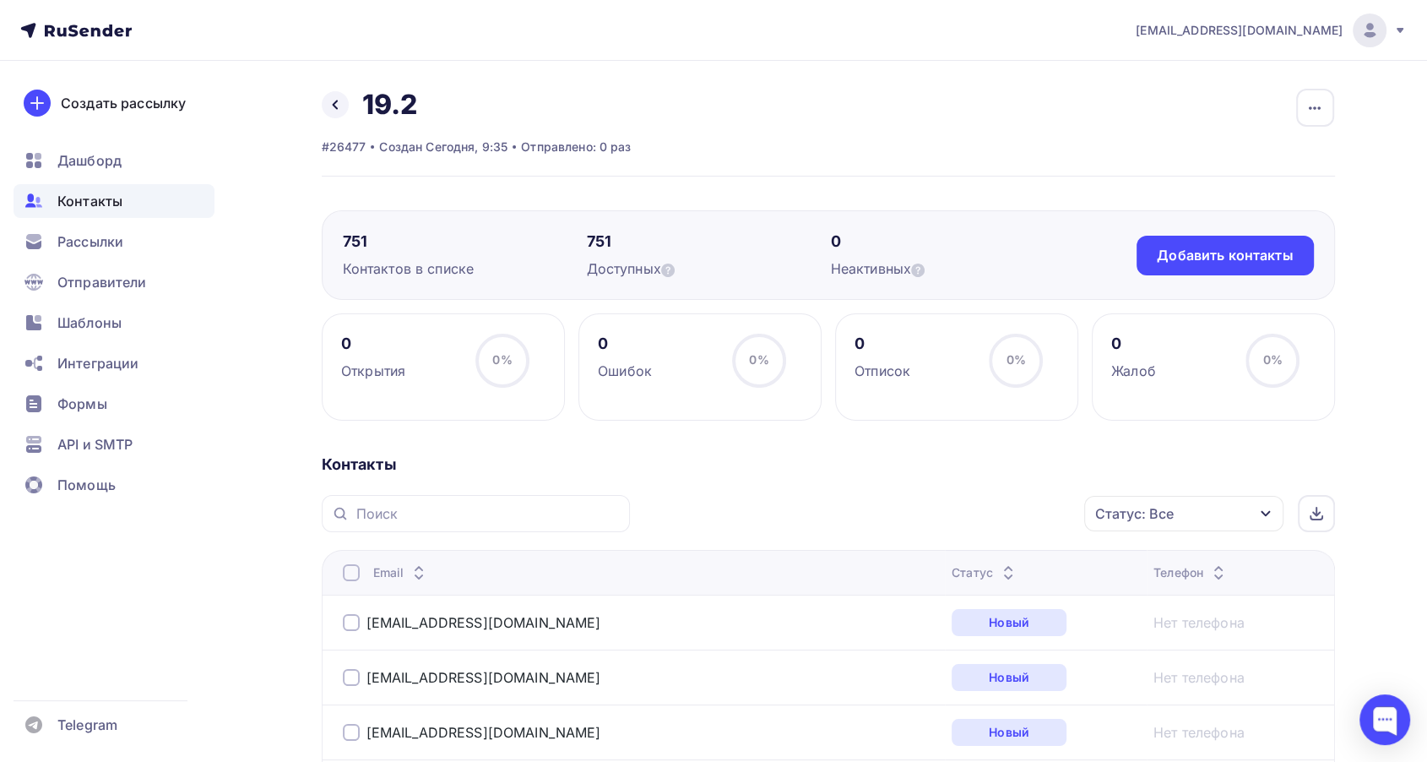
click at [998, 565] on icon at bounding box center [1008, 568] width 20 height 20
click at [943, 565] on div "Статус" at bounding box center [976, 572] width 67 height 17
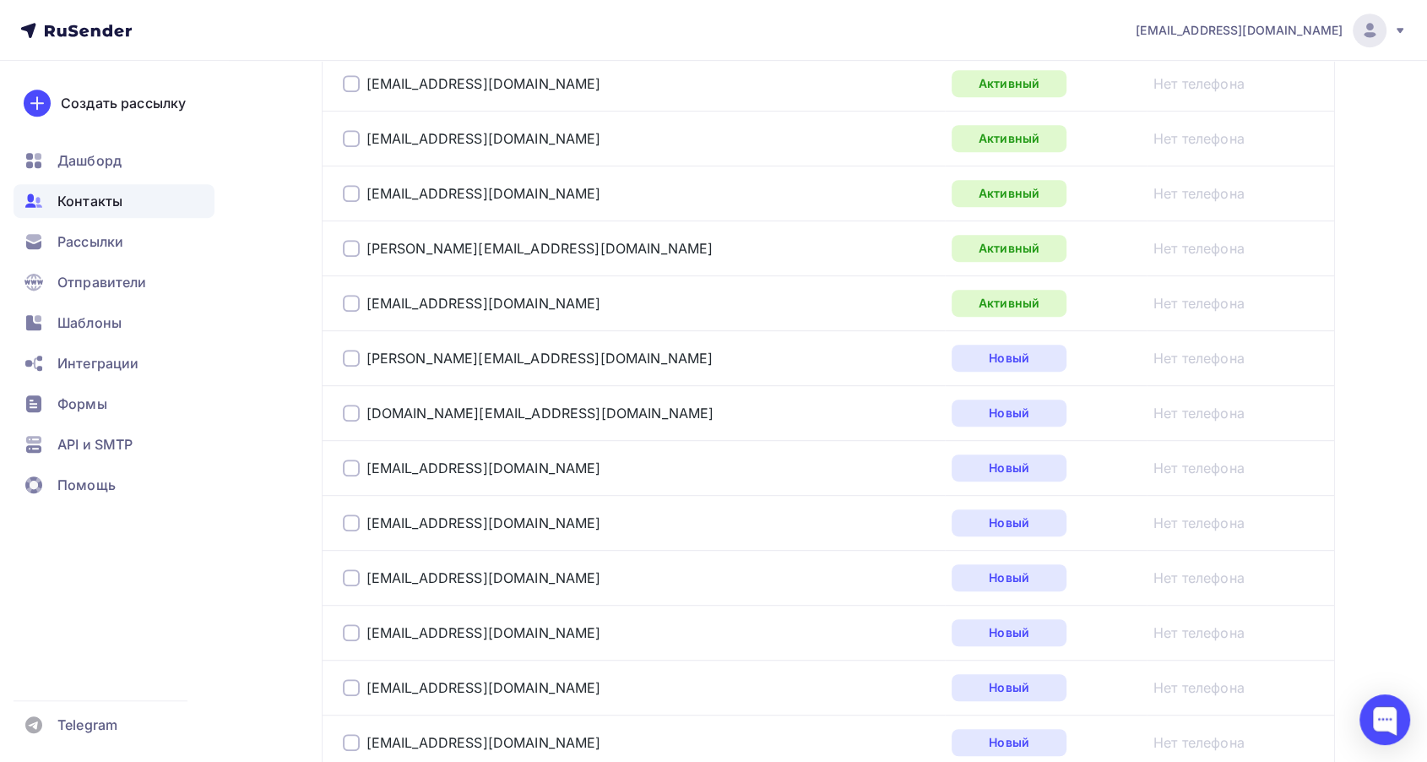
scroll to position [656, 0]
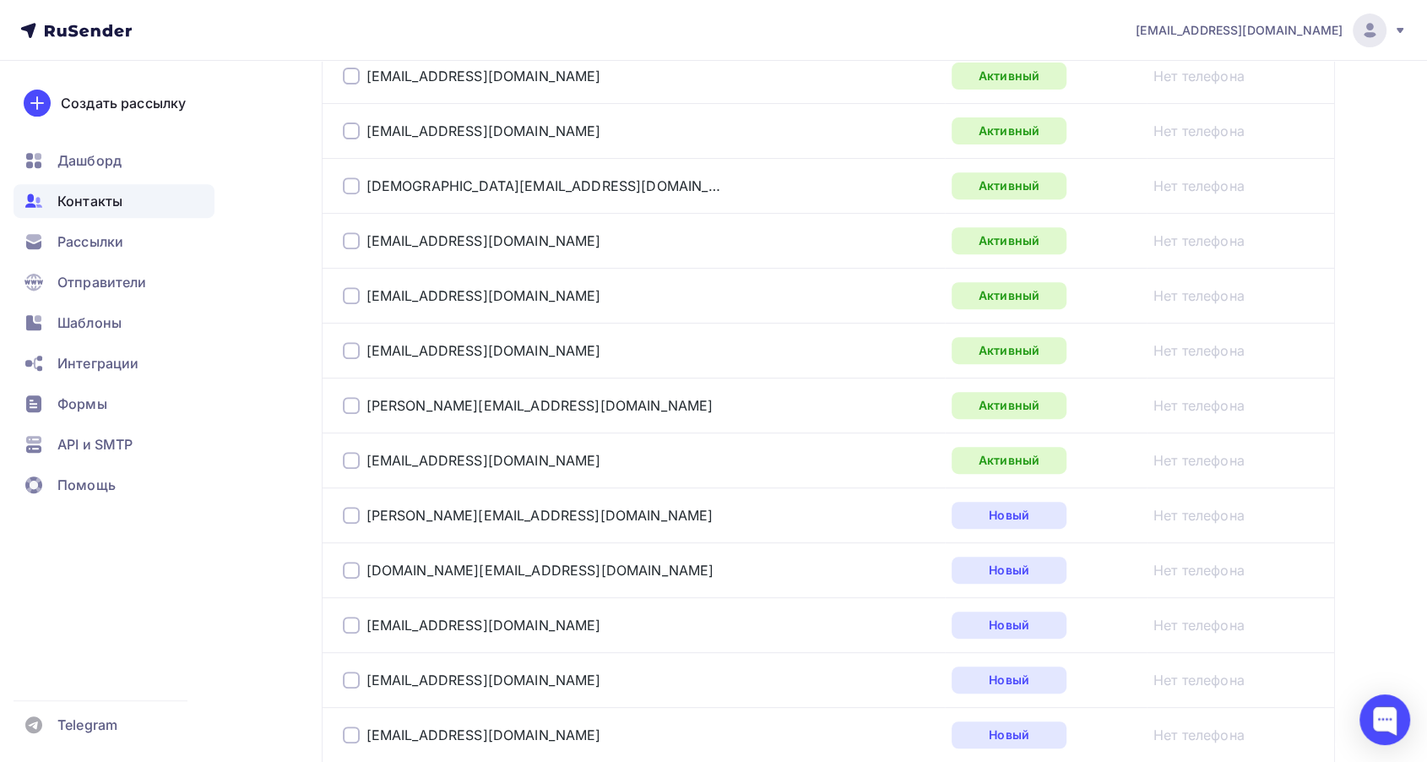
click at [344, 458] on div at bounding box center [351, 460] width 17 height 17
click at [348, 397] on div at bounding box center [351, 405] width 17 height 17
click at [350, 342] on div at bounding box center [351, 350] width 17 height 17
click at [350, 287] on div at bounding box center [351, 295] width 17 height 17
click at [351, 227] on div "[EMAIL_ADDRESS][DOMAIN_NAME]" at bounding box center [554, 240] width 422 height 27
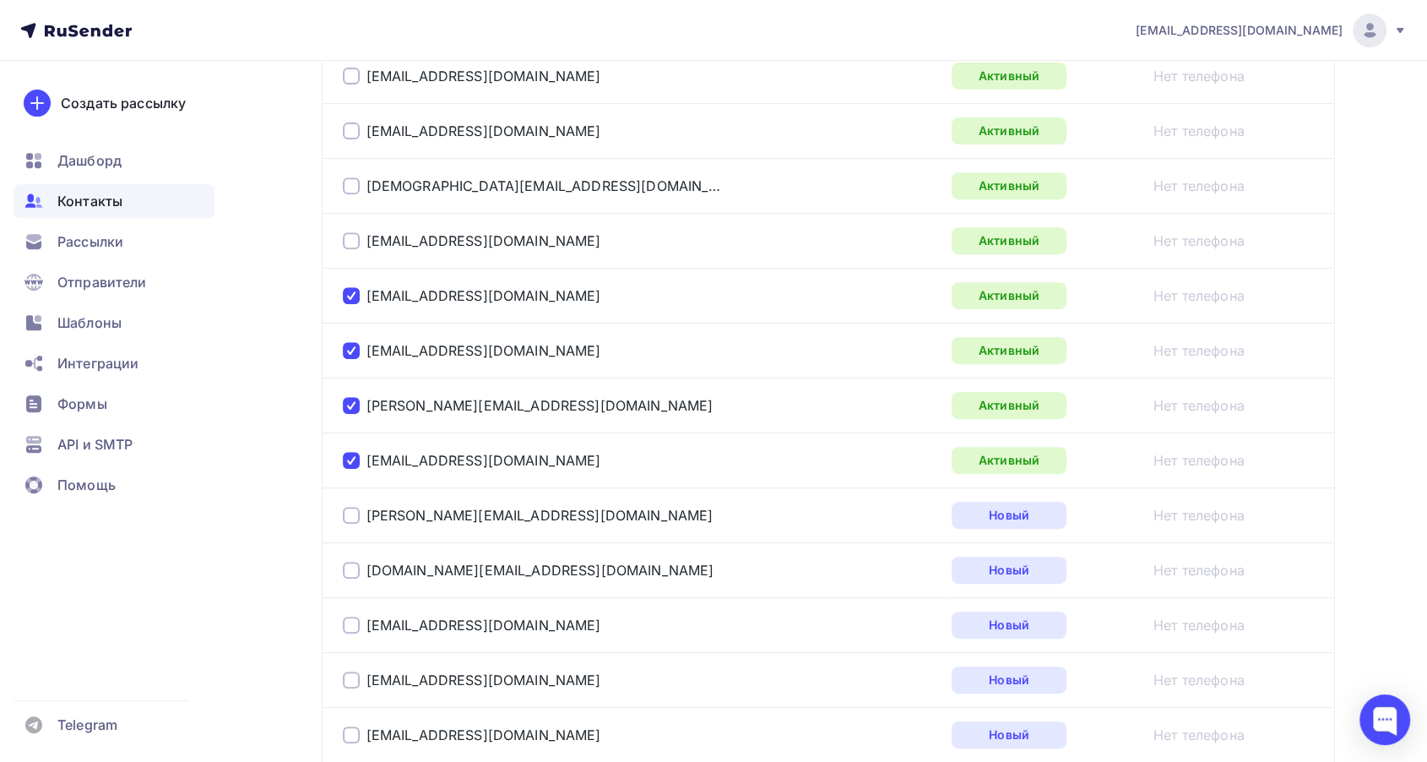
click at [352, 228] on div "[EMAIL_ADDRESS][DOMAIN_NAME]" at bounding box center [554, 240] width 422 height 27
click at [354, 236] on div at bounding box center [351, 240] width 17 height 17
click at [353, 194] on div "[DEMOGRAPHIC_DATA][EMAIL_ADDRESS][DOMAIN_NAME]" at bounding box center [554, 185] width 422 height 27
click at [353, 180] on div at bounding box center [351, 185] width 17 height 17
click at [355, 132] on div at bounding box center [351, 130] width 17 height 17
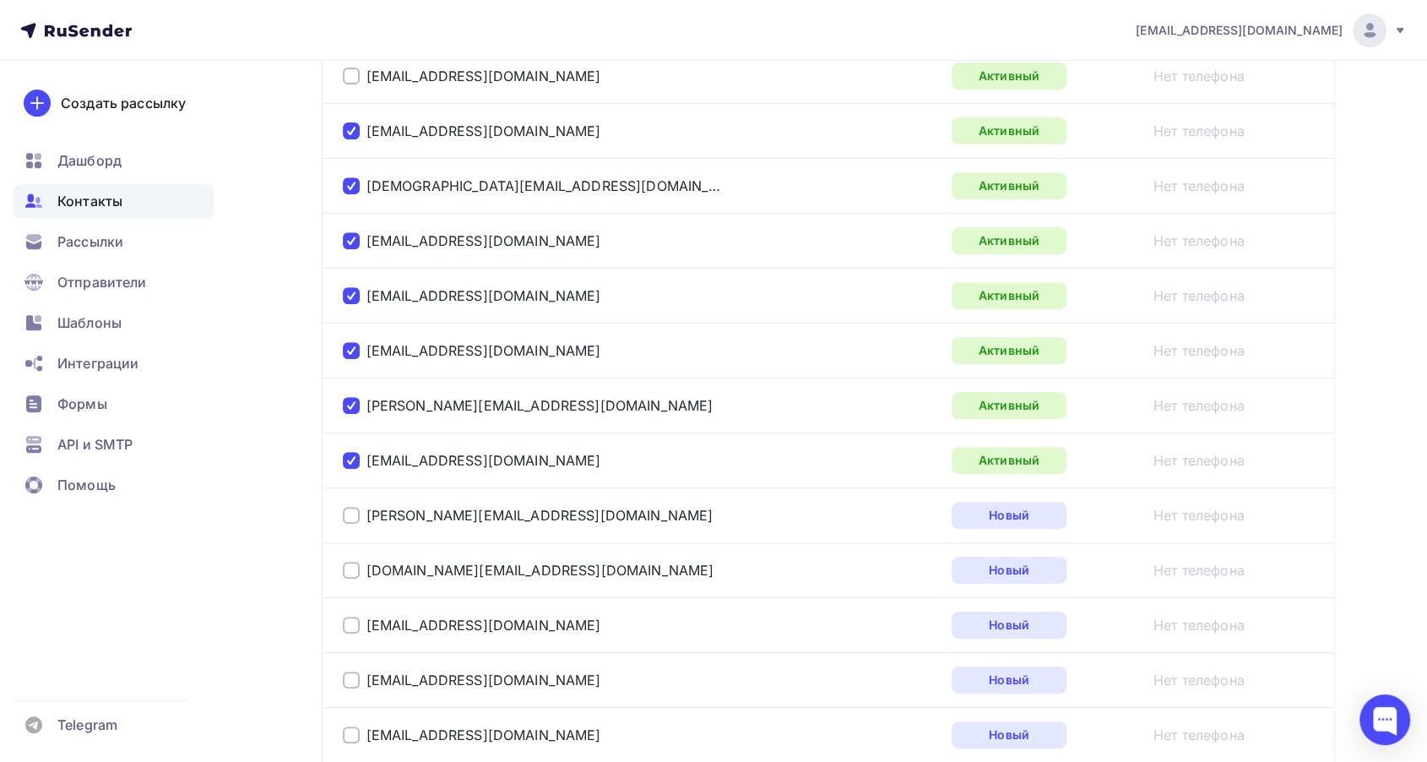
click at [351, 71] on div at bounding box center [351, 76] width 17 height 17
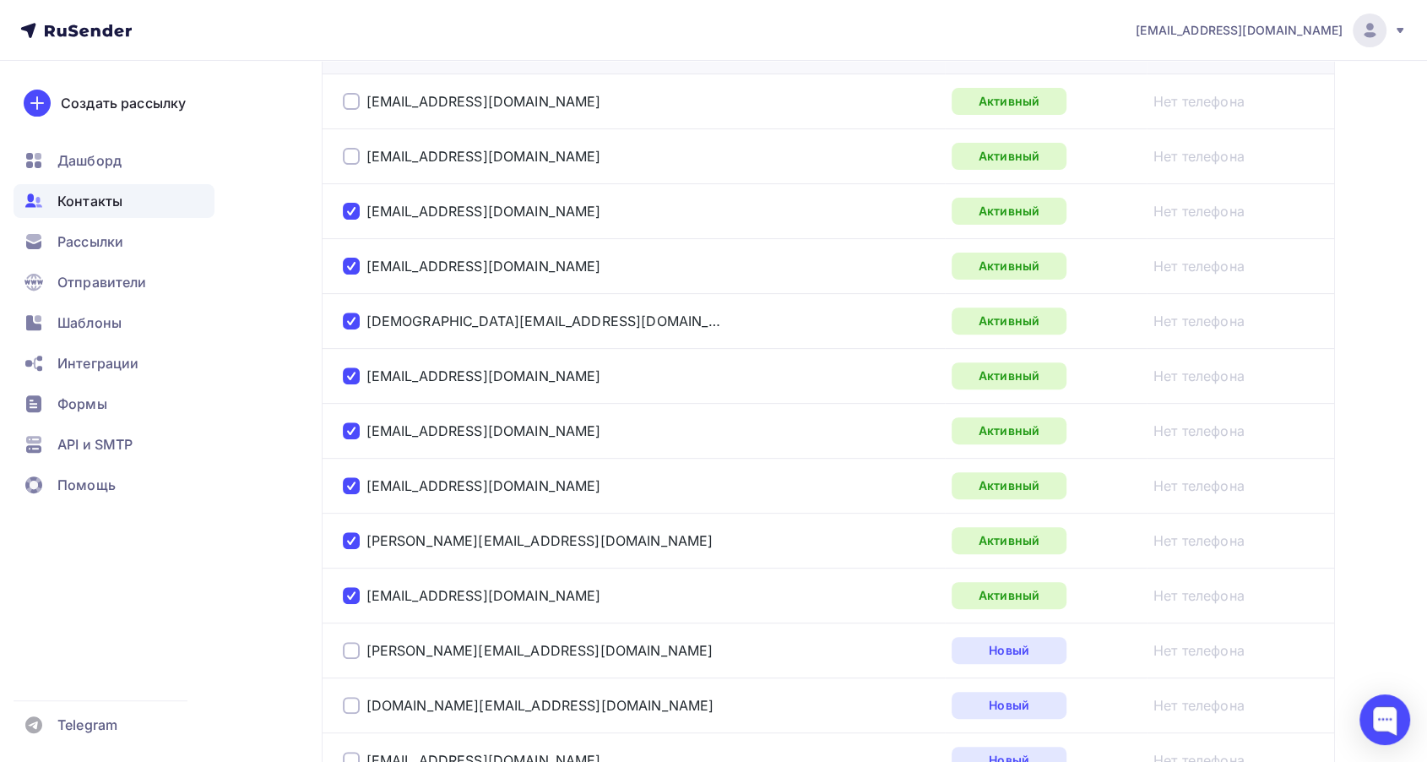
scroll to position [375, 0]
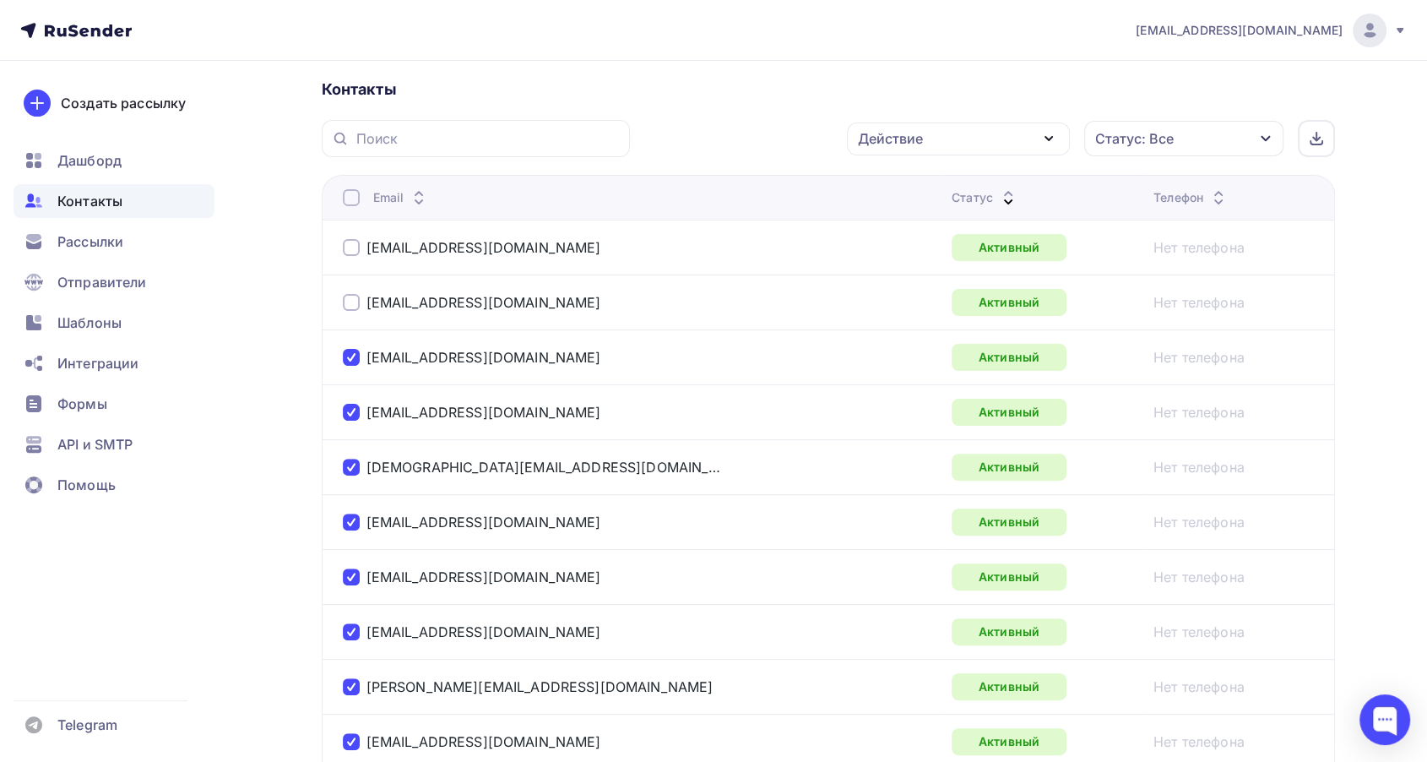
click at [354, 302] on div at bounding box center [351, 302] width 17 height 17
click at [348, 253] on div at bounding box center [351, 247] width 17 height 17
click at [978, 128] on div "Действие" at bounding box center [958, 138] width 223 height 33
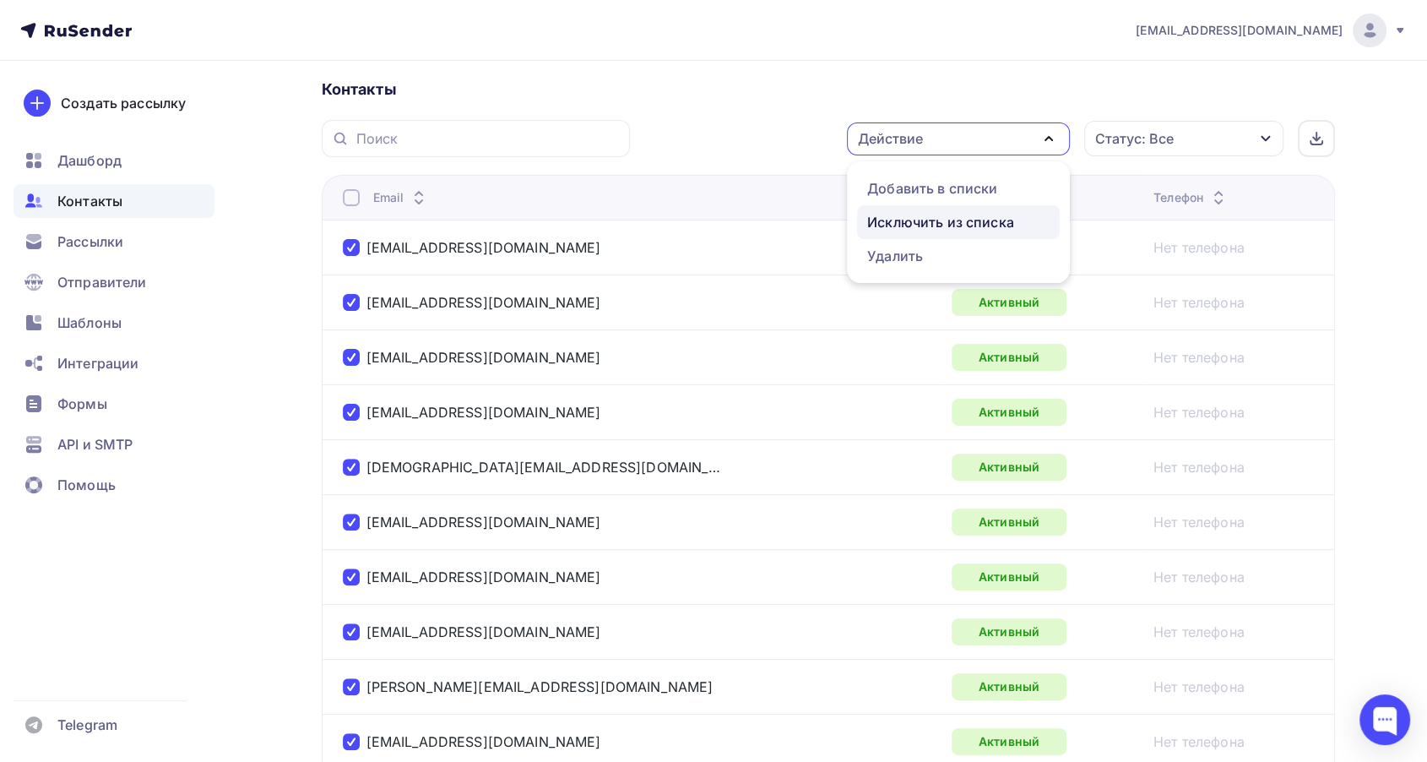
click at [931, 220] on div "Исключить из списка" at bounding box center [940, 222] width 147 height 20
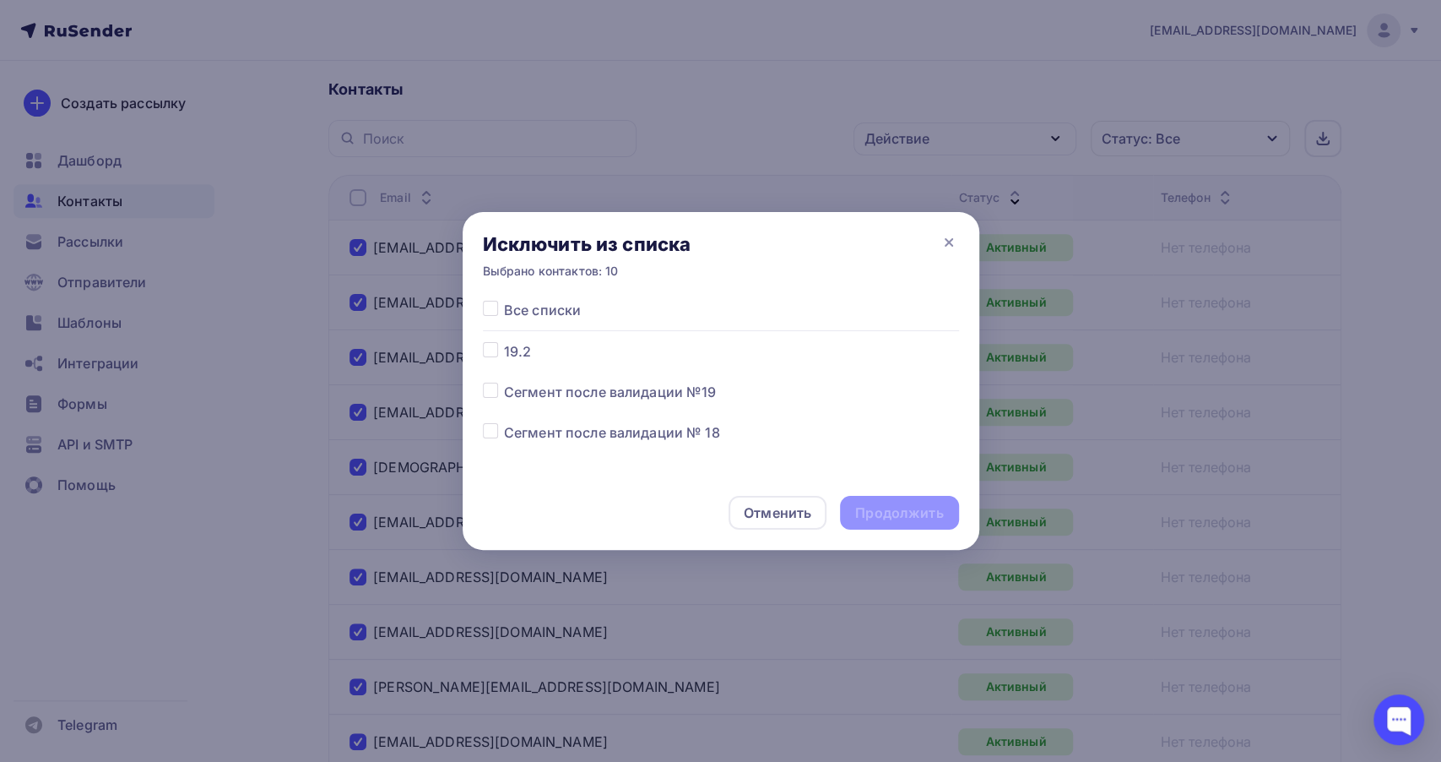
click at [504, 341] on label at bounding box center [504, 341] width 0 height 0
click at [486, 345] on input "checkbox" at bounding box center [490, 348] width 15 height 15
checkbox input "true"
click at [916, 509] on div "Продолжить" at bounding box center [899, 512] width 88 height 19
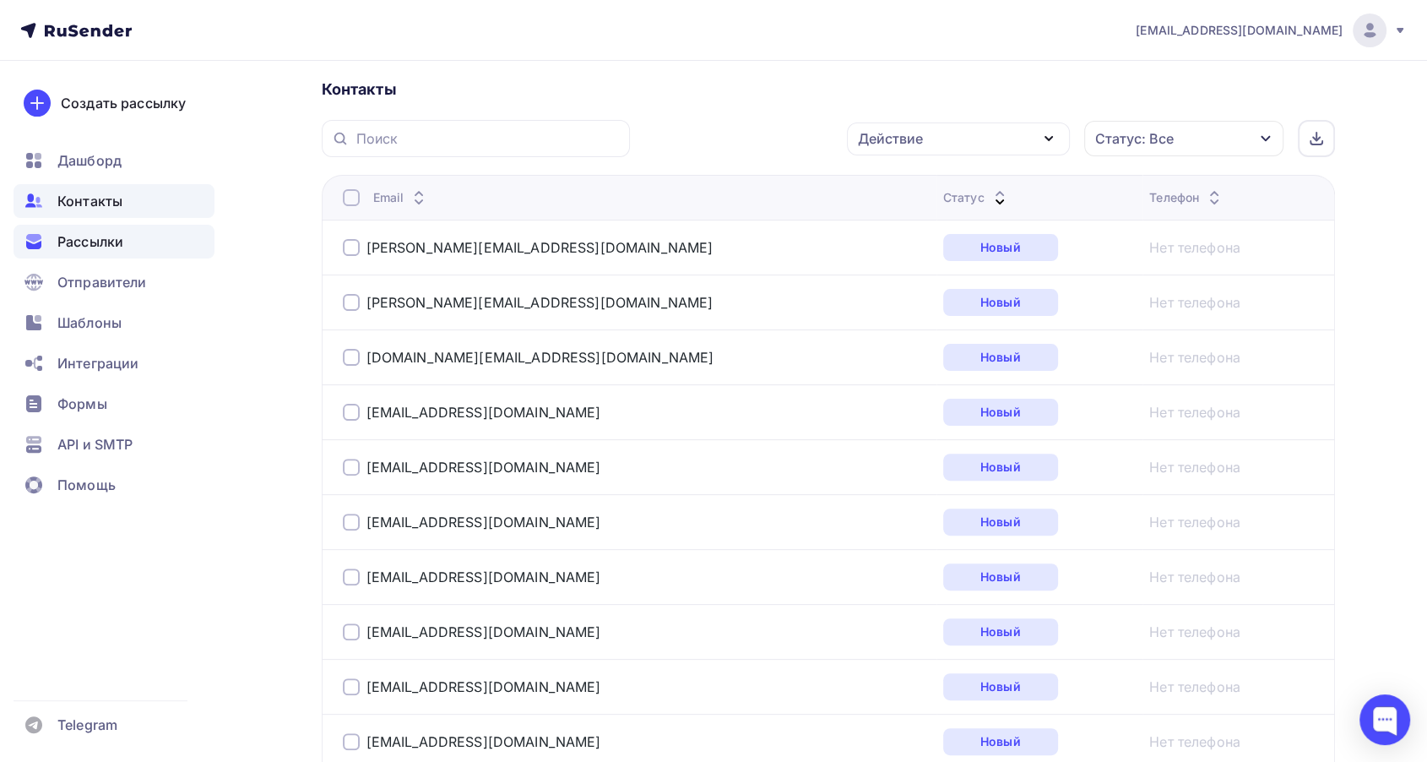
click at [109, 243] on span "Рассылки" at bounding box center [90, 241] width 66 height 20
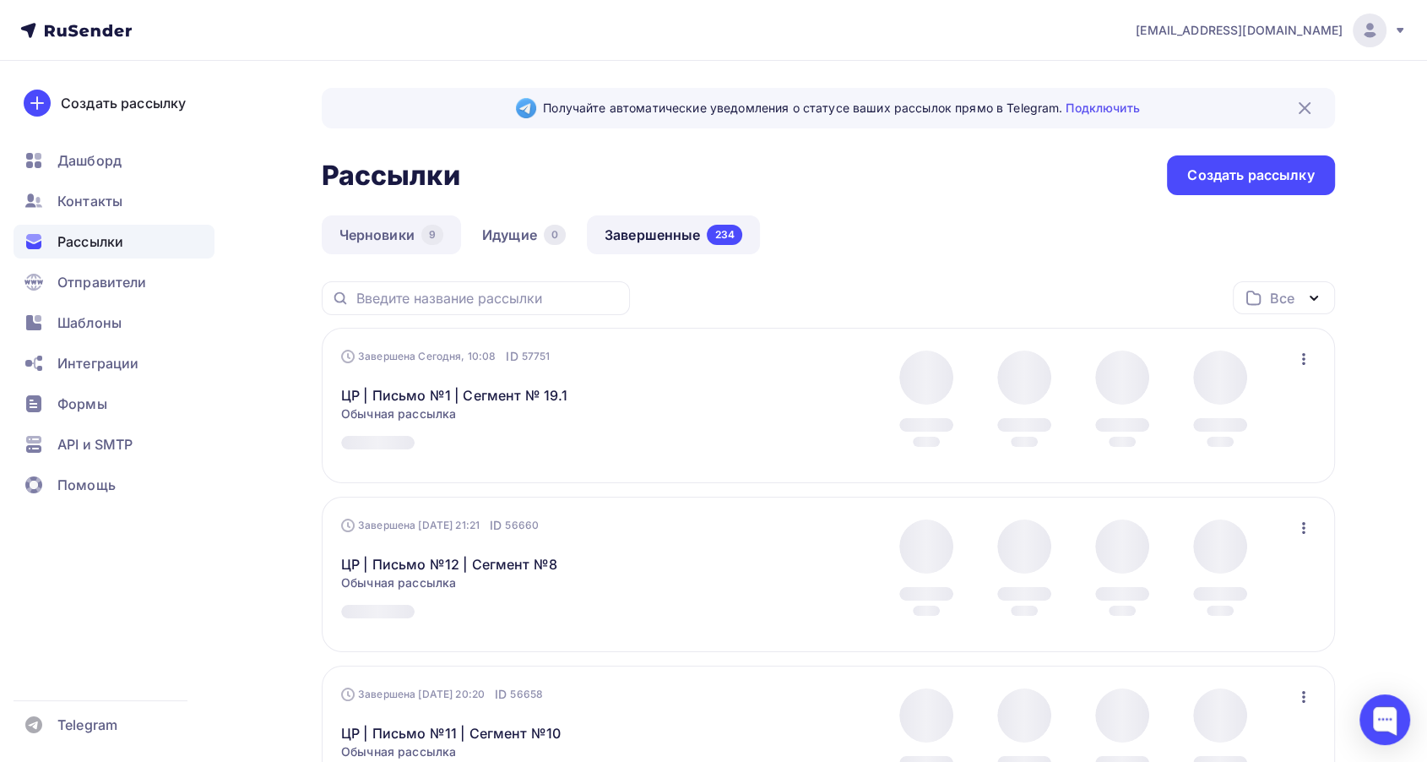
click at [388, 233] on link "Черновики 9" at bounding box center [391, 234] width 139 height 39
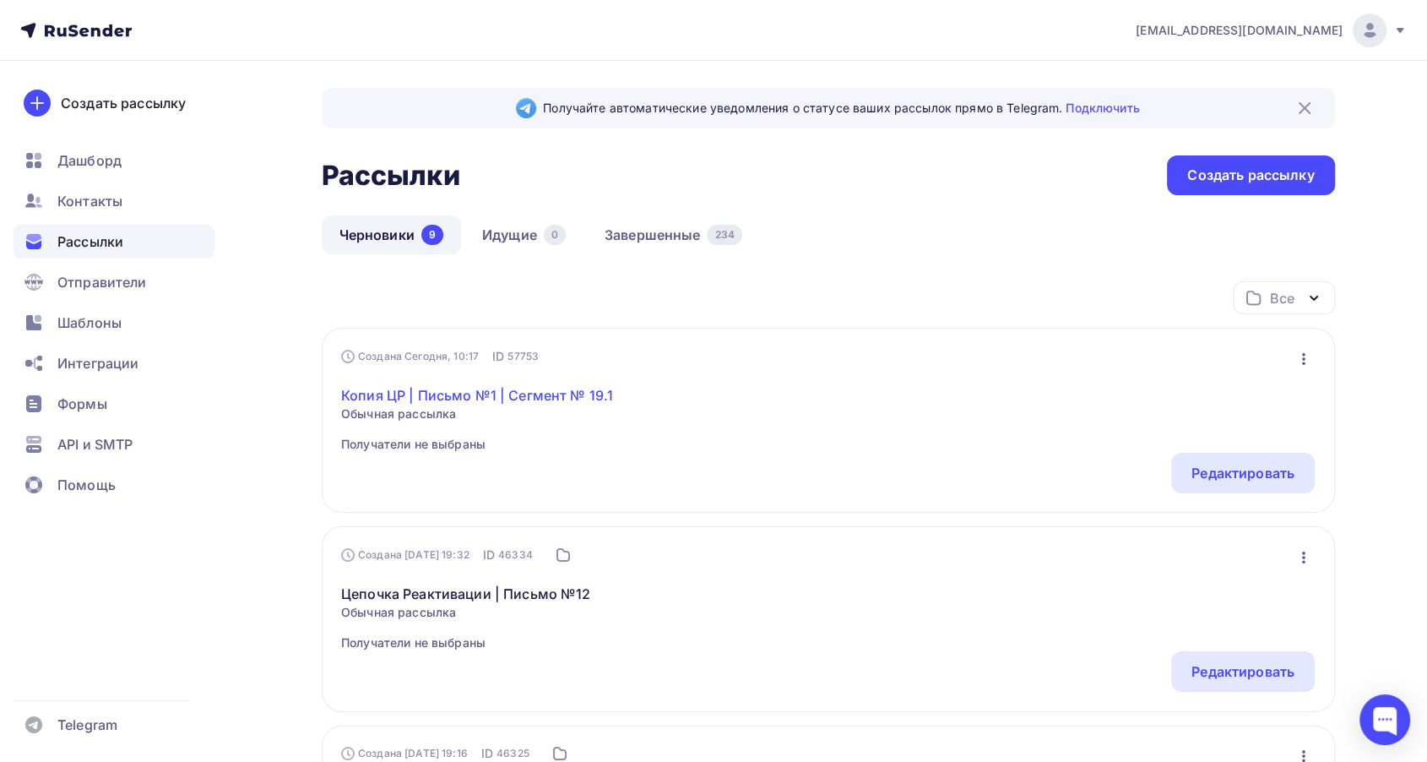
click at [535, 395] on link "Копия ЦР | Письмо №1 | Сегмент № 19.1" at bounding box center [477, 395] width 272 height 20
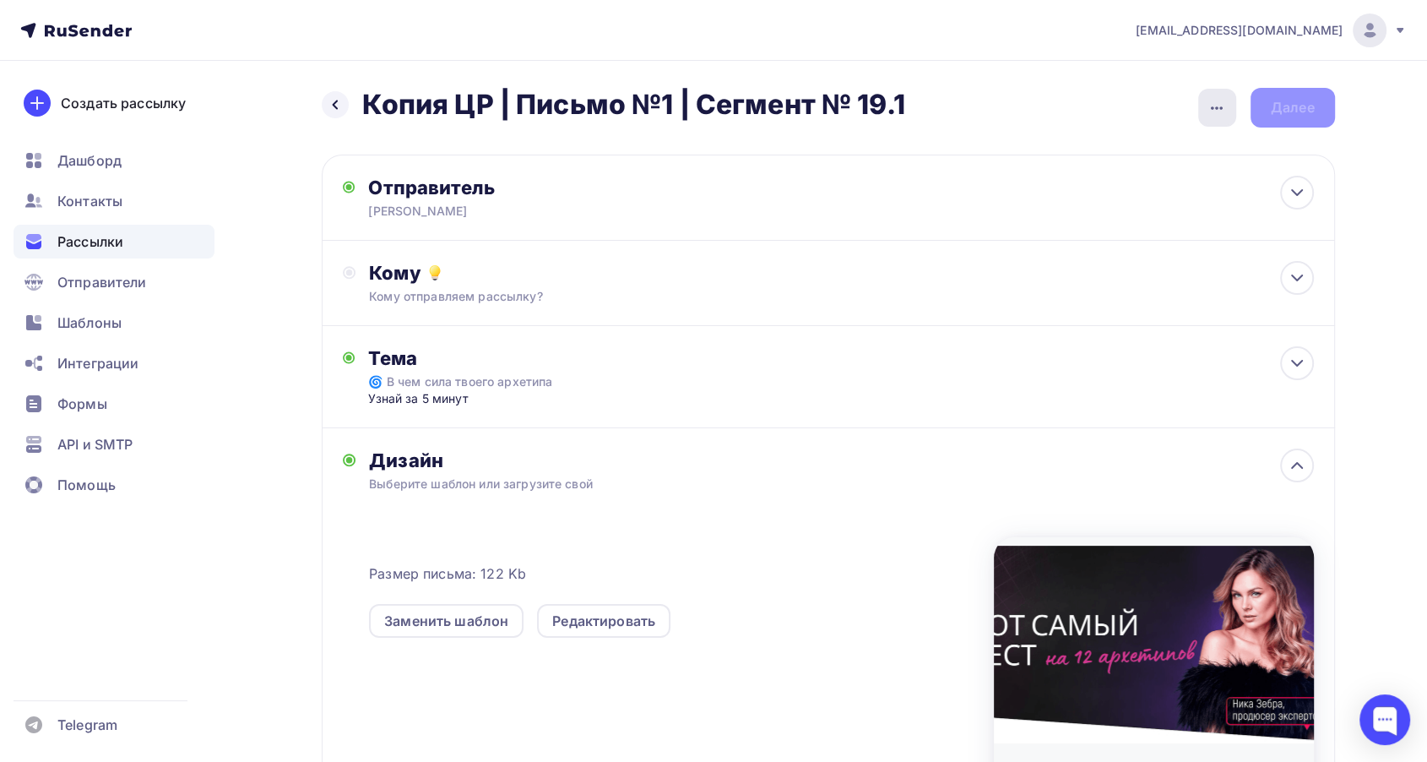
click at [1223, 108] on icon "button" at bounding box center [1217, 108] width 20 height 20
click at [1105, 196] on div "Переименовать рассылку" at bounding box center [1127, 194] width 209 height 20
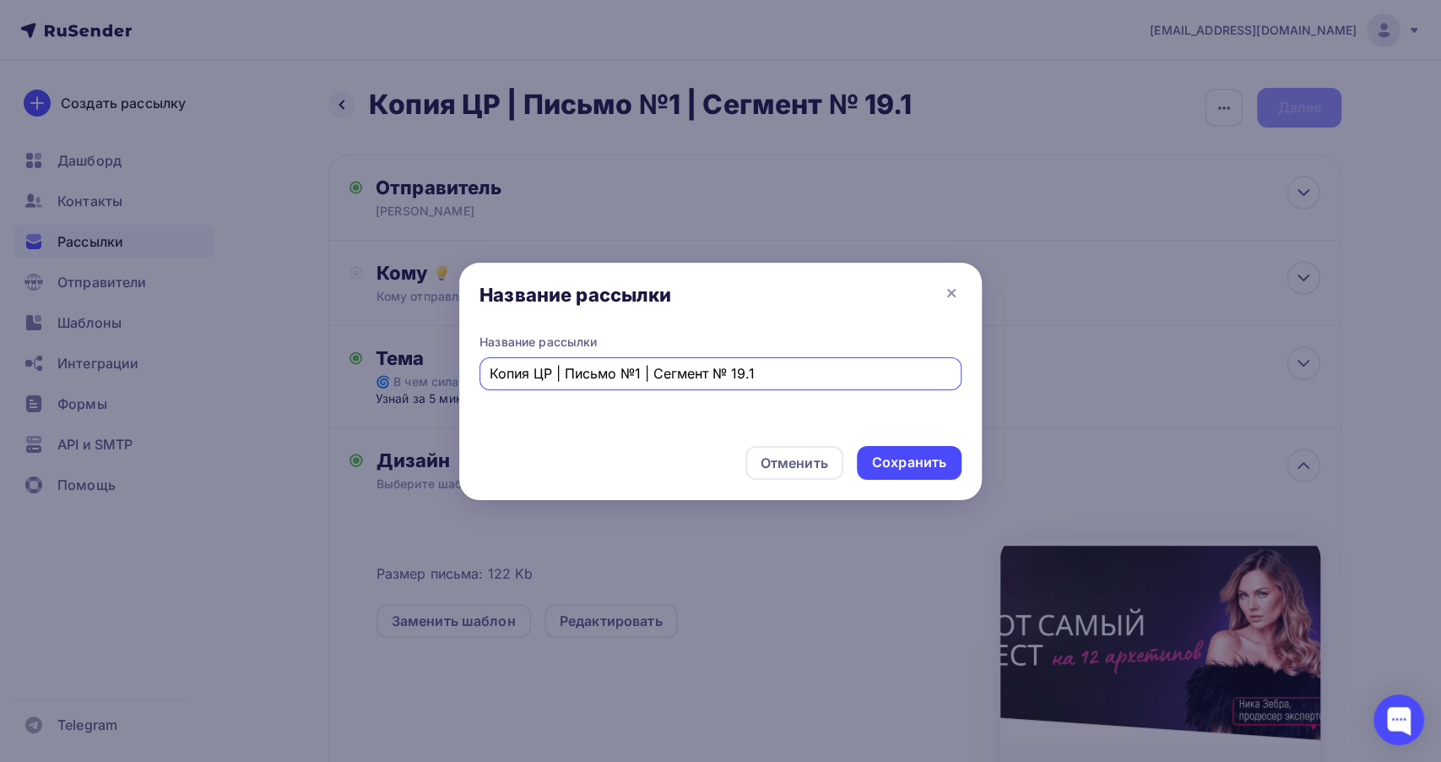
drag, startPoint x: 534, startPoint y: 377, endPoint x: 473, endPoint y: 379, distance: 60.8
click at [473, 379] on div "Название рассылки Копия ЦР | Письмо №1 | Сегмент № 19.1" at bounding box center [720, 383] width 523 height 99
click at [736, 384] on div "ЦР | Письмо №1 | Сегмент № 19.1" at bounding box center [721, 373] width 482 height 33
click at [728, 369] on input "ЦР | Письмо №1 | Сегмент № 19.1" at bounding box center [721, 373] width 463 height 20
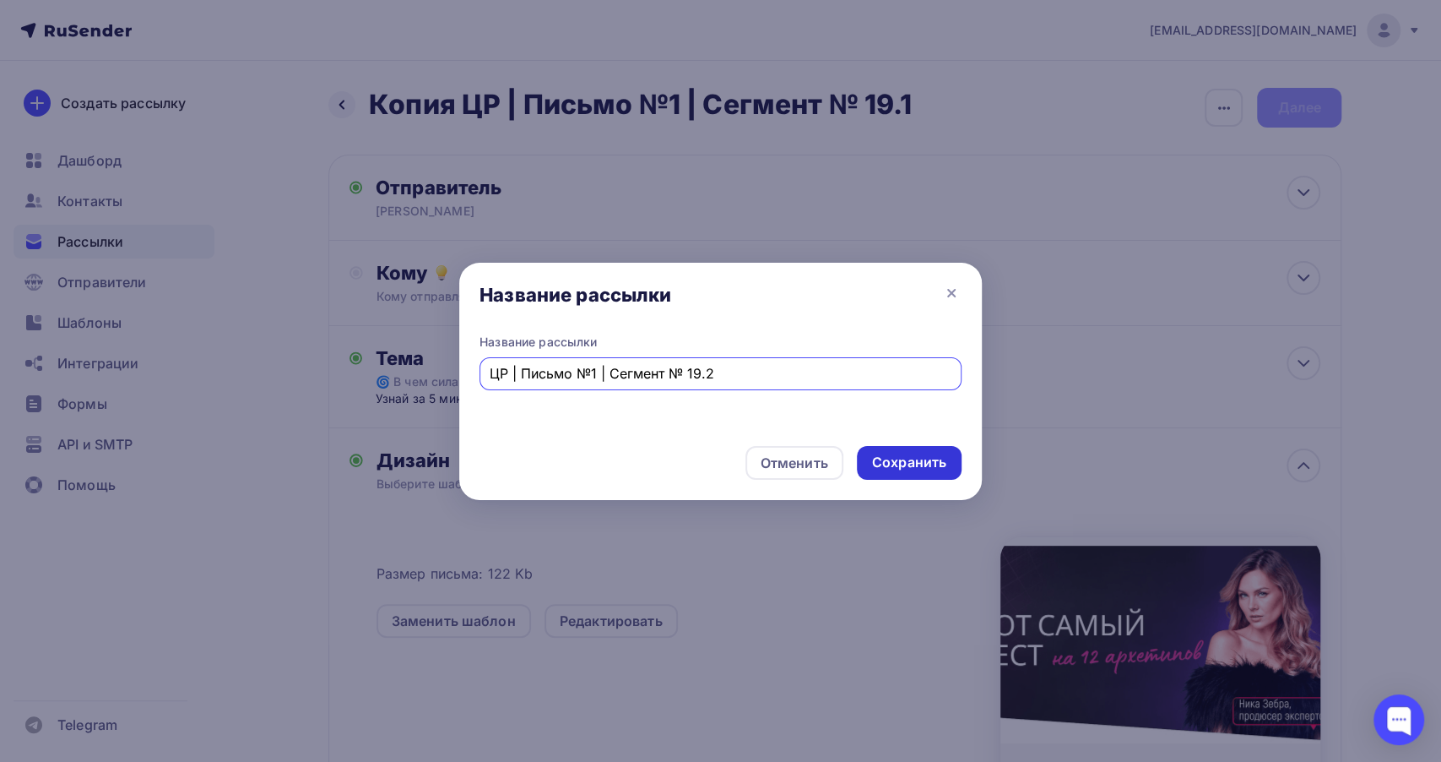
type input "ЦР | Письмо №1 | Сегмент № 19.2"
click at [907, 450] on div "Сохранить" at bounding box center [909, 463] width 105 height 34
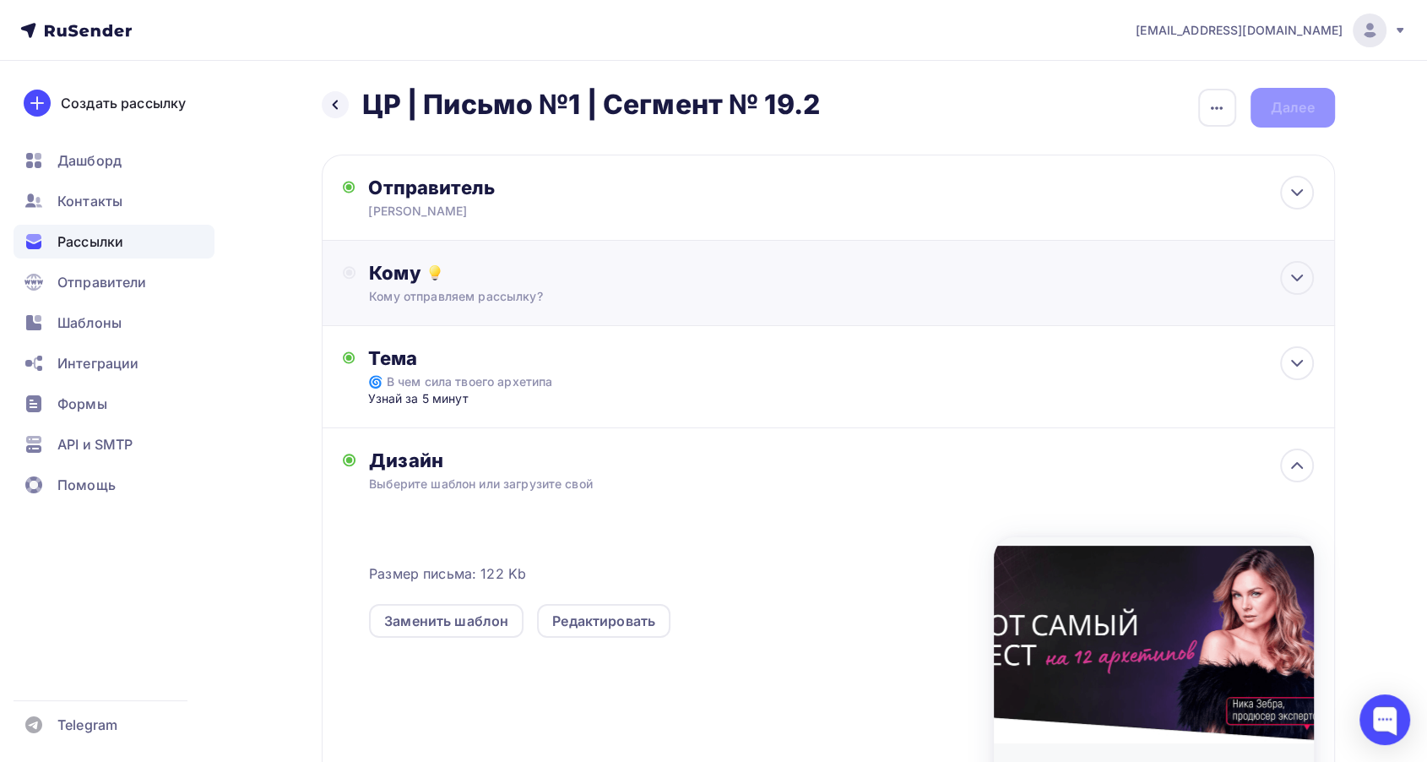
click at [650, 283] on div "Кому" at bounding box center [841, 273] width 944 height 24
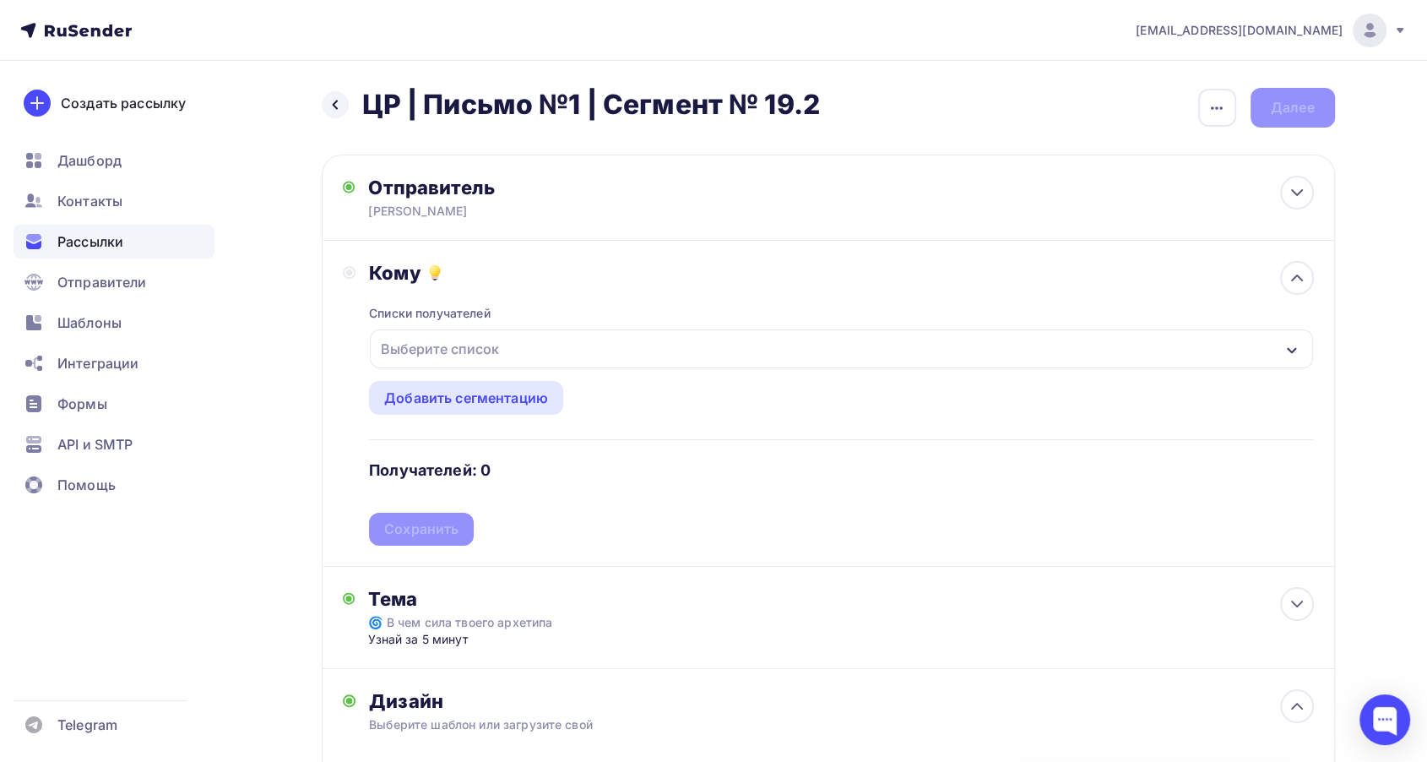
click at [686, 346] on div "Выберите список" at bounding box center [841, 348] width 942 height 39
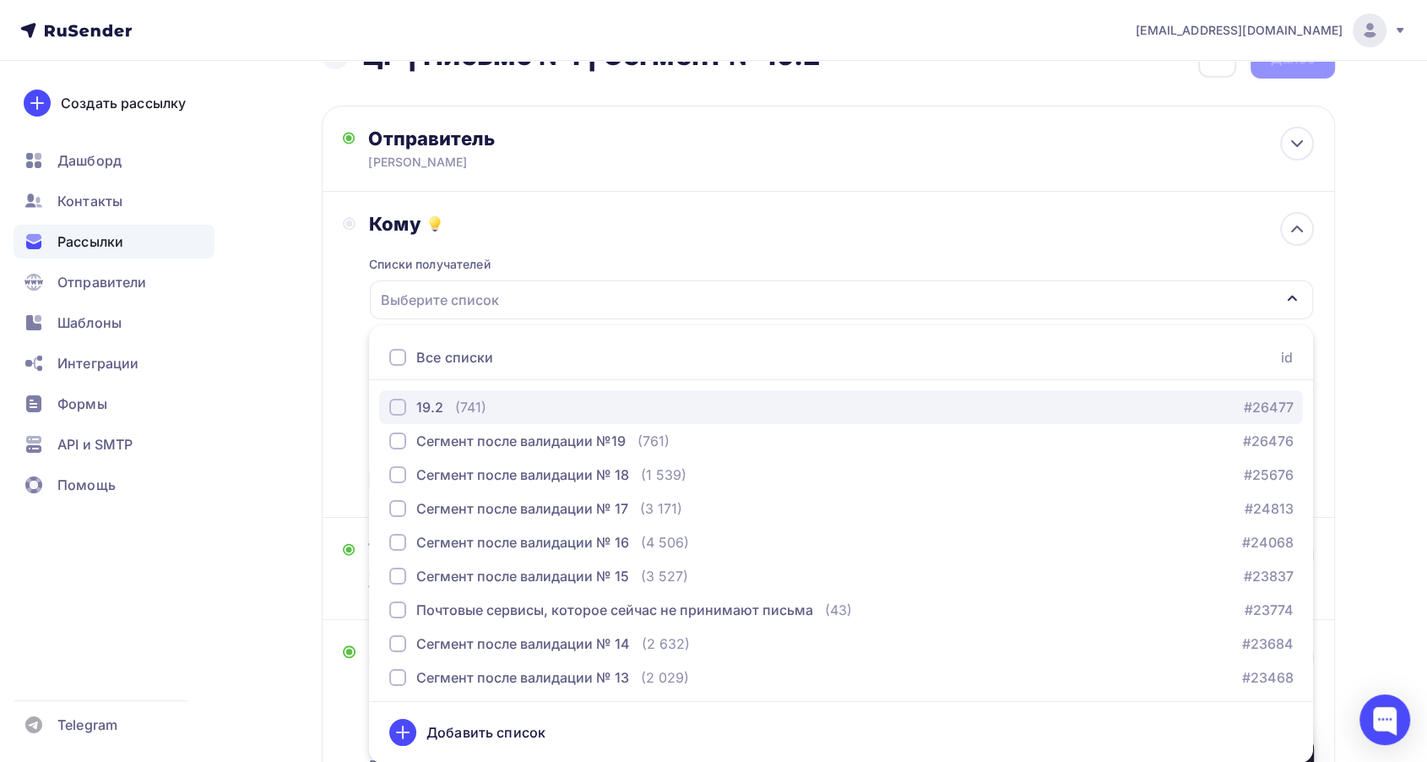
click at [540, 415] on div "19.2 (741) #26477" at bounding box center [840, 407] width 903 height 20
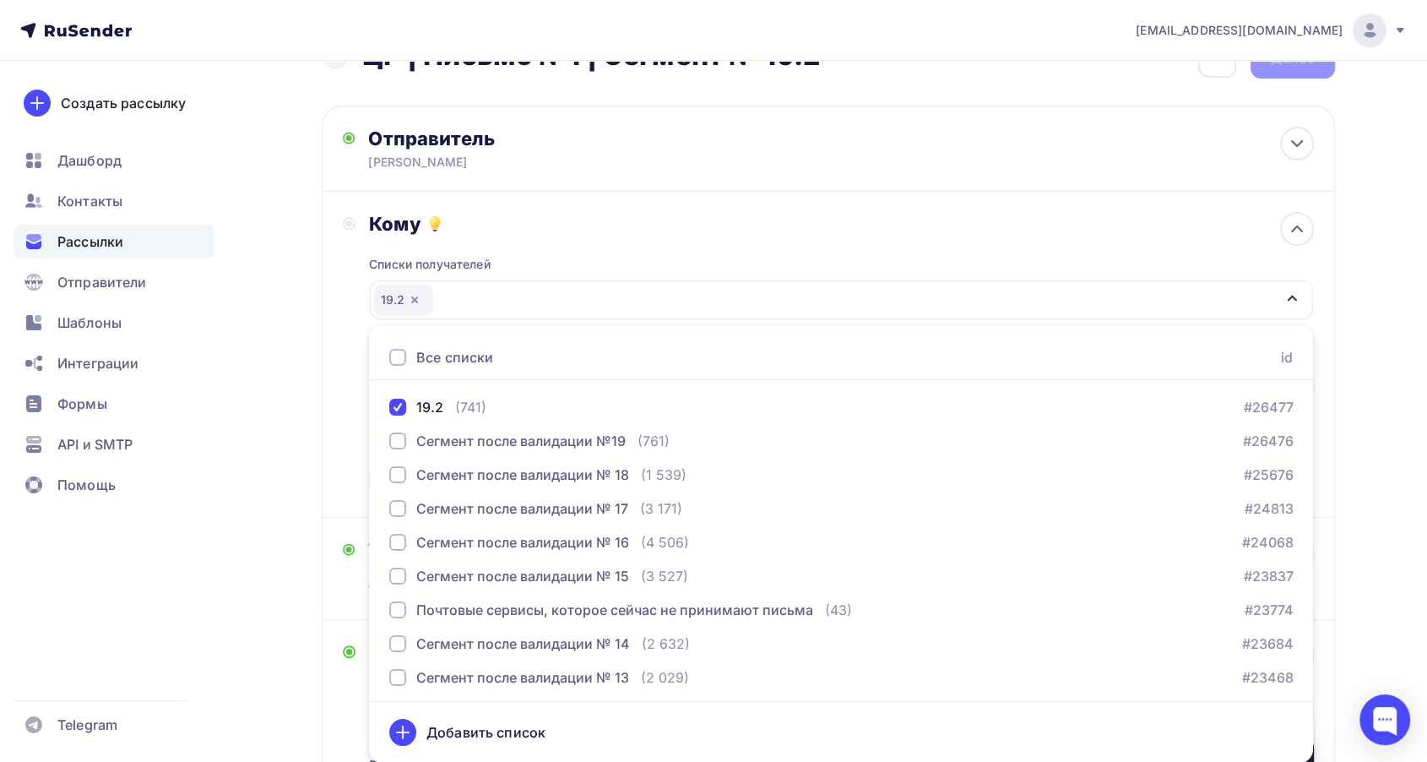
click at [560, 258] on div "Списки получателей 19.2 Все списки id 19.2 (741) #26477 Сегмент после валидации…" at bounding box center [841, 366] width 944 height 261
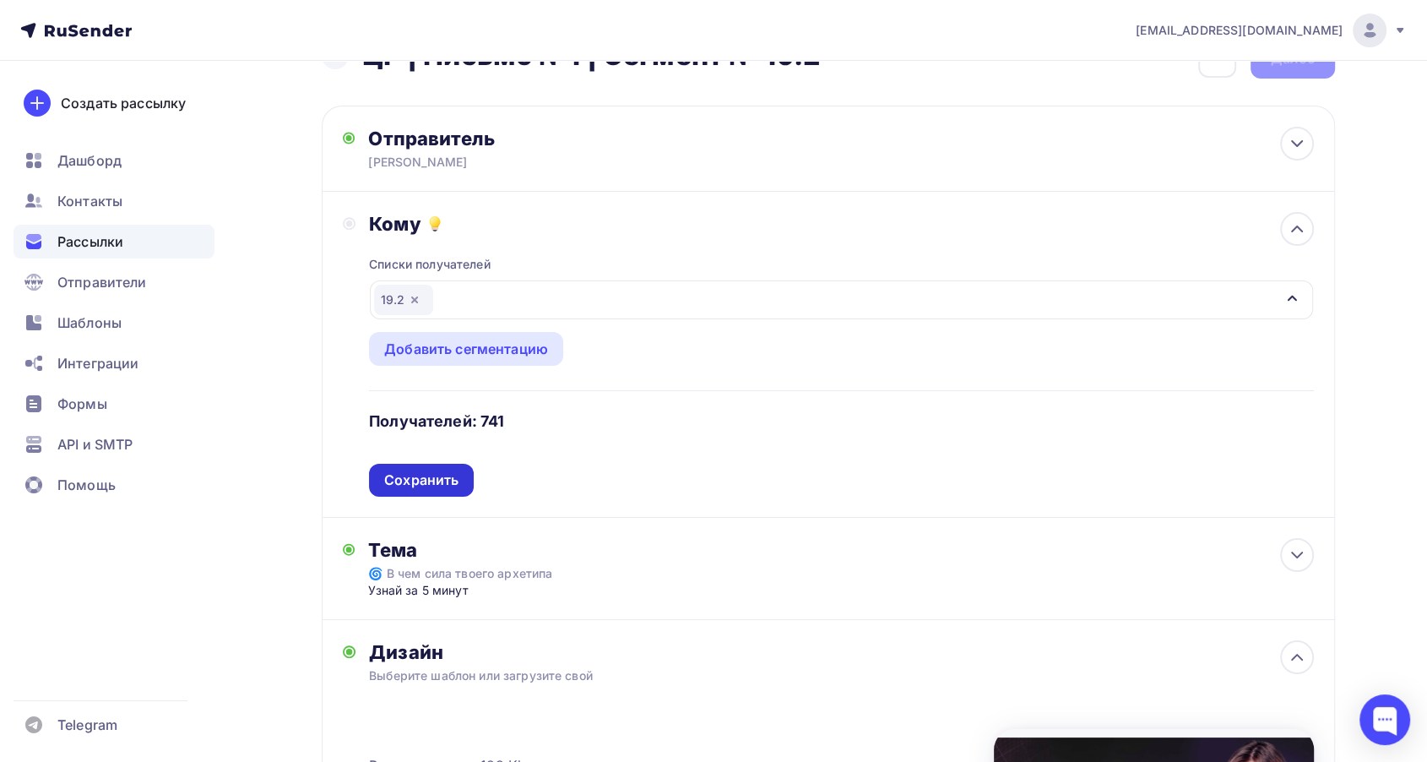
click at [445, 482] on div "Сохранить" at bounding box center [421, 479] width 74 height 19
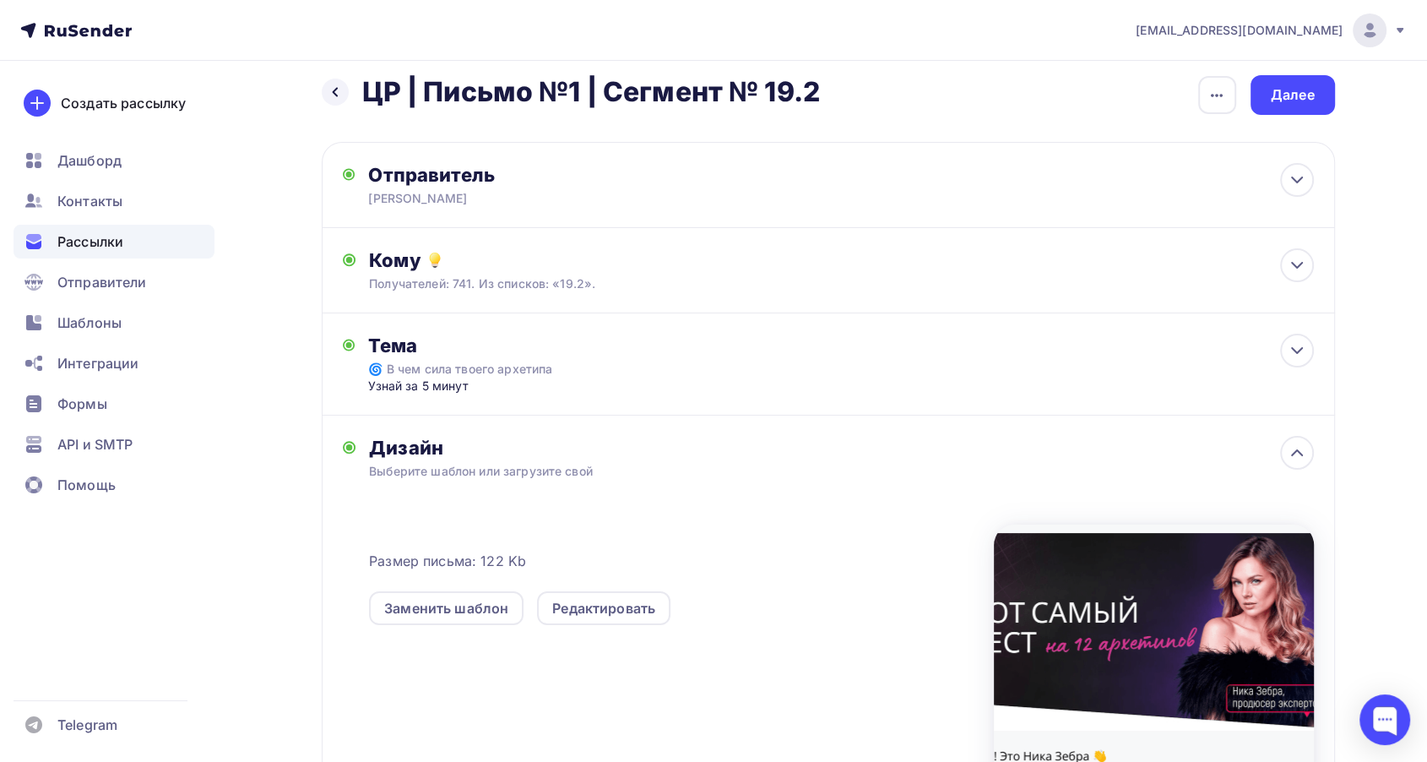
scroll to position [0, 0]
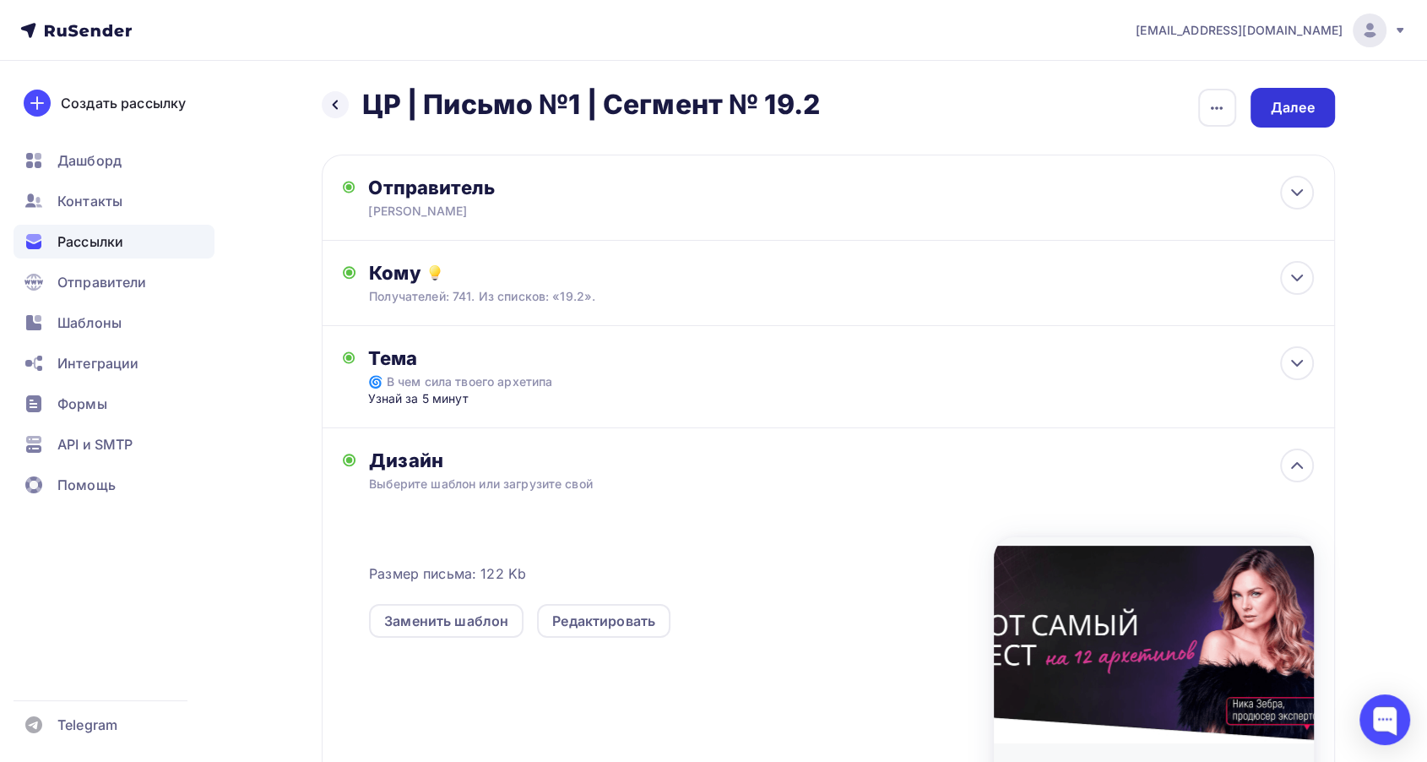
click at [1280, 102] on div "Далее" at bounding box center [1293, 107] width 44 height 19
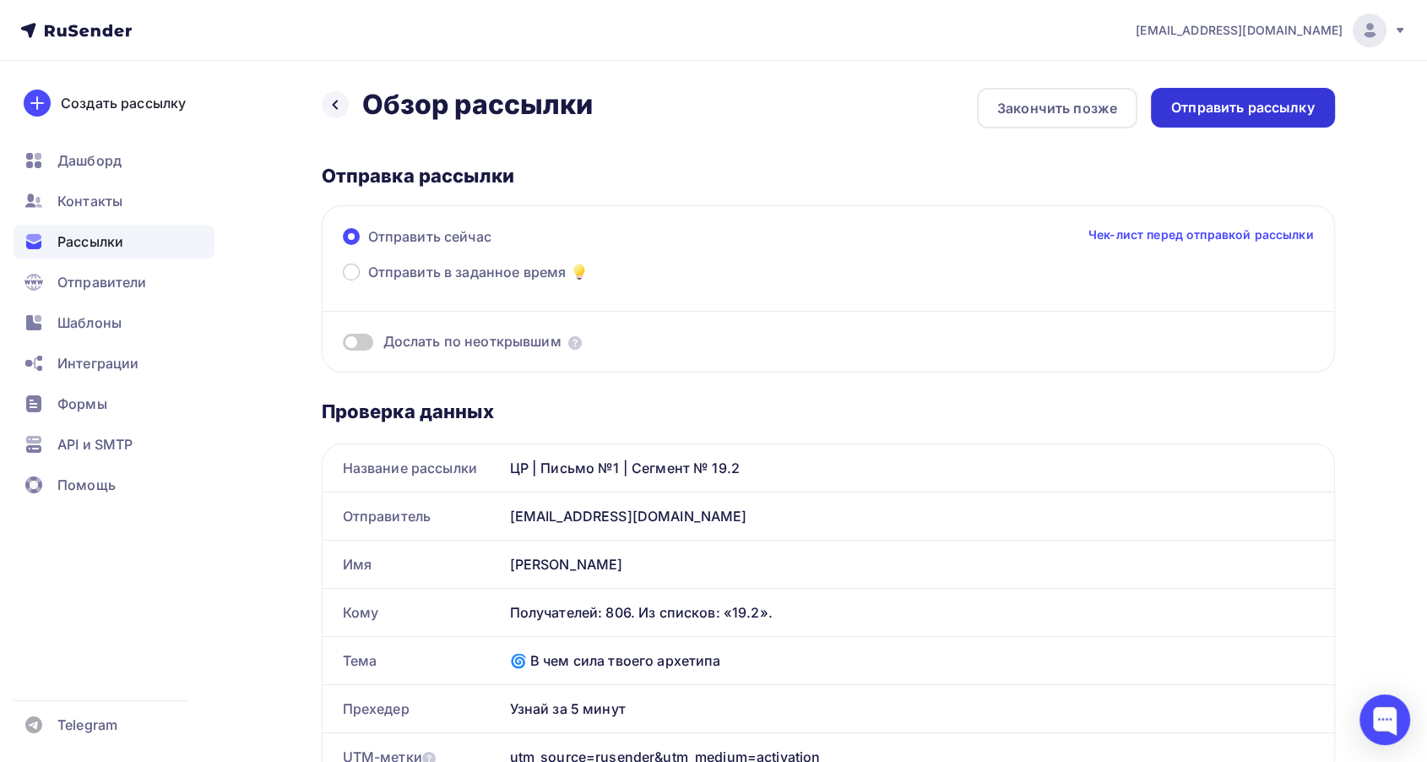
click at [1283, 119] on div "Отправить рассылку" at bounding box center [1243, 108] width 184 height 40
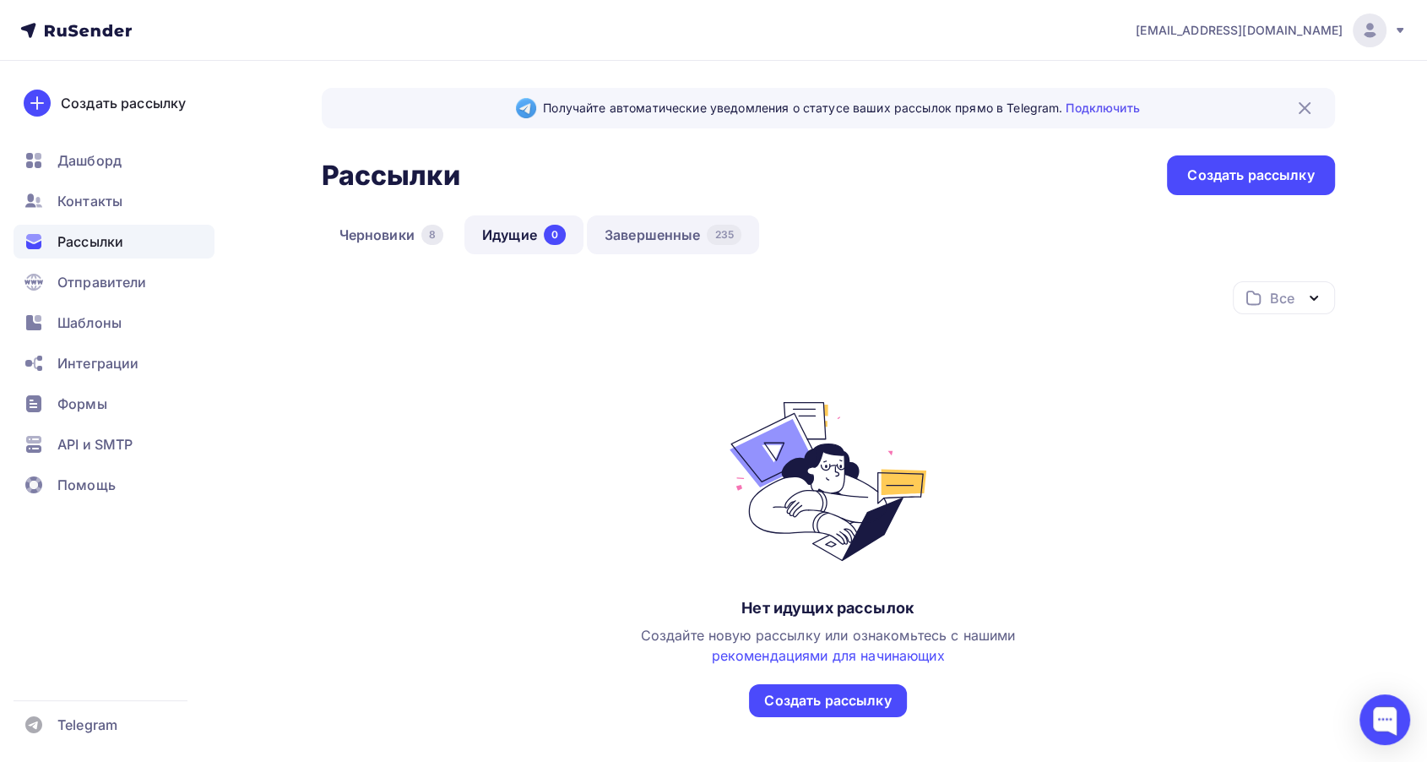
click at [665, 223] on link "Завершенные 235" at bounding box center [673, 234] width 172 height 39
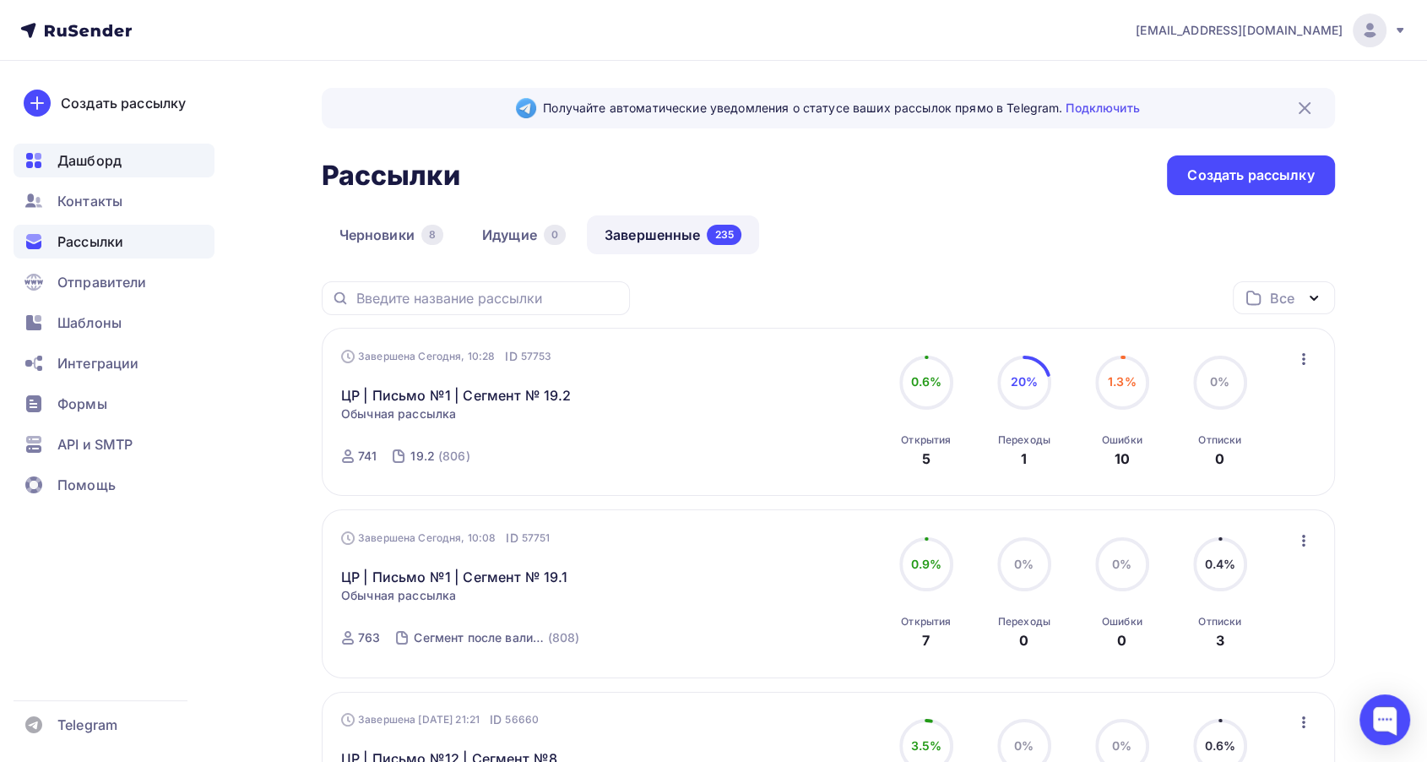
click at [71, 167] on span "Дашборд" at bounding box center [89, 160] width 64 height 20
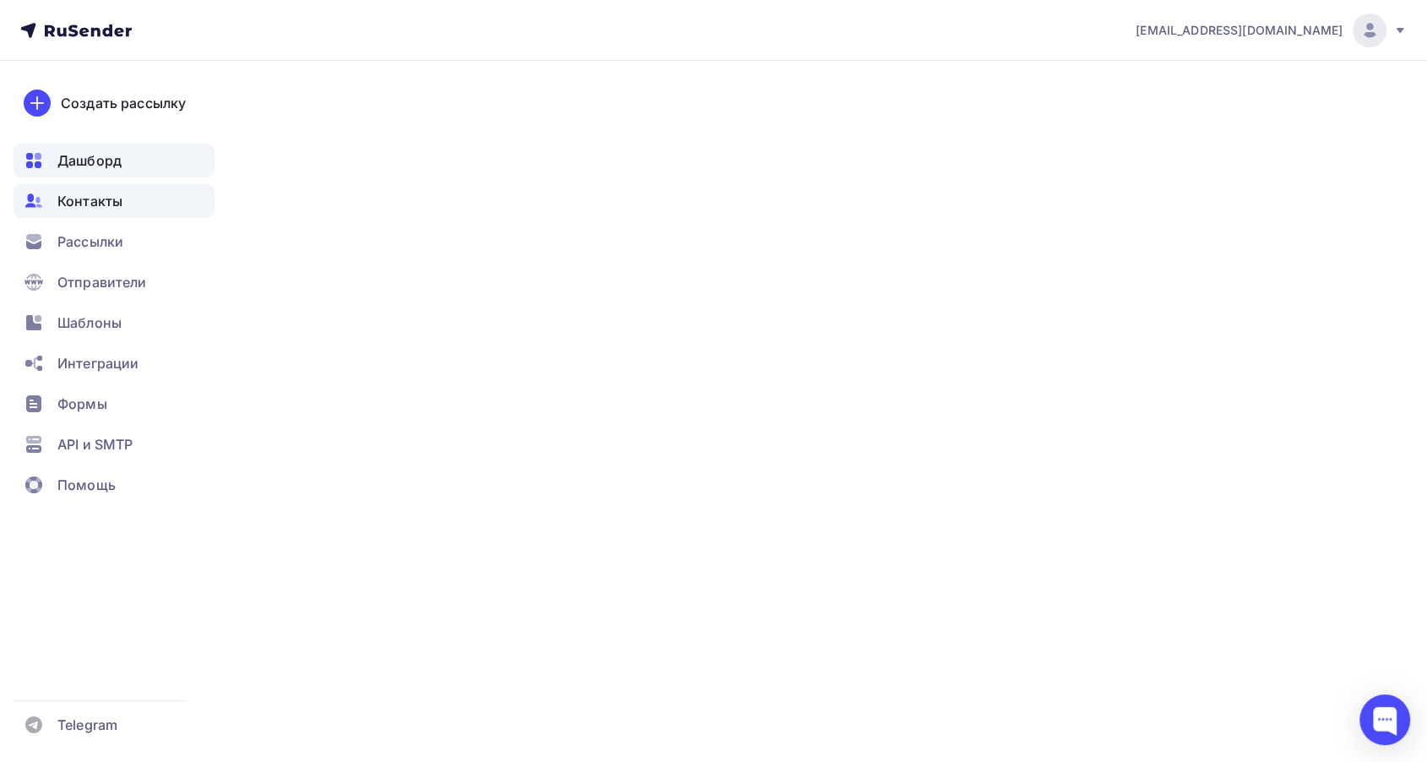
click at [88, 196] on span "Контакты" at bounding box center [89, 201] width 65 height 20
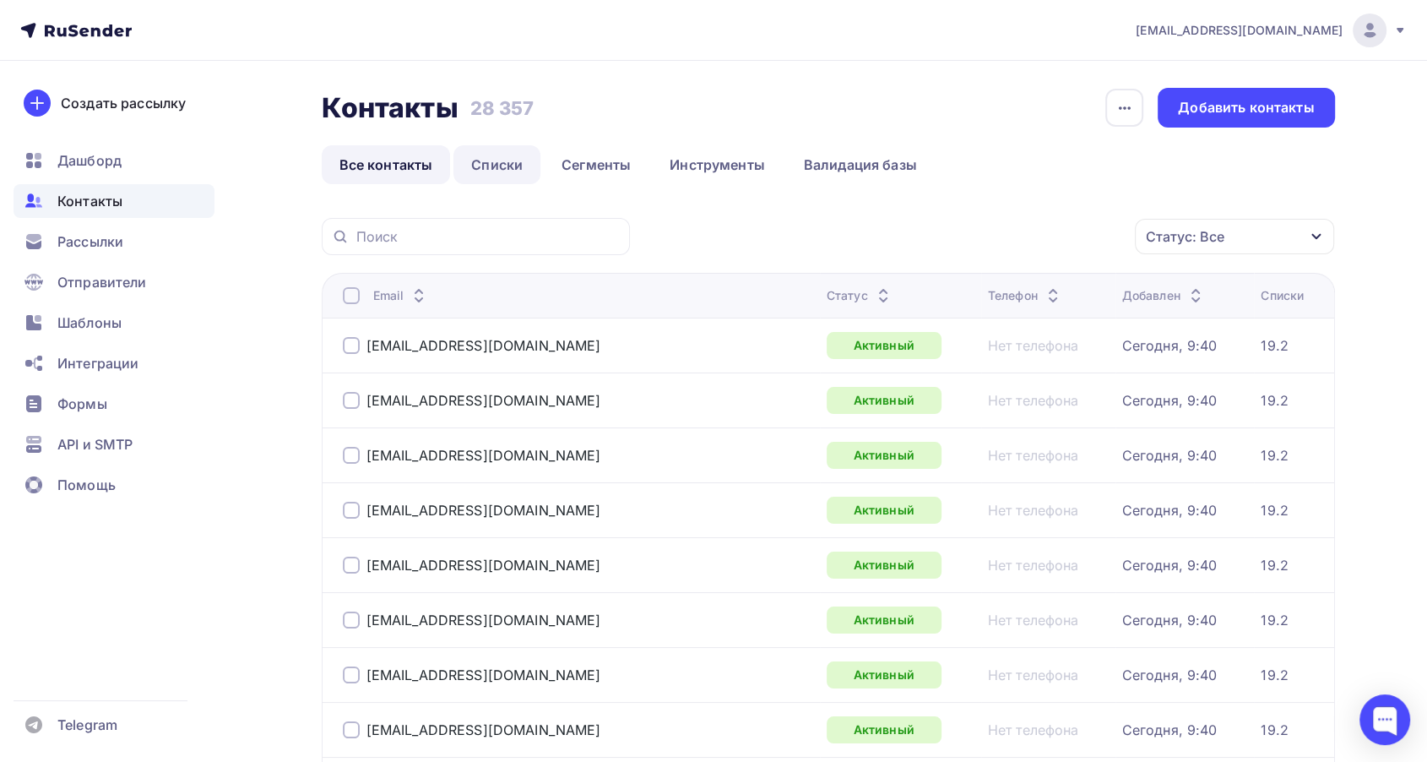
click at [511, 160] on link "Списки" at bounding box center [496, 164] width 87 height 39
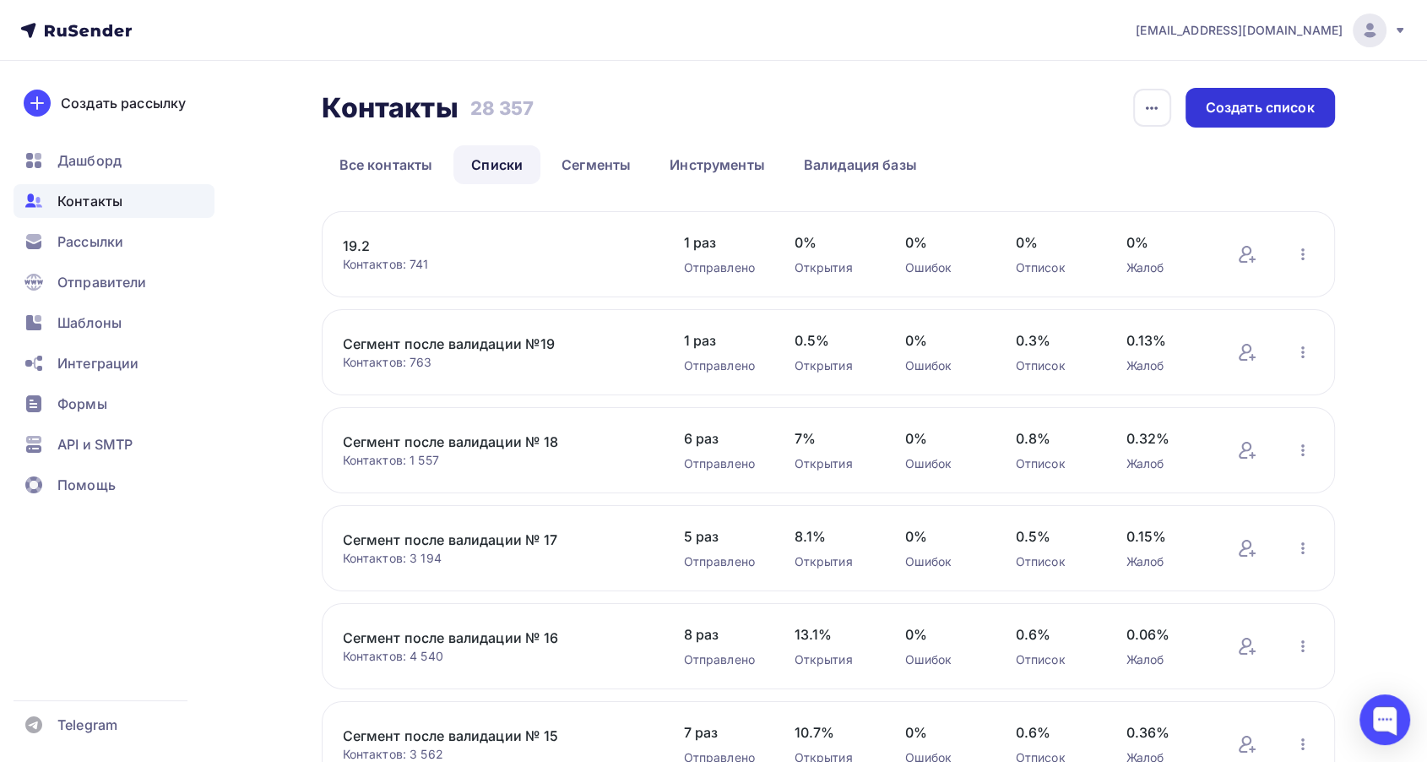
click at [1304, 113] on div "Создать список" at bounding box center [1260, 107] width 109 height 19
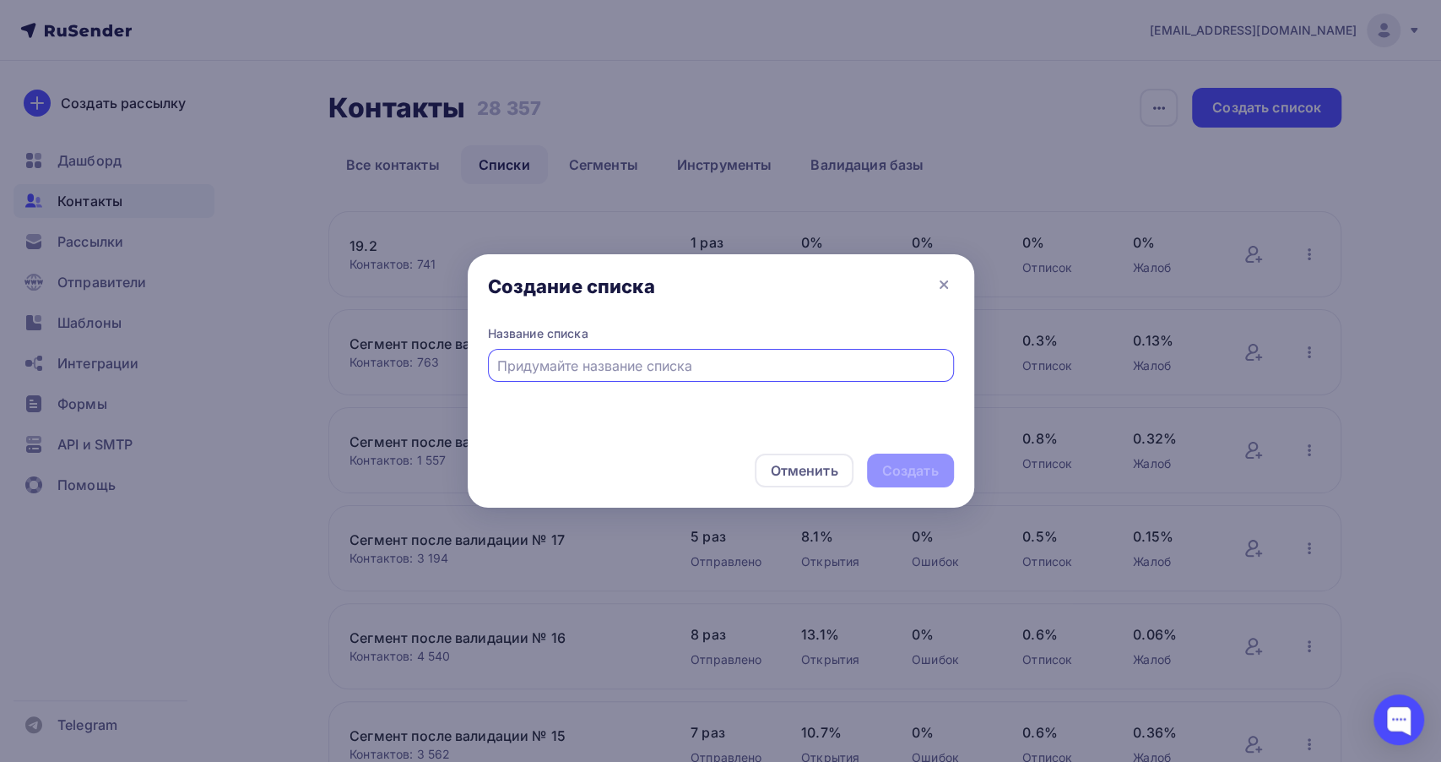
click at [557, 372] on input "text" at bounding box center [720, 365] width 447 height 20
type input "19.3"
click at [915, 474] on div "Создать" at bounding box center [910, 470] width 57 height 19
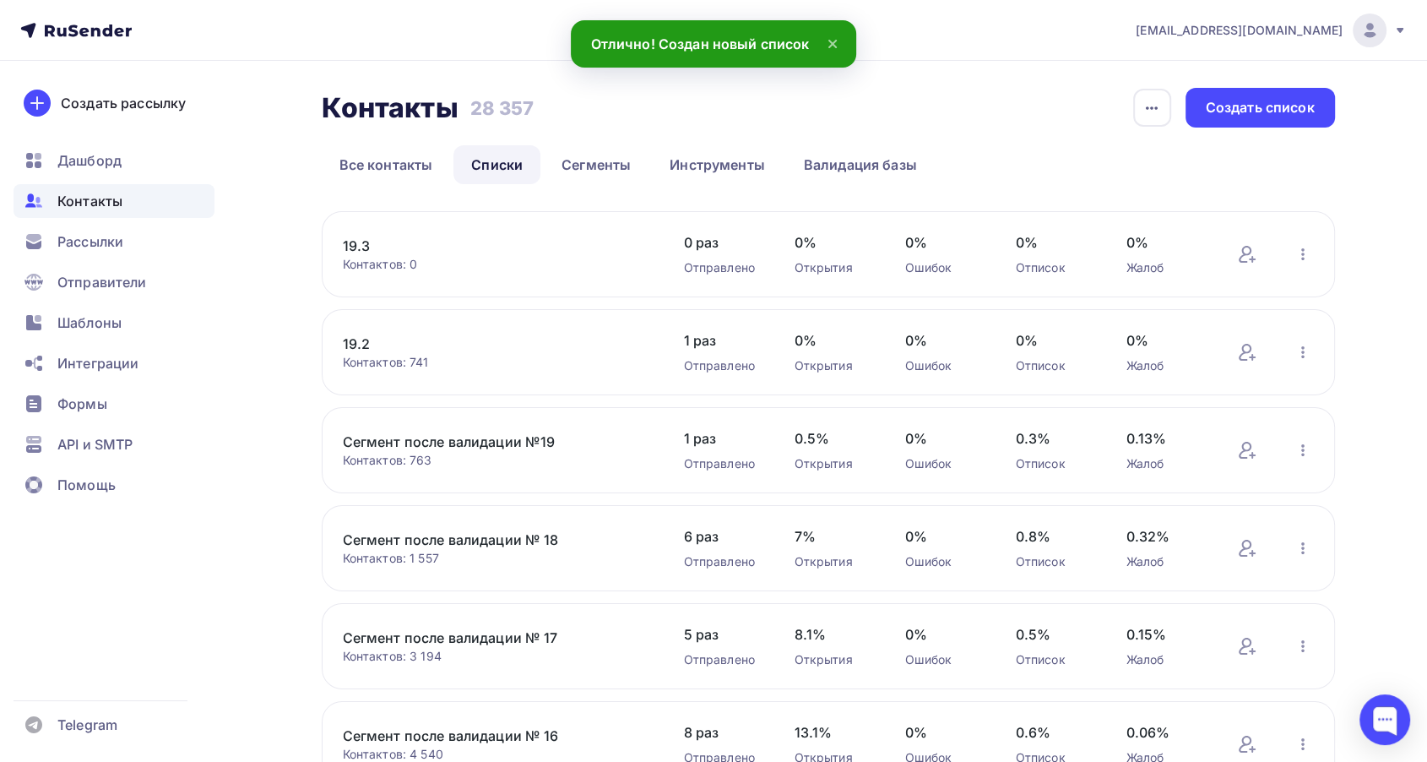
click at [354, 247] on link "19.3" at bounding box center [486, 246] width 287 height 20
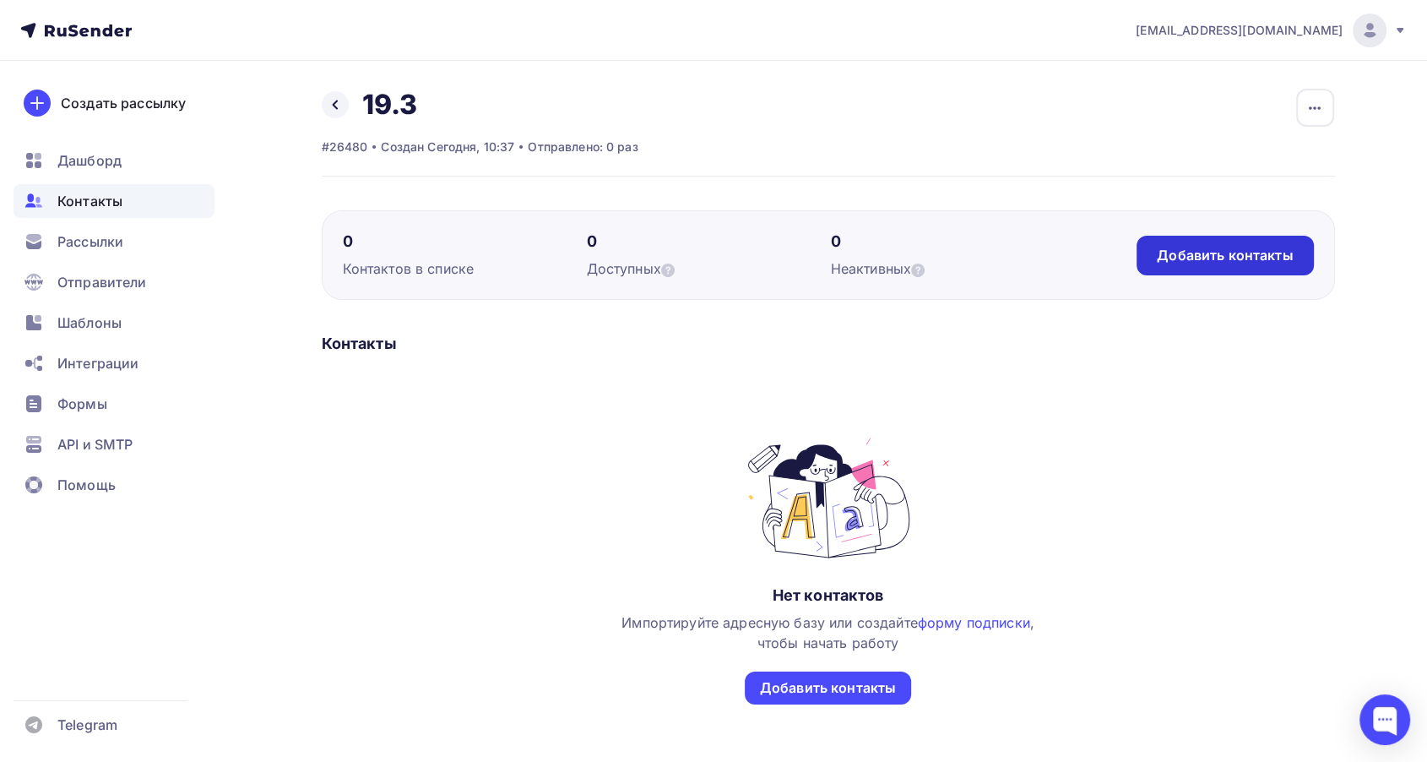
click at [1200, 243] on div "Добавить контакты" at bounding box center [1225, 256] width 176 height 40
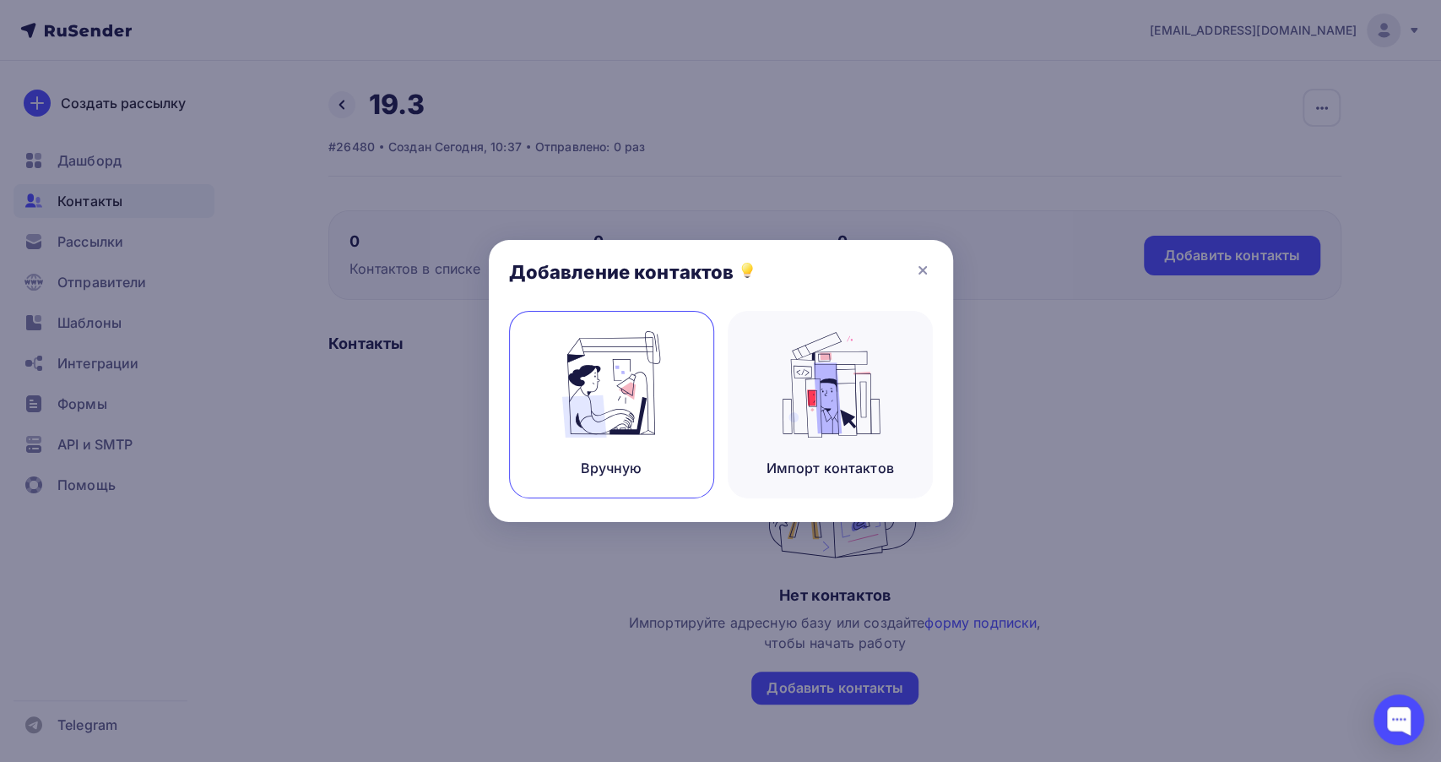
click at [581, 405] on img at bounding box center [611, 384] width 113 height 106
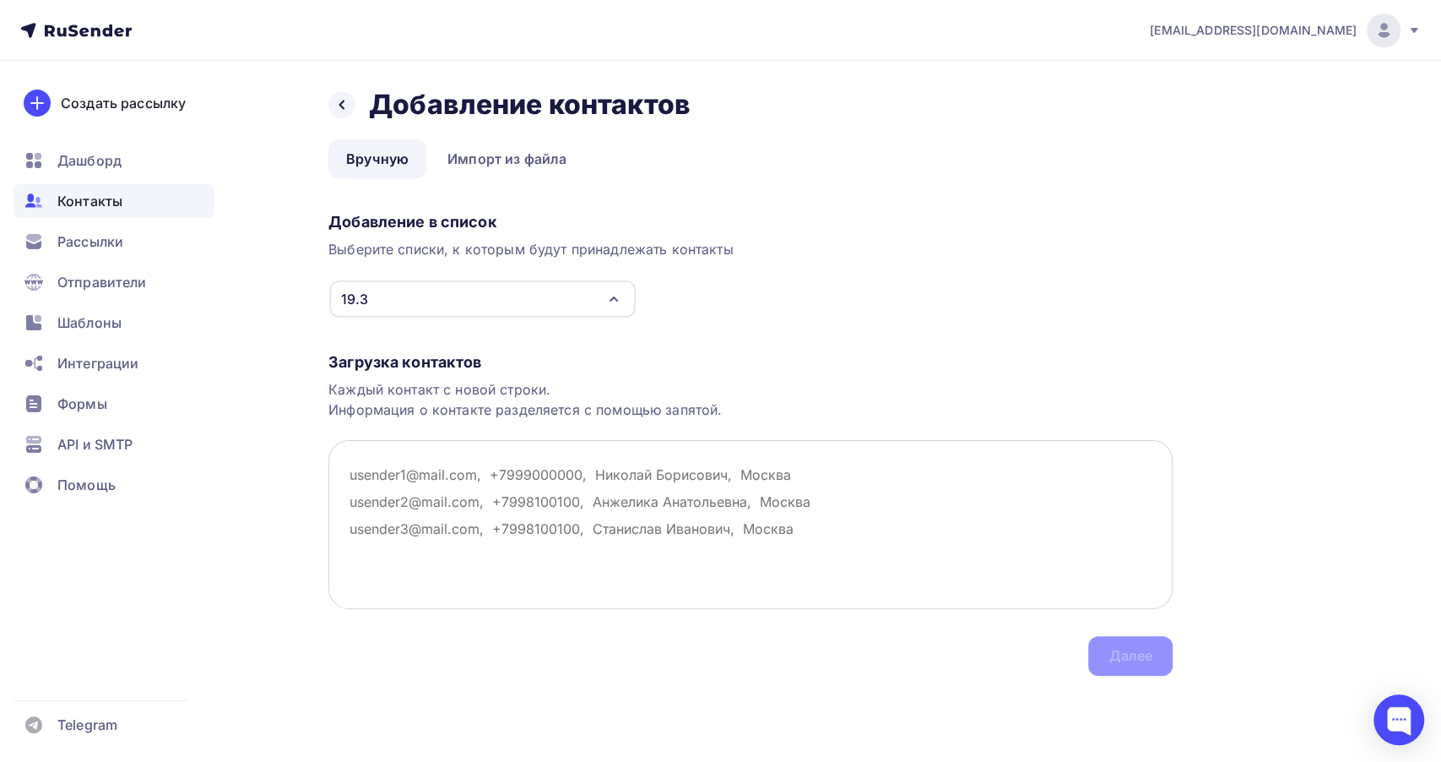
click at [387, 471] on textarea at bounding box center [750, 524] width 844 height 169
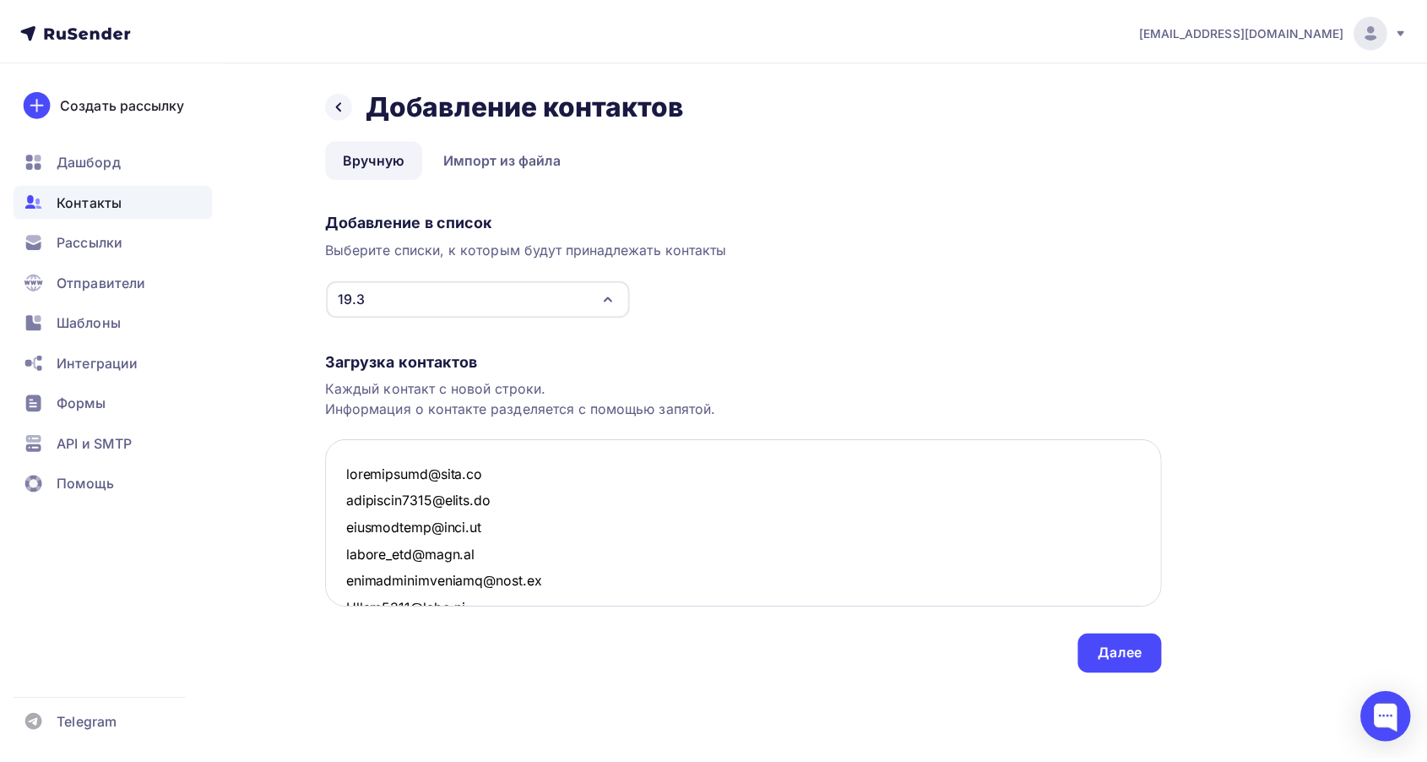
scroll to position [21247, 0]
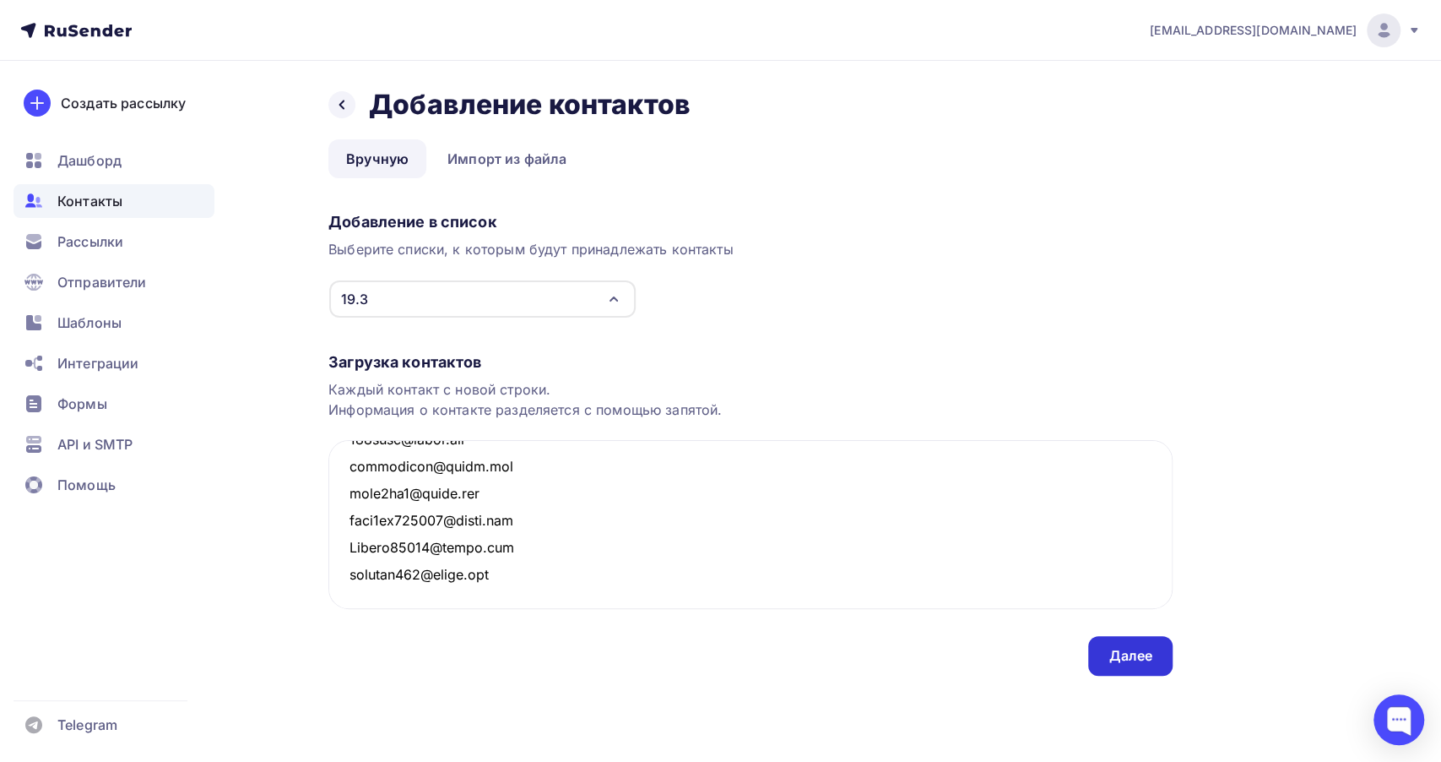
type textarea "chernischka@list.ru kachesova1996@inbox.ru iinpavlenko@mail.ru vladik_blg@mail.…"
click at [1142, 658] on div "Далее" at bounding box center [1131, 655] width 44 height 19
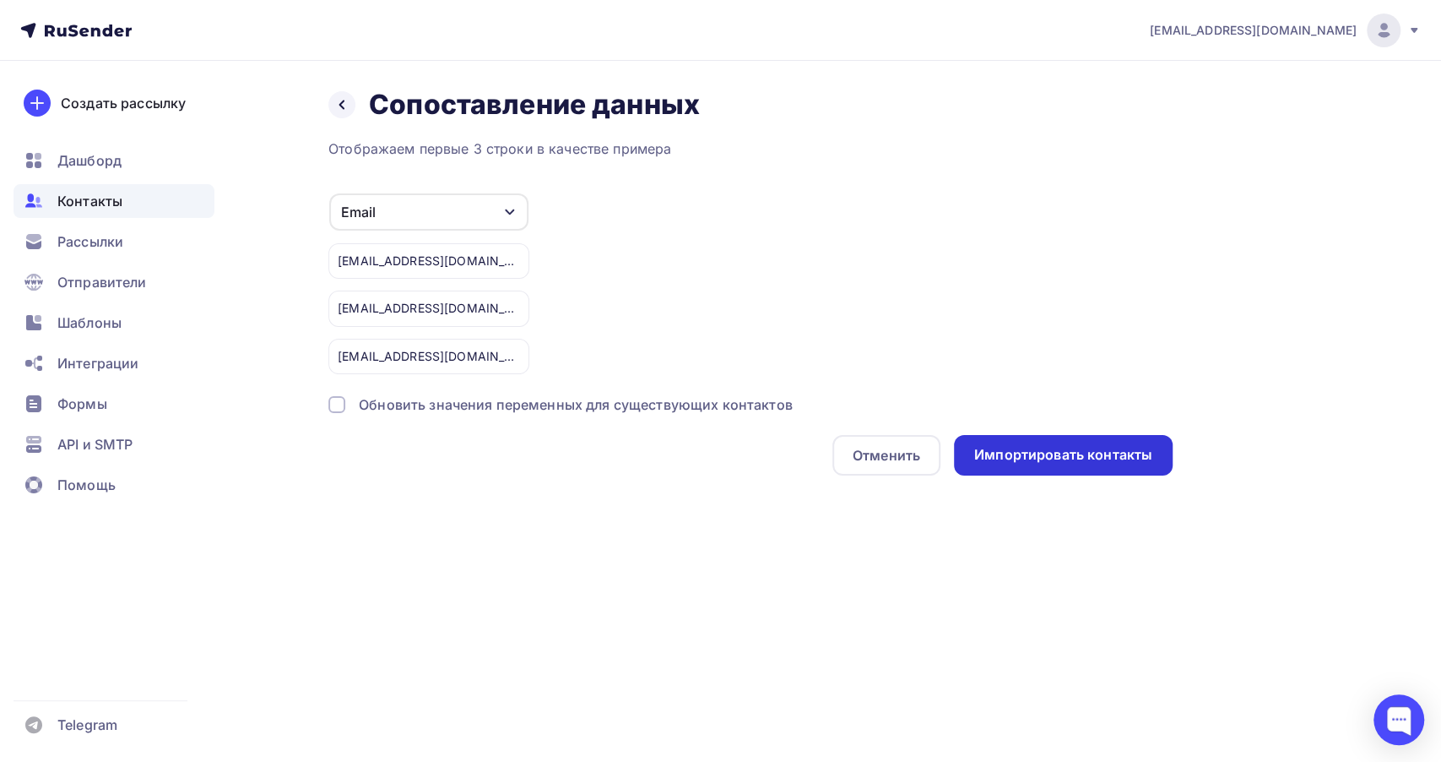
click at [1054, 458] on div "Импортировать контакты" at bounding box center [1063, 454] width 178 height 19
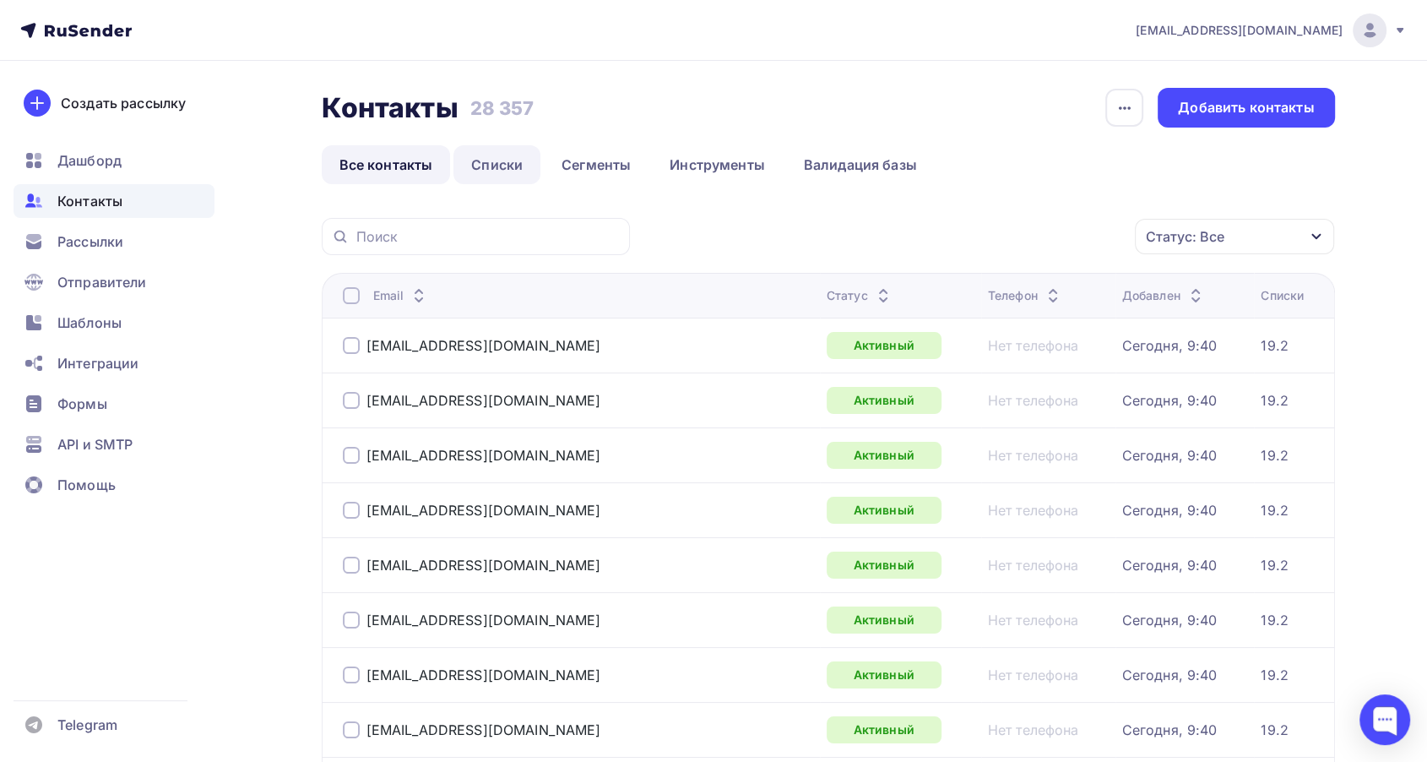
click at [500, 168] on link "Списки" at bounding box center [496, 164] width 87 height 39
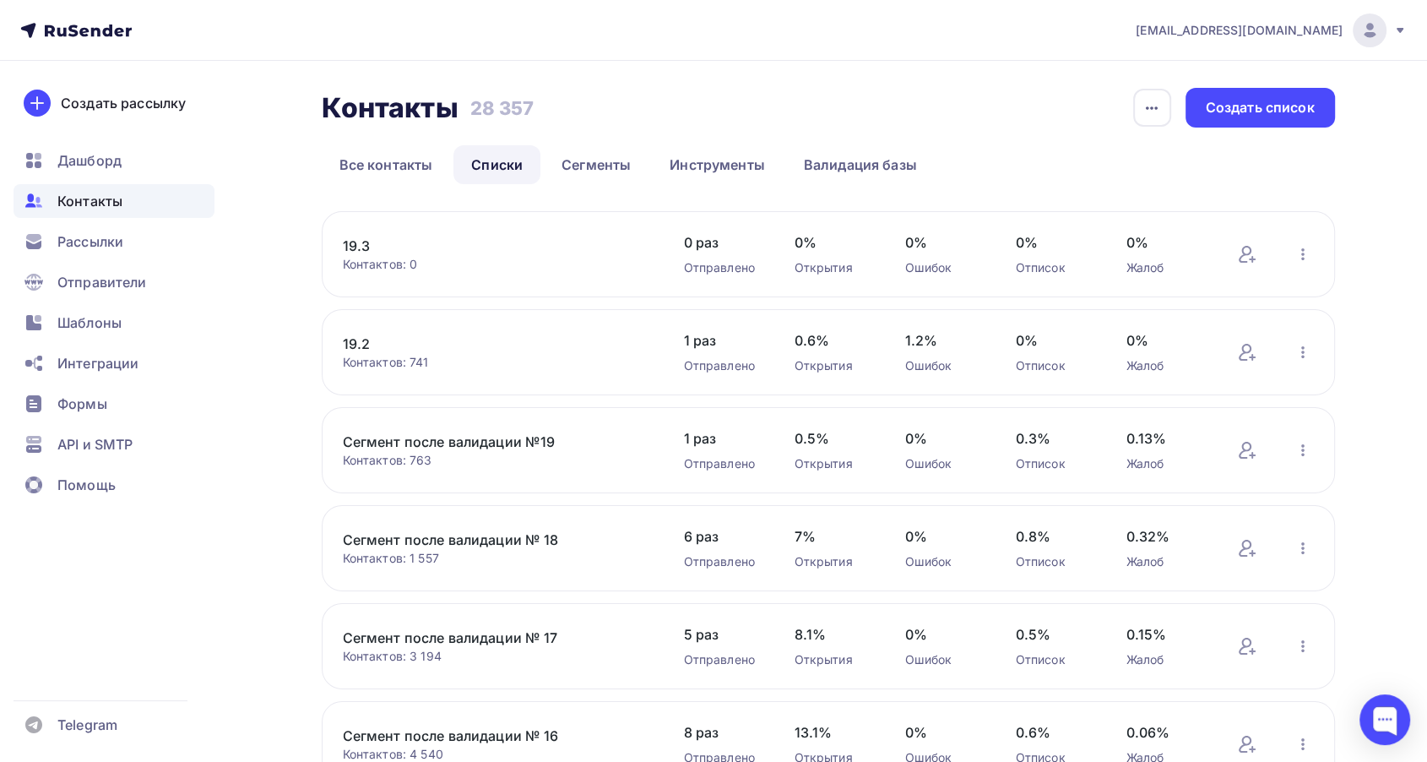
click at [370, 241] on link "19.3" at bounding box center [486, 246] width 287 height 20
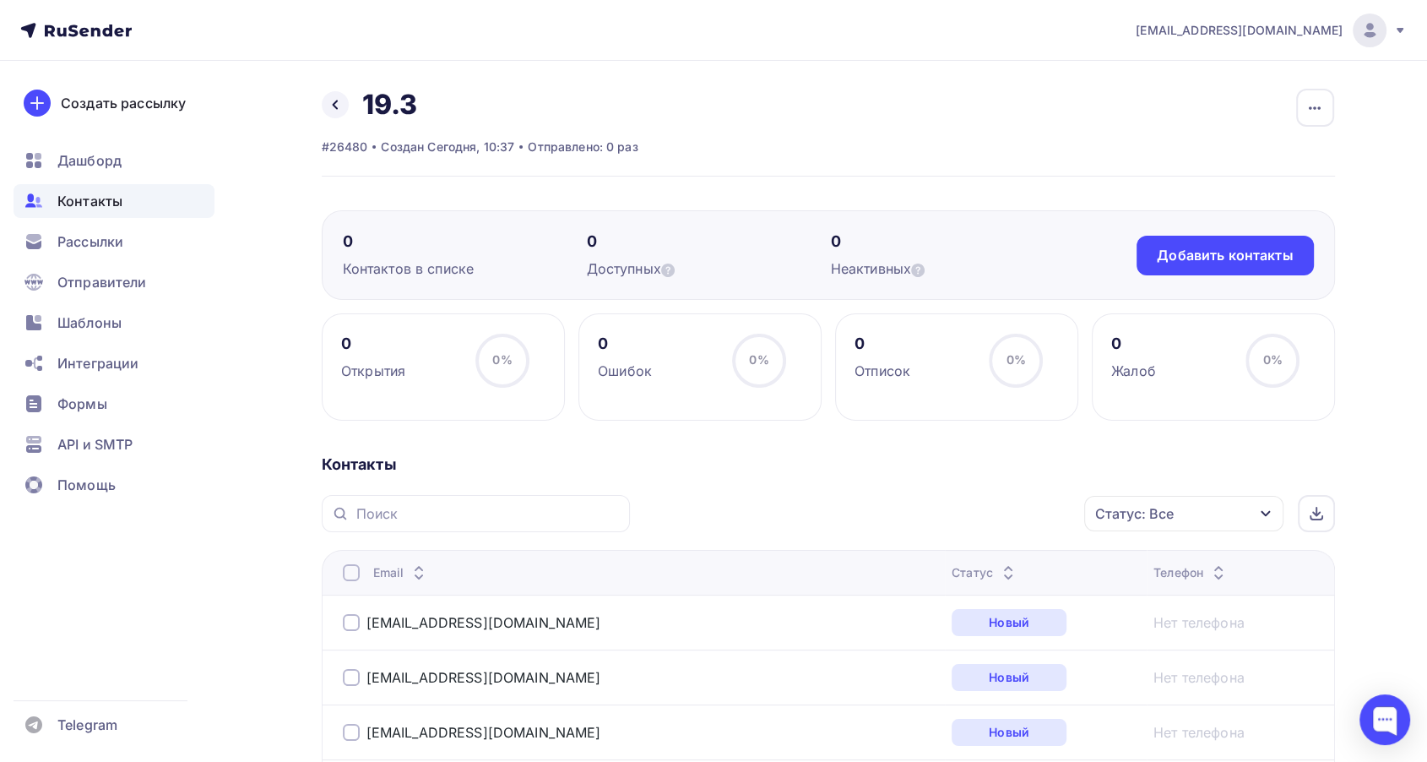
click at [998, 572] on icon at bounding box center [1008, 577] width 20 height 20
click at [998, 567] on icon at bounding box center [1008, 577] width 20 height 20
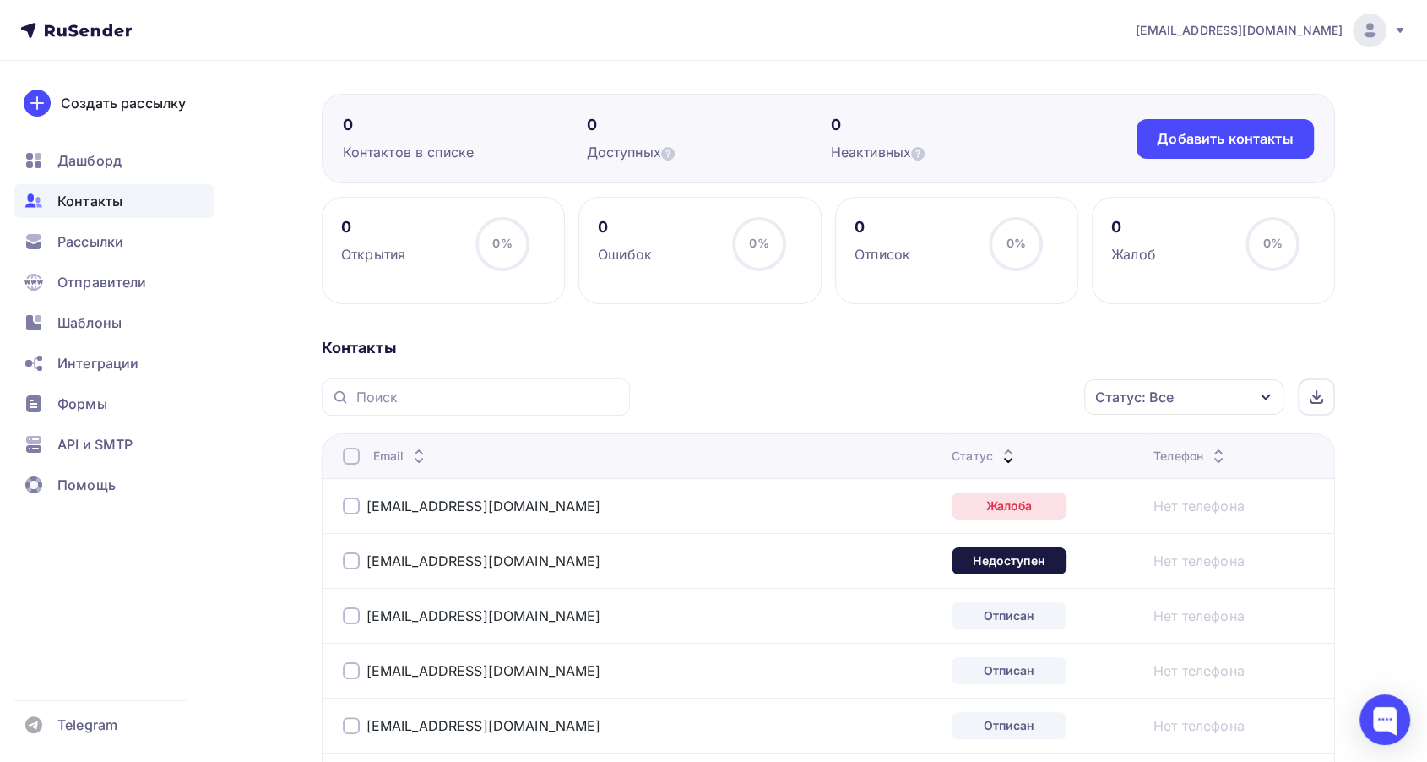
scroll to position [469, 0]
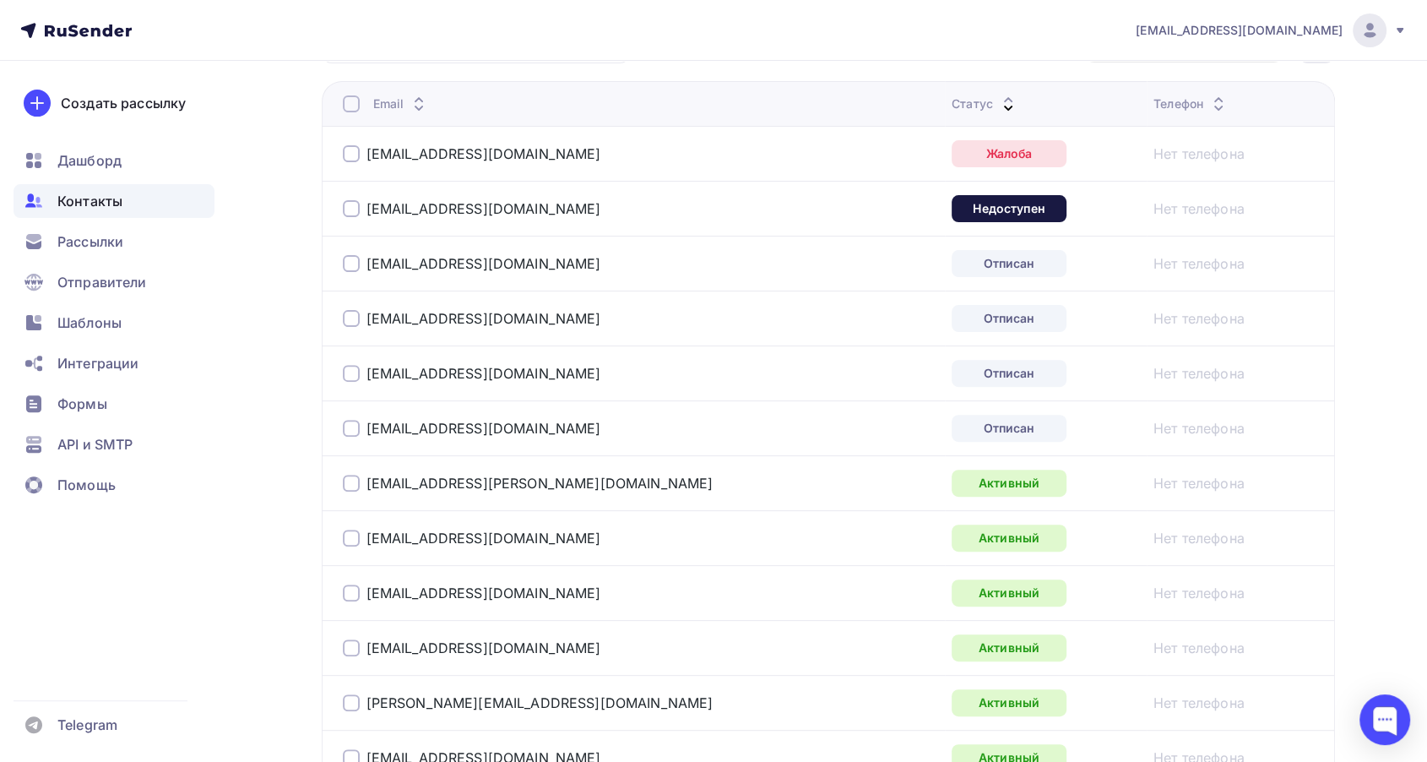
click at [354, 160] on div at bounding box center [351, 153] width 17 height 17
drag, startPoint x: 350, startPoint y: 201, endPoint x: 350, endPoint y: 225, distance: 24.5
click at [350, 202] on div at bounding box center [351, 208] width 17 height 17
click at [350, 250] on div "marconya@mail.ru" at bounding box center [554, 263] width 422 height 27
click at [349, 268] on div at bounding box center [351, 263] width 17 height 17
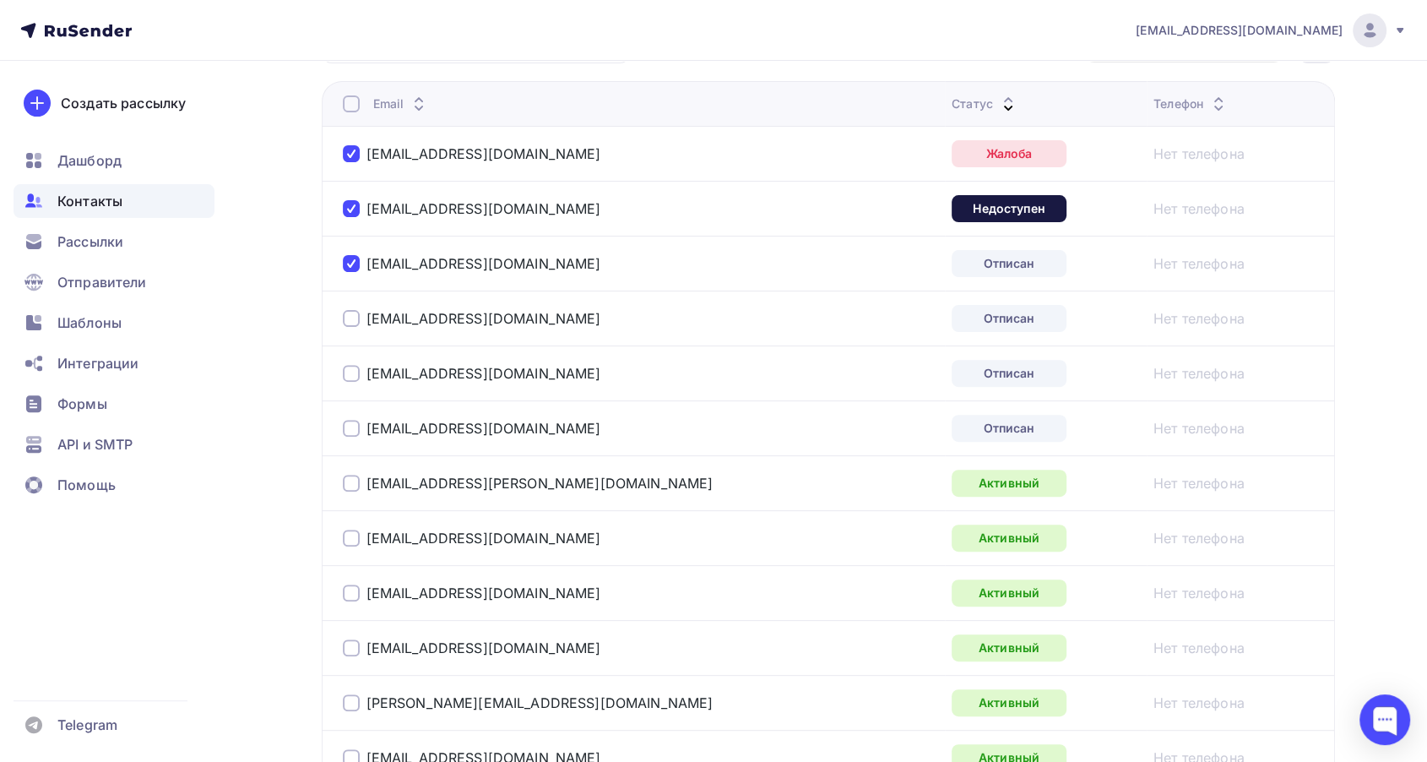
click at [357, 317] on div at bounding box center [351, 318] width 17 height 17
click at [359, 372] on div "stasia_podporinova@mail.ru" at bounding box center [472, 373] width 258 height 17
click at [354, 418] on div "dietologrostov@mail.ru" at bounding box center [554, 428] width 422 height 27
click at [354, 377] on div at bounding box center [351, 373] width 17 height 17
click at [350, 418] on div "dietologrostov@mail.ru" at bounding box center [554, 428] width 422 height 27
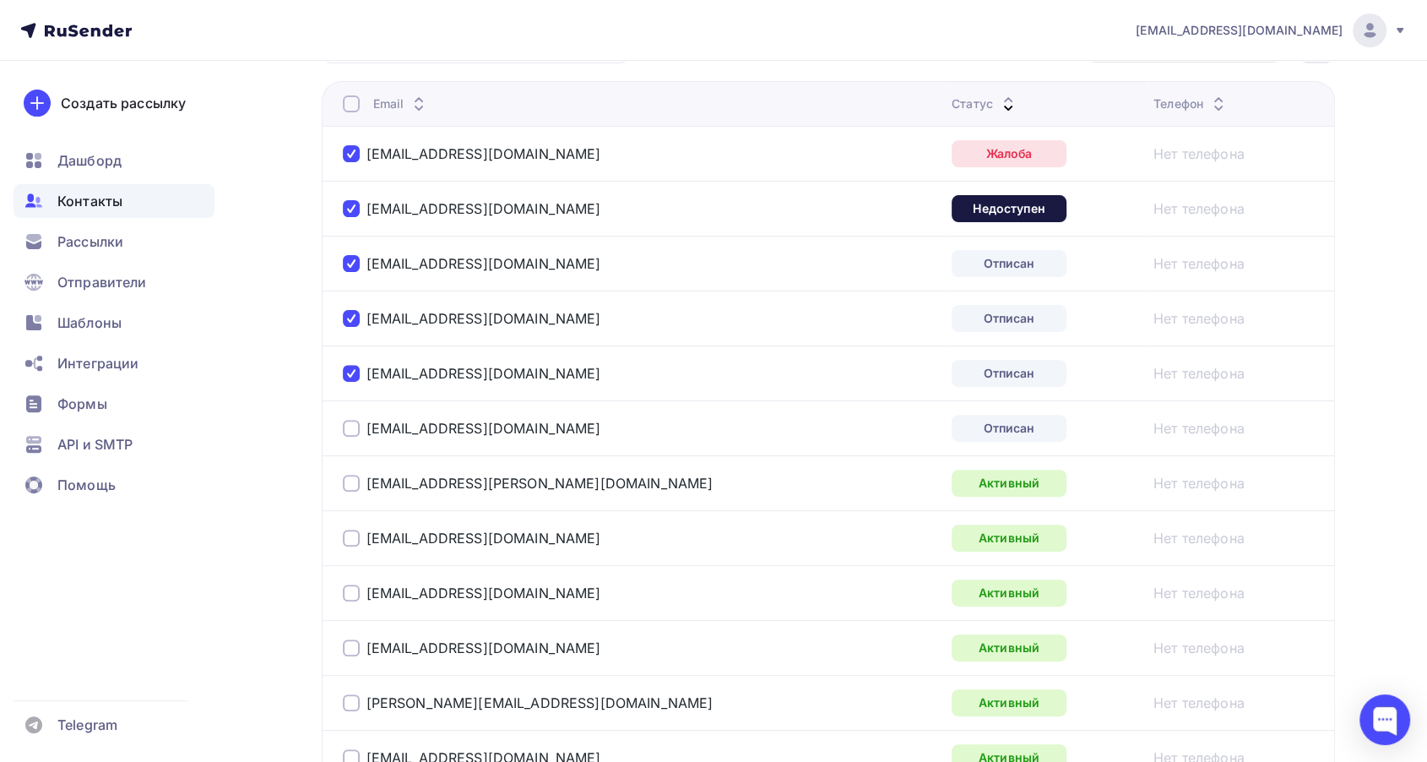
click at [343, 426] on div at bounding box center [351, 428] width 17 height 17
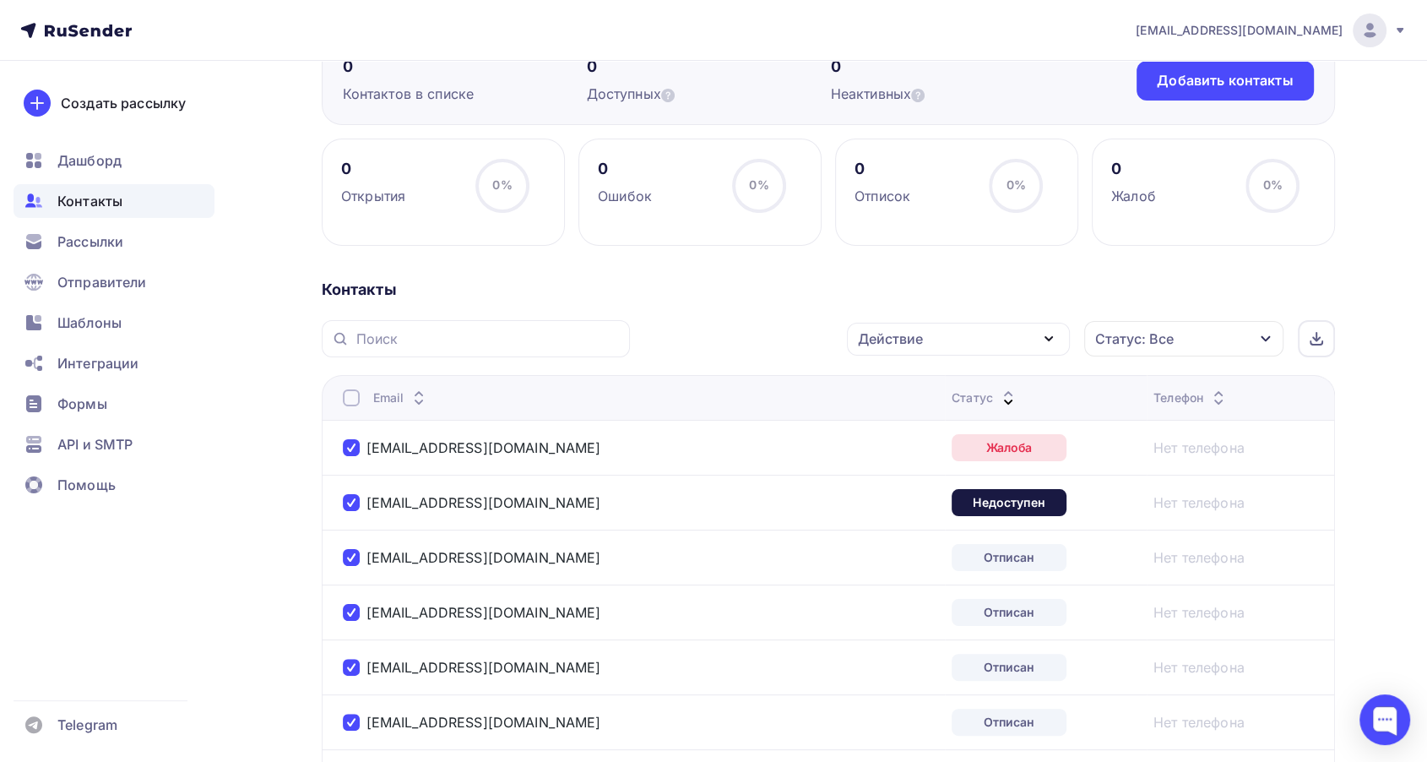
scroll to position [94, 0]
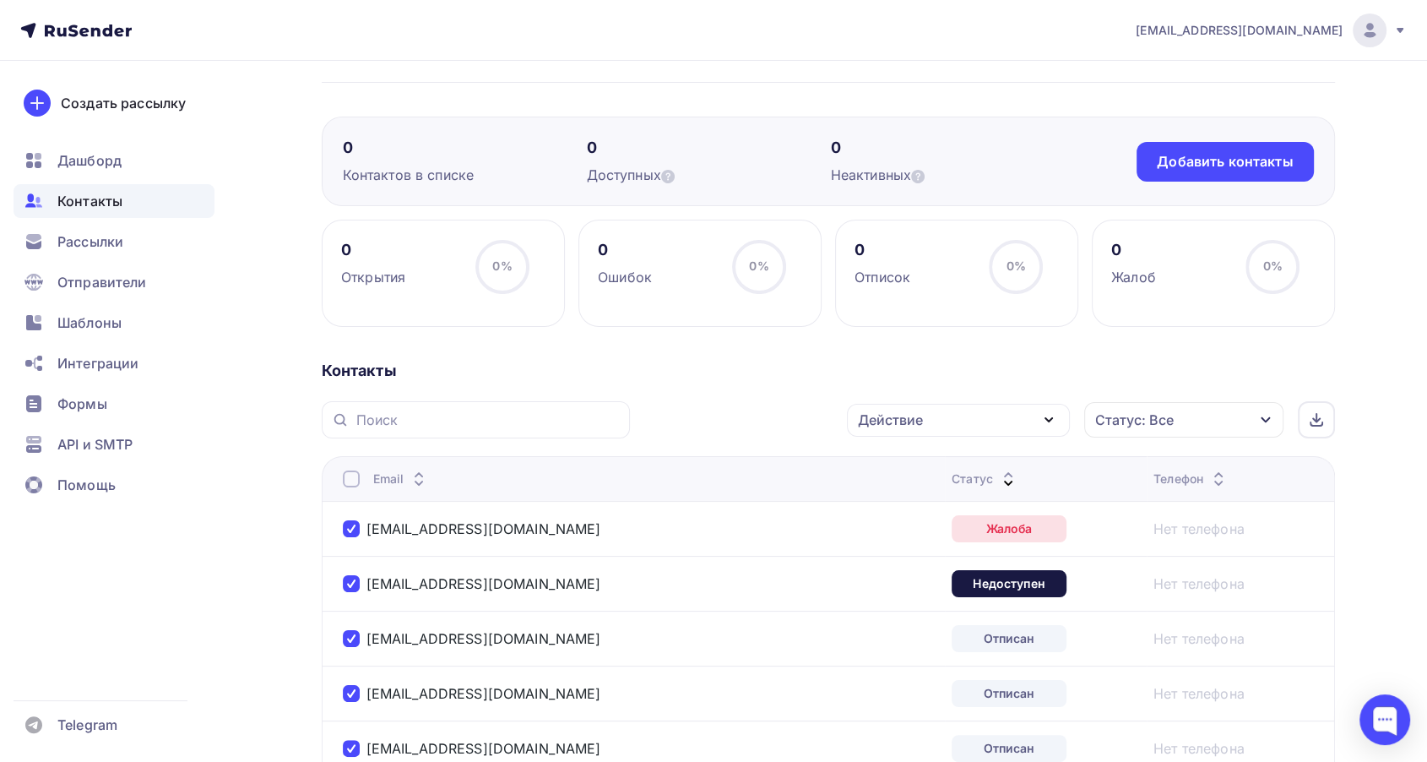
click at [886, 412] on div "Действие" at bounding box center [890, 420] width 65 height 20
click at [912, 501] on div "Исключить из списка" at bounding box center [940, 503] width 147 height 20
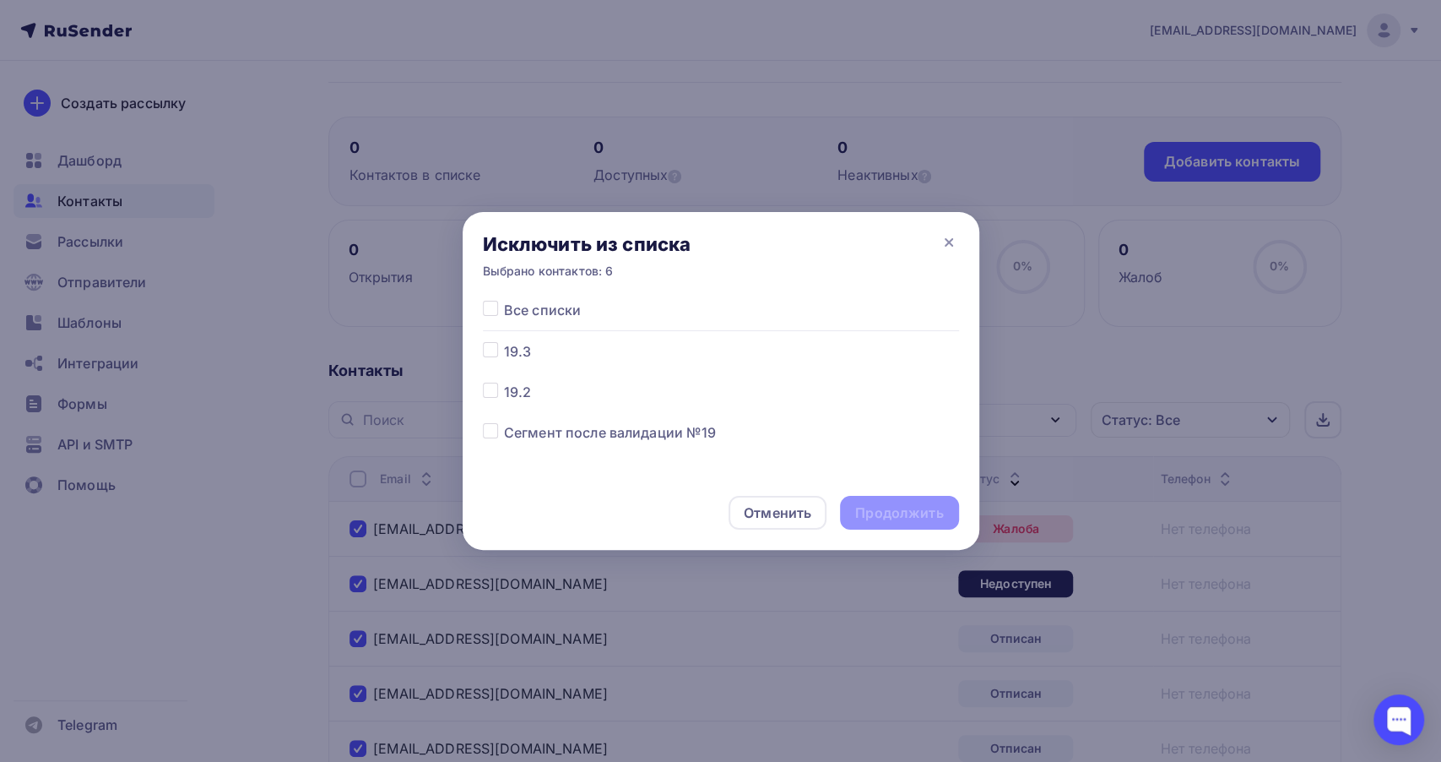
click at [500, 355] on div at bounding box center [493, 351] width 21 height 20
click at [504, 341] on label at bounding box center [504, 341] width 0 height 0
click at [492, 352] on input "checkbox" at bounding box center [490, 348] width 15 height 15
checkbox input "true"
click at [871, 512] on div "Продолжить" at bounding box center [899, 512] width 88 height 19
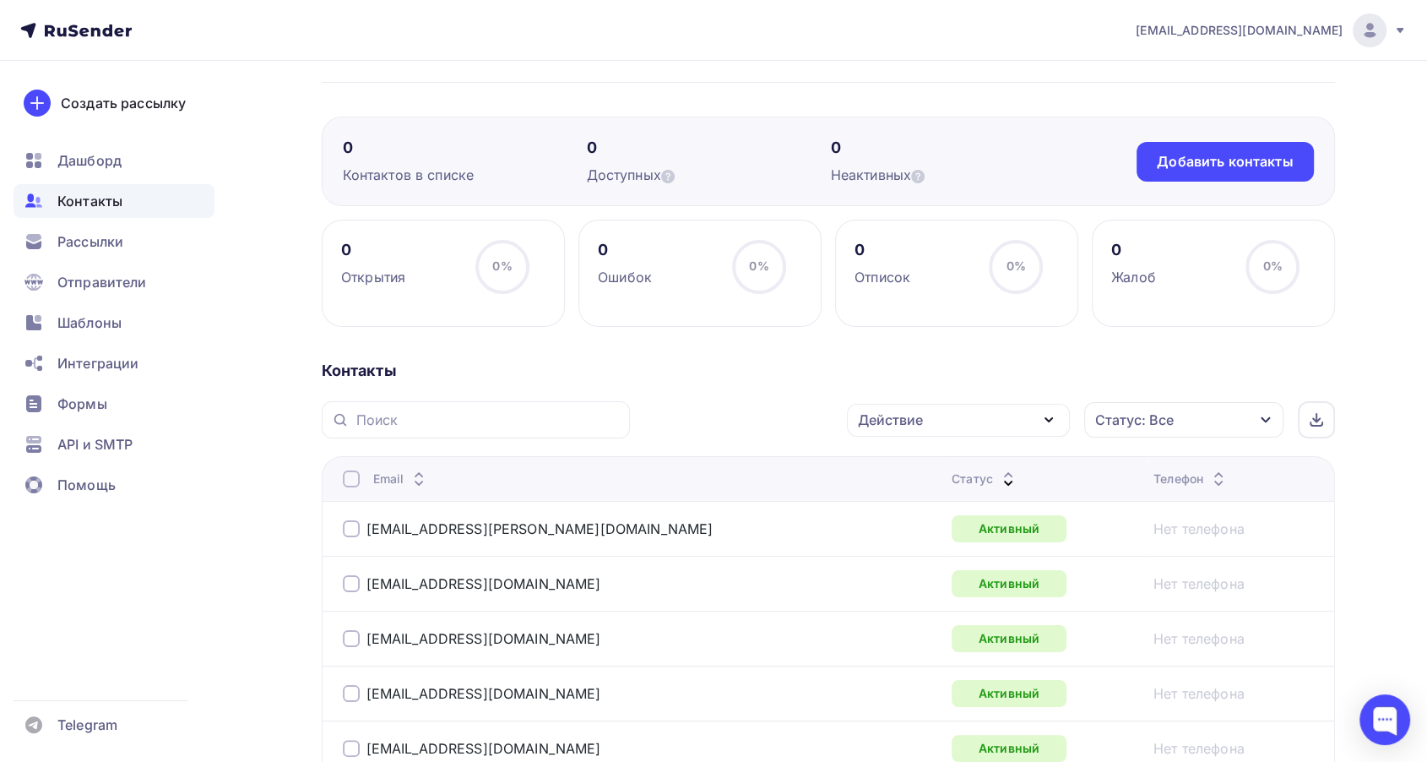
click at [1168, 410] on div "Статус: Все" at bounding box center [1134, 420] width 79 height 20
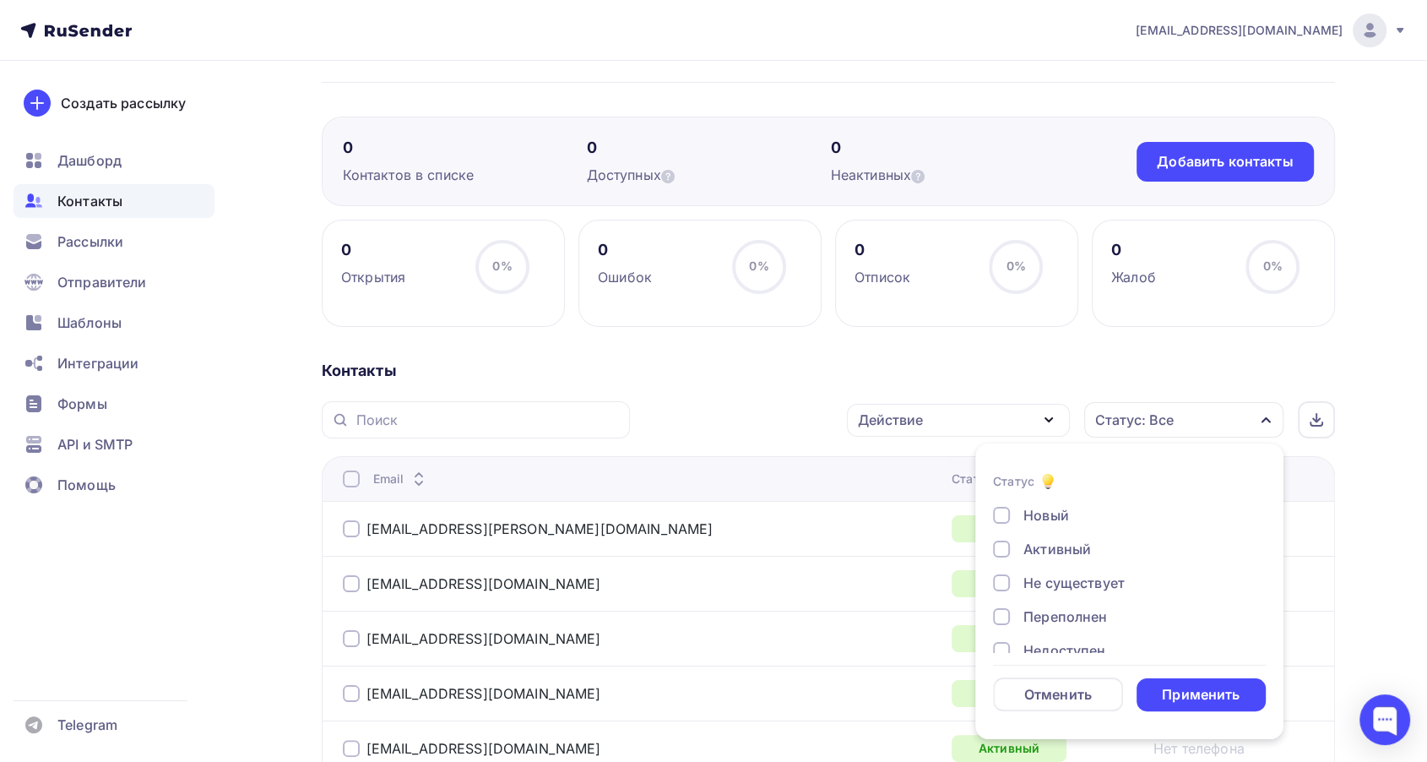
click at [1054, 551] on div "Активный" at bounding box center [1057, 549] width 68 height 20
click at [1180, 678] on div "Применить" at bounding box center [1202, 694] width 130 height 33
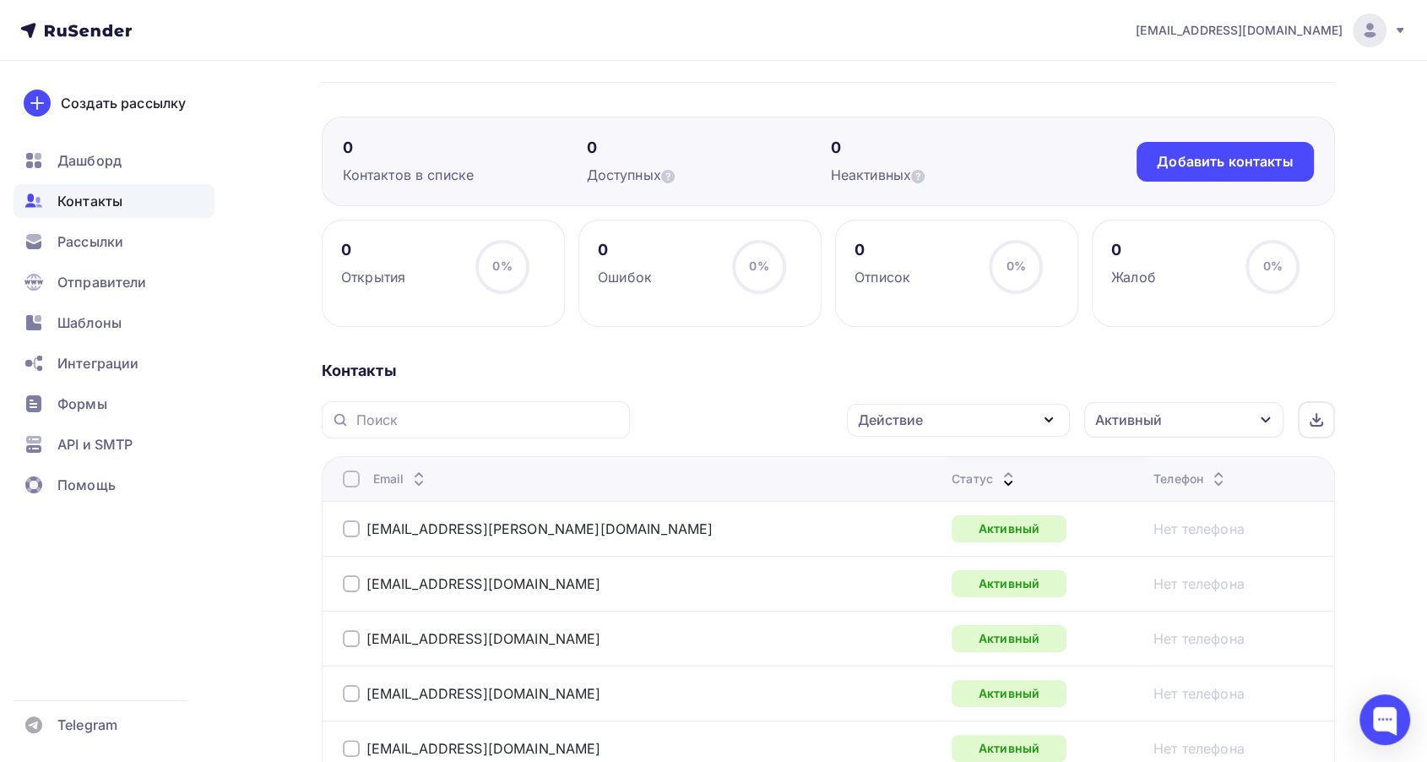
click at [347, 481] on div at bounding box center [351, 478] width 17 height 17
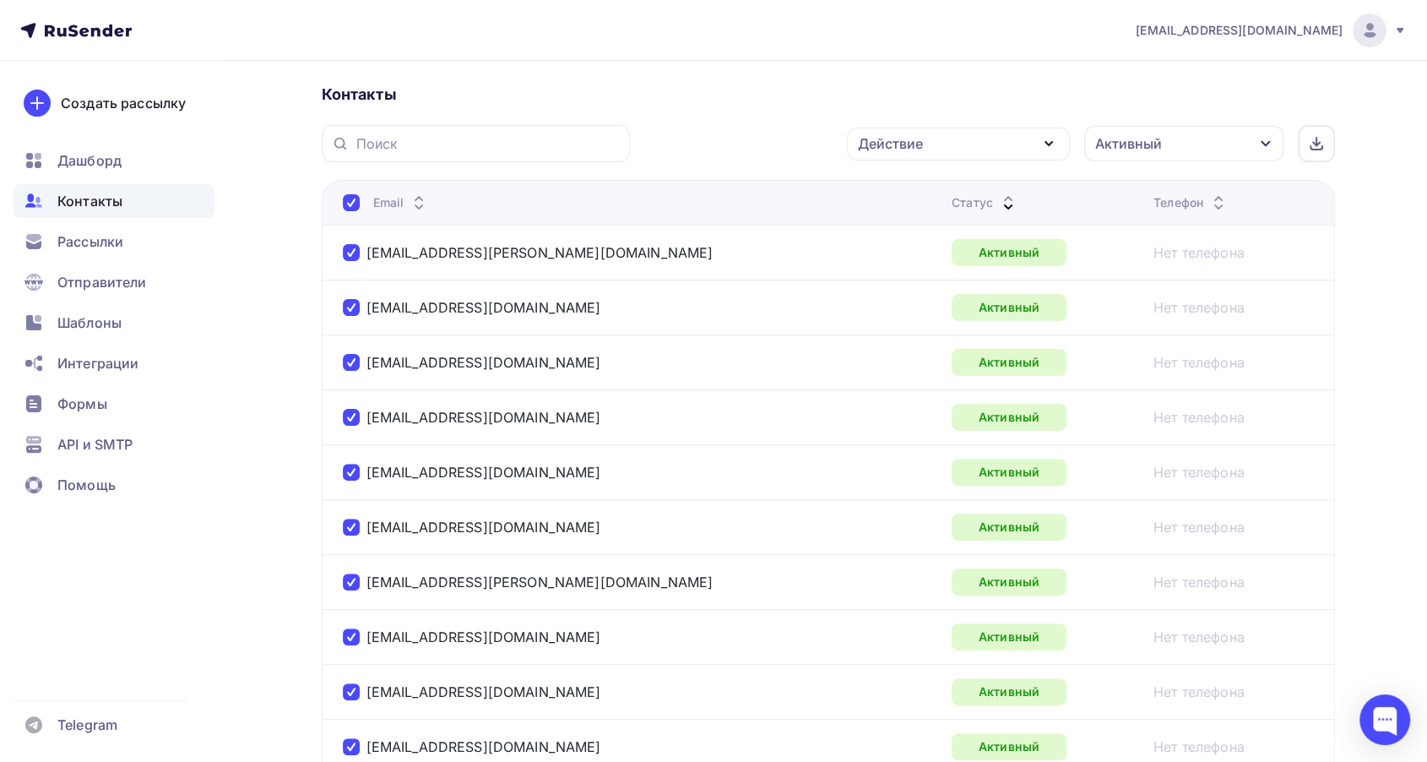
scroll to position [0, 0]
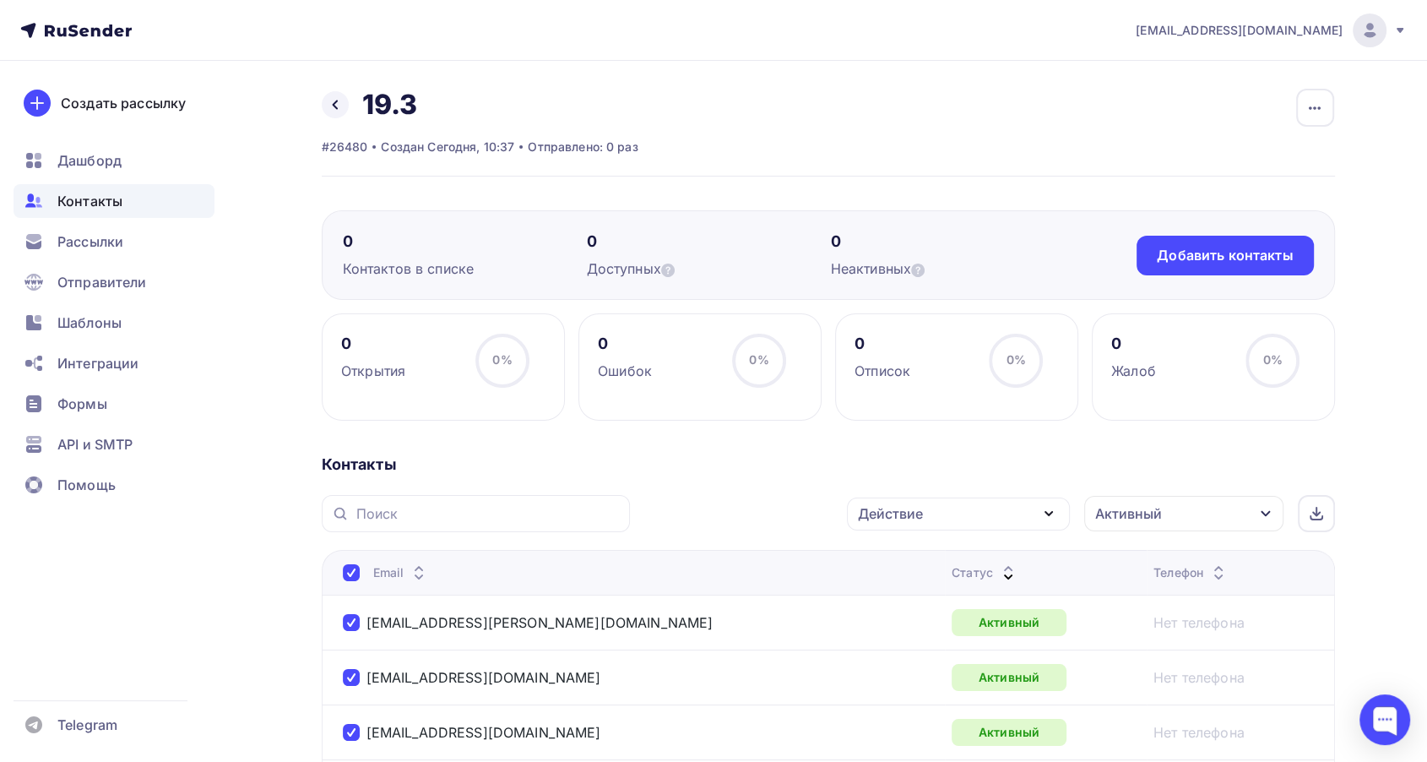
click at [968, 525] on div "Действие" at bounding box center [958, 513] width 223 height 33
click at [931, 600] on div "Исключить из списка" at bounding box center [940, 597] width 147 height 20
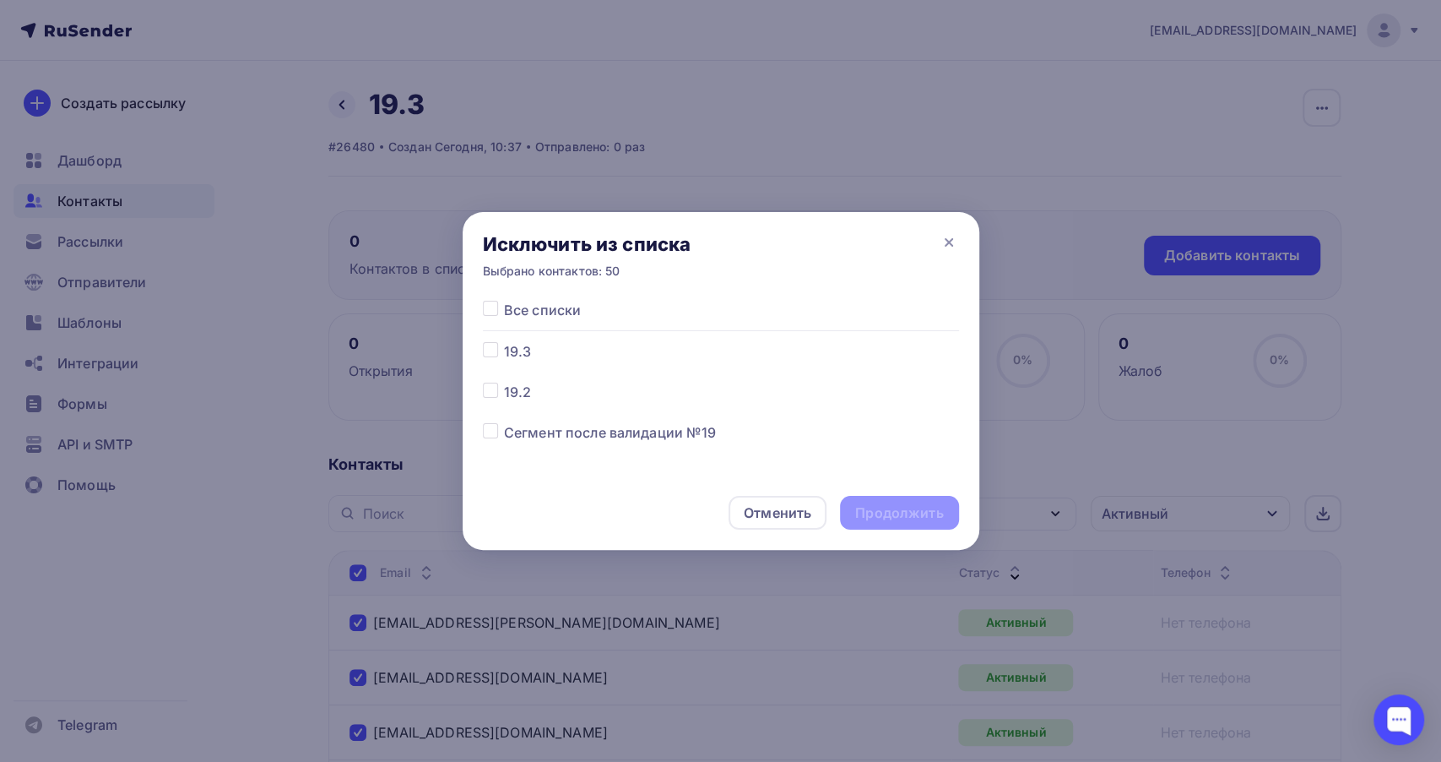
click at [494, 358] on div at bounding box center [493, 351] width 21 height 20
click at [504, 341] on label at bounding box center [504, 341] width 0 height 0
click at [485, 350] on input "checkbox" at bounding box center [490, 348] width 15 height 15
checkbox input "true"
click at [892, 521] on div "Продолжить" at bounding box center [899, 512] width 88 height 19
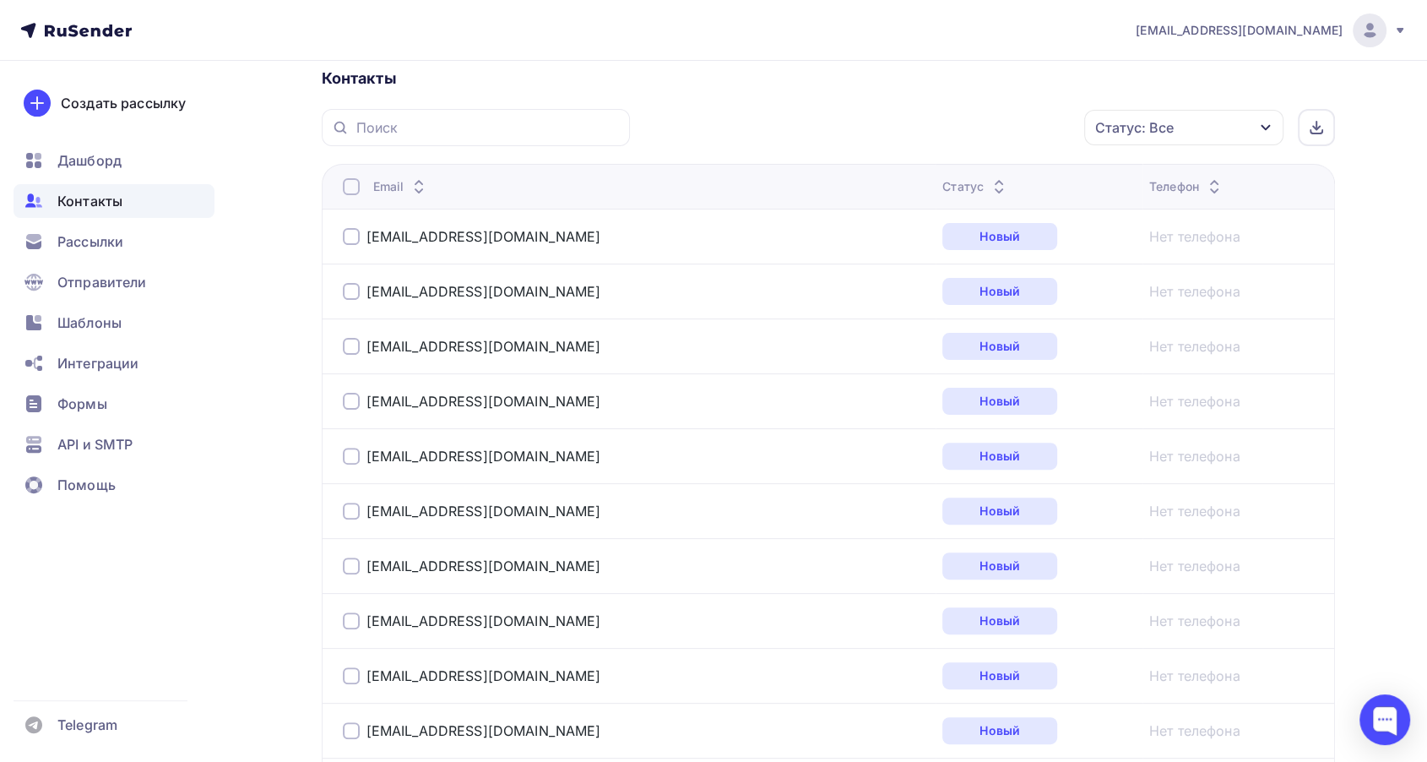
scroll to position [375, 0]
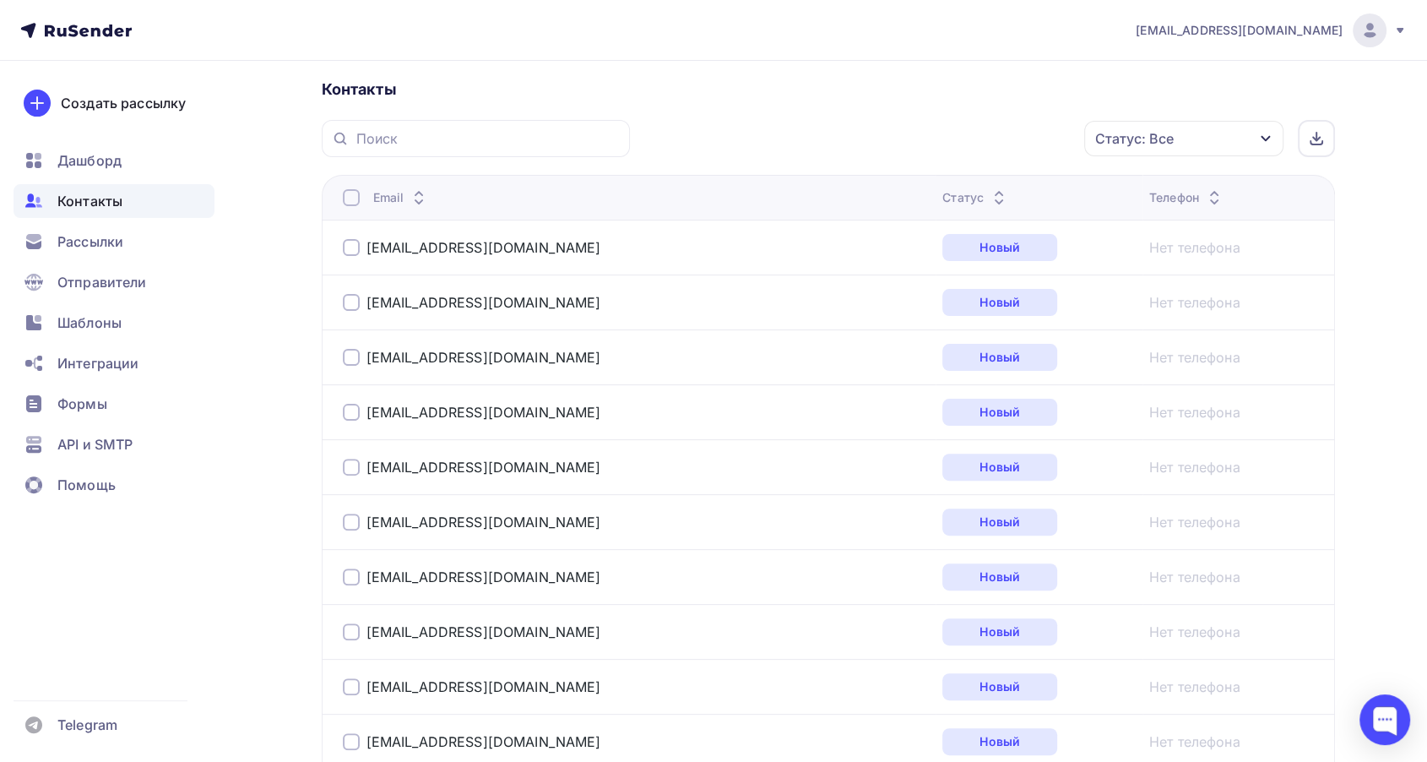
click at [1194, 152] on div "Статус: Все" at bounding box center [1183, 138] width 199 height 35
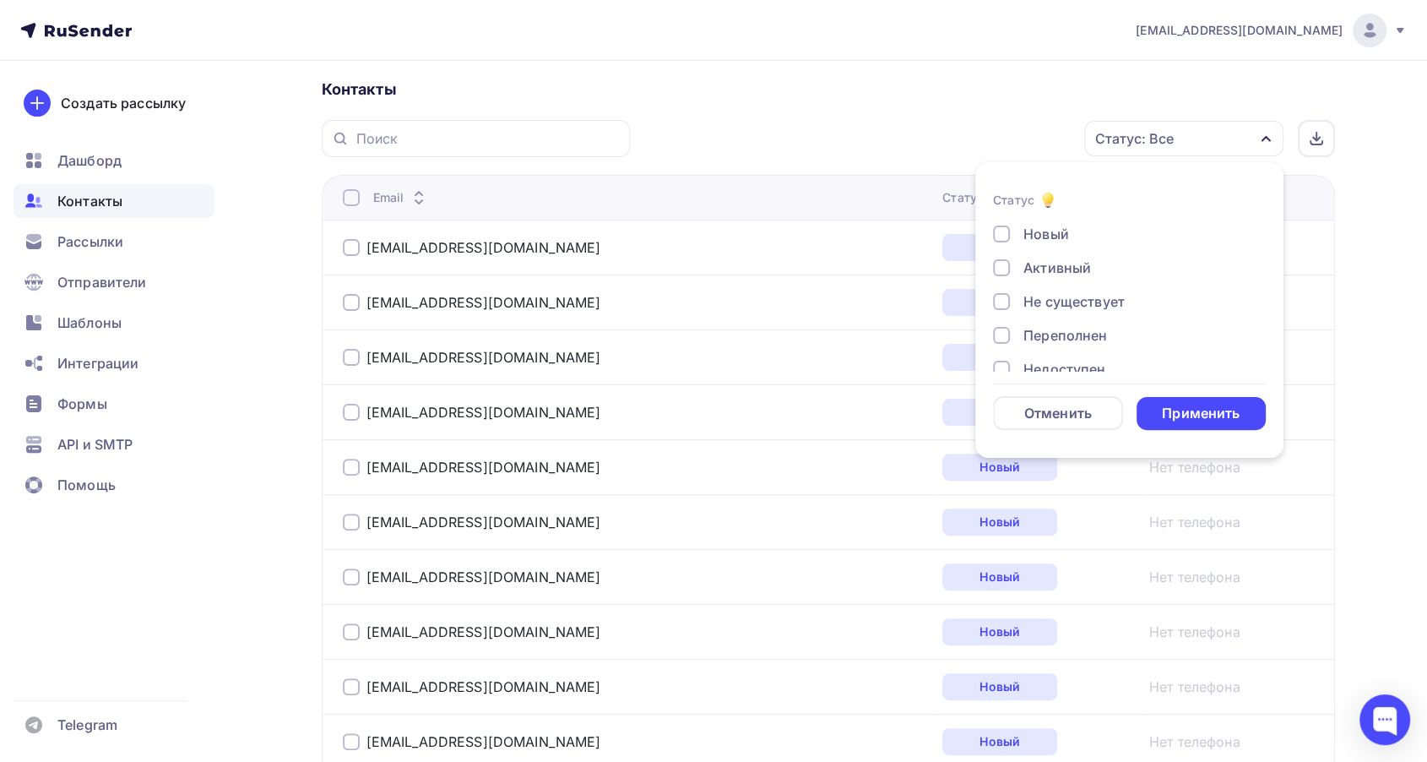
click at [1044, 263] on div "Активный" at bounding box center [1057, 268] width 68 height 20
click at [1196, 415] on div "Применить" at bounding box center [1201, 413] width 78 height 19
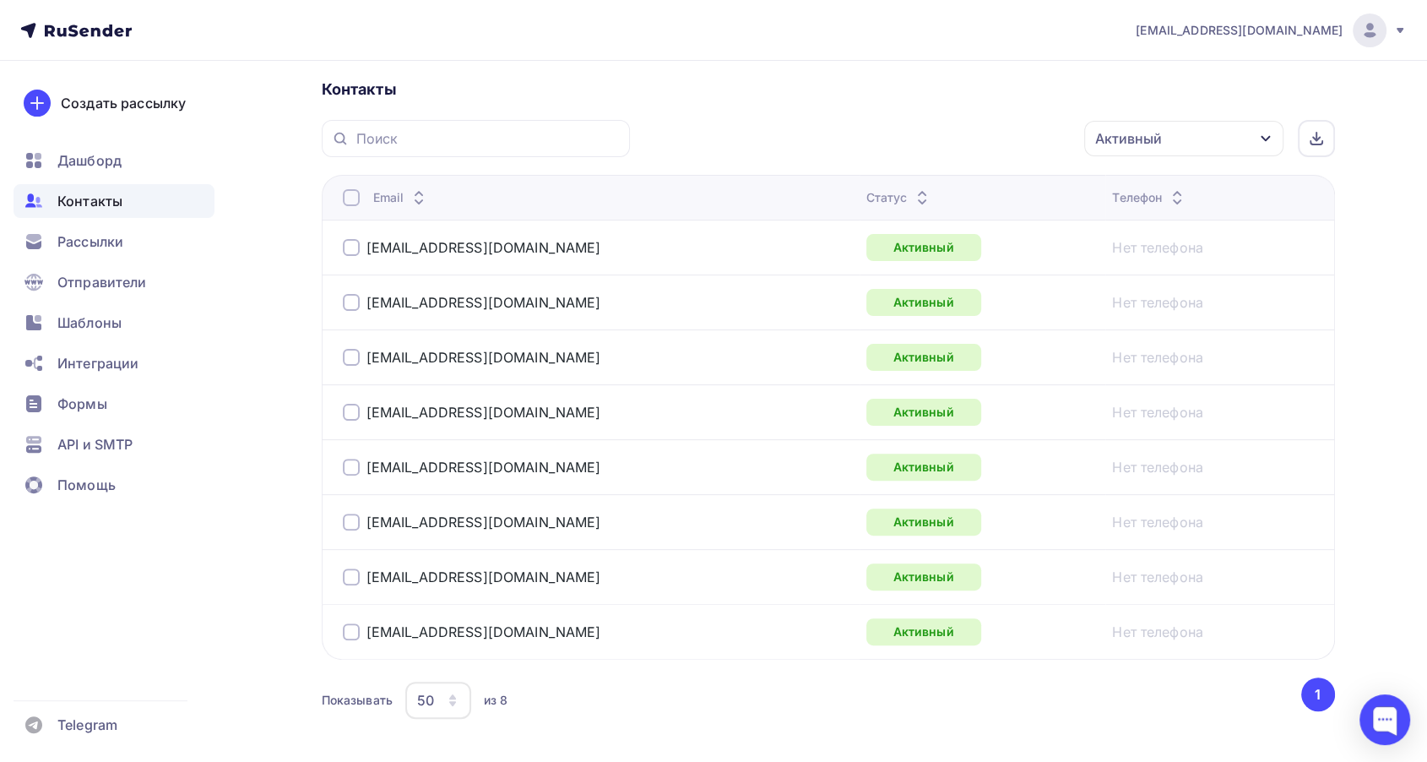
click at [349, 200] on div at bounding box center [351, 197] width 17 height 17
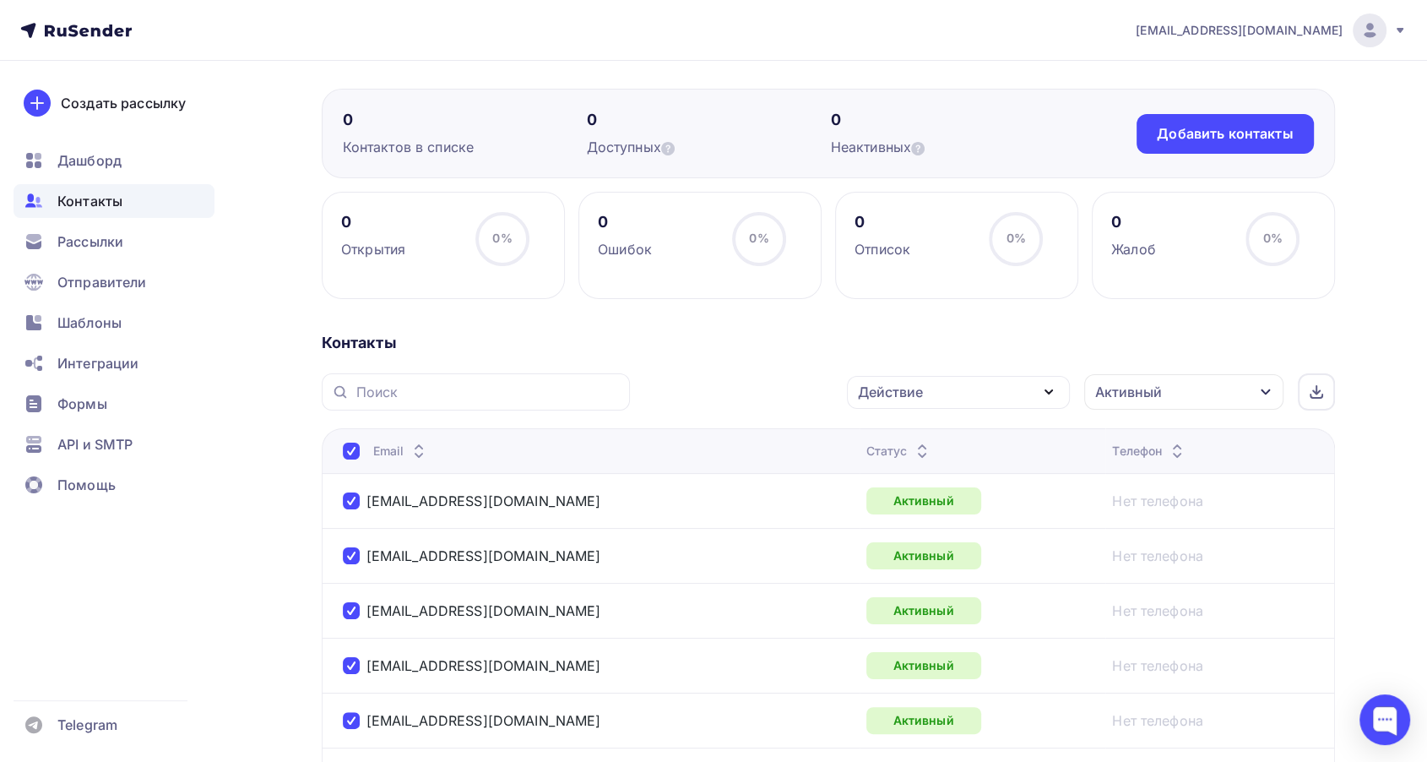
scroll to position [94, 0]
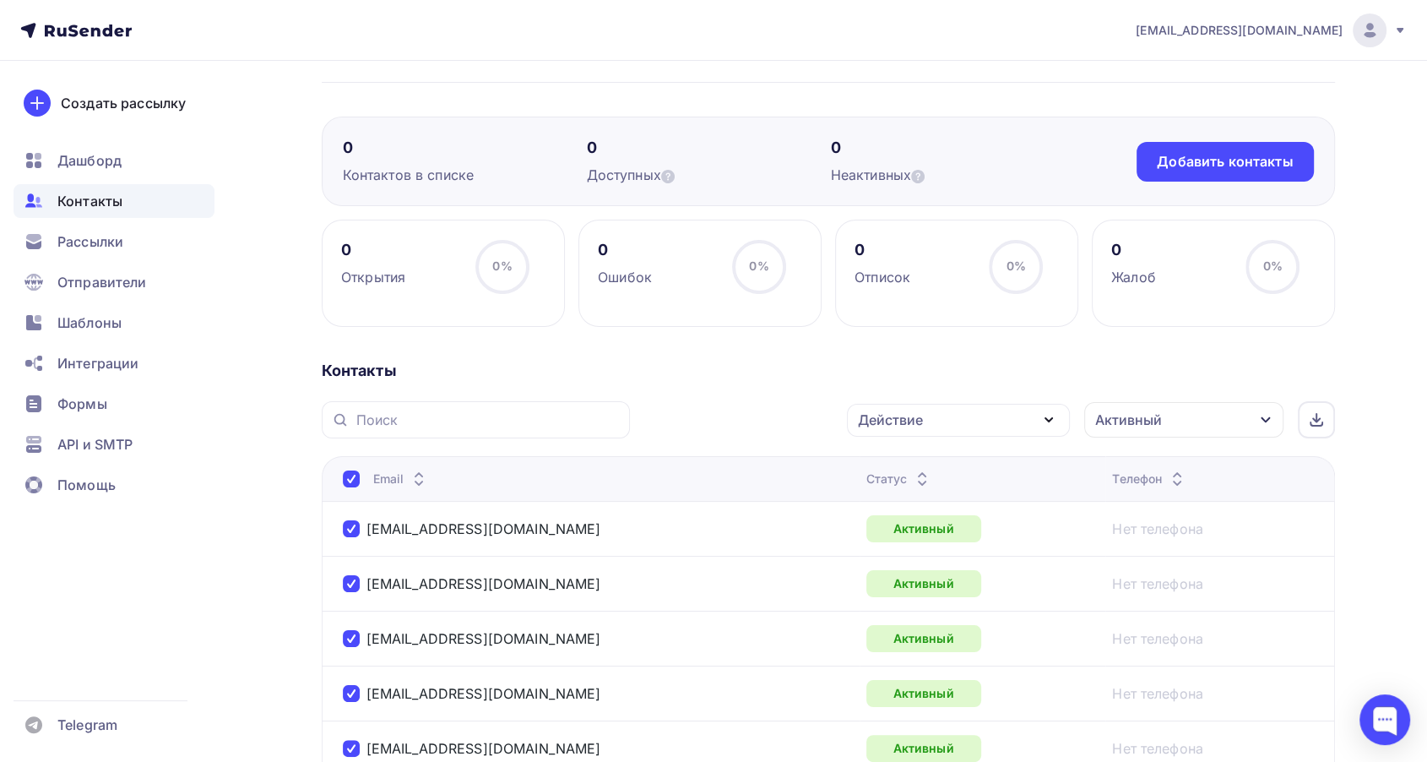
click at [905, 422] on div "Действие" at bounding box center [890, 420] width 65 height 20
click at [934, 509] on div "Исключить из списка" at bounding box center [940, 503] width 147 height 20
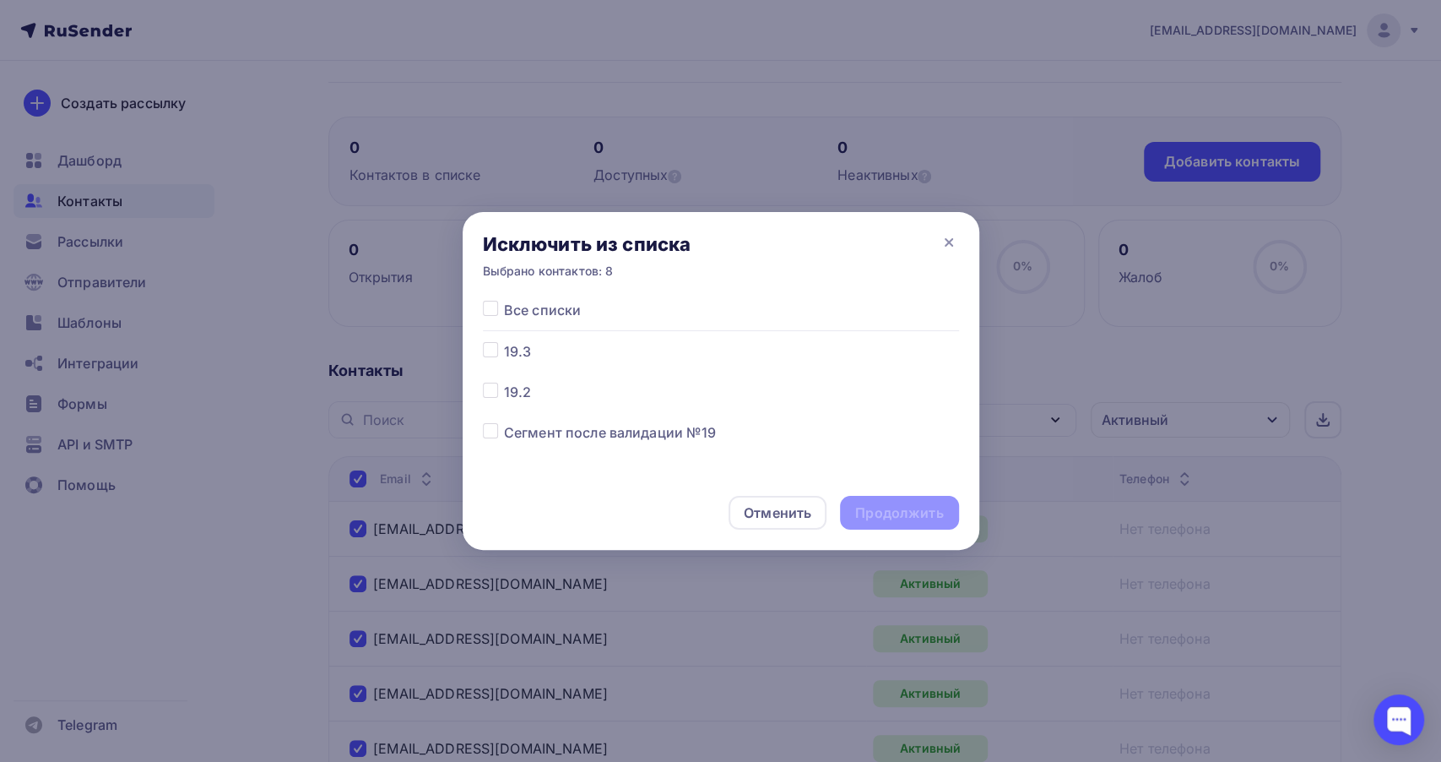
click at [504, 341] on label at bounding box center [504, 341] width 0 height 0
click at [491, 350] on input "checkbox" at bounding box center [490, 348] width 15 height 15
checkbox input "true"
click at [893, 513] on div "Продолжить" at bounding box center [899, 512] width 88 height 19
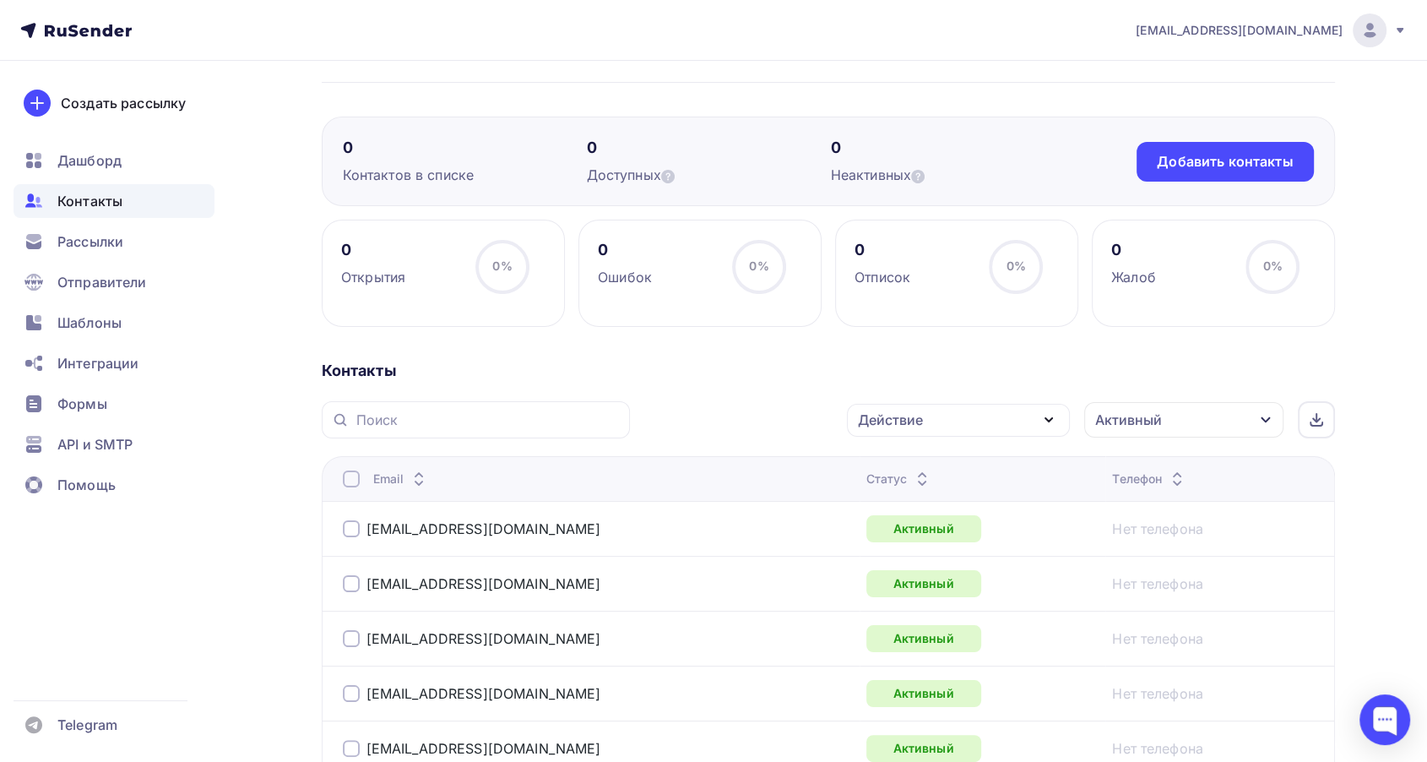
click at [1224, 425] on div "Активный" at bounding box center [1183, 419] width 199 height 35
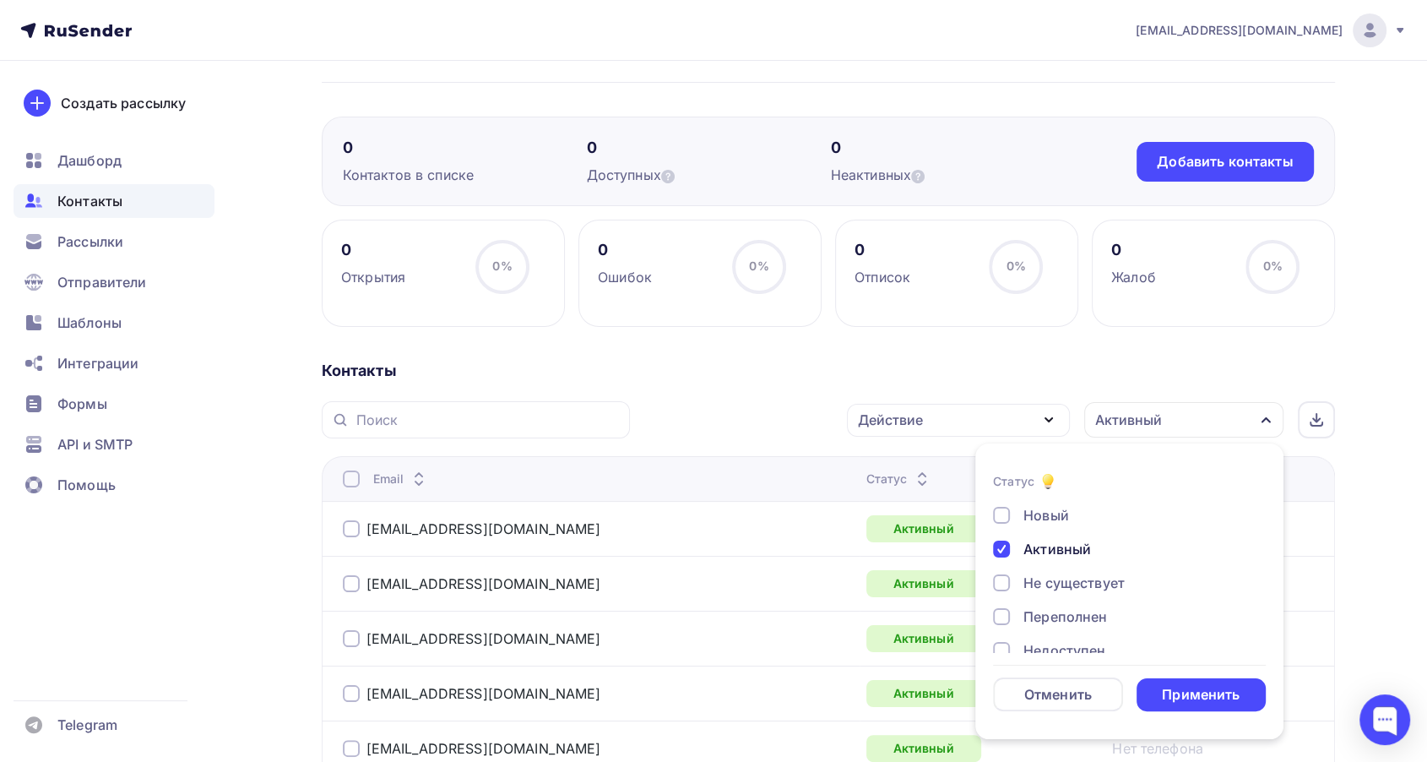
click at [1041, 517] on div "Новый" at bounding box center [1046, 515] width 46 height 20
click at [1051, 540] on div "Активный" at bounding box center [1057, 549] width 68 height 20
click at [1155, 682] on div "Применить" at bounding box center [1202, 694] width 130 height 33
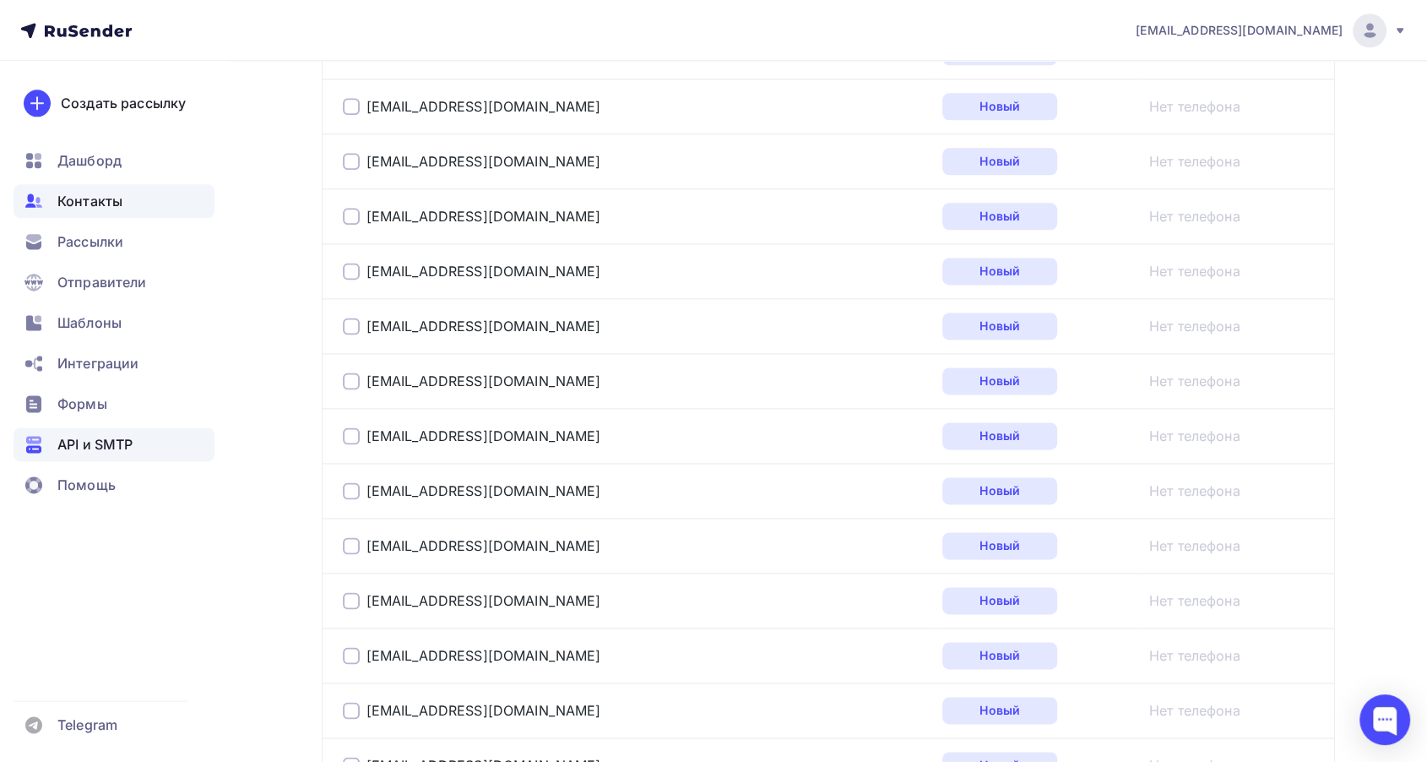
scroll to position [1900, 0]
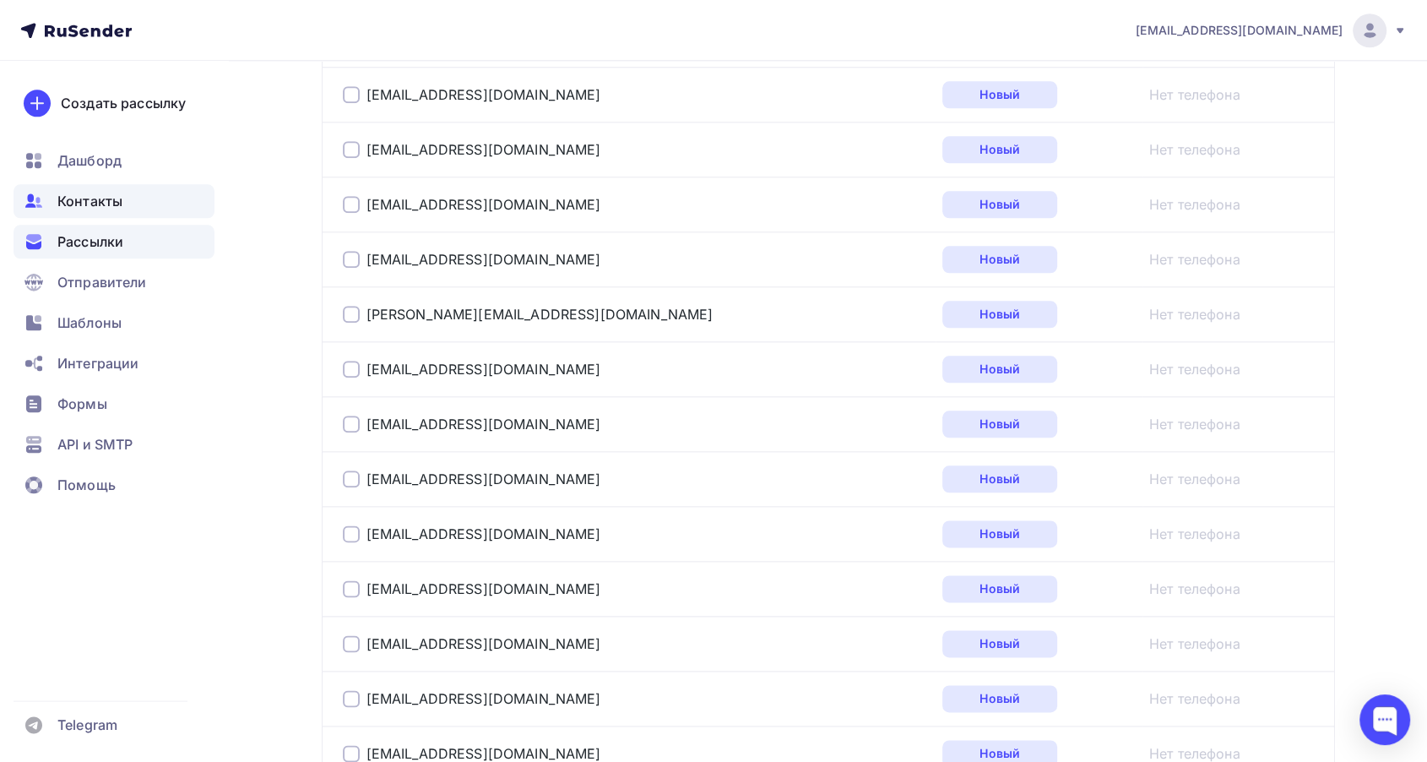
click at [93, 238] on span "Рассылки" at bounding box center [90, 241] width 66 height 20
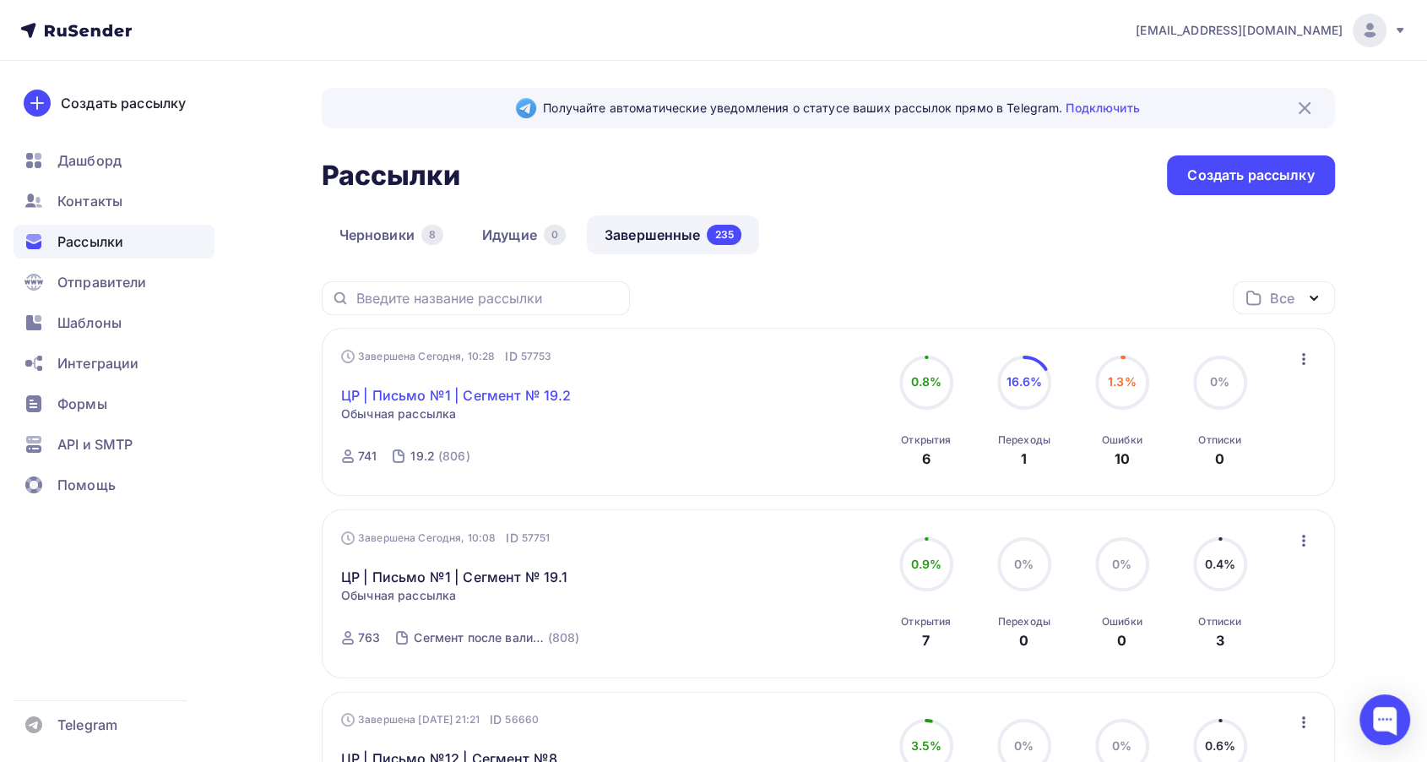
click at [529, 399] on link "ЦР | Письмо №1 | Сегмент № 19.2" at bounding box center [456, 395] width 230 height 20
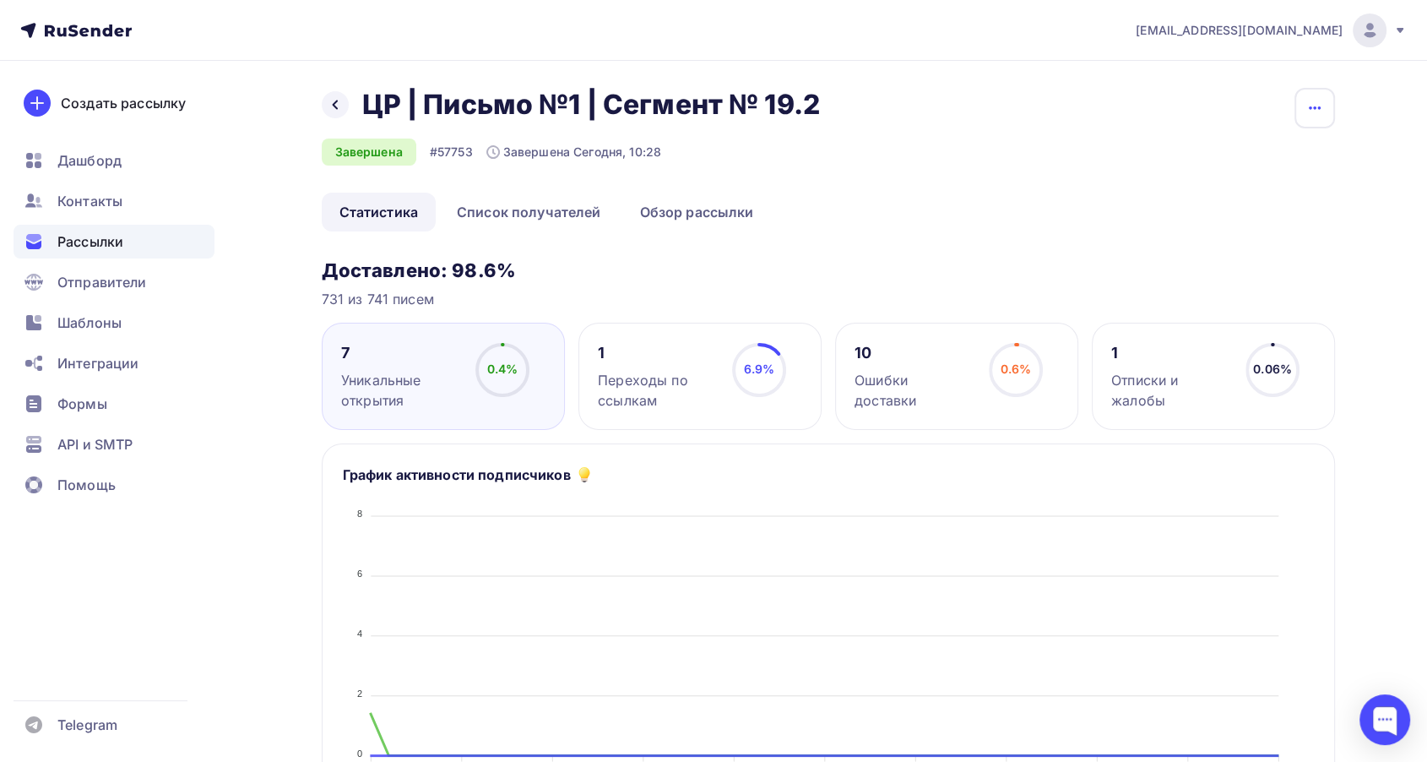
click at [1326, 106] on button "button" at bounding box center [1314, 108] width 41 height 41
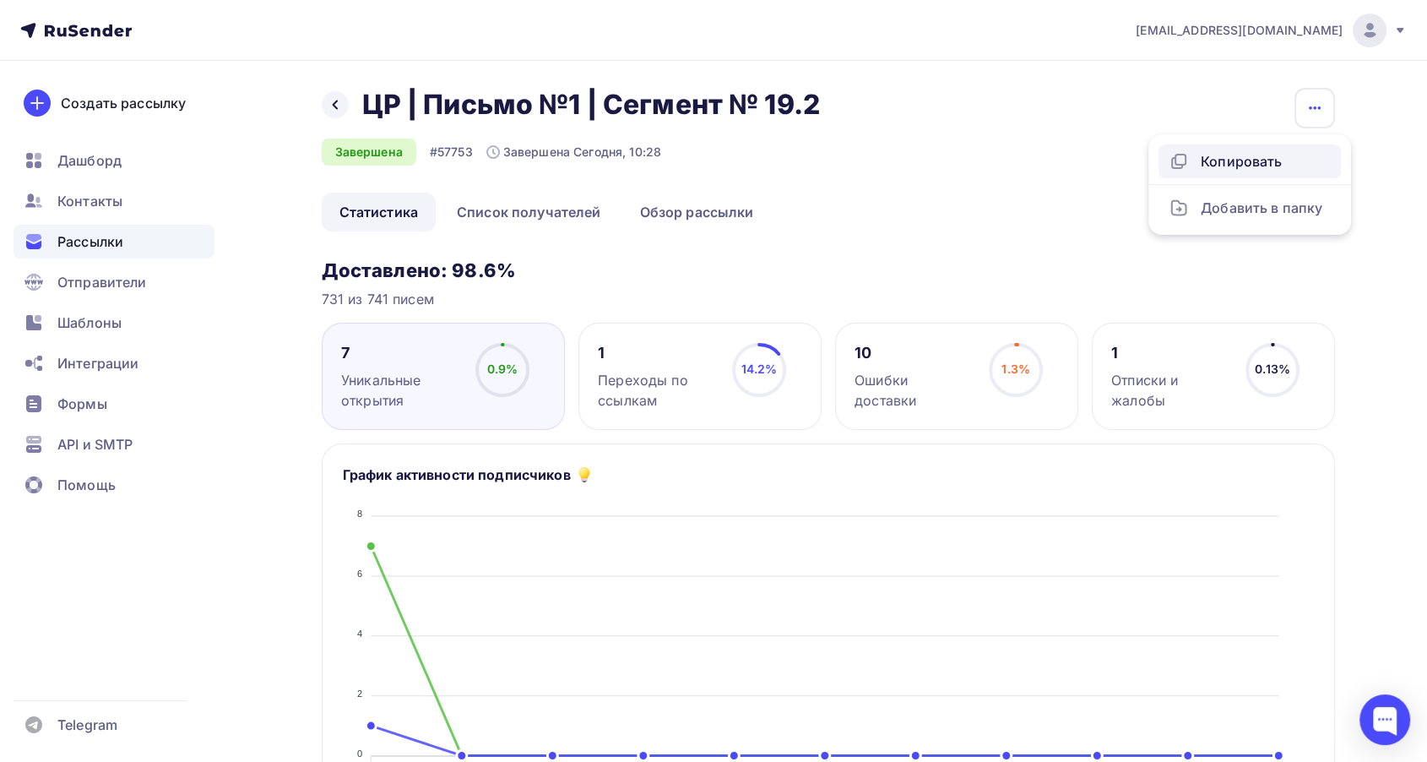
click at [1259, 155] on div "Копировать" at bounding box center [1250, 161] width 162 height 20
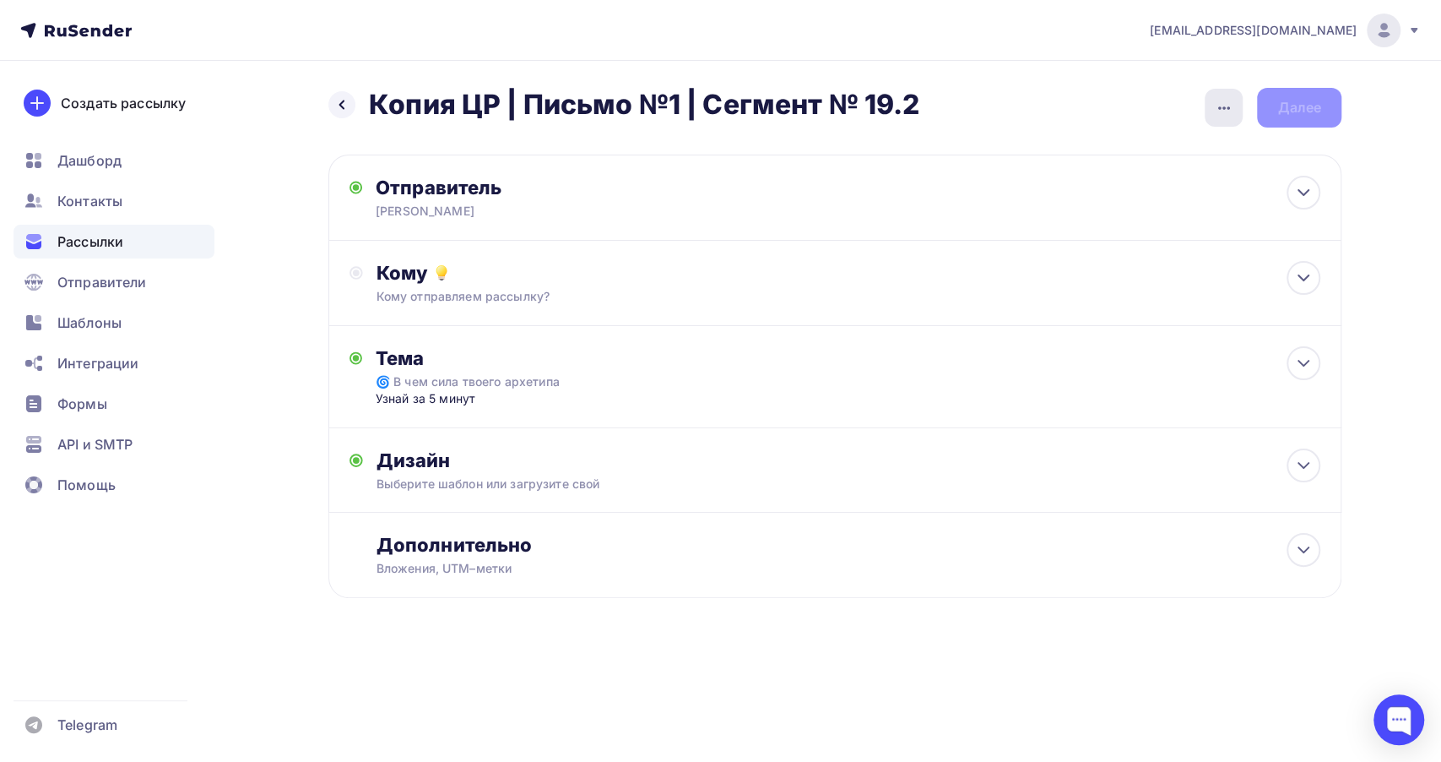
click at [1232, 115] on icon "button" at bounding box center [1224, 108] width 20 height 20
click at [1153, 198] on div "Переименовать рассылку" at bounding box center [1134, 194] width 209 height 20
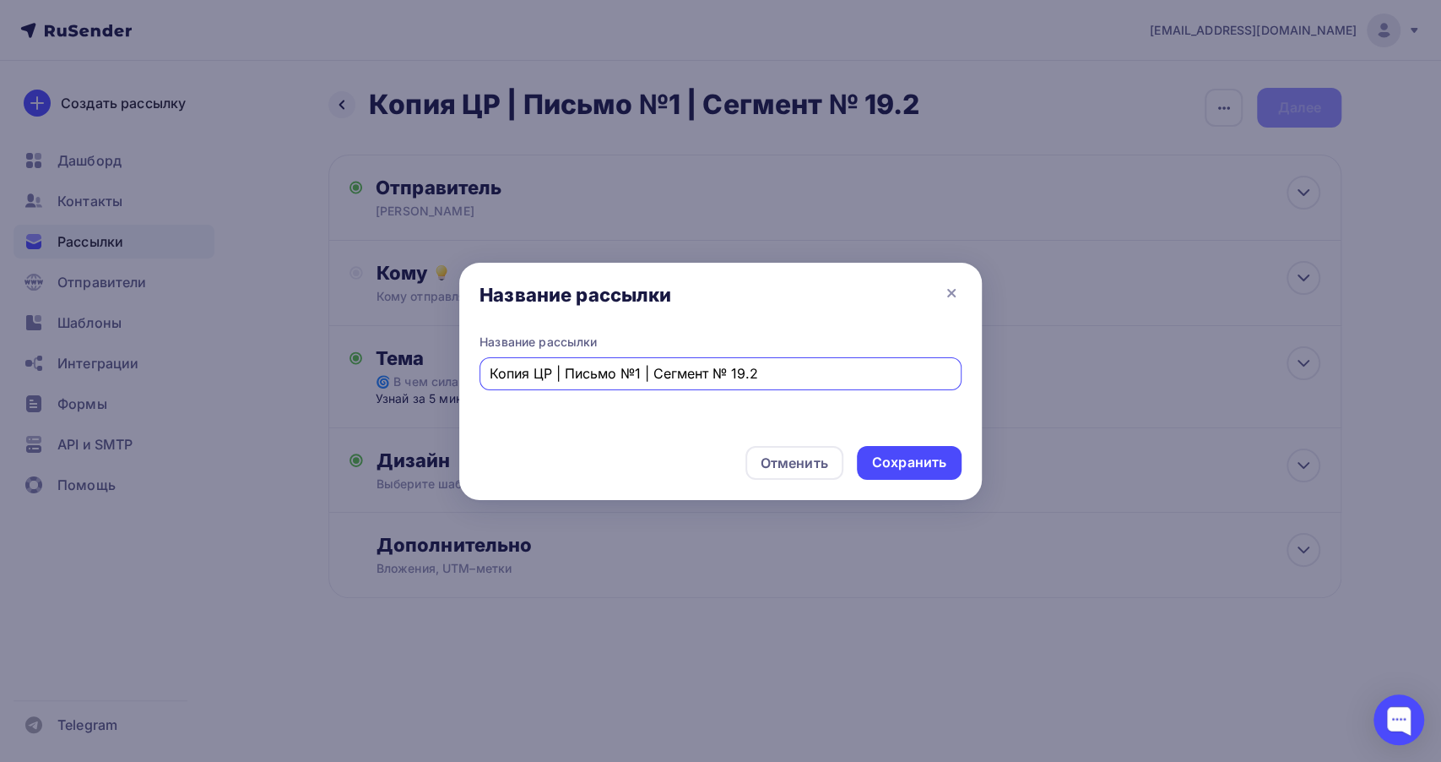
drag, startPoint x: 537, startPoint y: 375, endPoint x: 459, endPoint y: 394, distance: 80.1
click at [459, 394] on div "Название рассылки Копия ЦР | Письмо №1 | Сегмент № 19.2" at bounding box center [720, 383] width 523 height 99
click at [732, 377] on input "ЦР | Письмо №1 | Сегмент № 19.2" at bounding box center [721, 373] width 463 height 20
type input "ЦР | Письмо №1 | Сегмент № 19.3"
click at [894, 458] on div "Сохранить" at bounding box center [909, 462] width 74 height 19
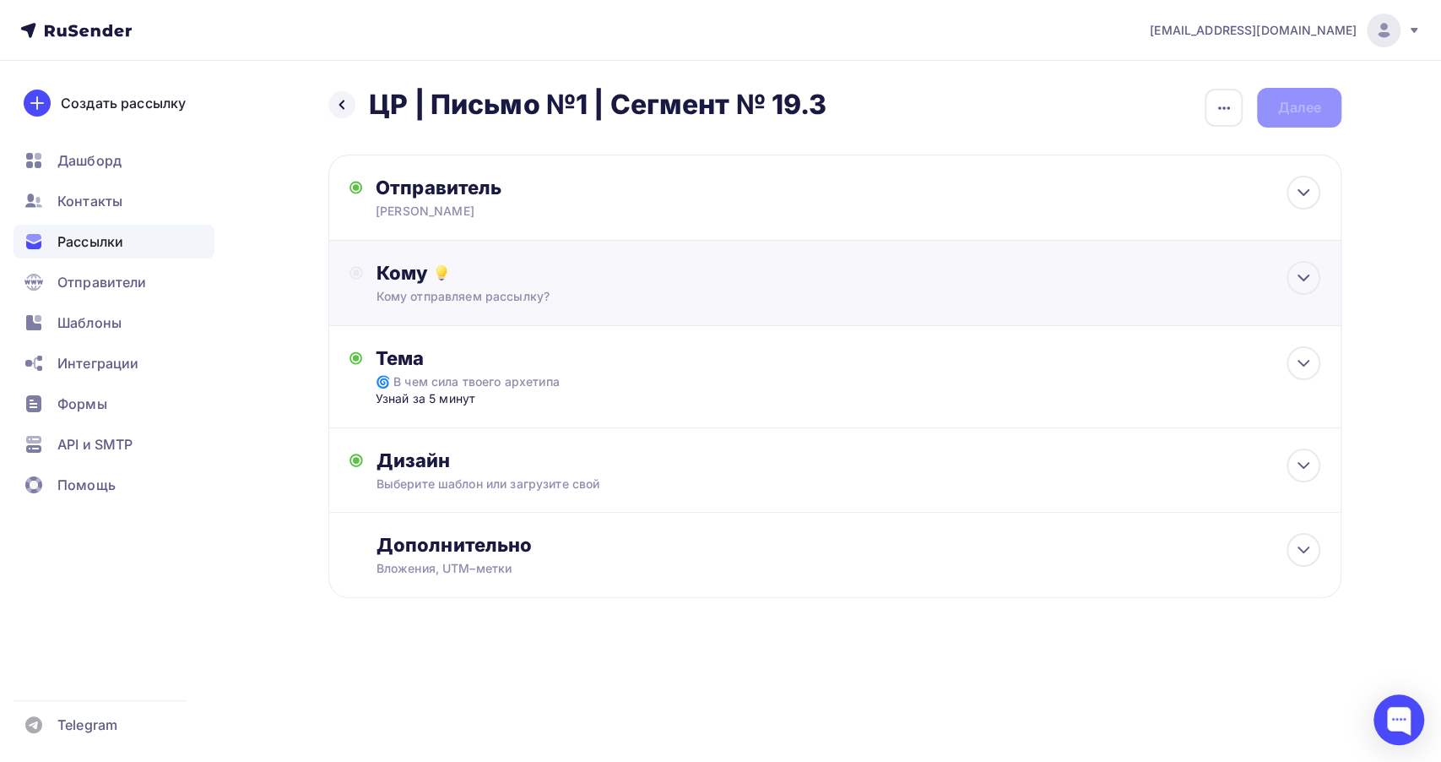
click at [944, 296] on div "Кому отправляем рассылку?" at bounding box center [802, 296] width 850 height 17
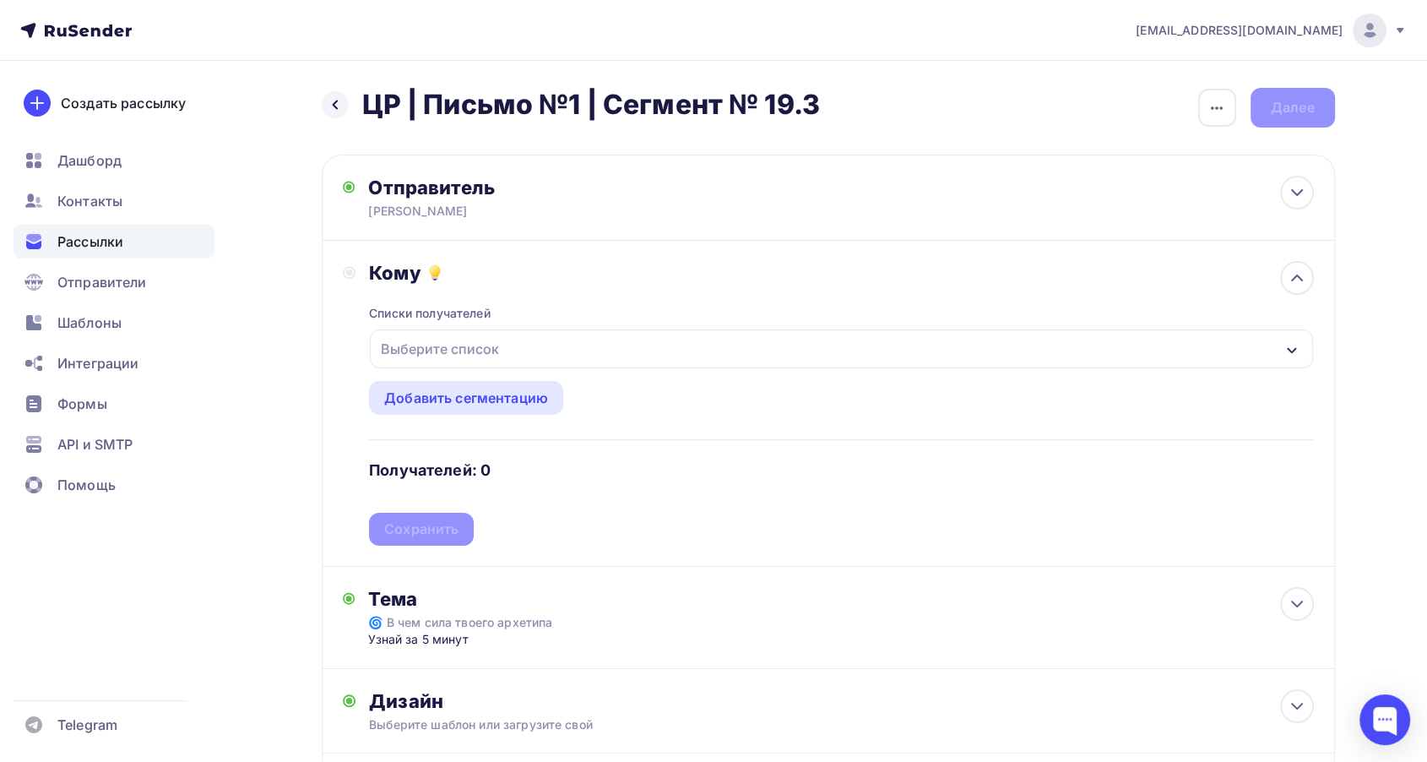
click at [473, 351] on div "Выберите список" at bounding box center [440, 349] width 132 height 30
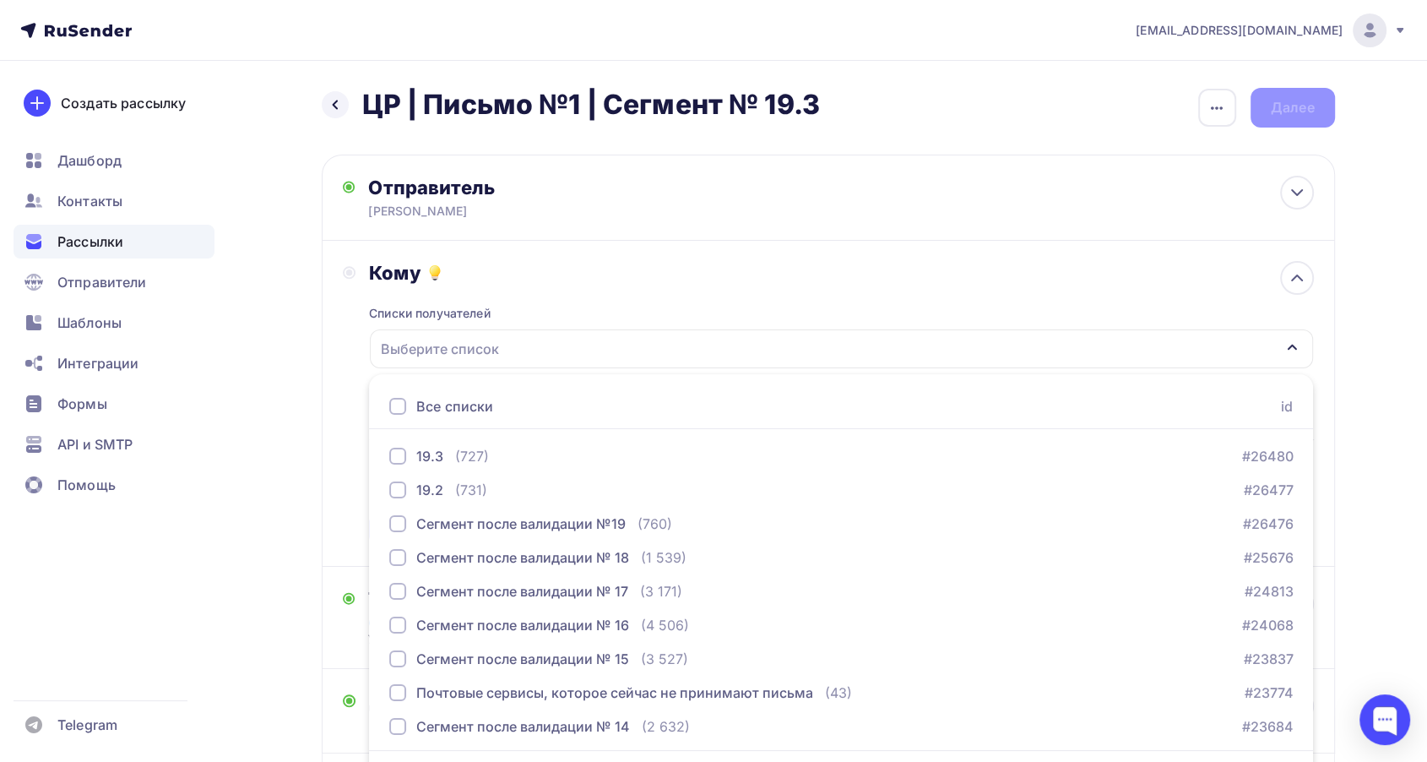
scroll to position [49, 0]
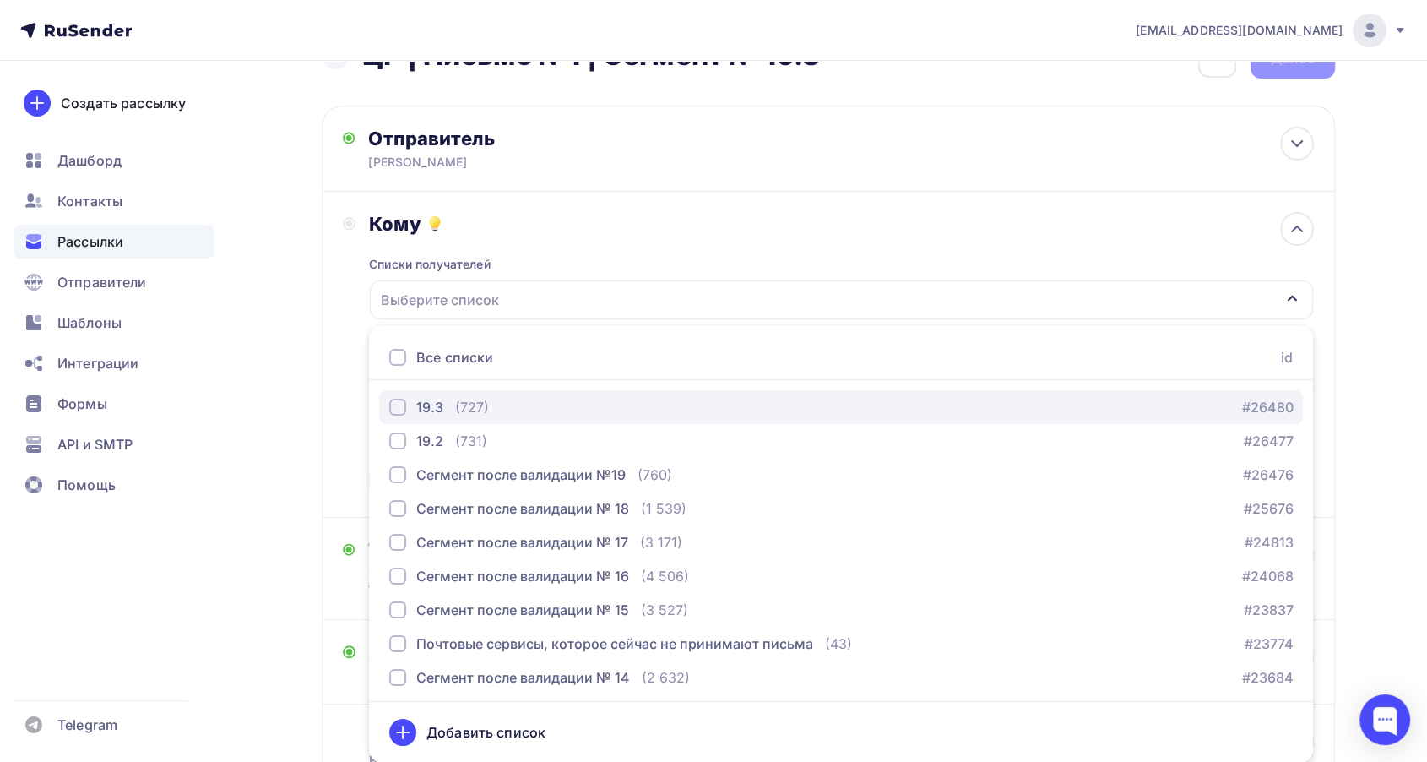
click at [420, 404] on div "19.3" at bounding box center [429, 407] width 27 height 20
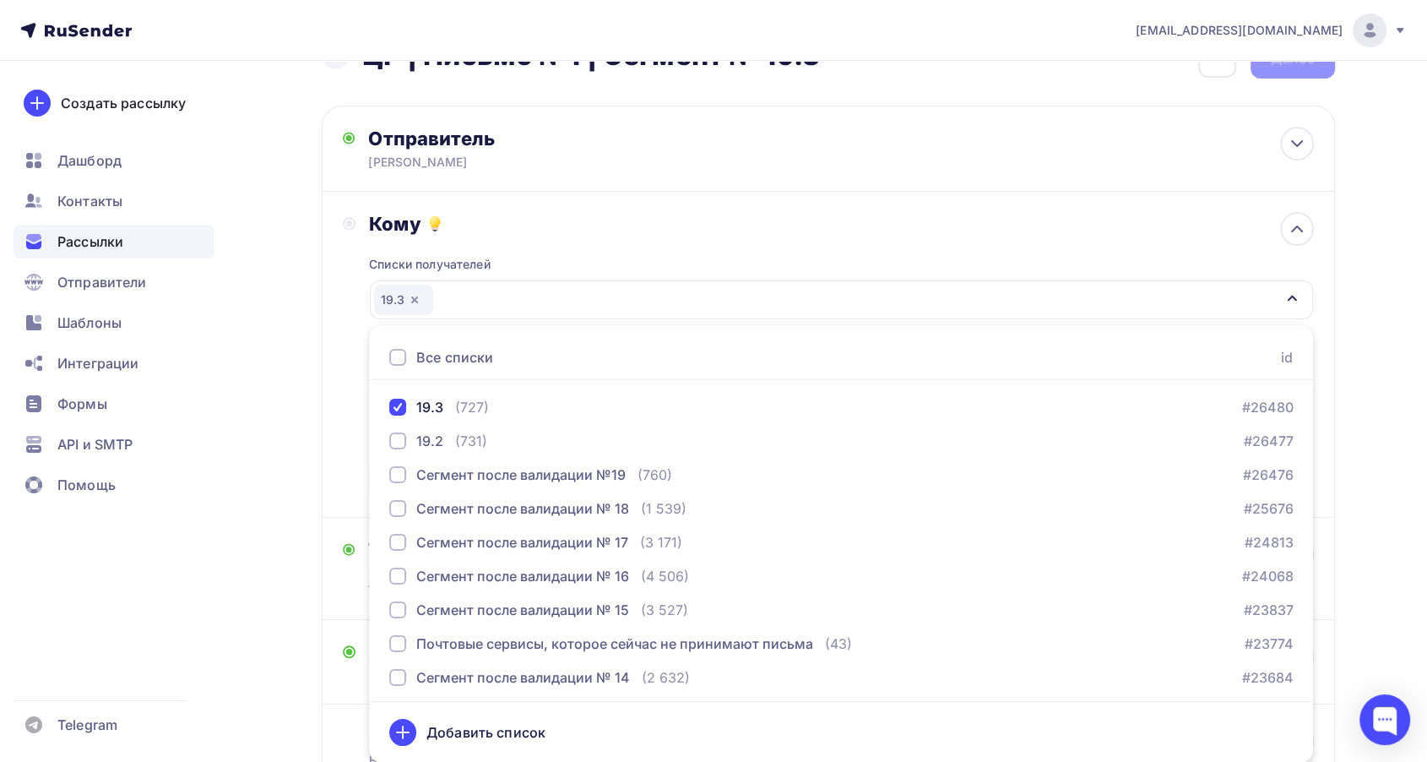
drag, startPoint x: 555, startPoint y: 260, endPoint x: 532, endPoint y: 319, distance: 63.4
click at [555, 259] on div "Списки получателей 19.3 Все списки id 19.3 (727) #26480 19.2 (731) #26477 Сегме…" at bounding box center [841, 366] width 944 height 261
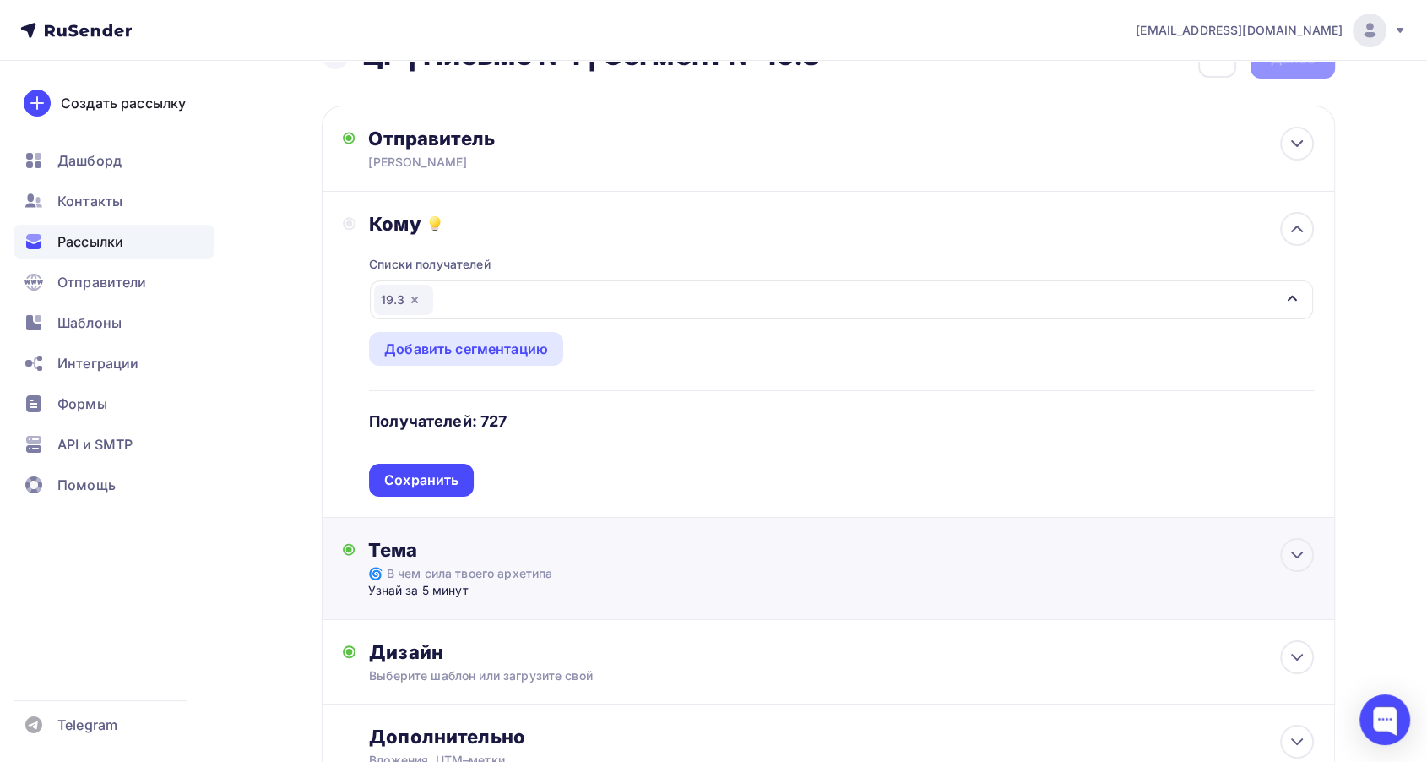
click at [426, 475] on div "Сохранить" at bounding box center [421, 479] width 74 height 19
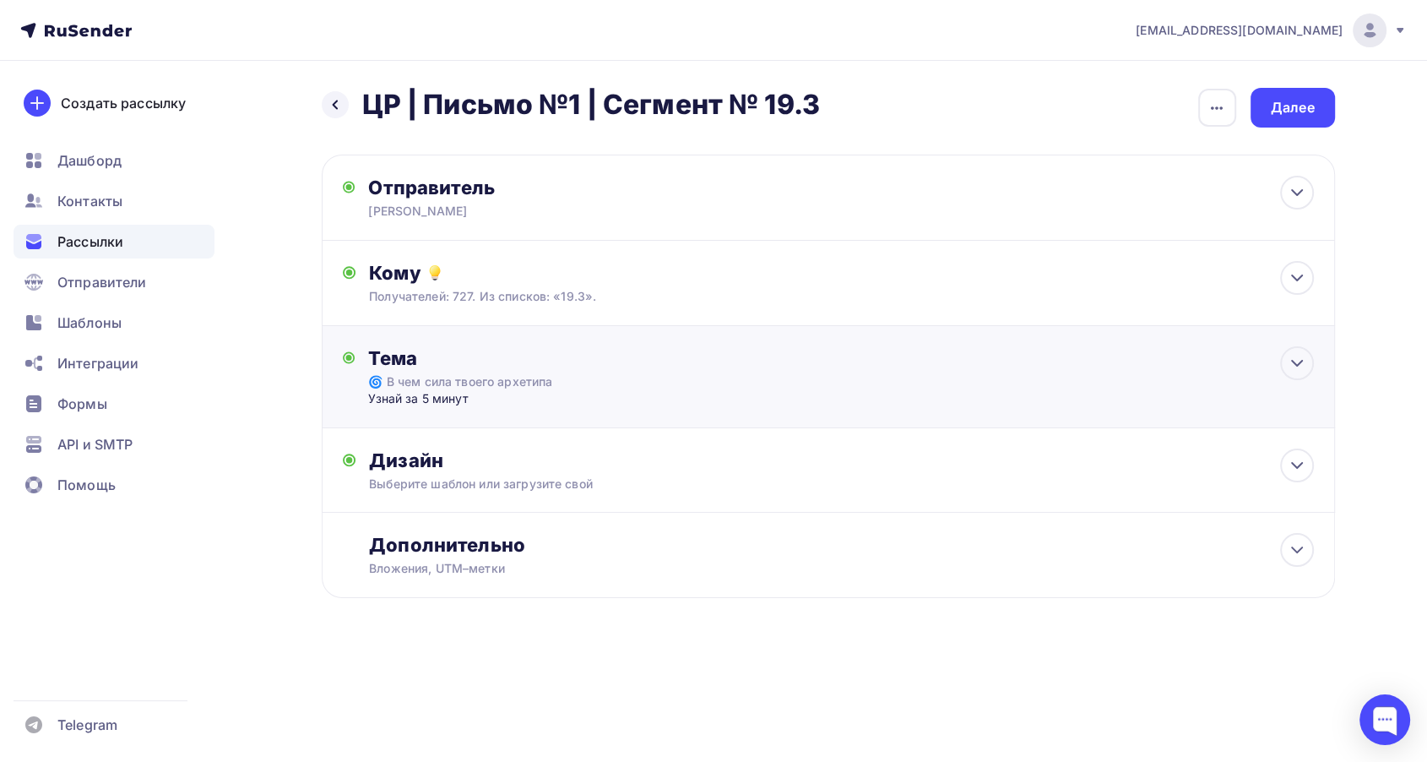
scroll to position [0, 0]
click at [1283, 109] on div "Далее" at bounding box center [1300, 107] width 44 height 19
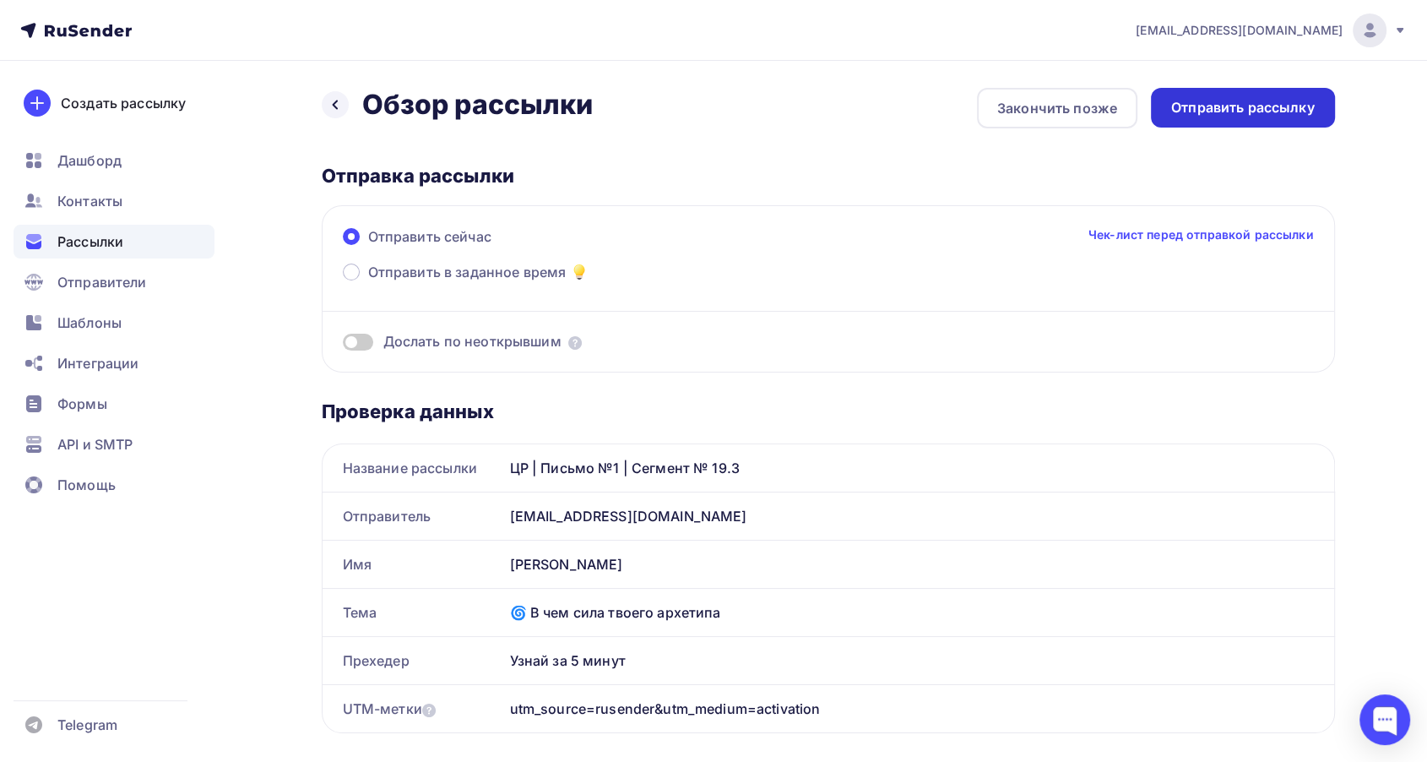
click at [1200, 105] on div "Отправить рассылку" at bounding box center [1243, 107] width 144 height 19
